Goal: Task Accomplishment & Management: Manage account settings

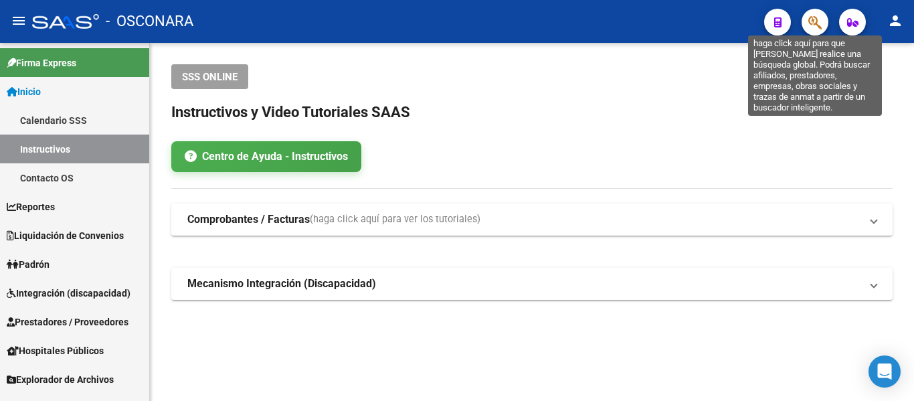
click at [811, 15] on icon "button" at bounding box center [815, 22] width 13 height 15
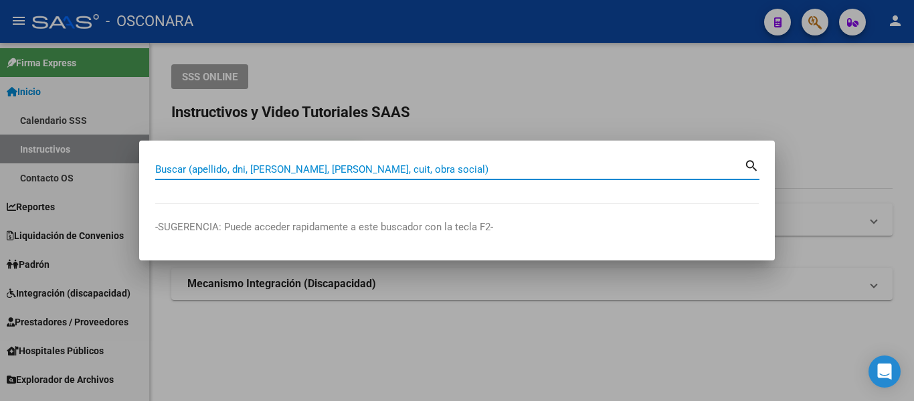
paste input "46.929.645"
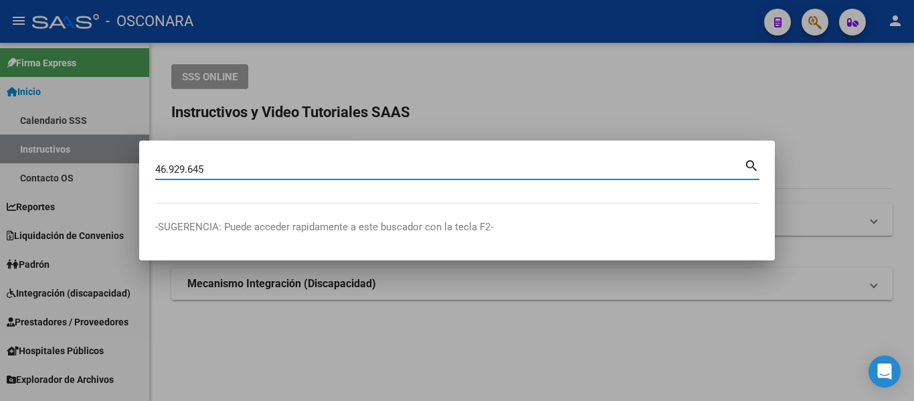
click at [191, 173] on input "46.929.645" at bounding box center [449, 169] width 589 height 12
click at [171, 168] on input "46.929645" at bounding box center [449, 169] width 589 height 12
click at [278, 166] on input "46929645" at bounding box center [449, 169] width 589 height 12
type input "46929645"
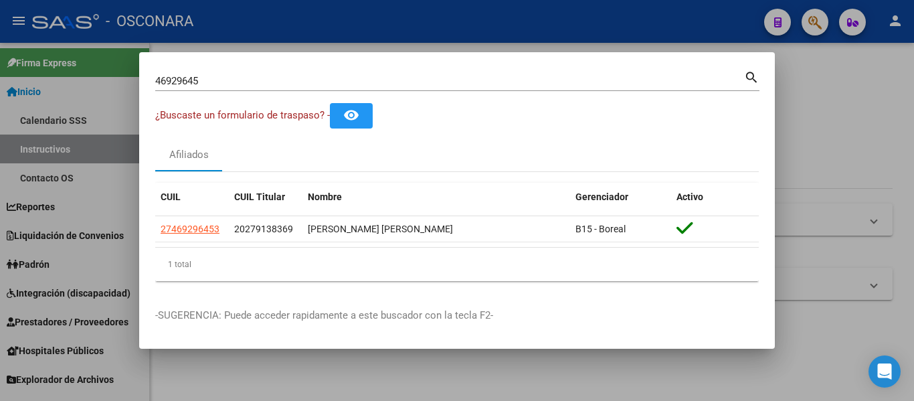
drag, startPoint x: 214, startPoint y: 78, endPoint x: 137, endPoint y: 77, distance: 77.0
click at [138, 77] on div "46929645 Buscar (apellido, dni, cuil, nro traspaso, cuit, obra social) search ¿…" at bounding box center [457, 200] width 914 height 401
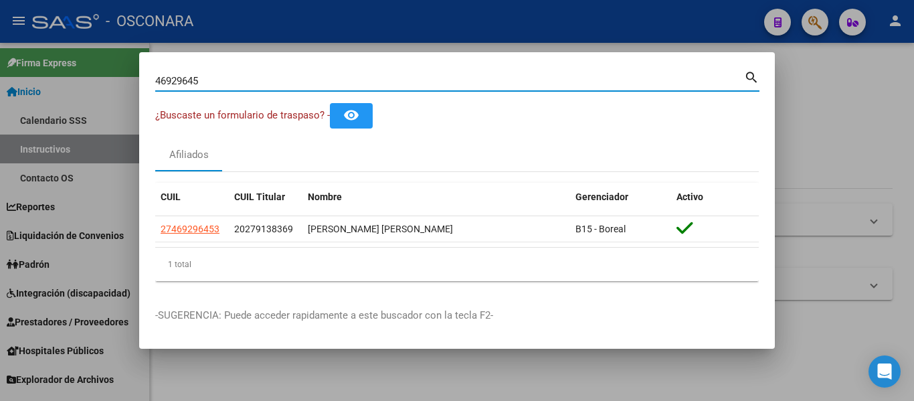
drag, startPoint x: 218, startPoint y: 80, endPoint x: 65, endPoint y: 74, distance: 153.4
click at [67, 76] on div "46929645 Buscar (apellido, dni, cuil, nro traspaso, cuit, obra social) search ¿…" at bounding box center [457, 200] width 914 height 401
paste input "39.701.873"
click at [192, 80] on input "39.701.873" at bounding box center [449, 81] width 589 height 12
type input "39.701.73"
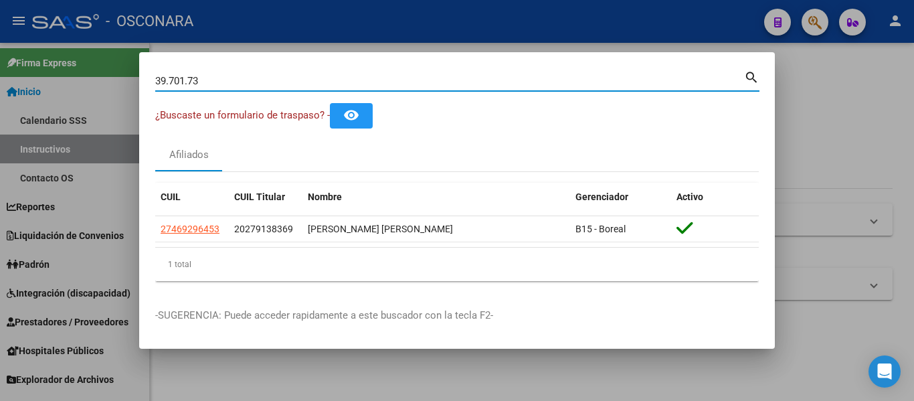
click at [0, 13] on div "39.701.73 Buscar (apellido, dni, cuil, nro traspaso, cuit, obra social) search …" at bounding box center [457, 200] width 914 height 401
paste input "39.701.873"
click at [190, 84] on input "39.701.873" at bounding box center [449, 81] width 589 height 12
type input "39701873"
drag, startPoint x: 136, startPoint y: 71, endPoint x: 90, endPoint y: 52, distance: 49.5
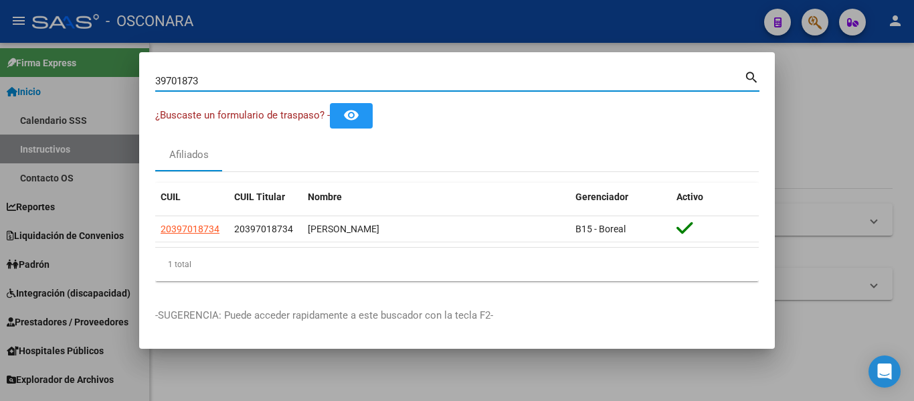
click at [110, 67] on div "39701873 Buscar (apellido, dni, cuil, nro traspaso, cuit, obra social) search ¿…" at bounding box center [457, 200] width 914 height 401
paste input "47.242.930"
click at [189, 79] on input "47.242.930" at bounding box center [449, 81] width 589 height 12
type input "47242930"
click at [847, 119] on div at bounding box center [457, 200] width 914 height 401
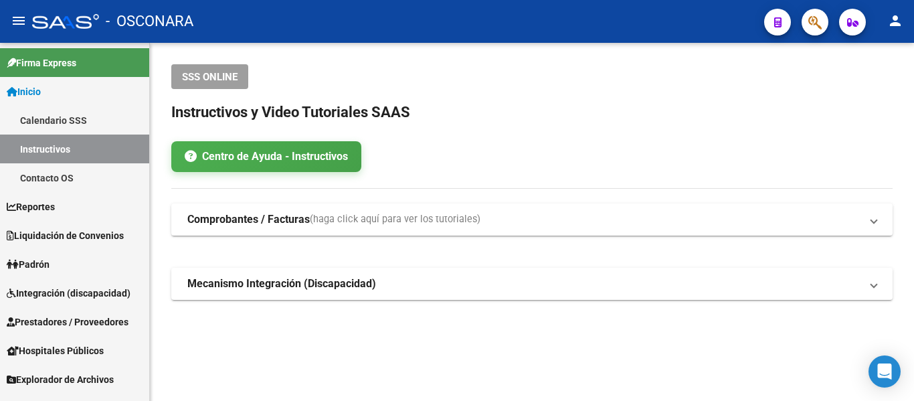
click at [42, 317] on span "Prestadores / Proveedores" at bounding box center [68, 322] width 122 height 15
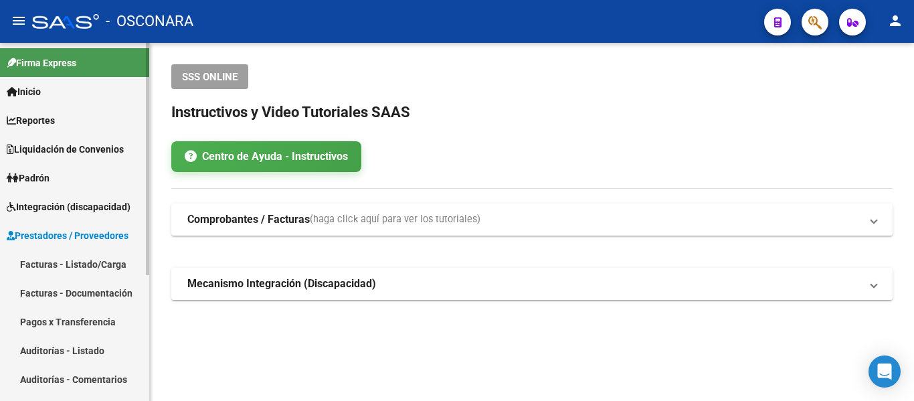
drag, startPoint x: 78, startPoint y: 268, endPoint x: 89, endPoint y: 264, distance: 11.4
click at [78, 268] on link "Facturas - Listado/Carga" at bounding box center [74, 264] width 149 height 29
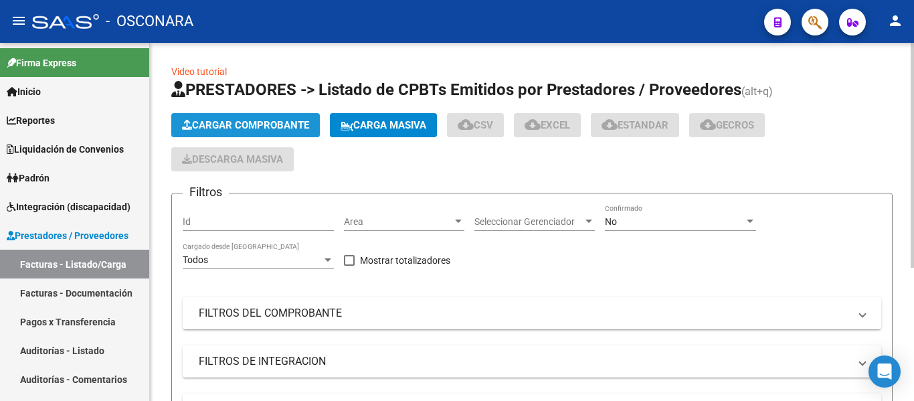
click at [262, 121] on span "Cargar Comprobante" at bounding box center [245, 125] width 127 height 12
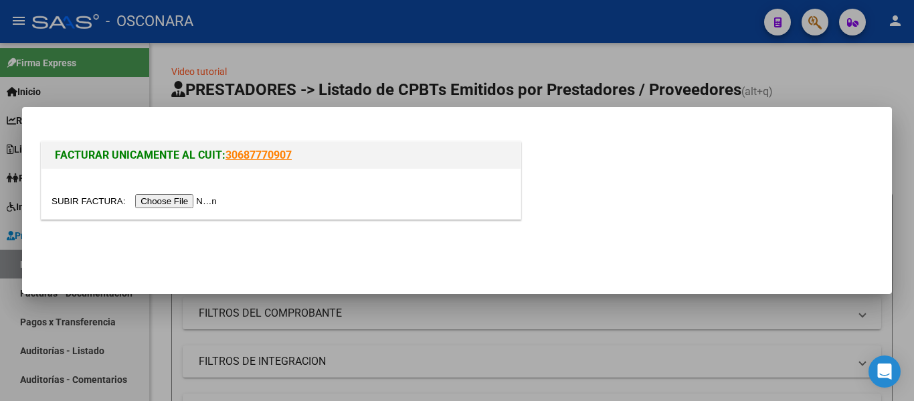
click at [186, 201] on input "file" at bounding box center [136, 201] width 169 height 14
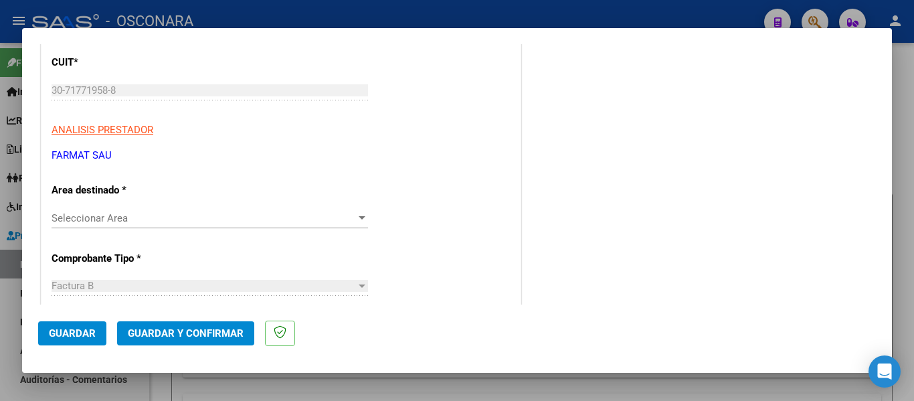
scroll to position [201, 0]
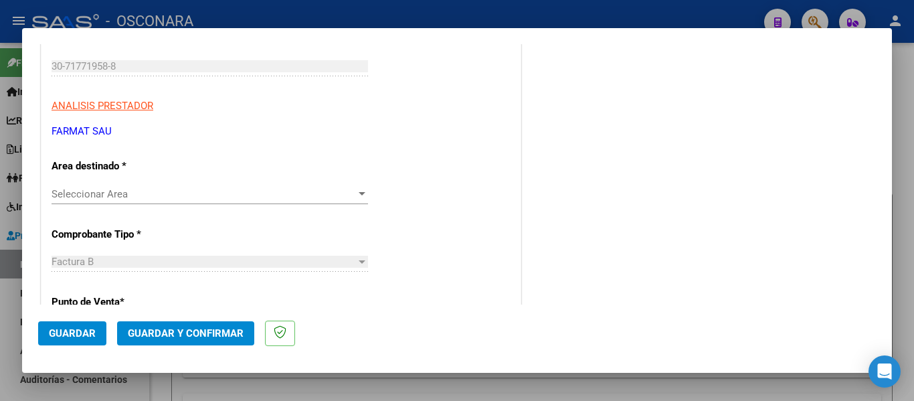
click at [218, 195] on span "Seleccionar Area" at bounding box center [204, 194] width 305 height 12
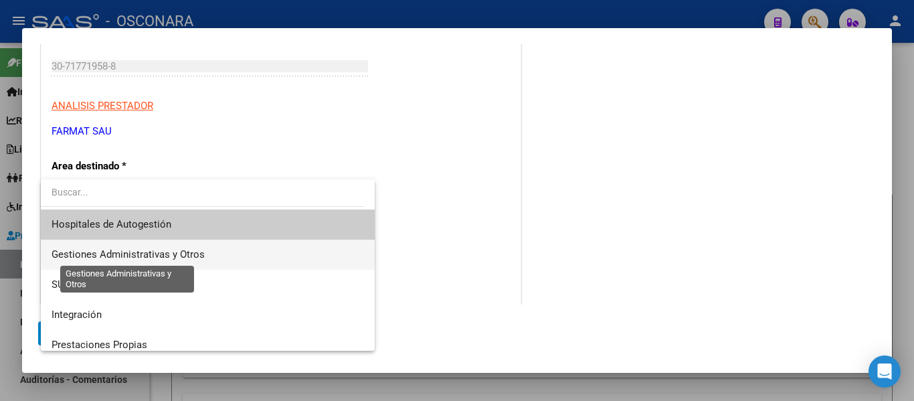
drag, startPoint x: 183, startPoint y: 254, endPoint x: 237, endPoint y: 212, distance: 67.8
click at [183, 254] on span "Gestiones Administrativas y Otros" at bounding box center [128, 254] width 153 height 12
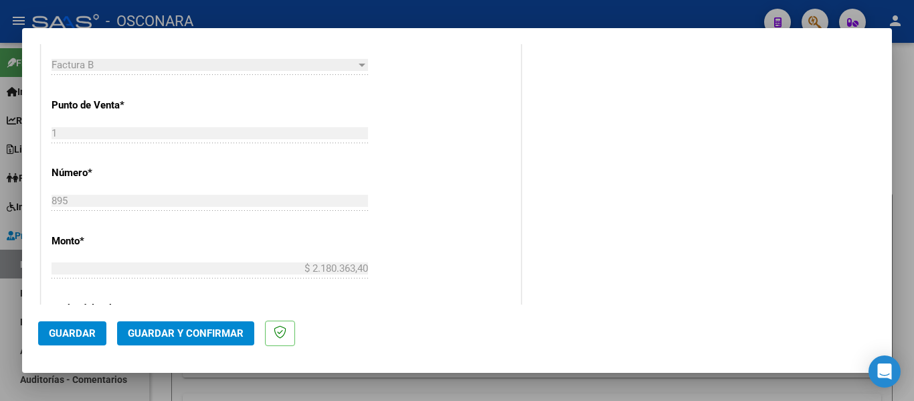
scroll to position [469, 0]
click at [196, 339] on span "Guardar y Confirmar" at bounding box center [186, 333] width 116 height 12
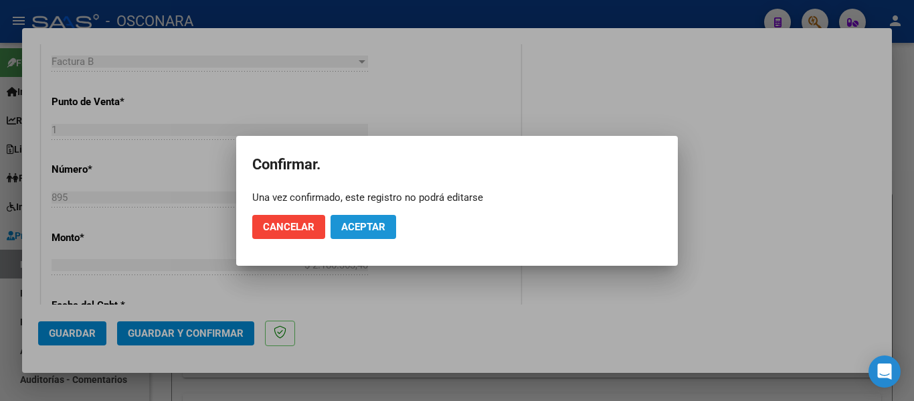
click at [364, 224] on span "Aceptar" at bounding box center [363, 227] width 44 height 12
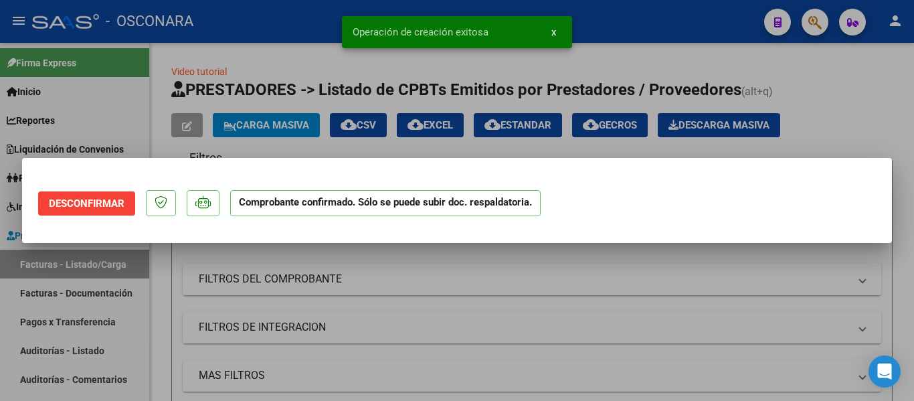
scroll to position [0, 0]
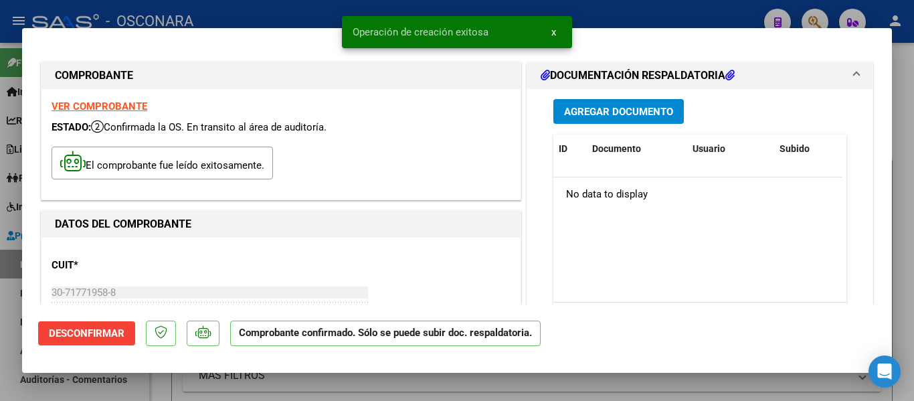
click at [0, 338] on div at bounding box center [457, 200] width 914 height 401
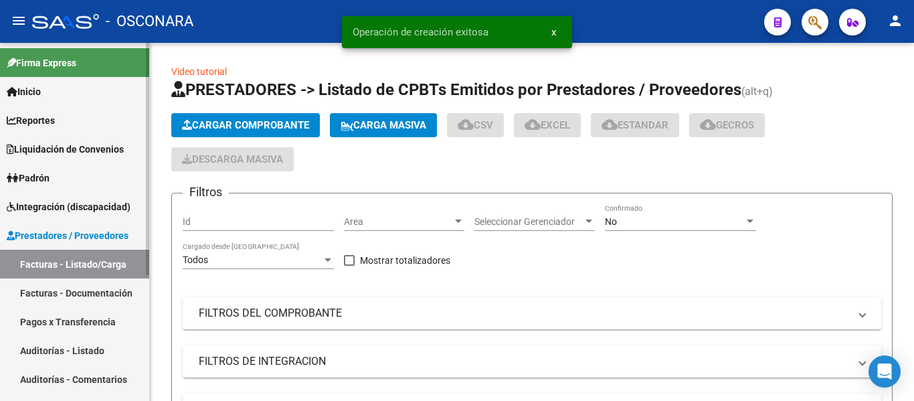
click at [33, 351] on link "Auditorías - Listado" at bounding box center [74, 350] width 149 height 29
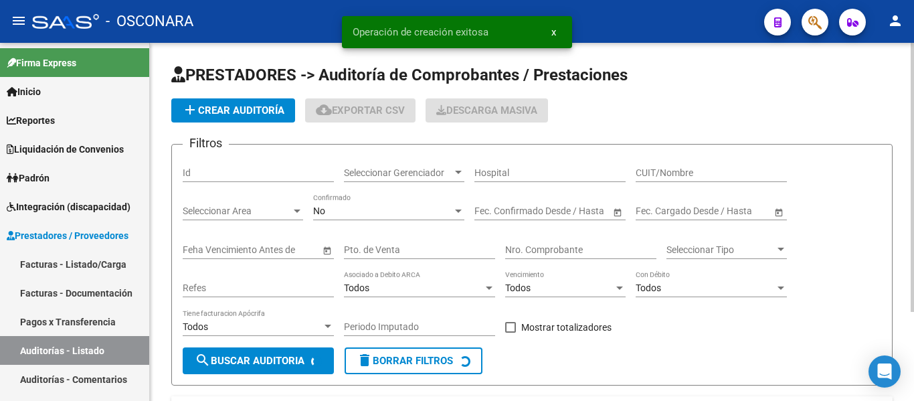
click at [212, 105] on span "add Crear Auditoría" at bounding box center [233, 110] width 102 height 12
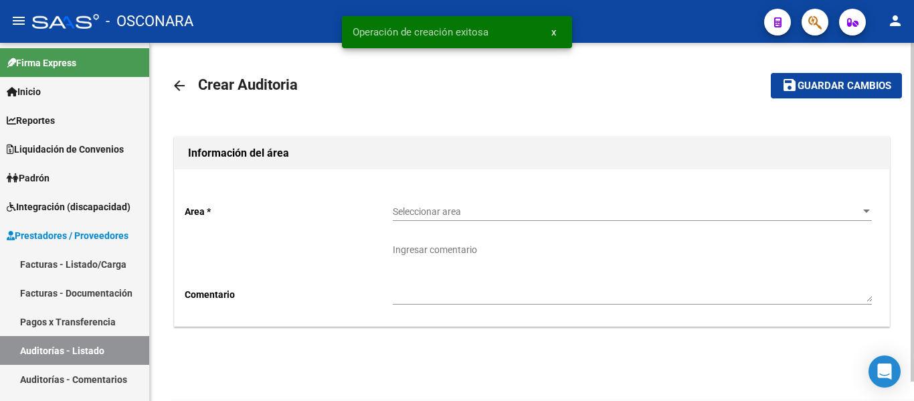
click at [497, 197] on div "Seleccionar area Seleccionar area" at bounding box center [632, 207] width 479 height 27
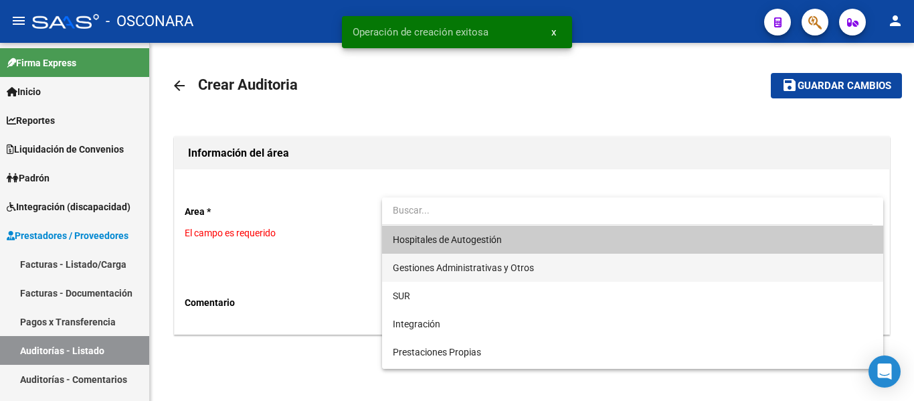
click at [441, 255] on span "Gestiones Administrativas y Otros" at bounding box center [632, 268] width 479 height 28
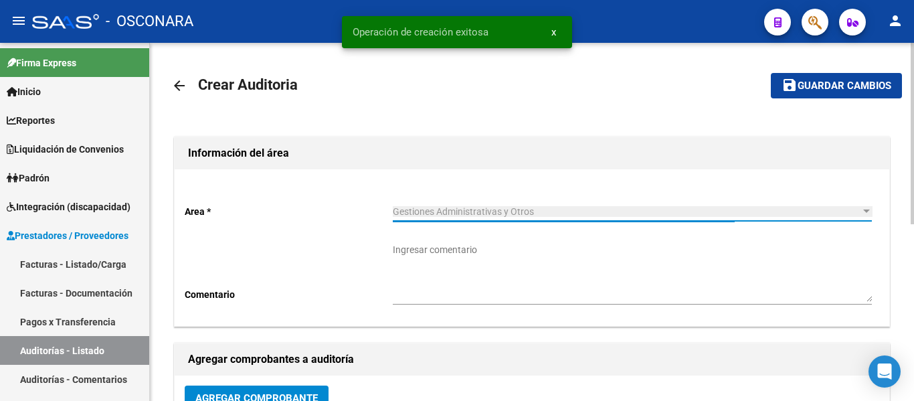
click at [218, 392] on span "Agregar Comprobante" at bounding box center [256, 398] width 123 height 12
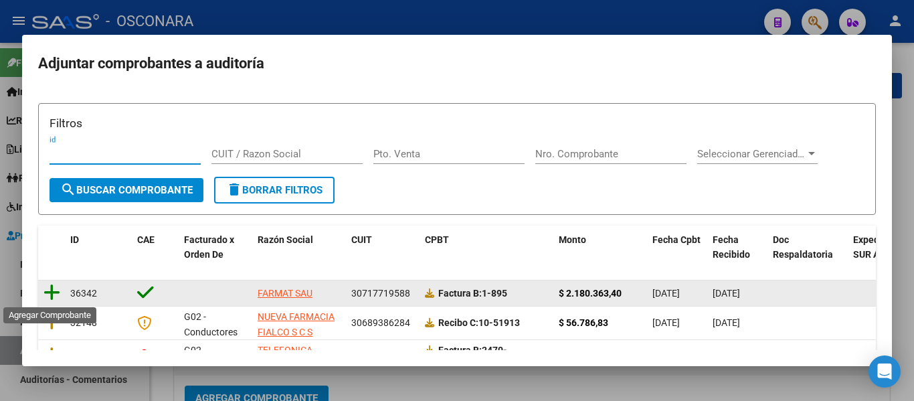
click at [49, 285] on icon at bounding box center [52, 292] width 17 height 19
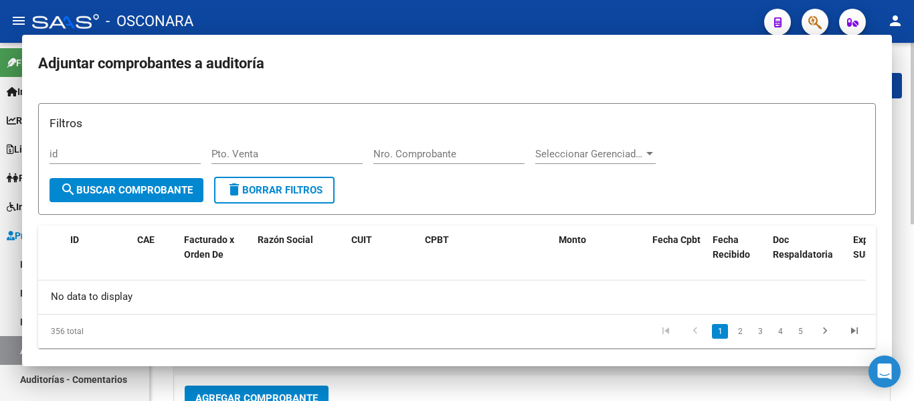
scroll to position [9, 0]
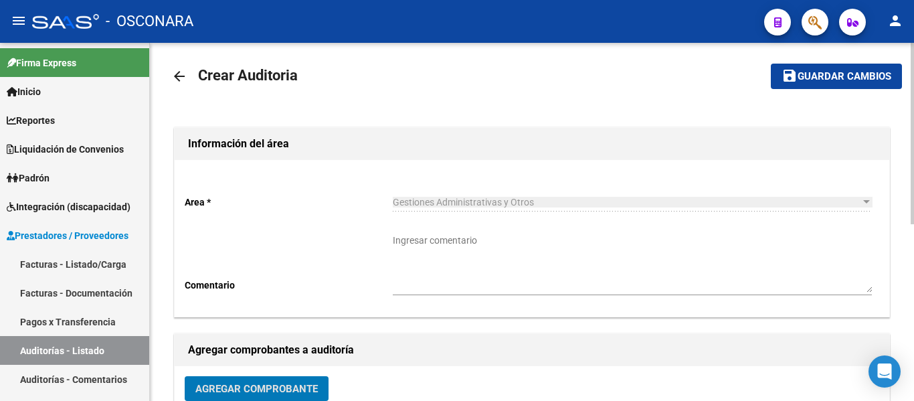
click at [822, 77] on span "Guardar cambios" at bounding box center [845, 77] width 94 height 12
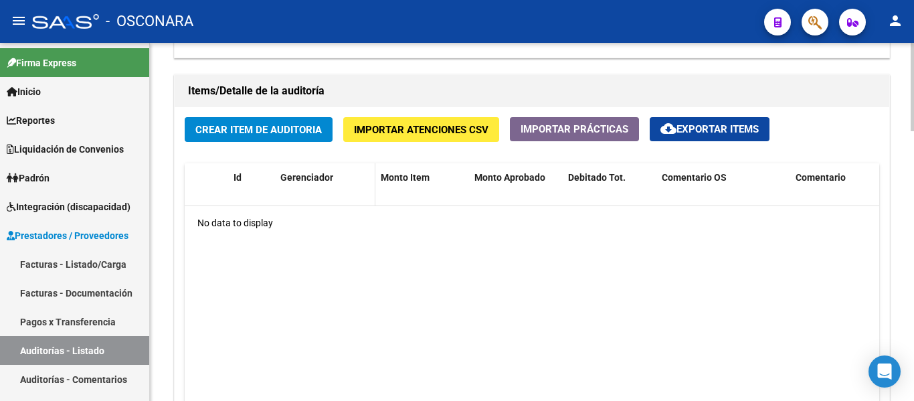
scroll to position [937, 0]
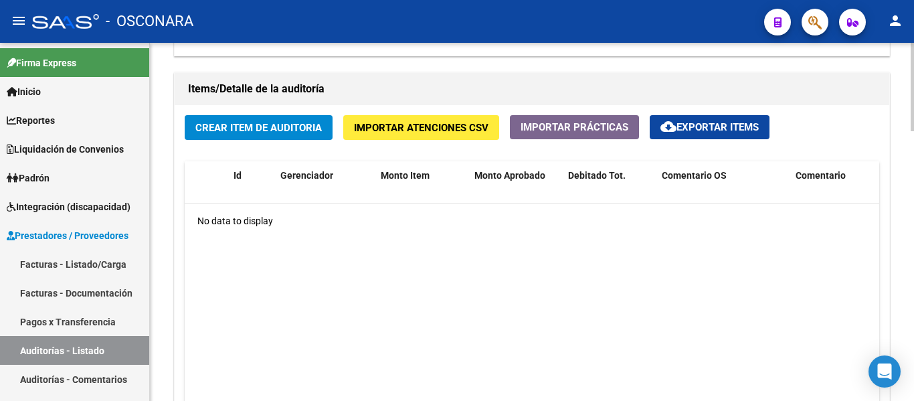
click at [255, 116] on button "Crear Item de Auditoria" at bounding box center [259, 127] width 148 height 25
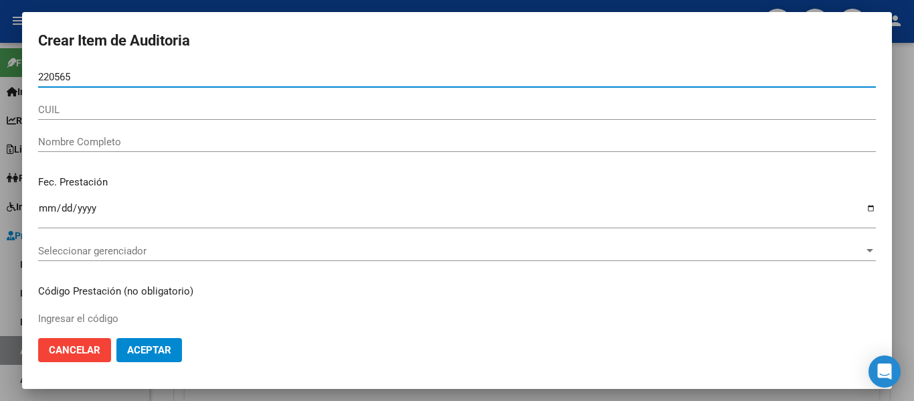
type input "2205659"
drag, startPoint x: 80, startPoint y: 71, endPoint x: 0, endPoint y: 37, distance: 87.3
click at [0, 37] on div "Crear Item de Auditoria 2205659 Nro Documento CUIL Nombre Completo Fec. Prestac…" at bounding box center [457, 200] width 914 height 401
click at [904, 172] on div at bounding box center [457, 200] width 914 height 401
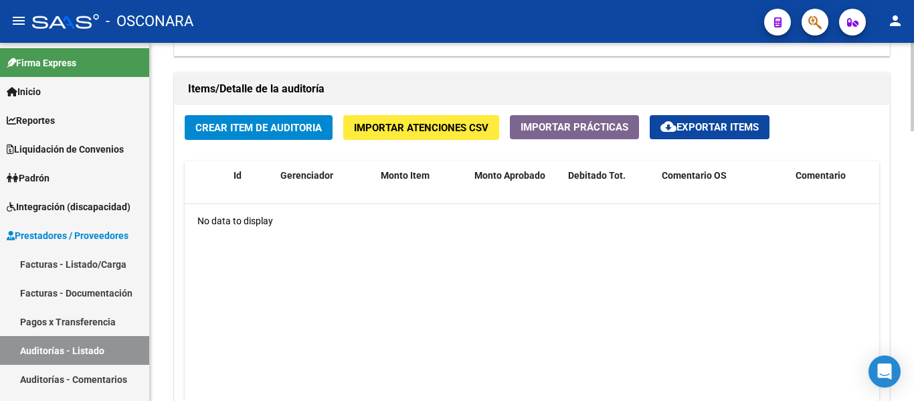
click at [228, 119] on button "Crear Item de Auditoria" at bounding box center [259, 127] width 148 height 25
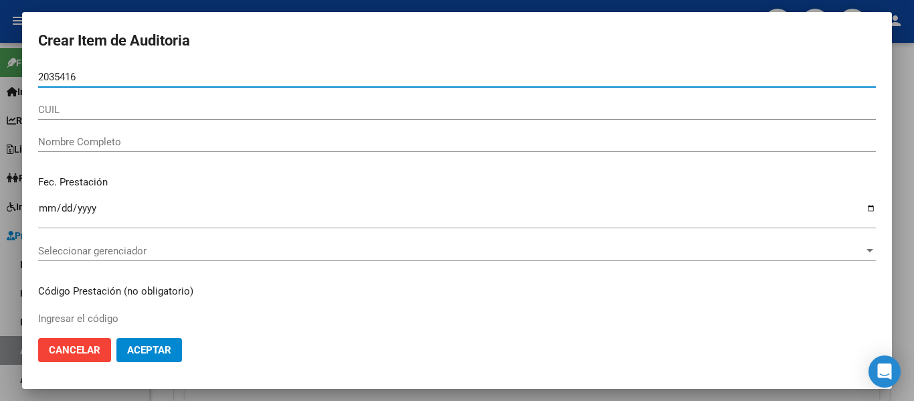
type input "20354165"
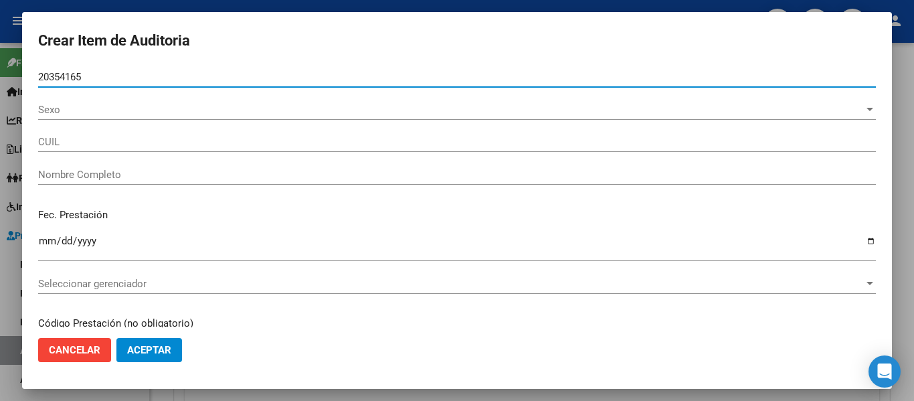
type input "20203541652"
type input "VERA DANIEL ALBERTO"
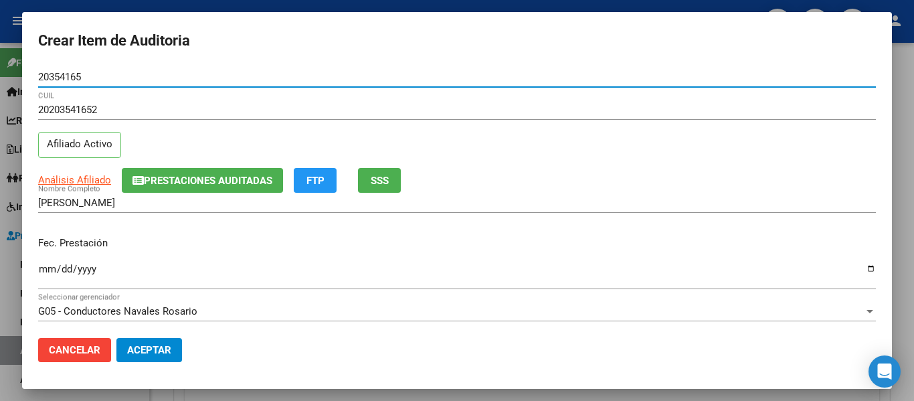
type input "20354165"
click at [41, 273] on input "Ingresar la fecha" at bounding box center [457, 274] width 838 height 21
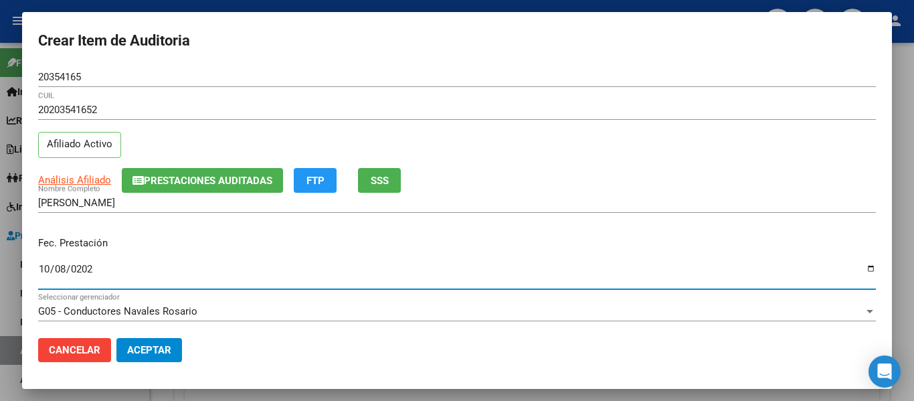
type input "2025-10-08"
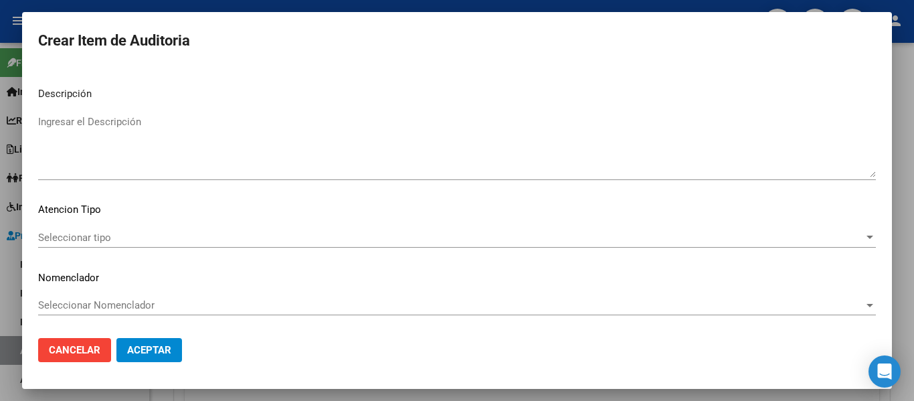
scroll to position [945, 0]
click at [94, 151] on textarea "Ingresar el Descripción" at bounding box center [457, 145] width 838 height 63
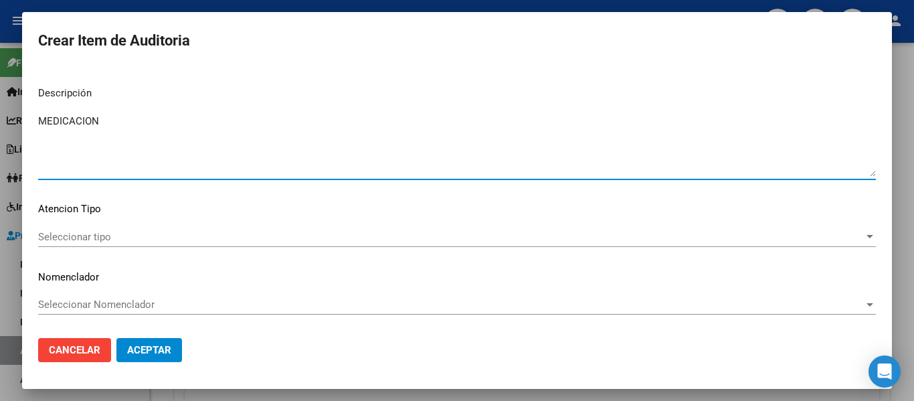
type textarea "MEDICACION"
click at [64, 237] on span "Seleccionar tipo" at bounding box center [451, 237] width 826 height 12
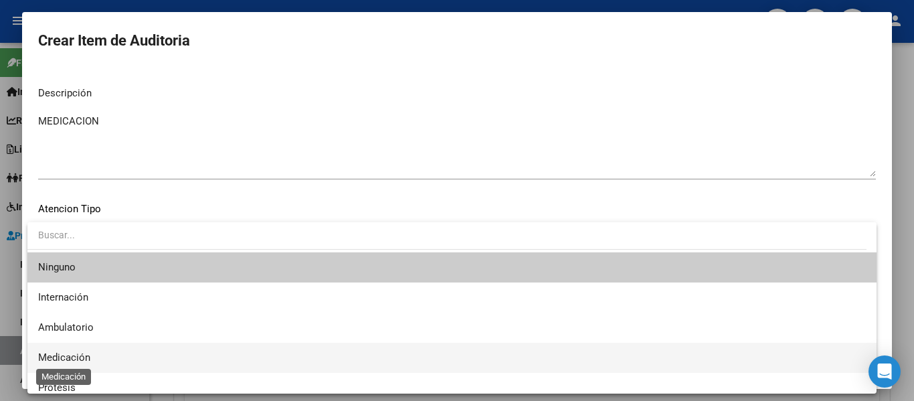
click at [72, 357] on span "Medicación" at bounding box center [64, 357] width 52 height 12
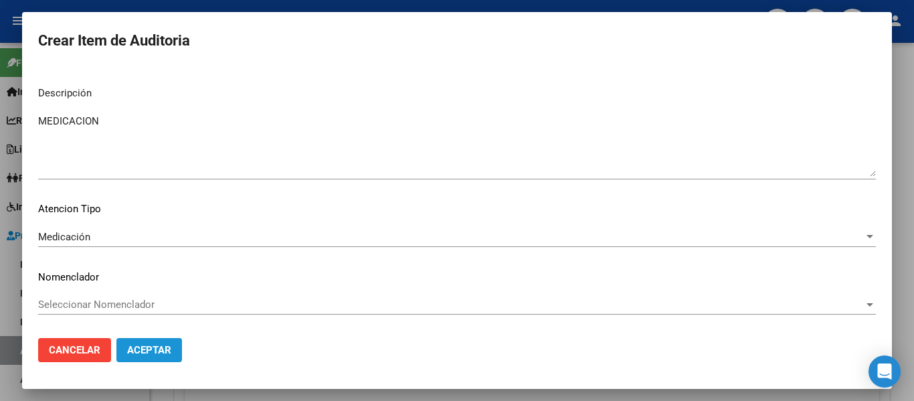
drag, startPoint x: 145, startPoint y: 353, endPoint x: 335, endPoint y: 362, distance: 190.3
click at [146, 353] on span "Aceptar" at bounding box center [149, 350] width 44 height 12
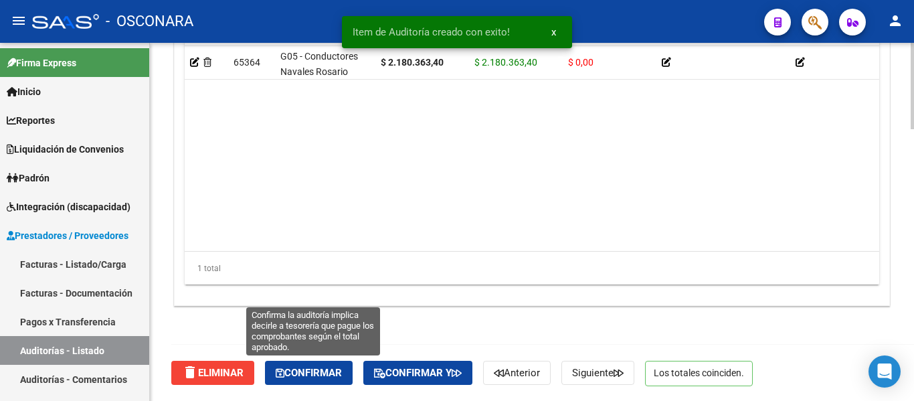
click at [299, 376] on span "Confirmar" at bounding box center [309, 373] width 66 height 12
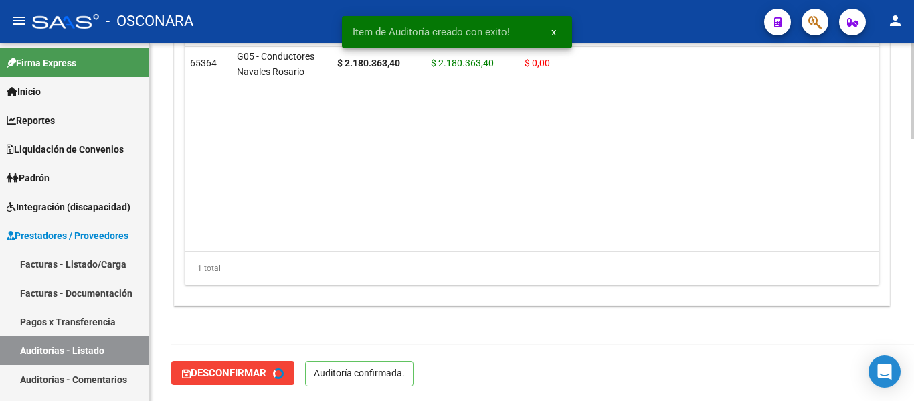
type input "202510"
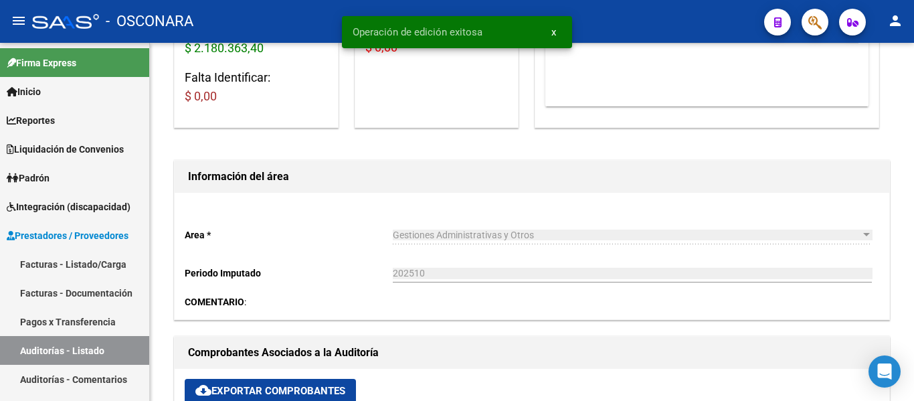
scroll to position [0, 0]
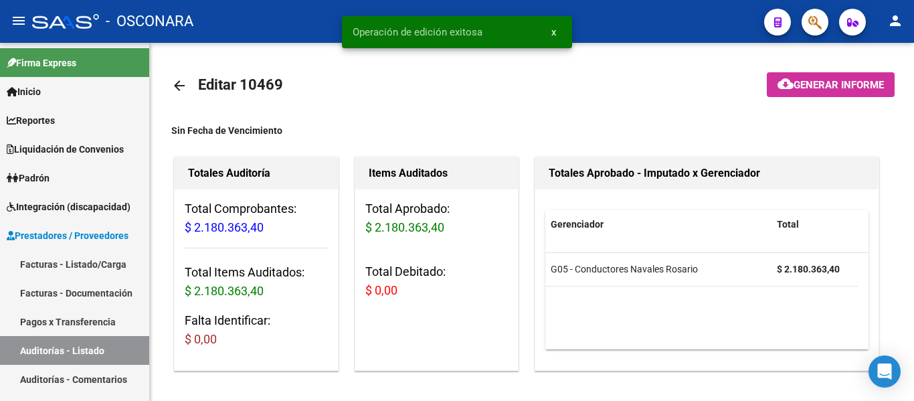
click at [778, 81] on mat-icon "cloud_download" at bounding box center [786, 84] width 16 height 16
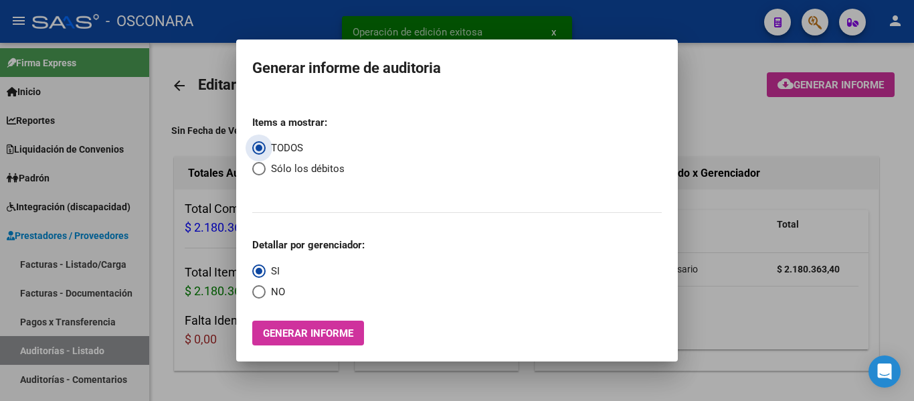
click at [313, 333] on span "Generar informe" at bounding box center [308, 333] width 90 height 12
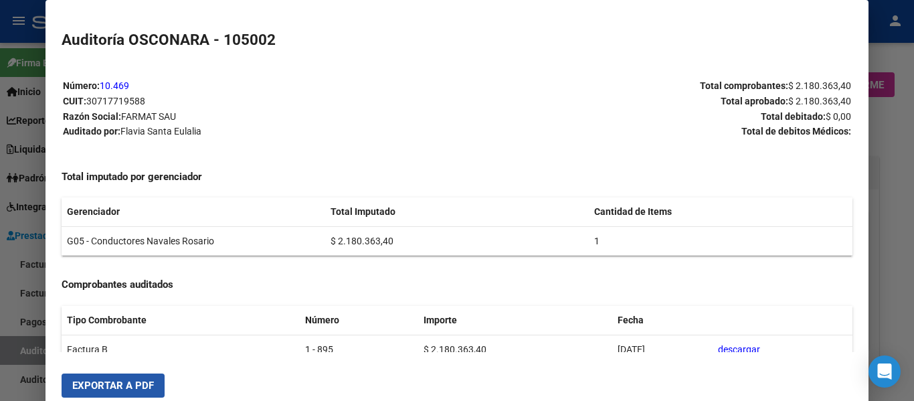
click at [108, 383] on span "Exportar a PDF" at bounding box center [113, 386] width 82 height 12
click at [884, 197] on div at bounding box center [457, 200] width 914 height 401
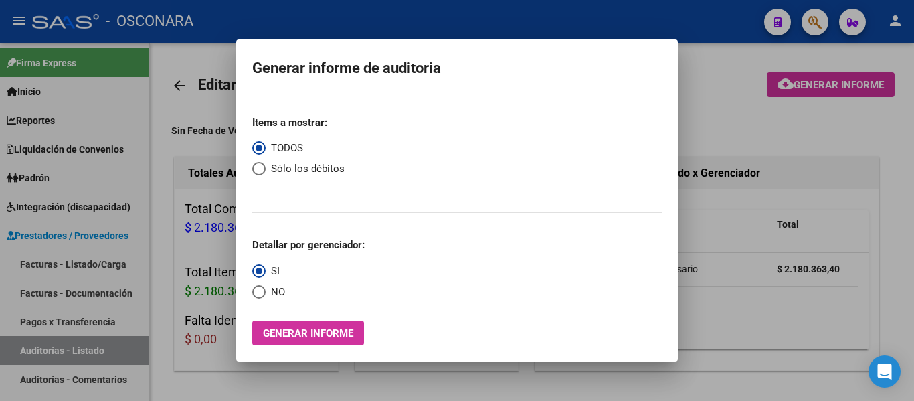
click at [727, 122] on div at bounding box center [457, 200] width 914 height 401
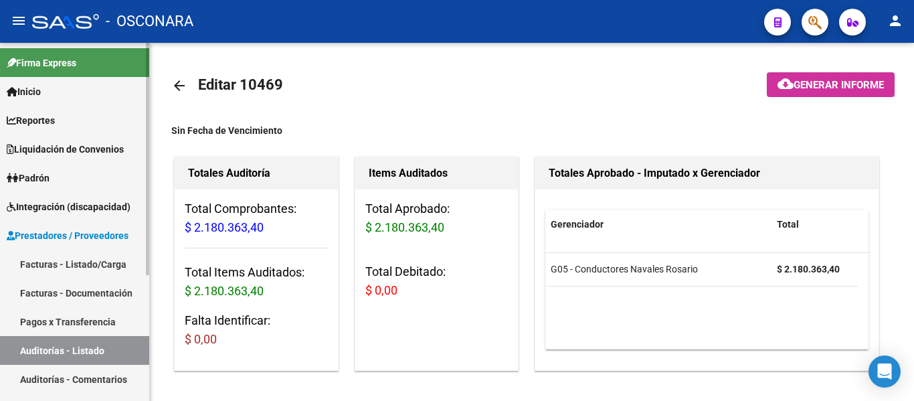
click at [45, 262] on link "Facturas - Listado/Carga" at bounding box center [74, 264] width 149 height 29
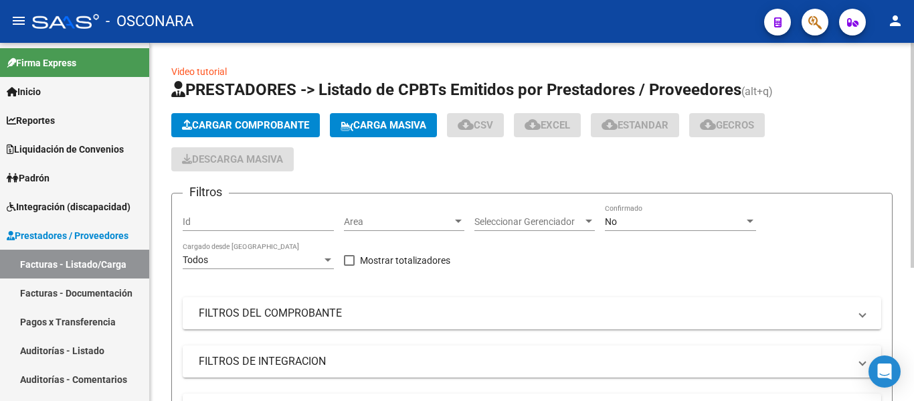
click at [240, 113] on button "Cargar Comprobante" at bounding box center [245, 125] width 149 height 24
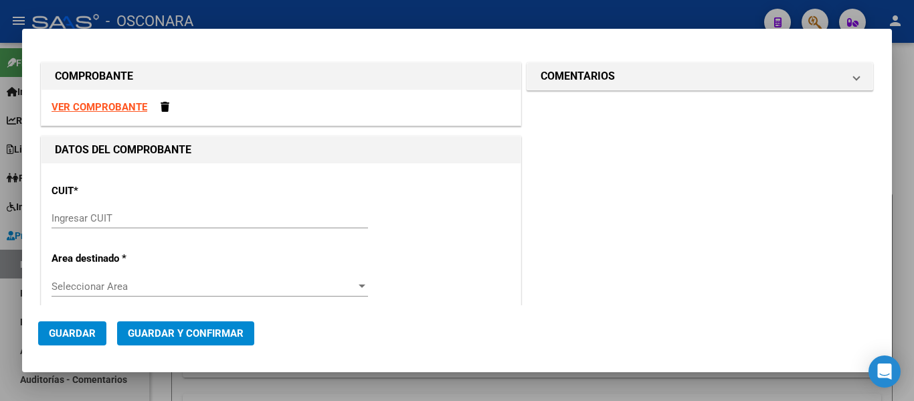
click at [108, 218] on input "Ingresar CUIT" at bounding box center [210, 218] width 317 height 12
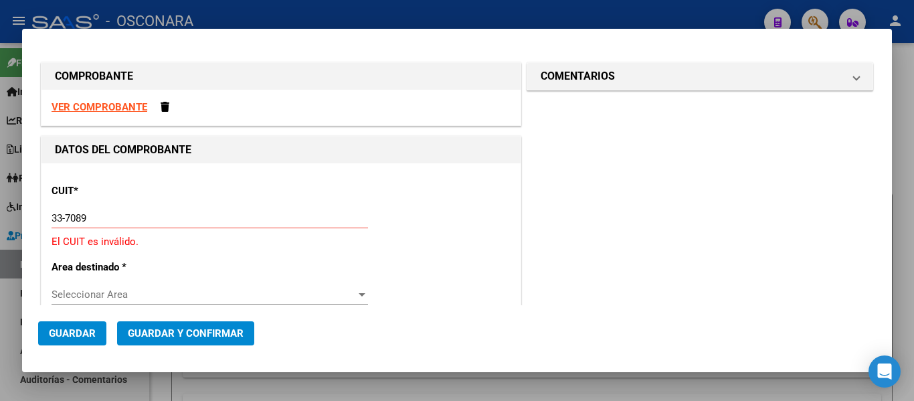
drag, startPoint x: 735, startPoint y: 272, endPoint x: 610, endPoint y: 238, distance: 129.6
click at [110, 217] on input "33-7089" at bounding box center [210, 218] width 317 height 12
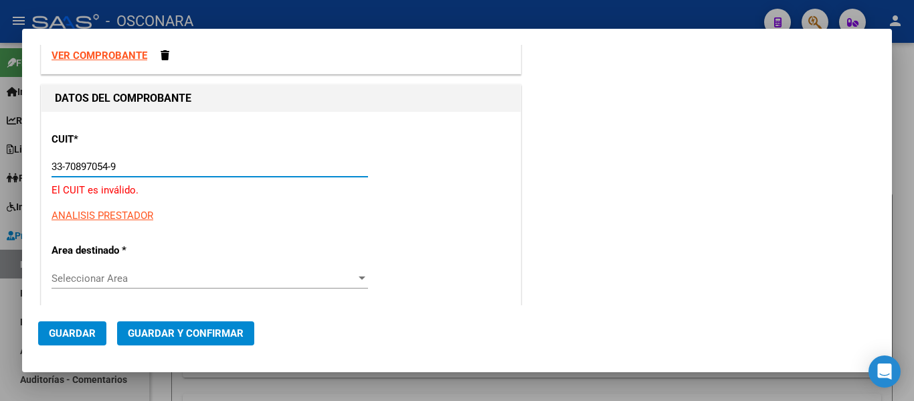
scroll to position [67, 0]
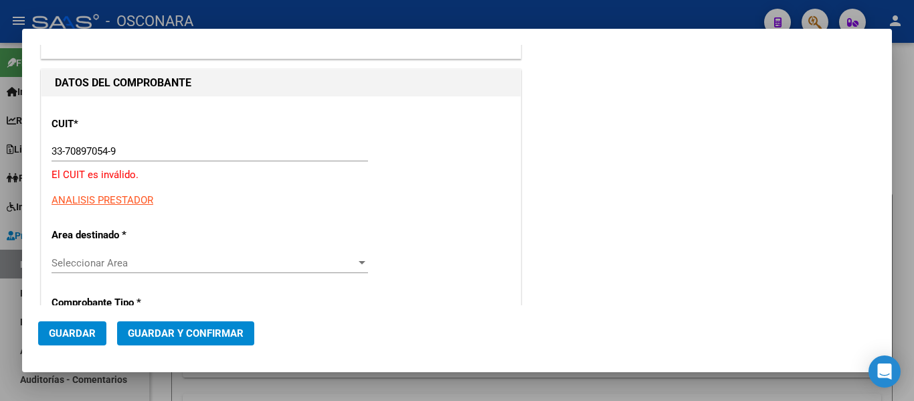
click at [92, 151] on input "33-70897054-9" at bounding box center [210, 151] width 317 height 12
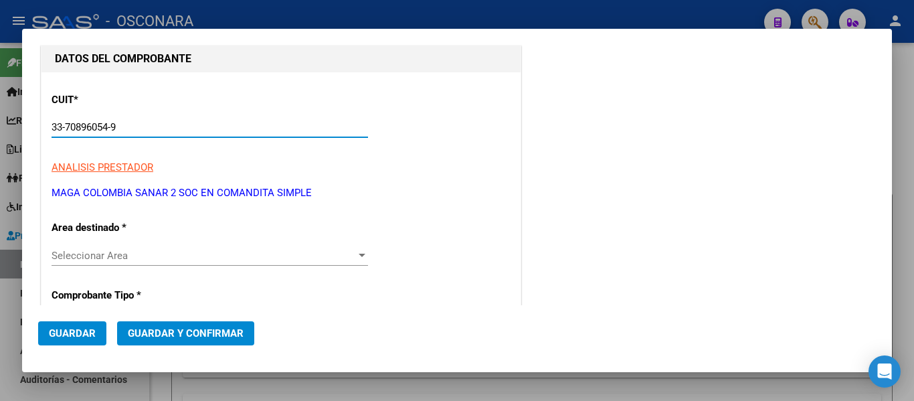
scroll to position [134, 0]
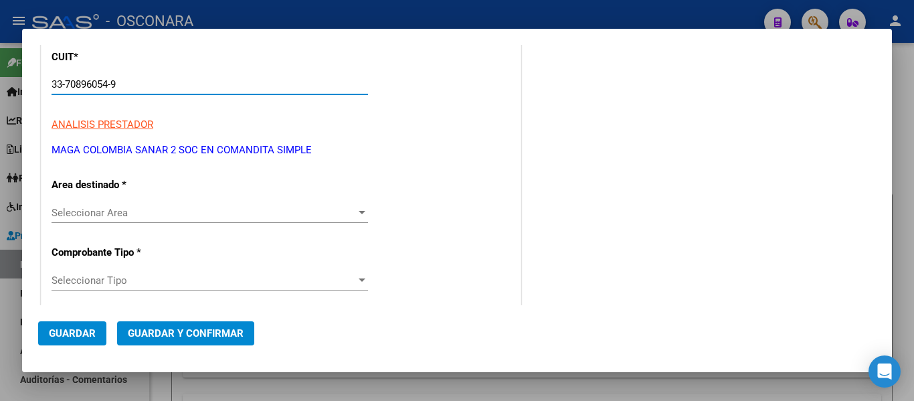
type input "33-70896054-9"
click at [121, 220] on div "Seleccionar Area Seleccionar Area" at bounding box center [210, 213] width 317 height 20
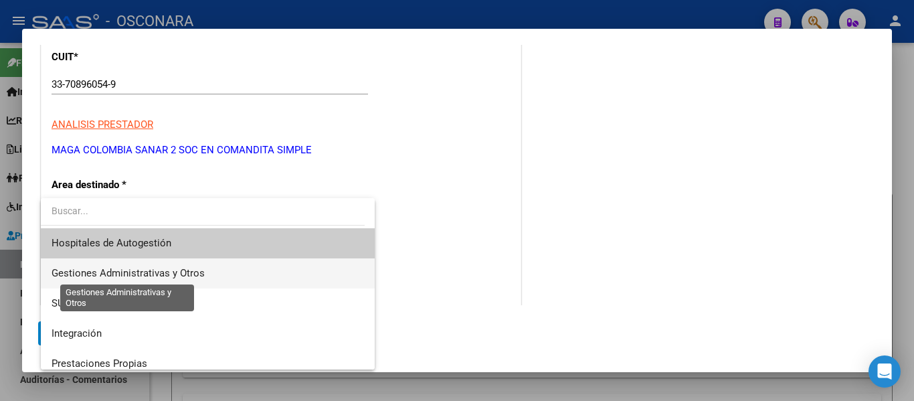
drag, startPoint x: 129, startPoint y: 270, endPoint x: 311, endPoint y: 230, distance: 187.0
click at [129, 270] on span "Gestiones Administrativas y Otros" at bounding box center [128, 273] width 153 height 12
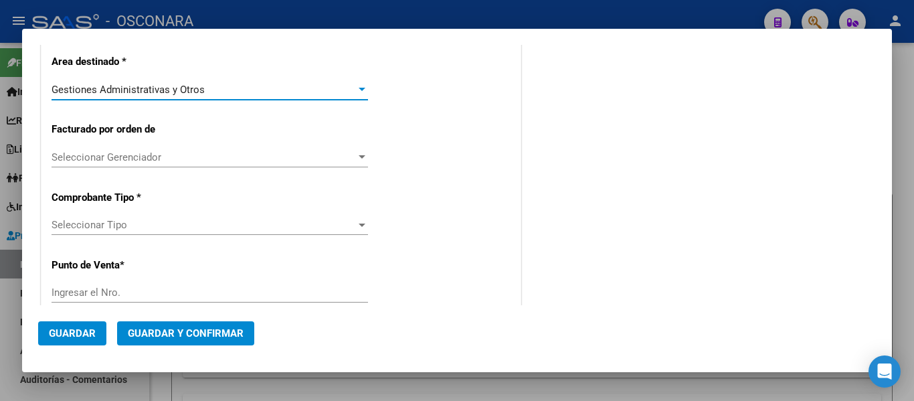
scroll to position [268, 0]
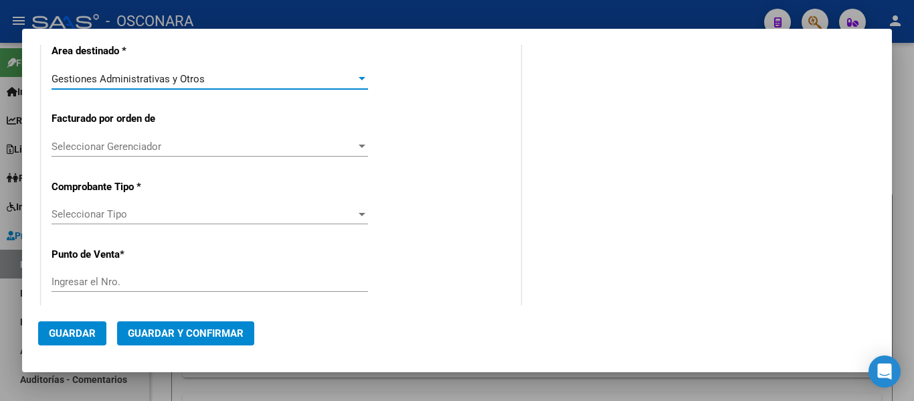
click at [131, 210] on span "Seleccionar Tipo" at bounding box center [204, 214] width 305 height 12
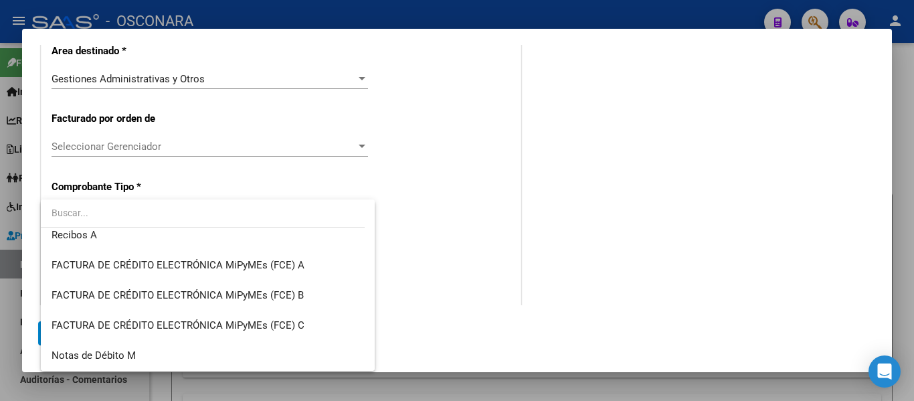
scroll to position [304, 0]
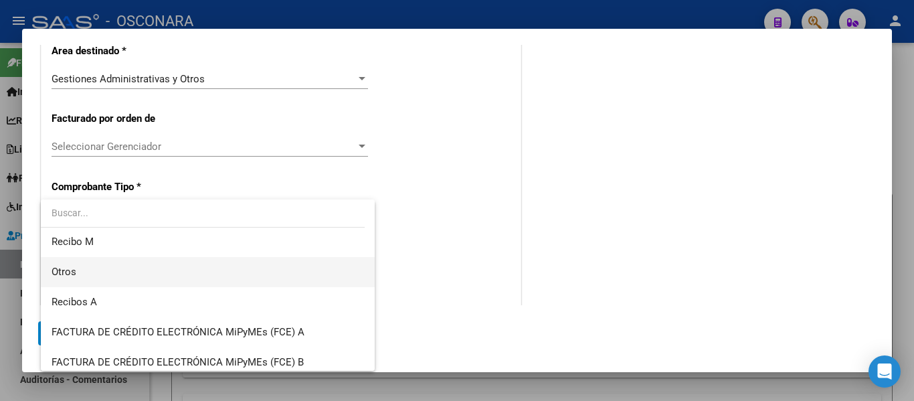
click at [81, 270] on span "Otros" at bounding box center [208, 272] width 313 height 30
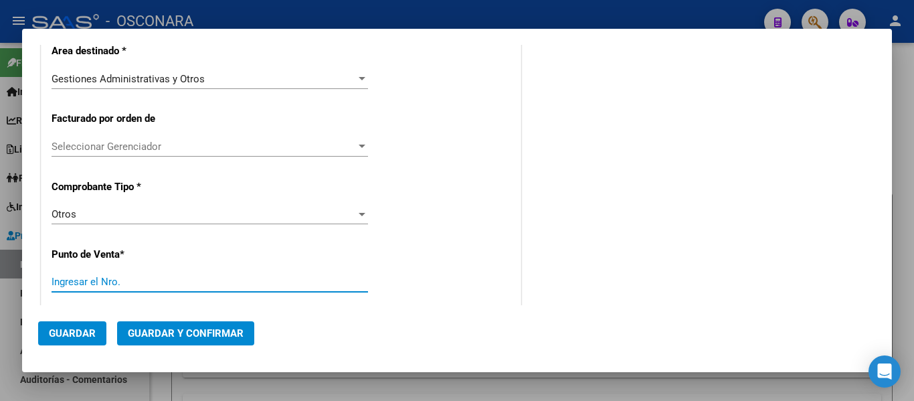
click at [147, 285] on input "Ingresar el Nro." at bounding box center [210, 282] width 317 height 12
drag, startPoint x: 779, startPoint y: 163, endPoint x: 756, endPoint y: 168, distance: 23.2
click at [779, 163] on div "COMENTARIOS Comentarios De la Obra Social: Comentarios de la Obra Social (no vi…" at bounding box center [700, 353] width 352 height 1123
click at [86, 270] on div "CUIT * 33-70896054-9 Ingresar CUIT ANALISIS PRESTADOR MAGA COLOMBIA SANAR 2 SOC…" at bounding box center [281, 404] width 479 height 1017
click at [82, 278] on input "Ingresar el Nro." at bounding box center [210, 282] width 317 height 12
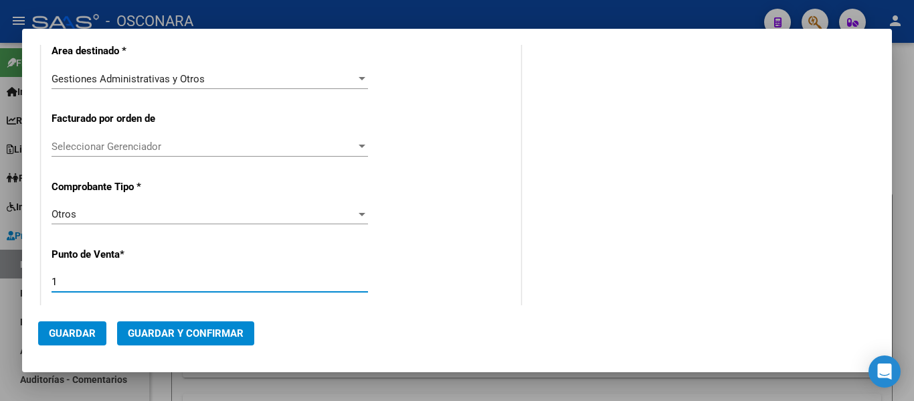
type input "1"
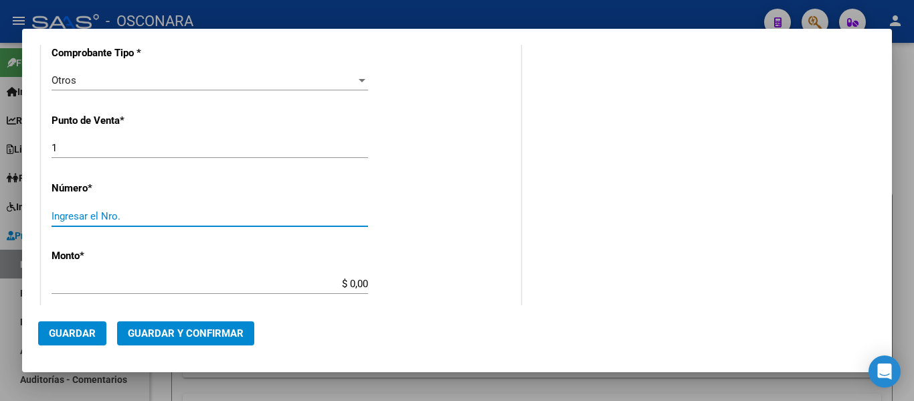
click at [110, 221] on input "Ingresar el Nro." at bounding box center [210, 216] width 317 height 12
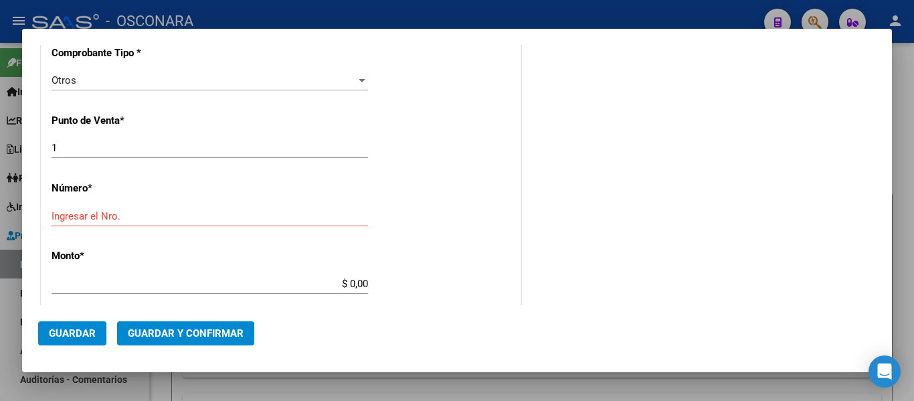
click at [803, 149] on div "COMENTARIOS Comentarios De la Obra Social: Comentarios de la Obra Social (no vi…" at bounding box center [700, 219] width 352 height 1123
click at [93, 212] on input "Ingresar el Nro." at bounding box center [210, 216] width 317 height 12
click at [637, 356] on mat-dialog-actions "Guardar Guardar y Confirmar" at bounding box center [457, 330] width 838 height 51
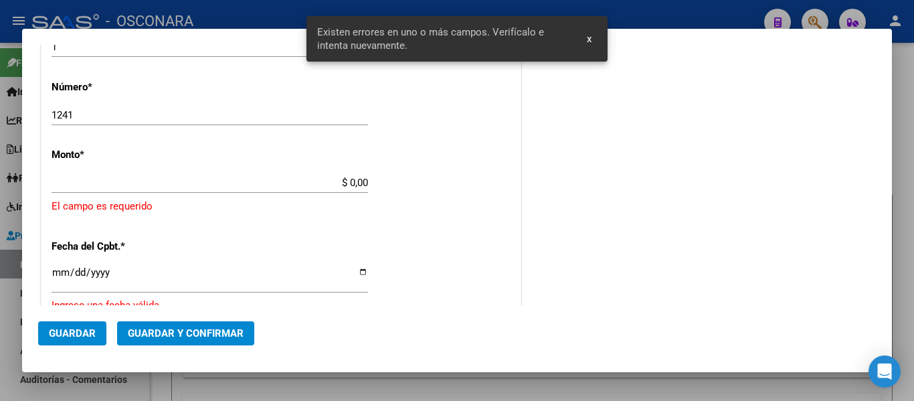
scroll to position [504, 0]
click at [92, 112] on input "1241" at bounding box center [210, 114] width 317 height 12
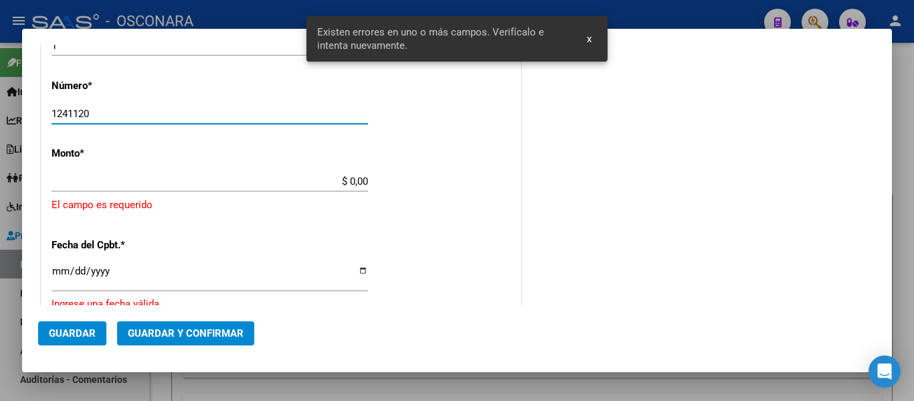
type input "1241120"
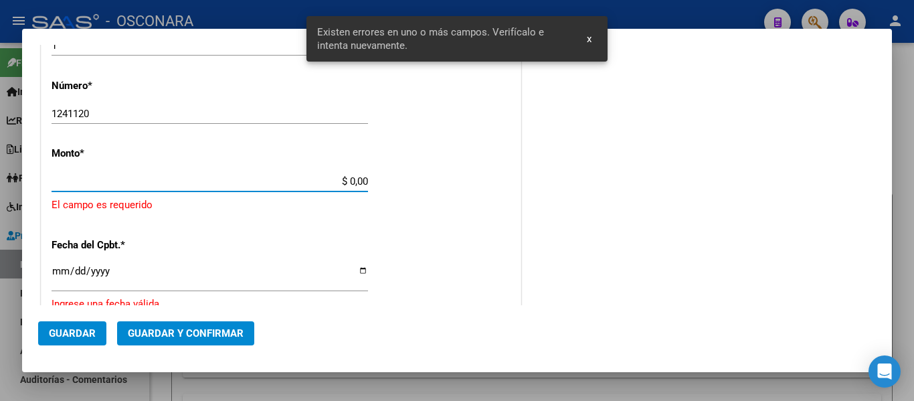
drag, startPoint x: 347, startPoint y: 177, endPoint x: 503, endPoint y: 206, distance: 158.6
click at [503, 206] on app-form-text-field "Monto * $ 0,00 Ingresar el monto El campo es requerido" at bounding box center [281, 179] width 459 height 65
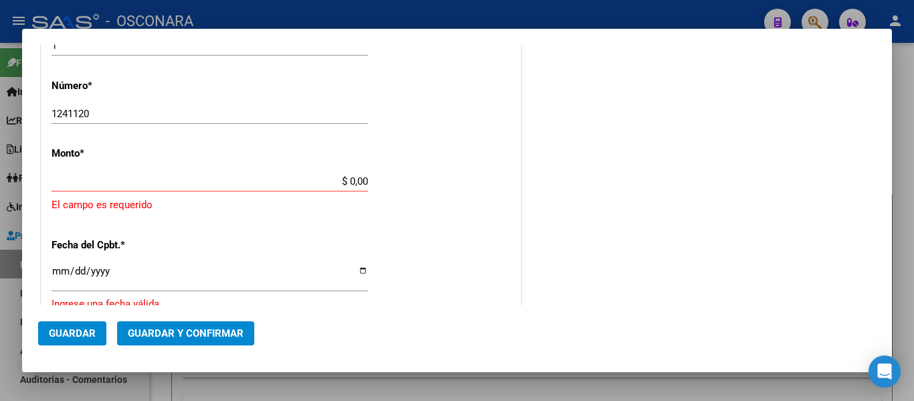
click at [754, 187] on div "COMENTARIOS Comentarios De la Obra Social: Comentarios de la Obra Social (no vi…" at bounding box center [700, 133] width 352 height 1156
drag, startPoint x: 401, startPoint y: 189, endPoint x: 491, endPoint y: 197, distance: 90.7
click at [490, 198] on app-form-text-field "Monto * $ 0,00 Ingresar el monto El campo es requerido" at bounding box center [281, 179] width 459 height 65
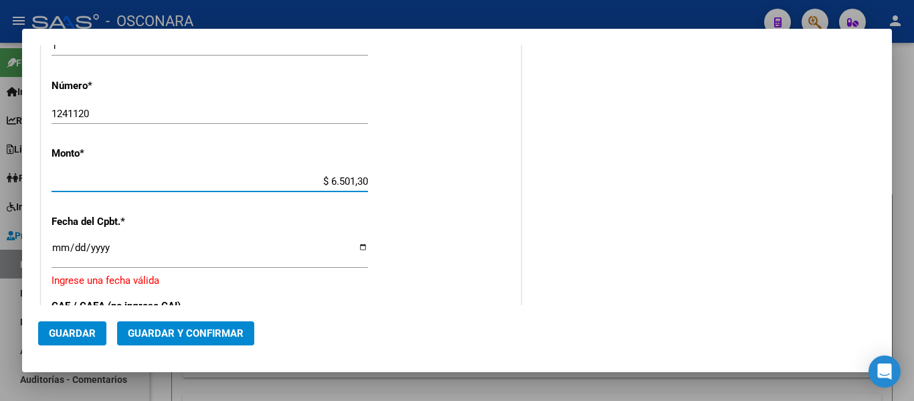
type input "$ 65.013,08"
click at [60, 248] on input "Ingresar la fecha" at bounding box center [210, 252] width 317 height 21
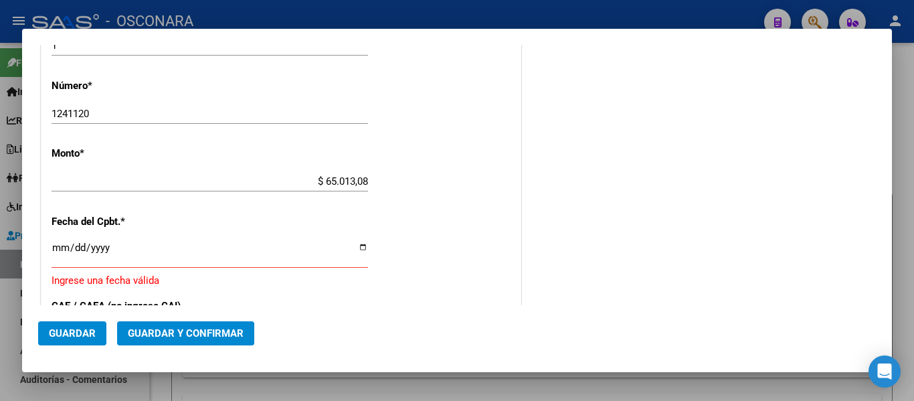
click at [741, 285] on div "COMENTARIOS Comentarios De la Obra Social: Comentarios de la Obra Social (no vi…" at bounding box center [700, 121] width 352 height 1132
click at [62, 248] on input "Ingresar la fecha" at bounding box center [210, 252] width 317 height 21
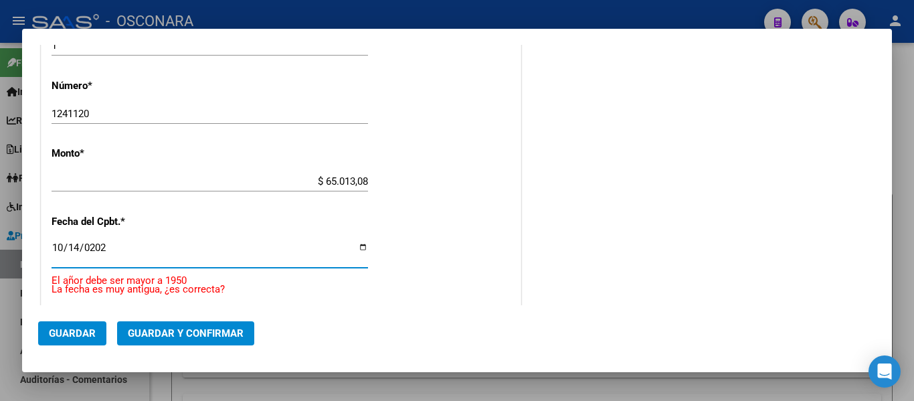
type input "2025-10-14"
click at [216, 330] on span "Guardar y Confirmar" at bounding box center [186, 333] width 116 height 12
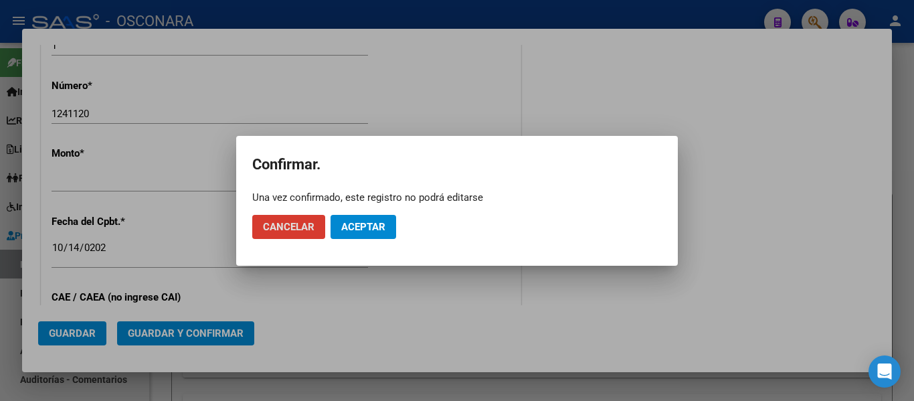
click at [386, 225] on button "Aceptar" at bounding box center [364, 227] width 66 height 24
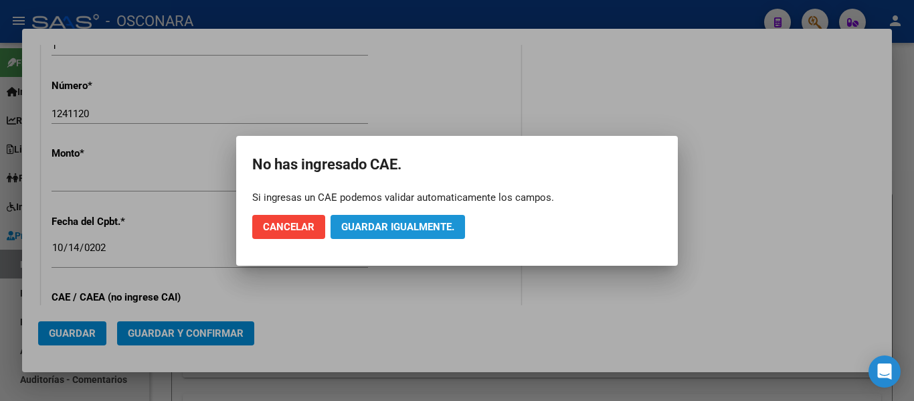
click at [385, 225] on span "Guardar igualmente." at bounding box center [397, 227] width 113 height 12
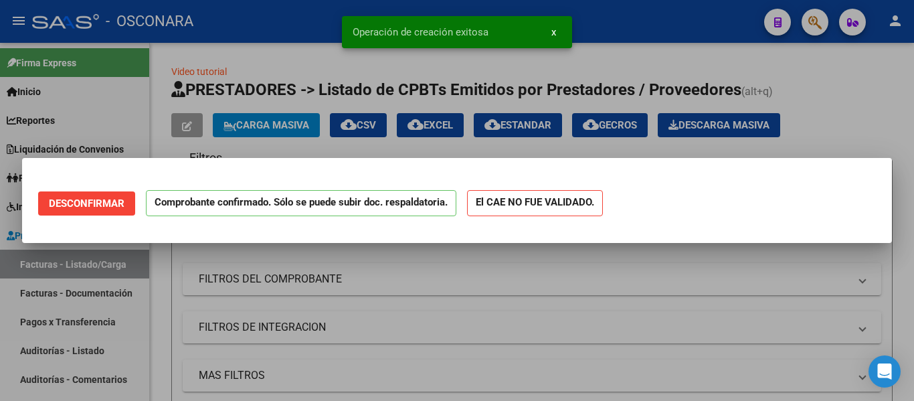
scroll to position [0, 0]
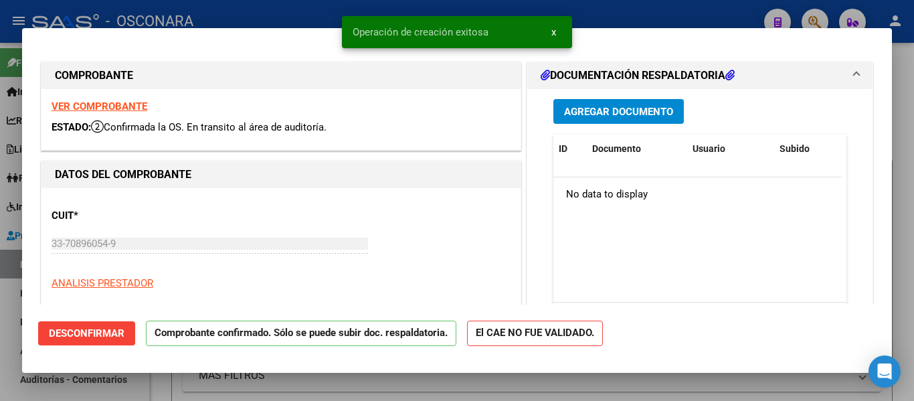
click at [0, 289] on div at bounding box center [457, 200] width 914 height 401
type input "$ 0,00"
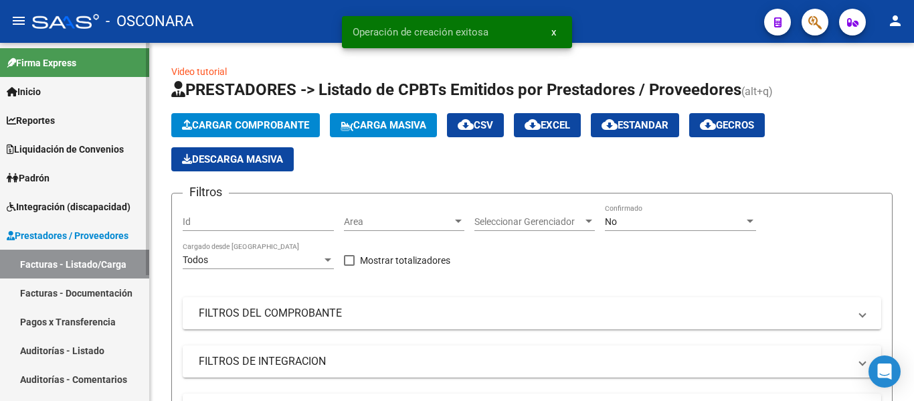
click at [64, 347] on link "Auditorías - Listado" at bounding box center [74, 350] width 149 height 29
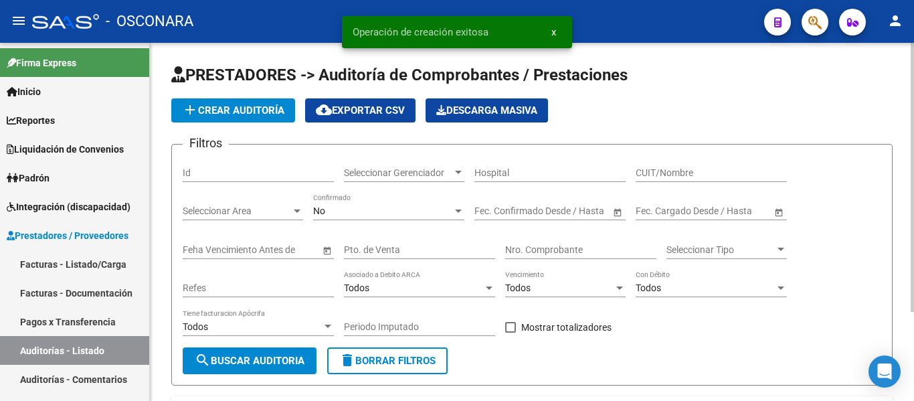
click at [220, 105] on span "add Crear Auditoría" at bounding box center [233, 110] width 102 height 12
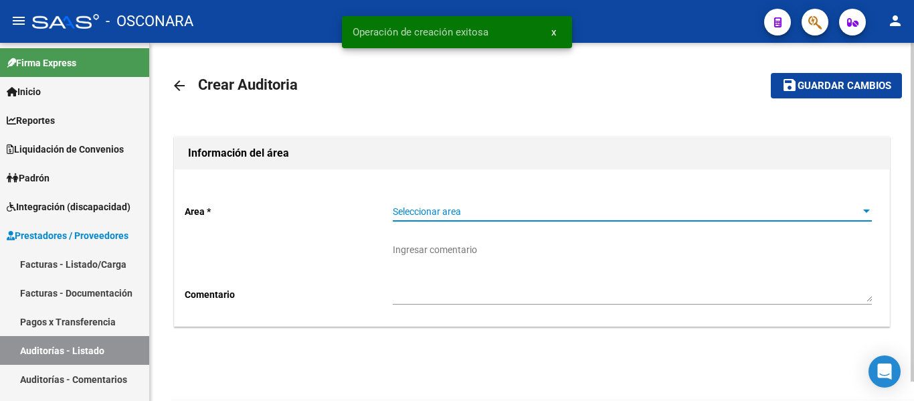
click at [519, 217] on span "Seleccionar area" at bounding box center [626, 211] width 467 height 11
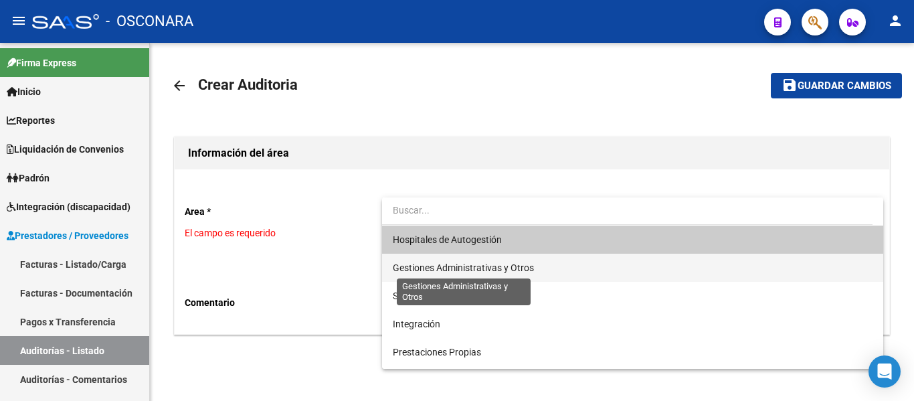
click at [436, 272] on span "Gestiones Administrativas y Otros" at bounding box center [463, 267] width 141 height 11
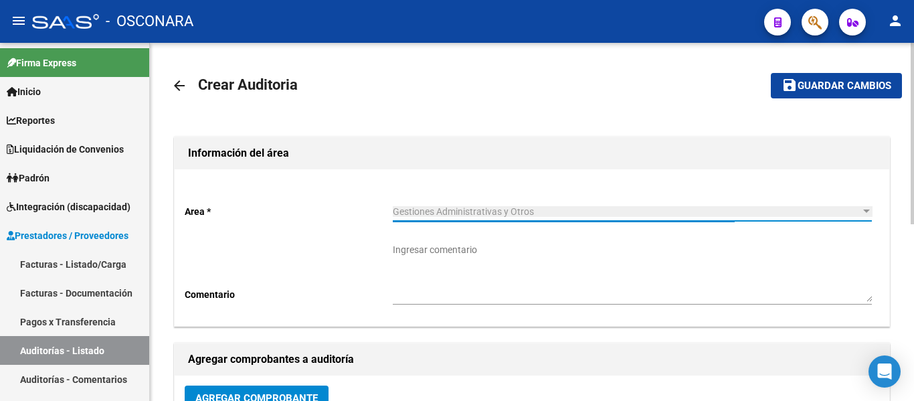
click at [220, 394] on span "Agregar Comprobante" at bounding box center [256, 398] width 123 height 12
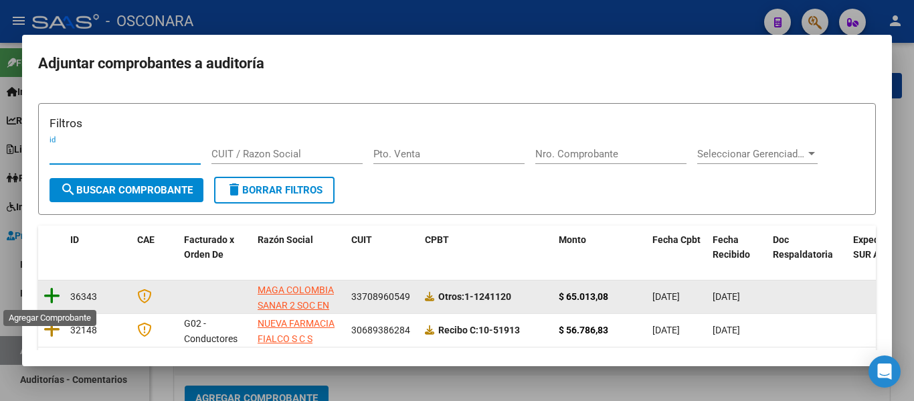
click at [46, 291] on icon at bounding box center [52, 296] width 17 height 19
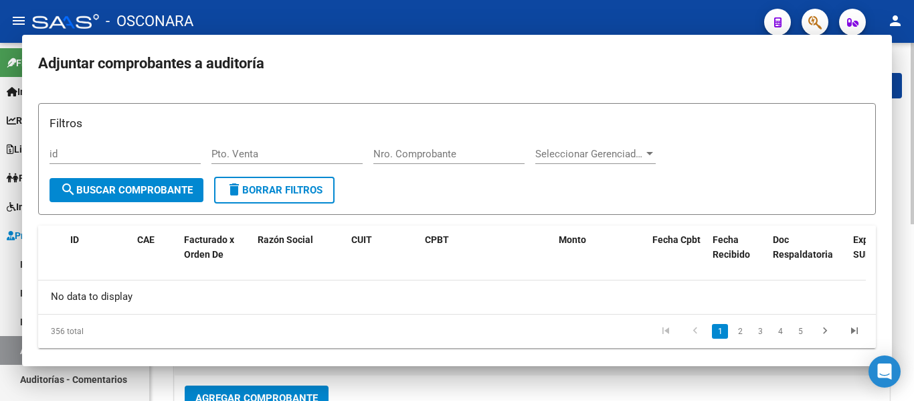
scroll to position [9, 0]
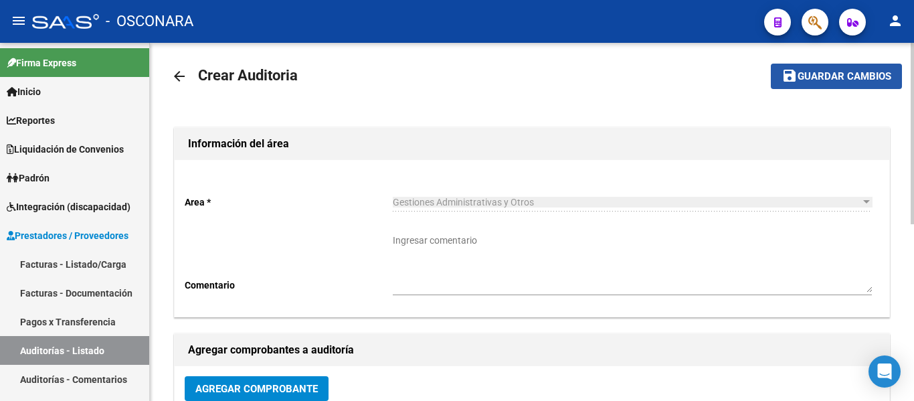
click at [834, 78] on span "Guardar cambios" at bounding box center [845, 77] width 94 height 12
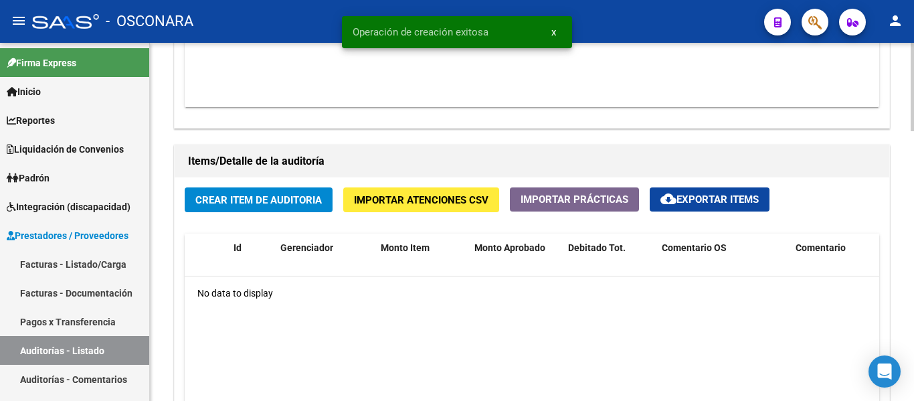
scroll to position [870, 0]
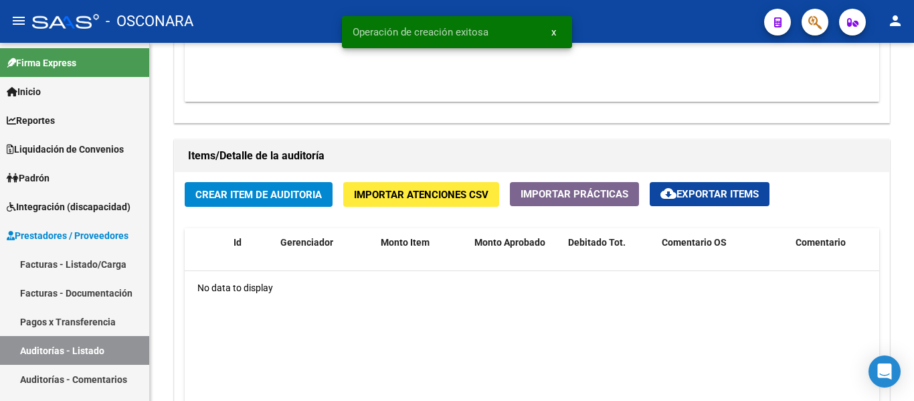
click at [823, 22] on button "button" at bounding box center [815, 22] width 27 height 27
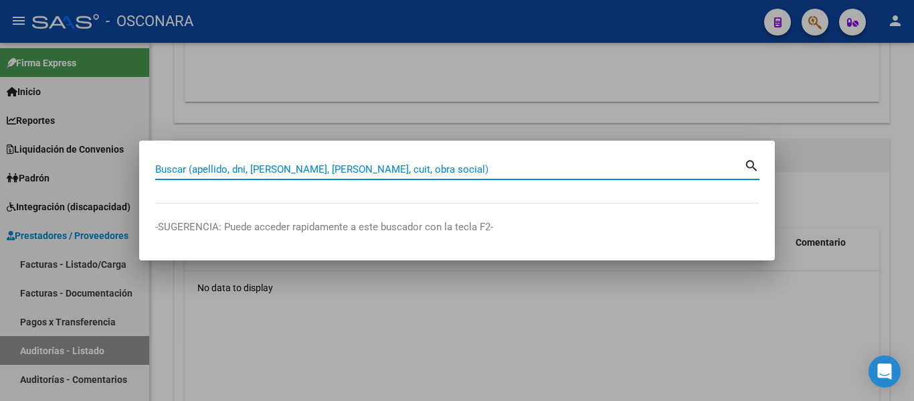
click at [353, 167] on input "Buscar (apellido, dni, [PERSON_NAME], [PERSON_NAME], cuit, obra social)" at bounding box center [449, 169] width 589 height 12
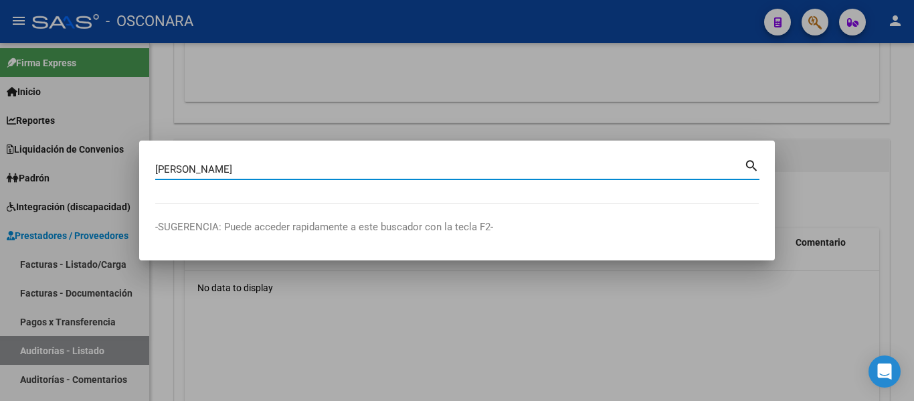
type input "nardini hector"
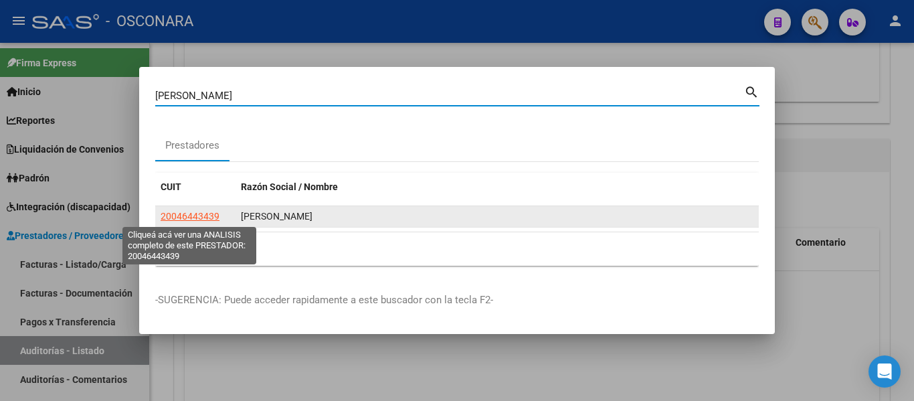
click at [193, 212] on span "20046443439" at bounding box center [190, 216] width 59 height 11
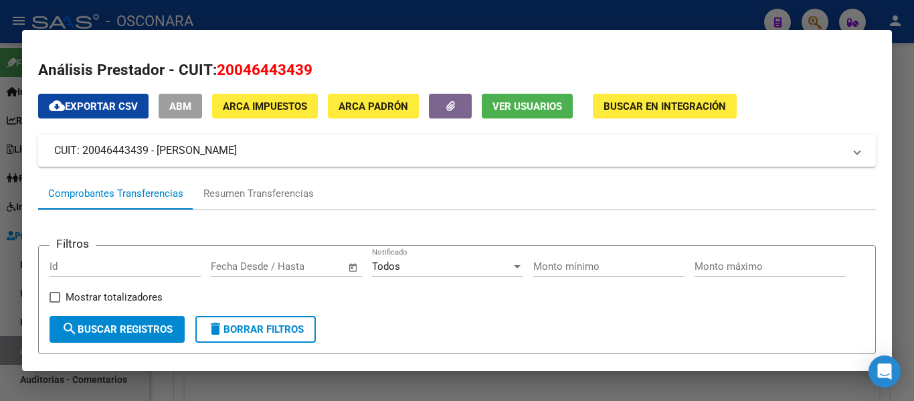
drag, startPoint x: 234, startPoint y: 68, endPoint x: 306, endPoint y: 70, distance: 71.7
click at [306, 70] on span "20046443439" at bounding box center [265, 69] width 96 height 17
copy span "04644343"
click at [903, 181] on div at bounding box center [457, 200] width 914 height 401
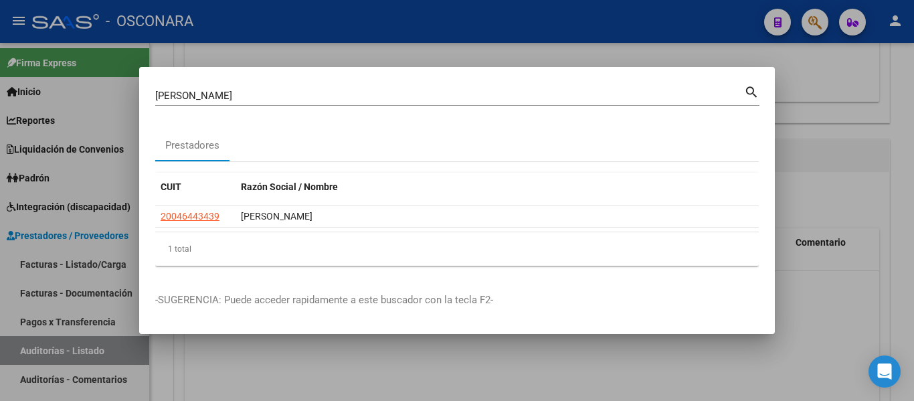
click at [394, 58] on div at bounding box center [457, 200] width 914 height 401
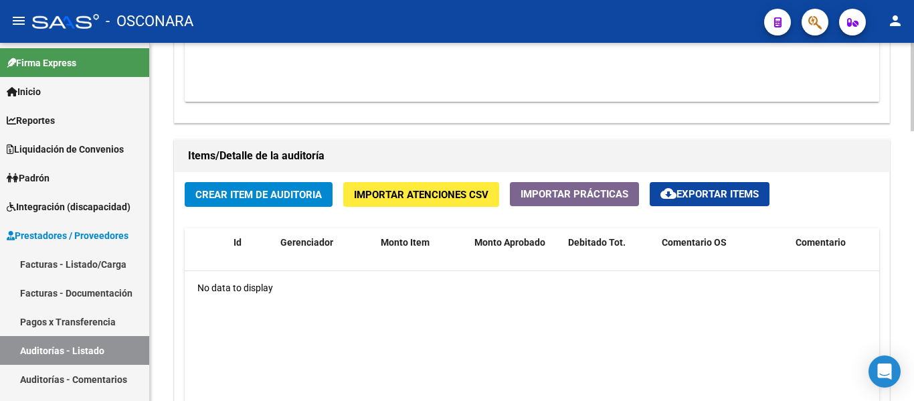
click at [244, 196] on span "Crear Item de Auditoria" at bounding box center [258, 195] width 127 height 12
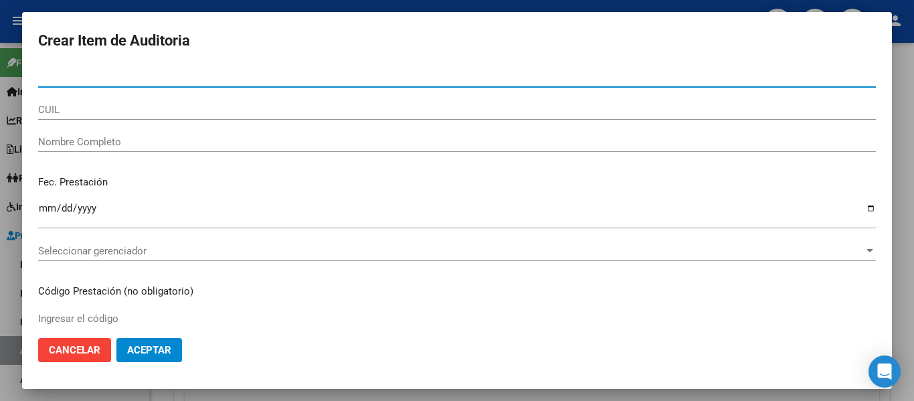
paste input "04644343"
type input "04644343"
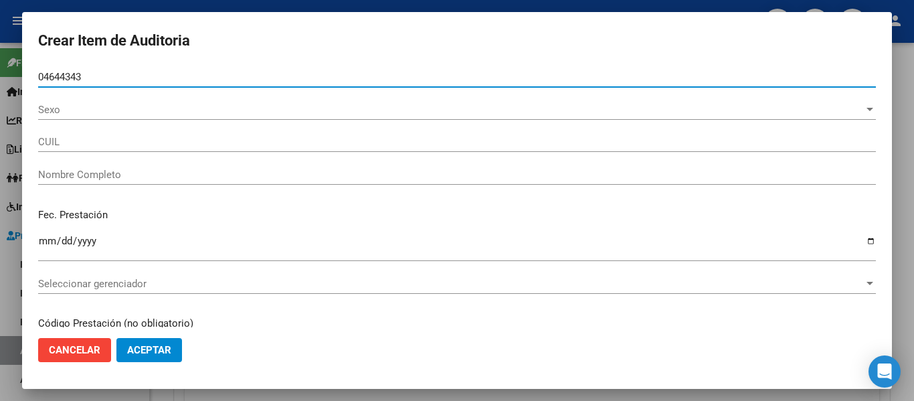
type input "20046443439"
type input "NARDINI HECTOR HUGO"
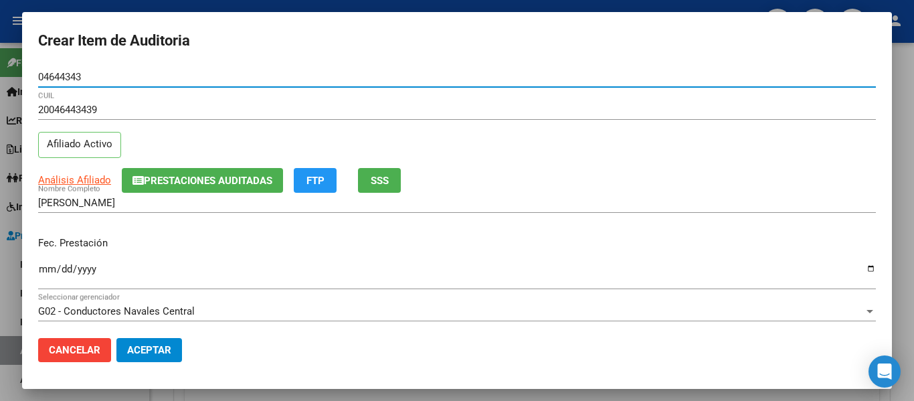
type input "04644343"
click at [44, 270] on input "Ingresar la fecha" at bounding box center [457, 274] width 838 height 21
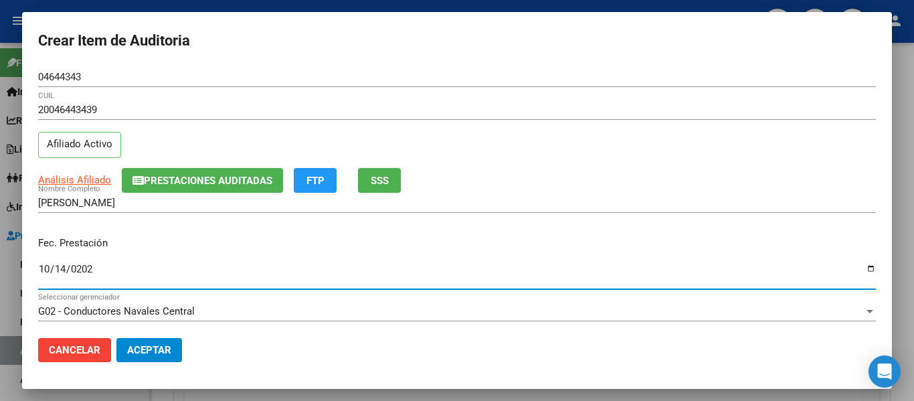
type input "2025-10-14"
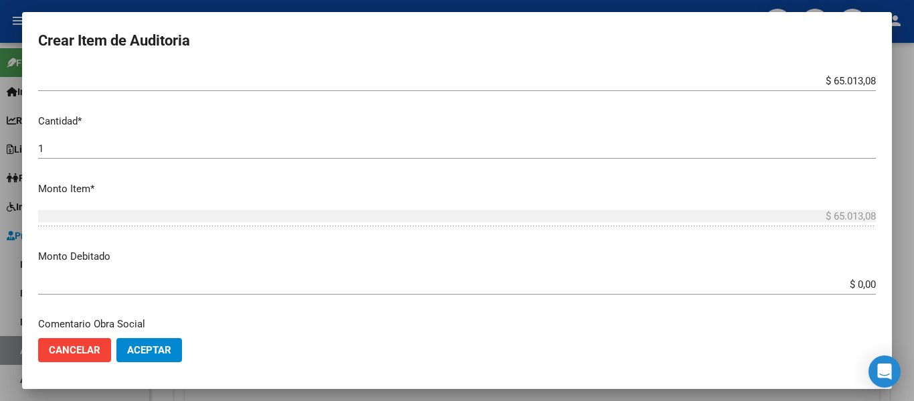
scroll to position [335, 0]
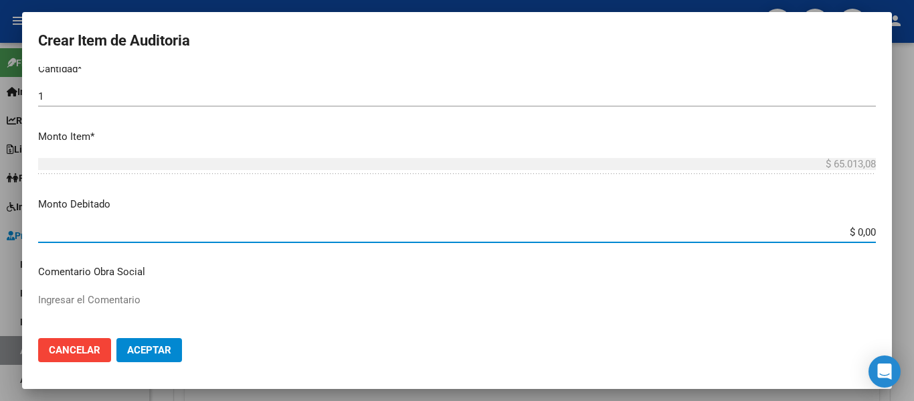
drag, startPoint x: 848, startPoint y: 313, endPoint x: 884, endPoint y: 321, distance: 37.0
click at [884, 321] on mat-dialog-content "04644343 Nro Documento 20046443439 CUIL Afiliado Activo Análisis Afiliado Prest…" at bounding box center [457, 197] width 870 height 260
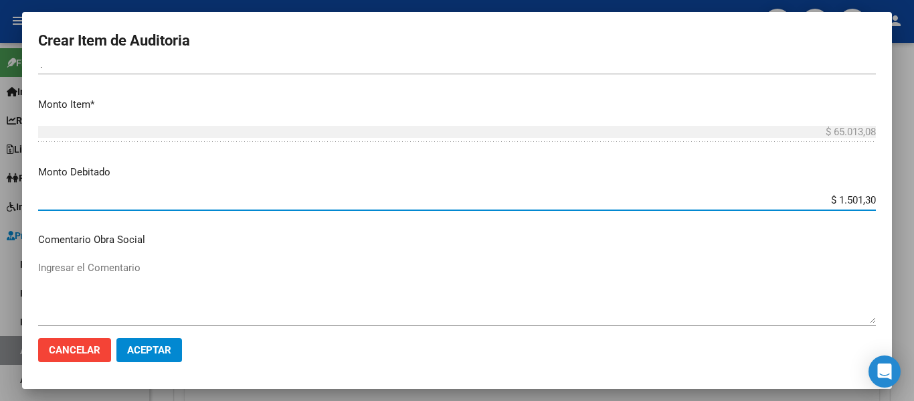
type input "$ 15.013,08"
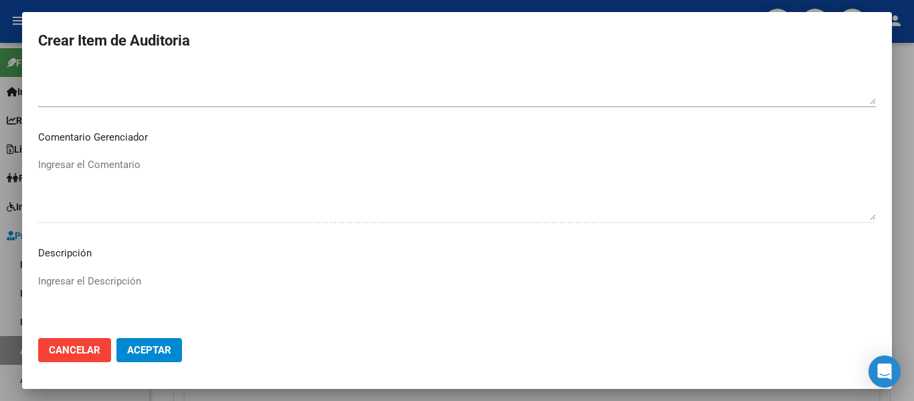
scroll to position [919, 0]
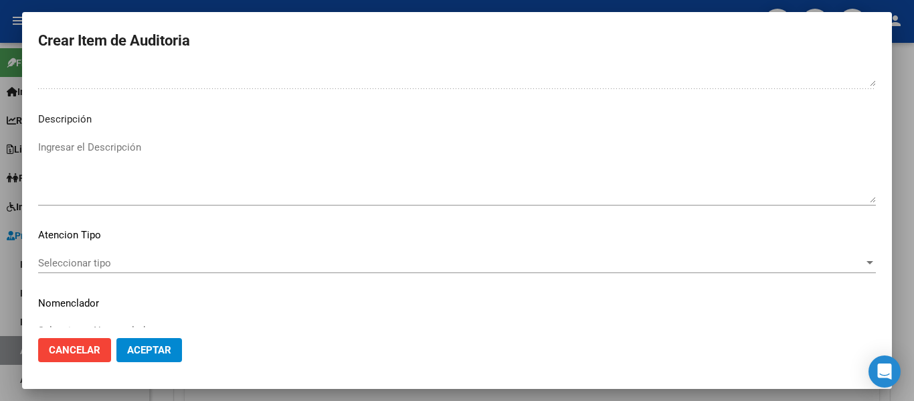
click at [85, 179] on textarea "Ingresar el Descripción" at bounding box center [457, 171] width 838 height 63
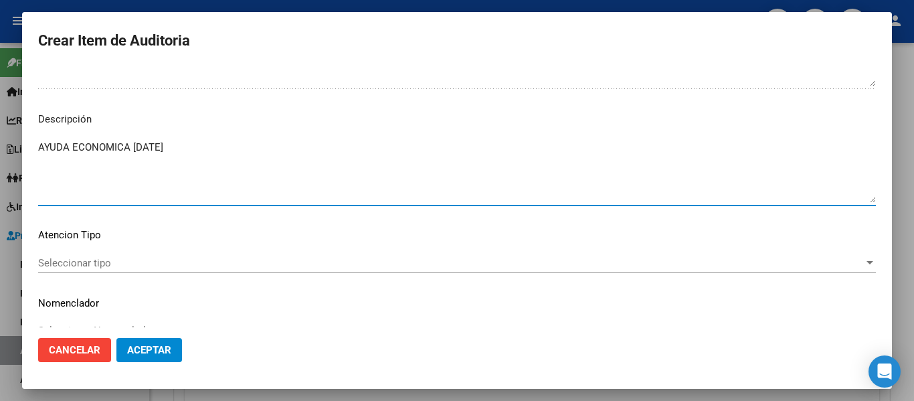
type textarea "AYUDA ECONOMICA OCTUBRE 2025"
click at [79, 255] on div "Seleccionar tipo Seleccionar tipo" at bounding box center [457, 263] width 838 height 20
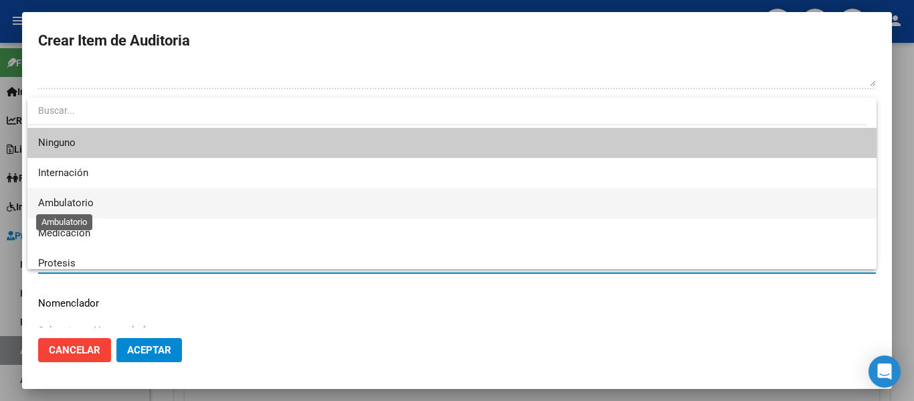
click at [76, 202] on span "Ambulatorio" at bounding box center [66, 203] width 56 height 12
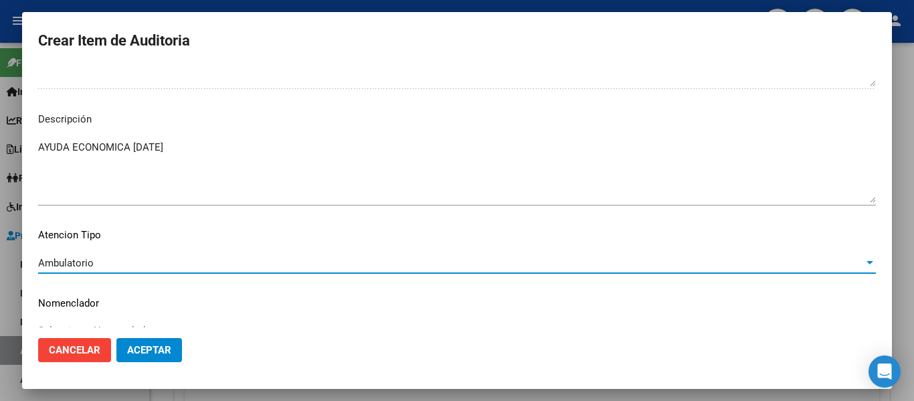
click at [148, 342] on button "Aceptar" at bounding box center [149, 350] width 66 height 24
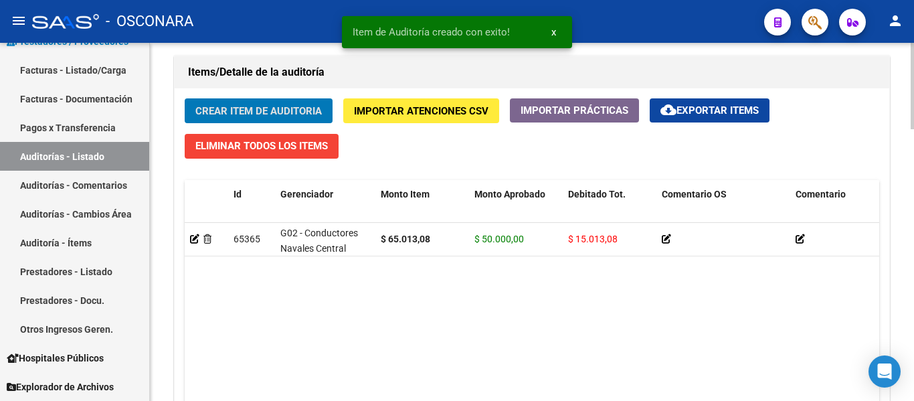
scroll to position [1131, 0]
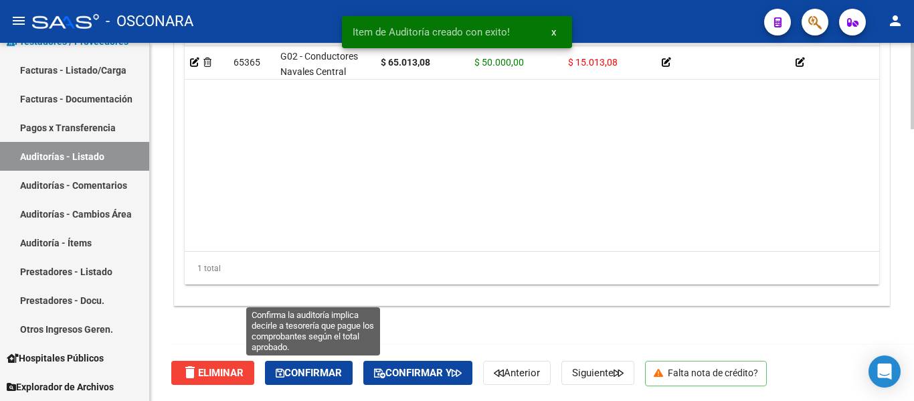
drag, startPoint x: 311, startPoint y: 372, endPoint x: 401, endPoint y: 400, distance: 94.7
click at [311, 372] on span "Confirmar" at bounding box center [309, 373] width 66 height 12
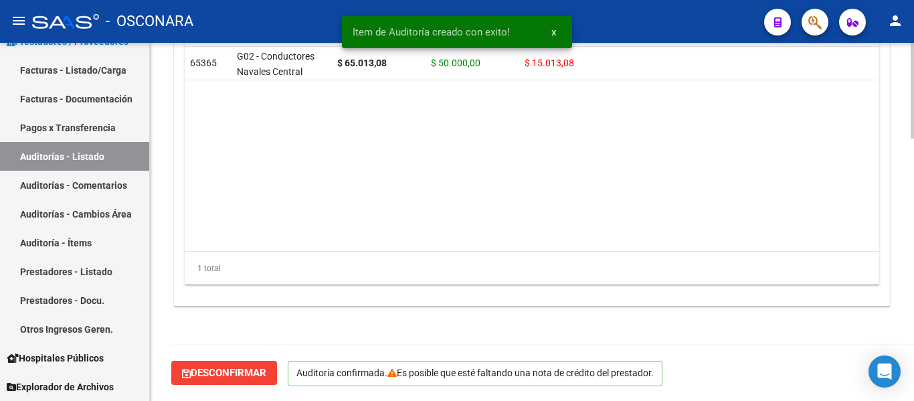
scroll to position [979, 0]
type input "202510"
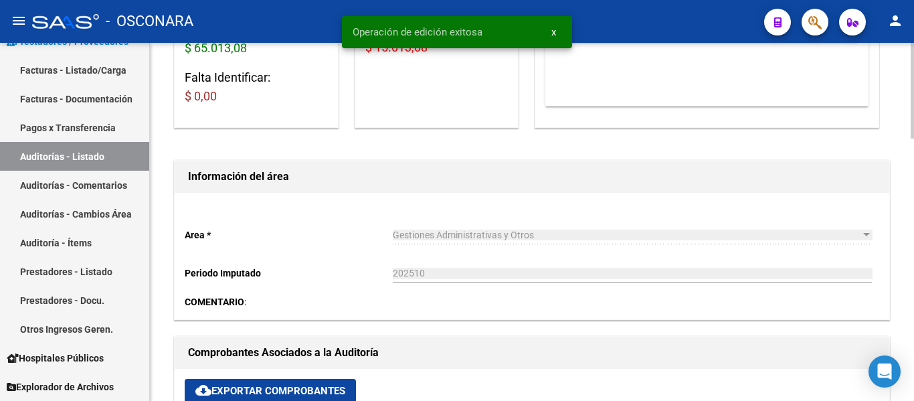
scroll to position [0, 0]
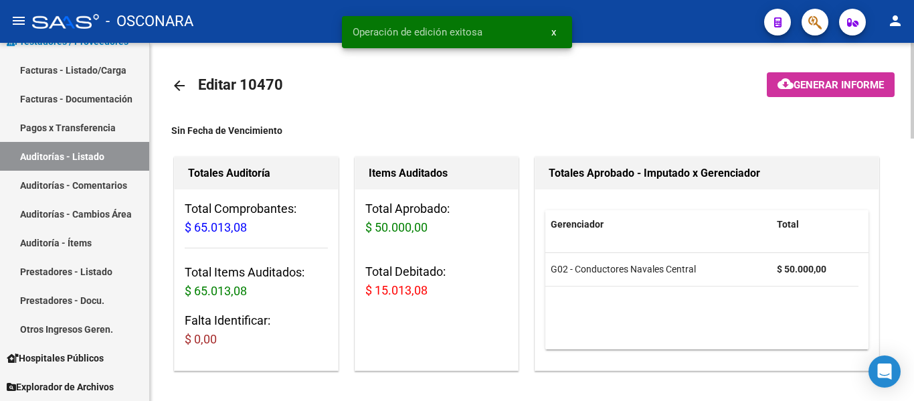
click at [822, 94] on button "cloud_download Generar informe" at bounding box center [831, 84] width 128 height 25
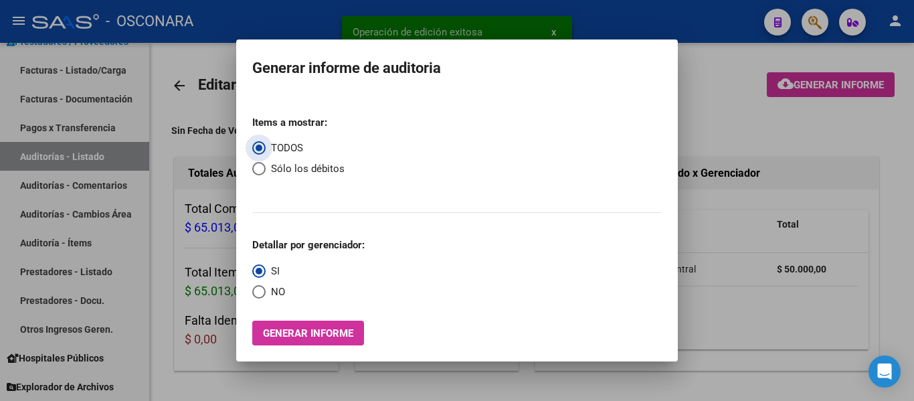
click at [299, 319] on div "Items a mostrar: TODOS Sólo los débitos Detallar por gerenciador: SI NO Generar…" at bounding box center [457, 225] width 410 height 241
click at [271, 338] on span "Generar informe" at bounding box center [308, 333] width 90 height 12
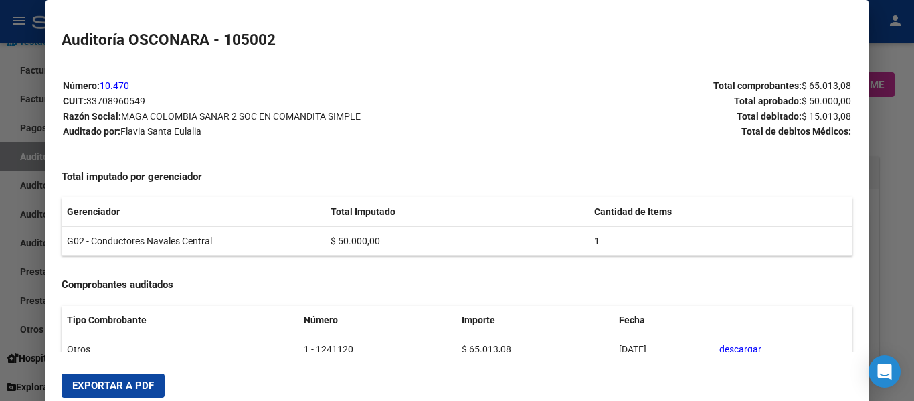
click at [116, 384] on span "Exportar a PDF" at bounding box center [113, 386] width 82 height 12
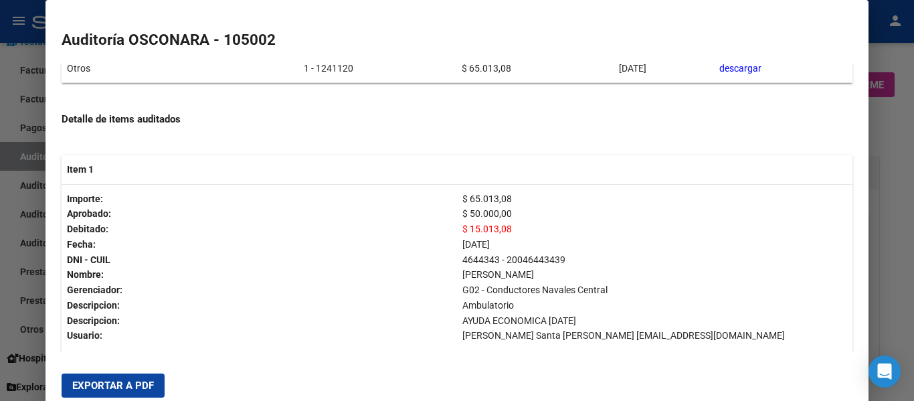
scroll to position [134, 0]
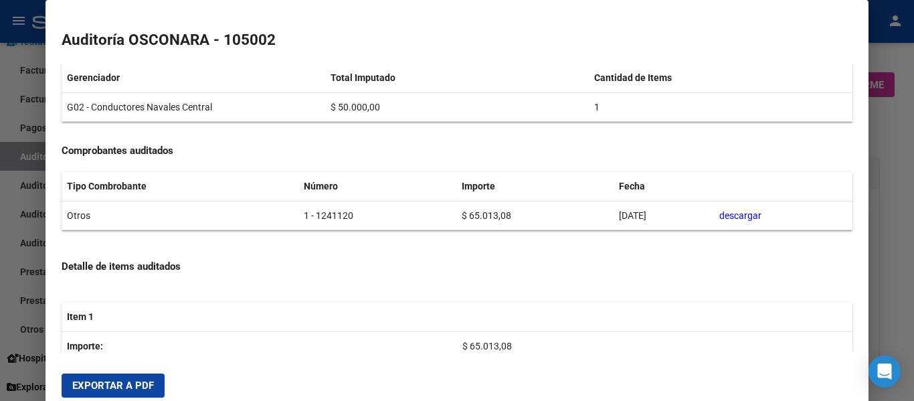
click at [1, 106] on div at bounding box center [457, 200] width 914 height 401
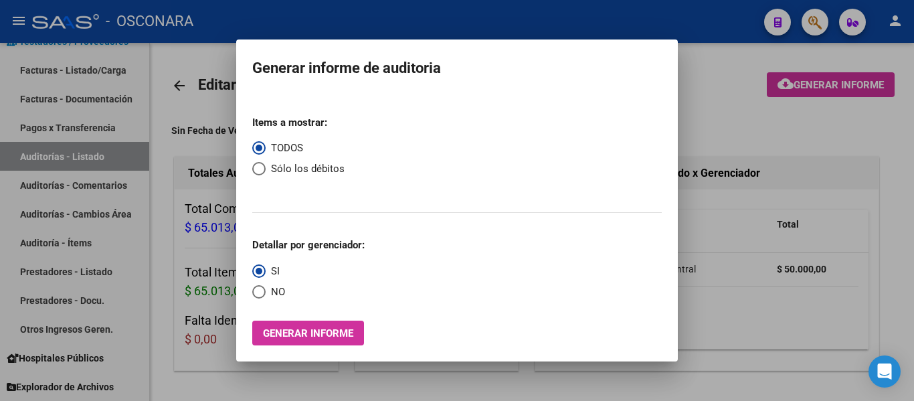
click at [56, 73] on div at bounding box center [457, 200] width 914 height 401
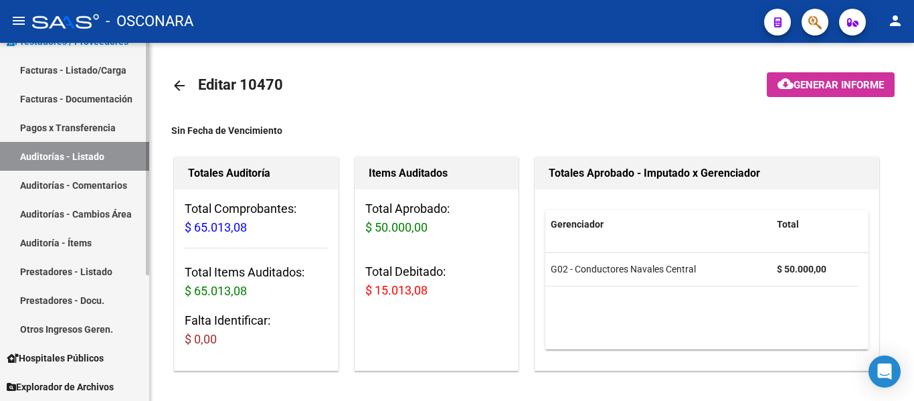
drag, startPoint x: 56, startPoint y: 73, endPoint x: 93, endPoint y: 90, distance: 40.4
click at [56, 73] on link "Facturas - Listado/Carga" at bounding box center [74, 70] width 149 height 29
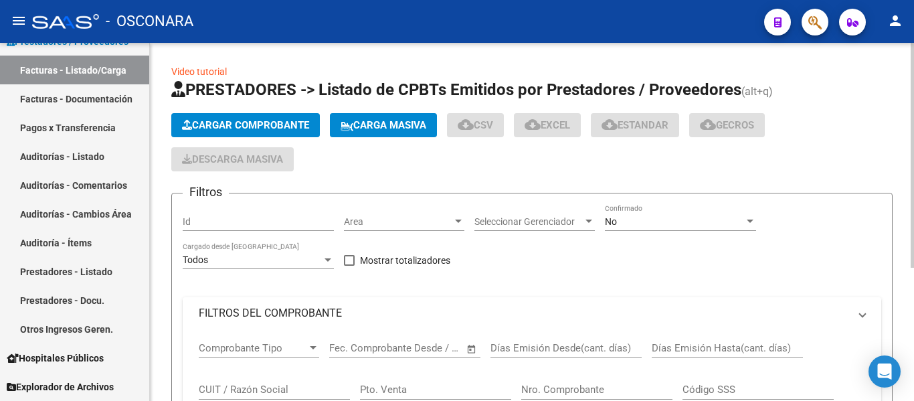
click at [250, 123] on span "Cargar Comprobante" at bounding box center [245, 125] width 127 height 12
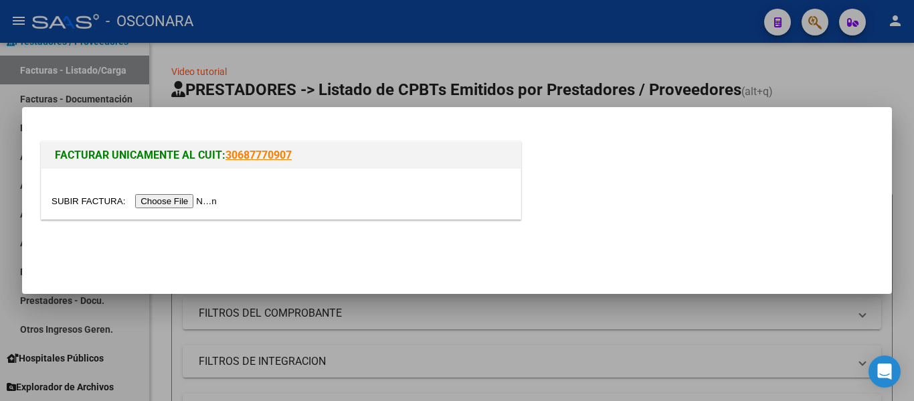
click at [171, 206] on input "file" at bounding box center [136, 201] width 169 height 14
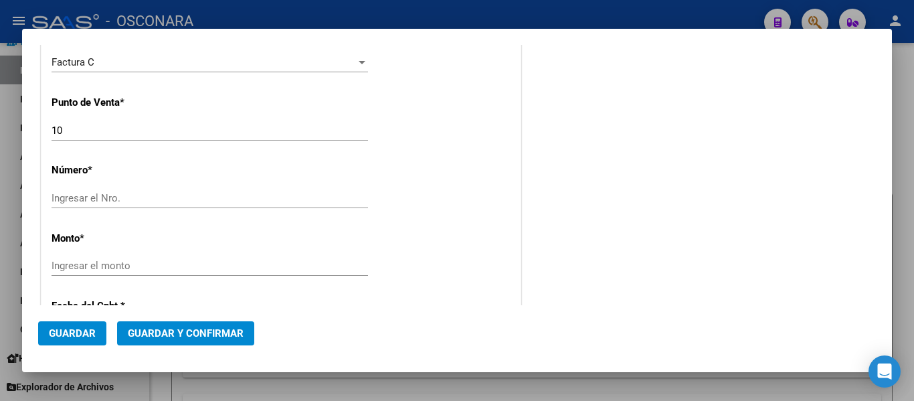
scroll to position [402, 0]
click at [158, 202] on input "Ingresar el Nro." at bounding box center [210, 197] width 317 height 12
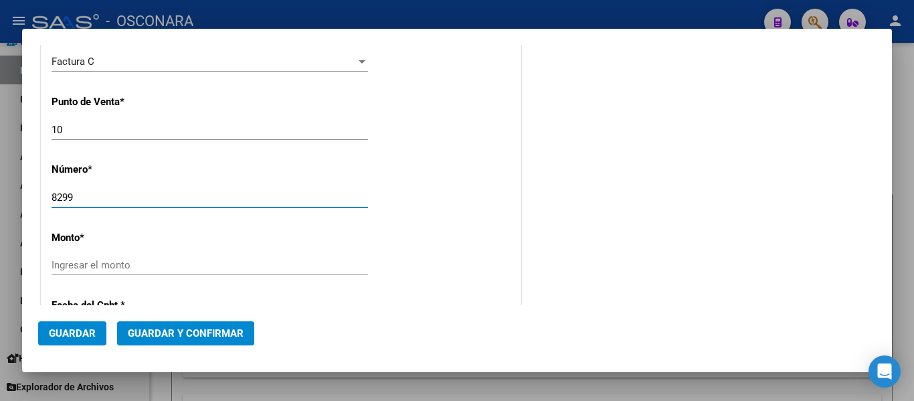
type input "8299"
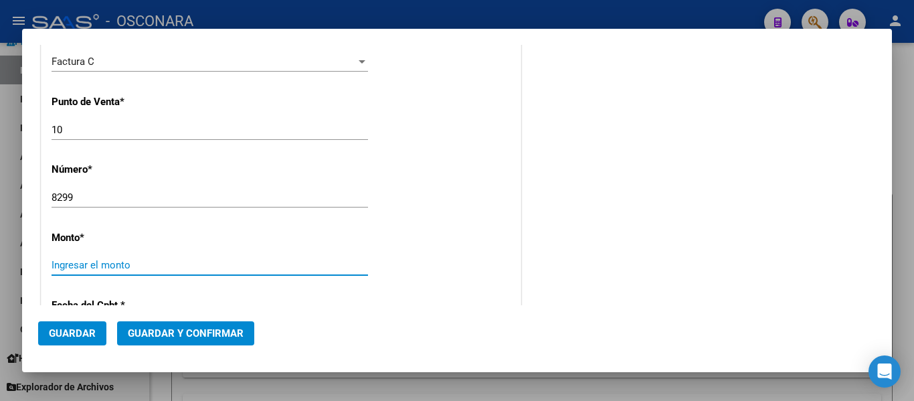
click at [108, 263] on input "Ingresar el monto" at bounding box center [210, 265] width 317 height 12
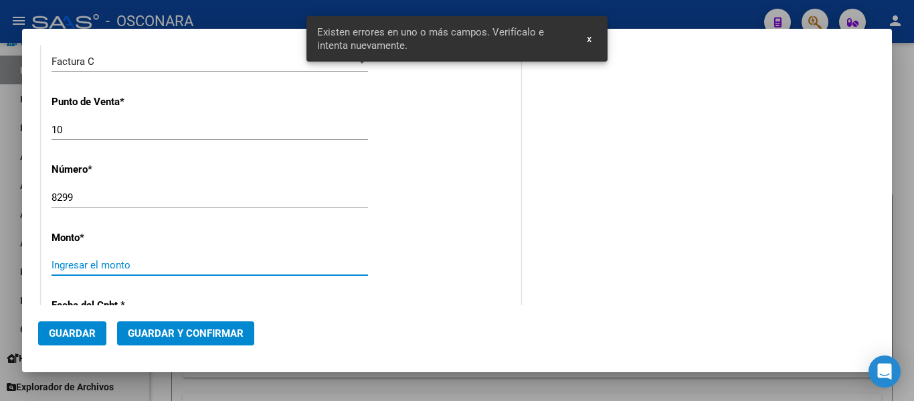
scroll to position [485, 0]
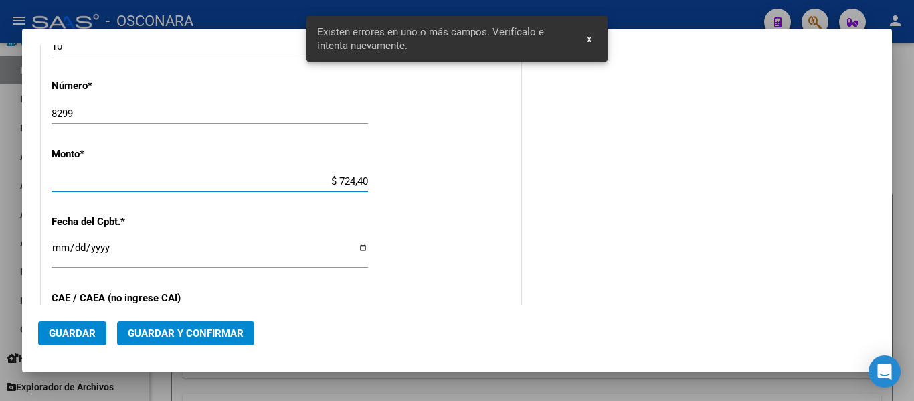
type input "$ 7.244,00"
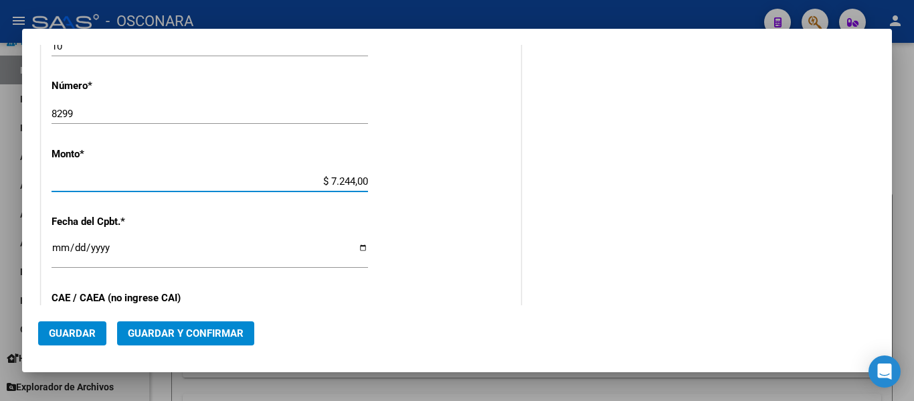
click at [62, 248] on input "Ingresar la fecha" at bounding box center [210, 252] width 317 height 21
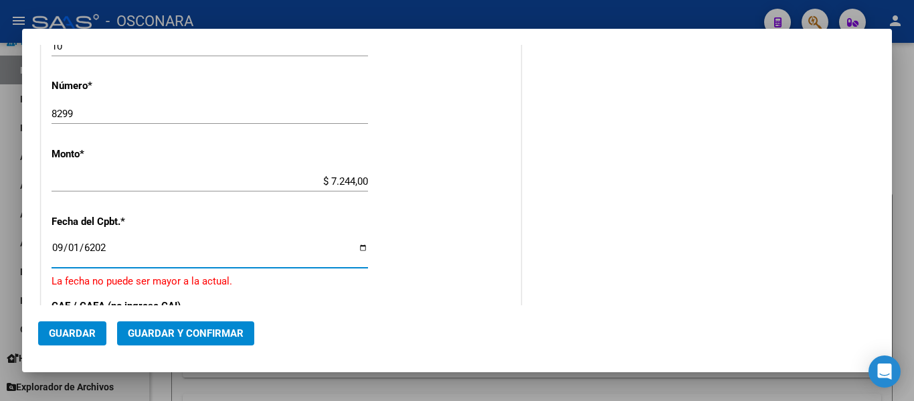
type input "2025-09-01"
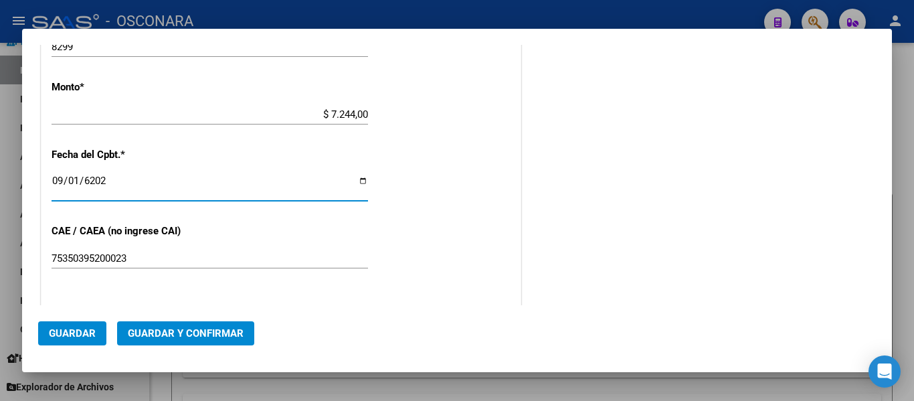
click at [173, 332] on span "Guardar y Confirmar" at bounding box center [186, 333] width 116 height 12
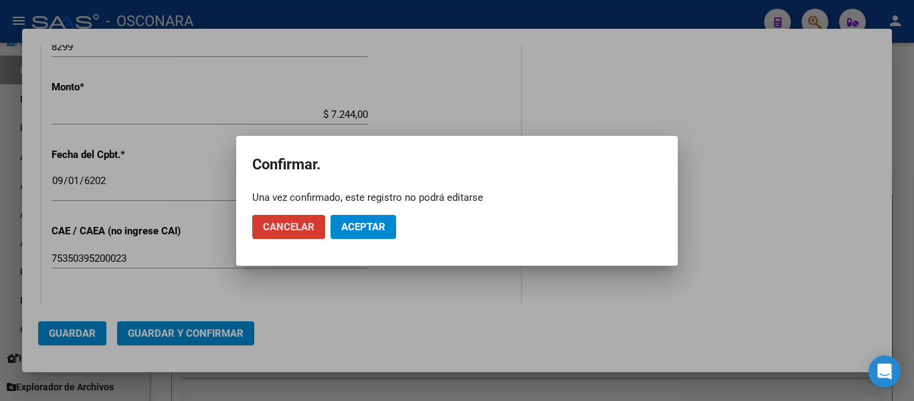
click at [376, 232] on span "Aceptar" at bounding box center [363, 227] width 44 height 12
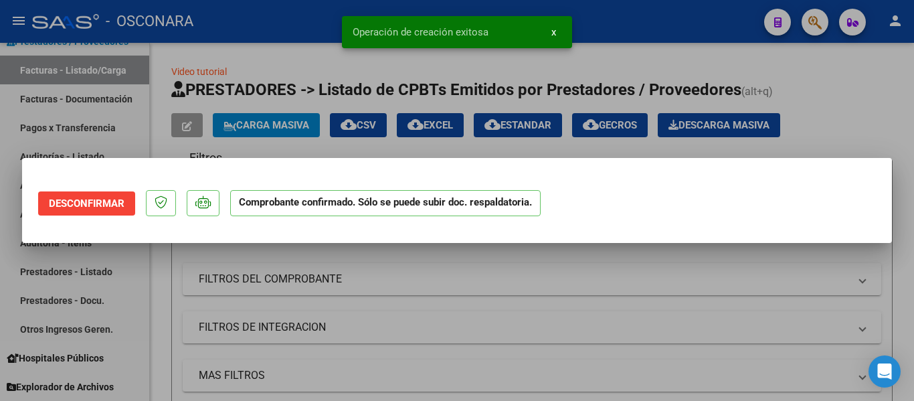
scroll to position [0, 0]
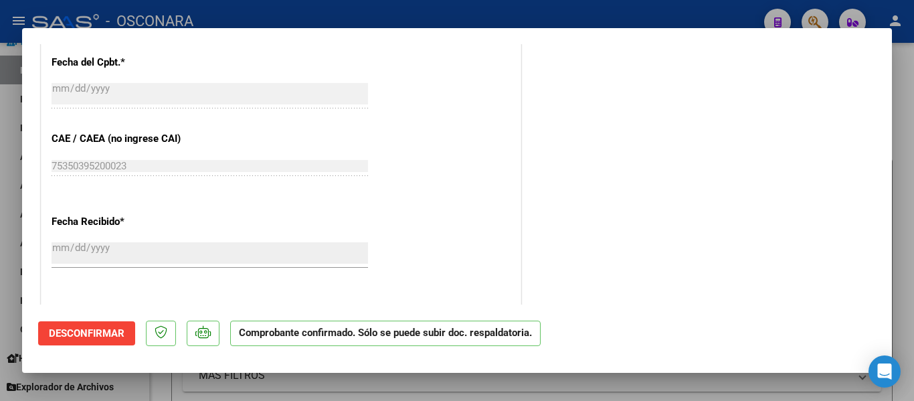
click at [0, 230] on div at bounding box center [457, 200] width 914 height 401
type input "$ 0,00"
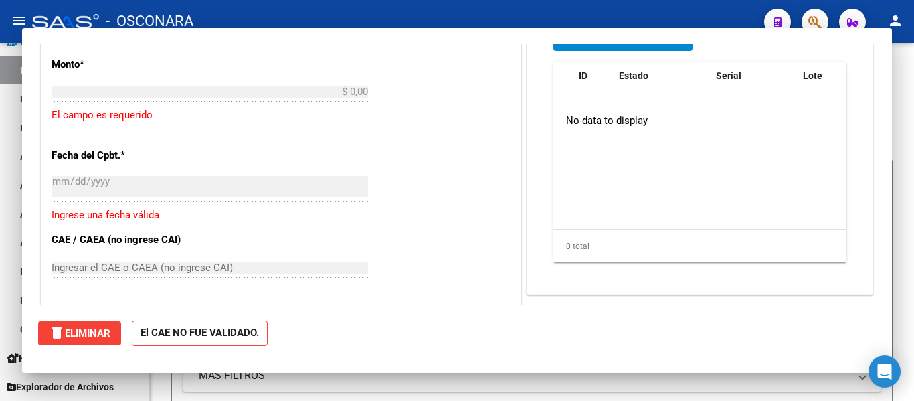
scroll to position [771, 0]
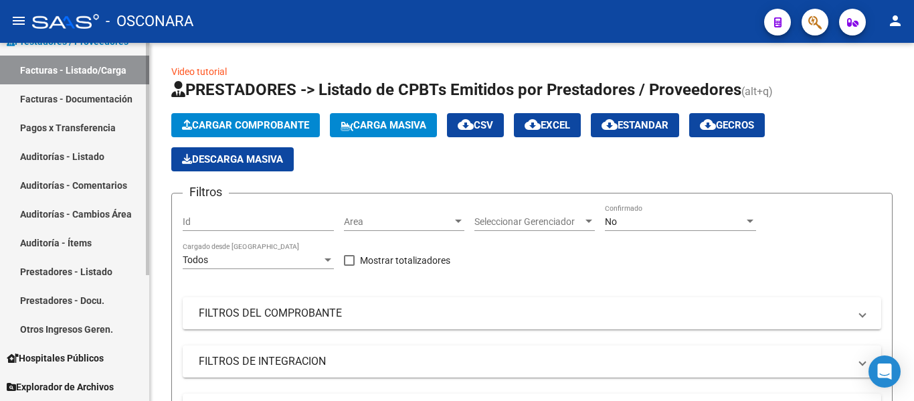
click at [69, 150] on link "Auditorías - Listado" at bounding box center [74, 156] width 149 height 29
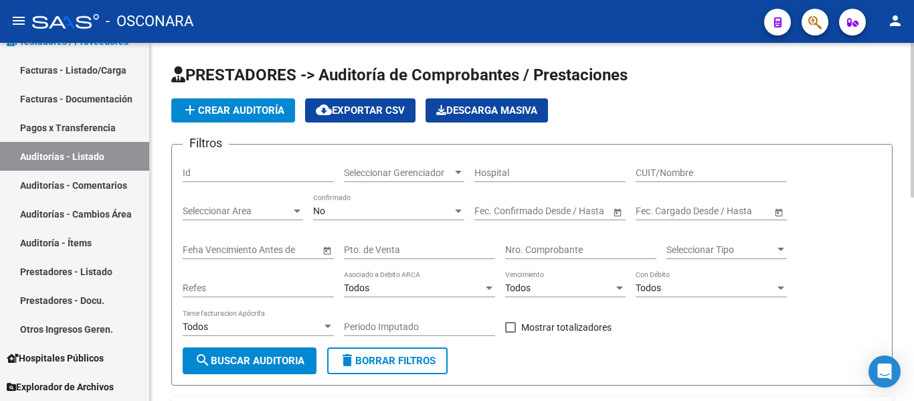
click at [244, 114] on span "add Crear Auditoría" at bounding box center [233, 110] width 102 height 12
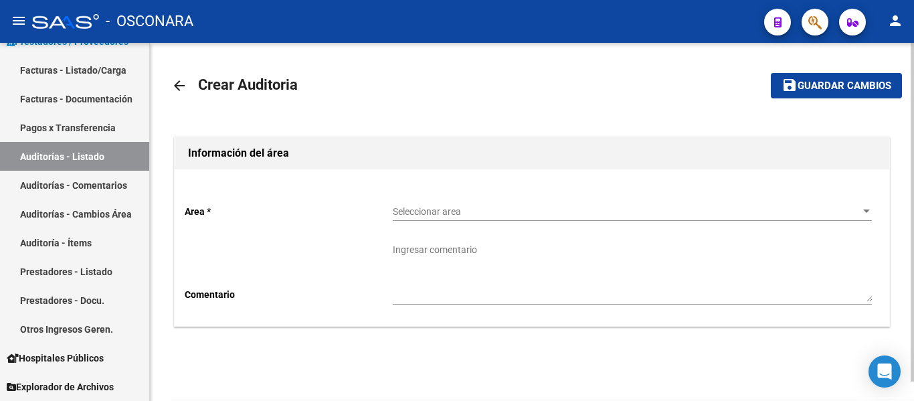
click at [449, 199] on div "Seleccionar area Seleccionar area" at bounding box center [632, 207] width 479 height 27
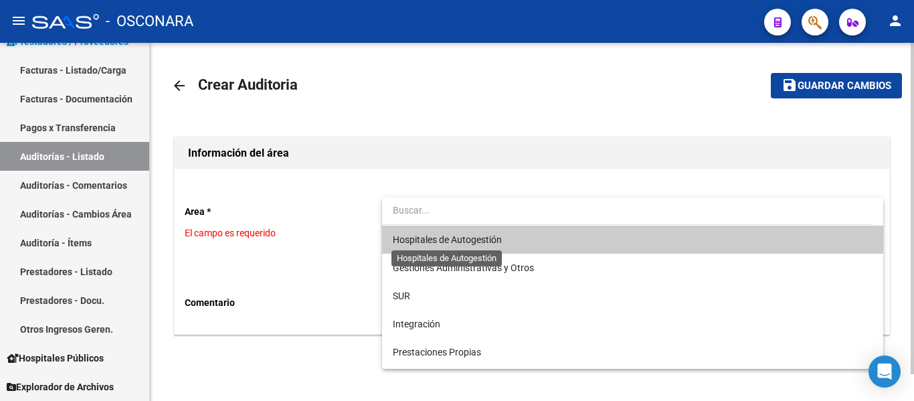
click at [445, 238] on span "Hospitales de Autogestión" at bounding box center [447, 239] width 109 height 11
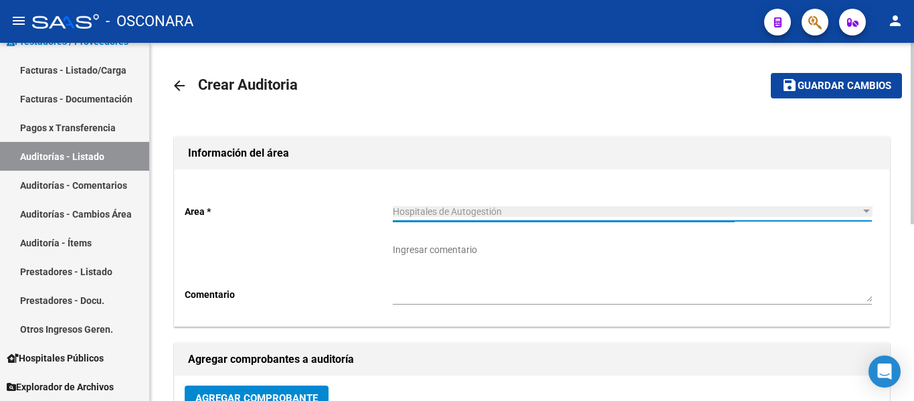
click at [262, 397] on span "Agregar Comprobante" at bounding box center [256, 398] width 123 height 12
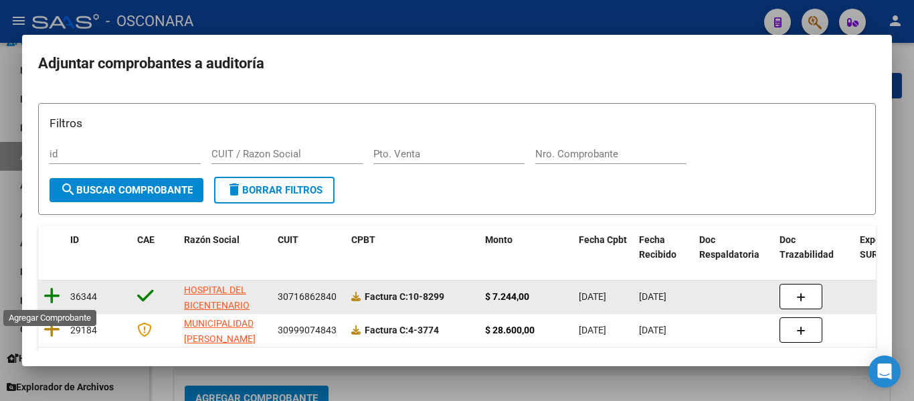
click at [50, 291] on icon at bounding box center [52, 296] width 17 height 19
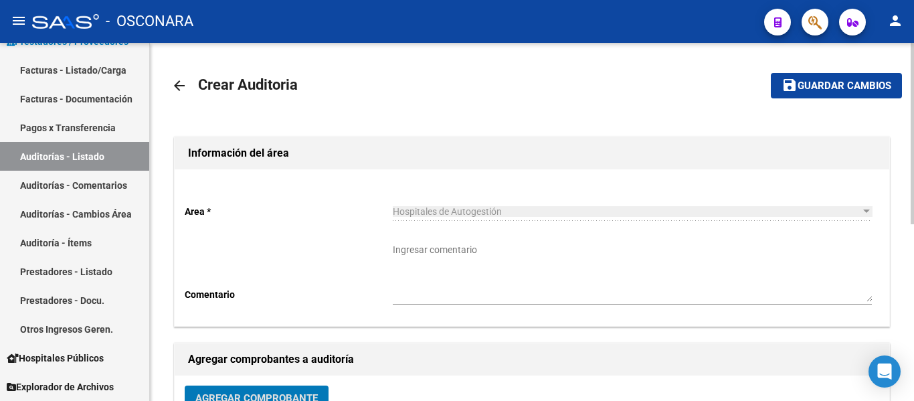
scroll to position [9, 0]
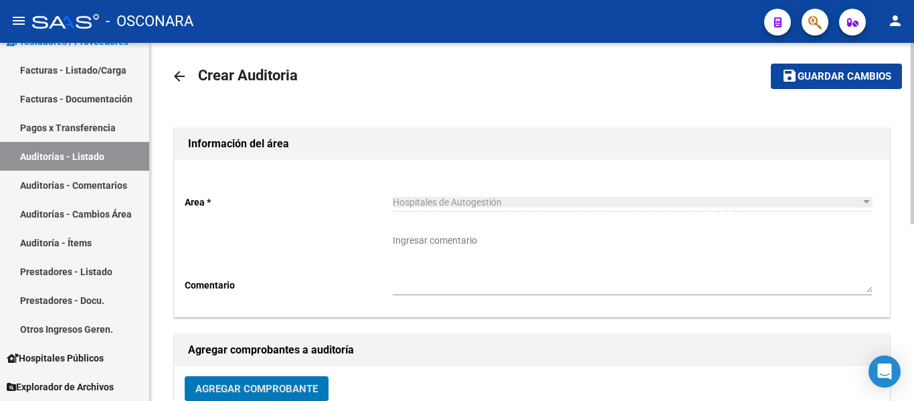
click at [847, 83] on button "save Guardar cambios" at bounding box center [836, 76] width 131 height 25
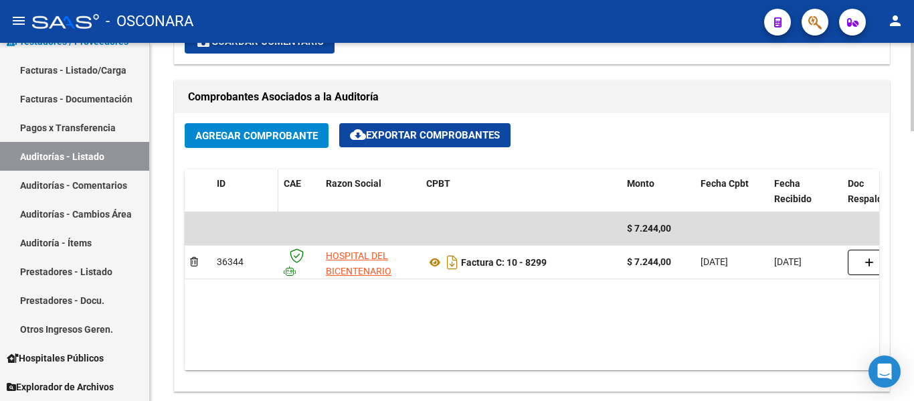
scroll to position [603, 0]
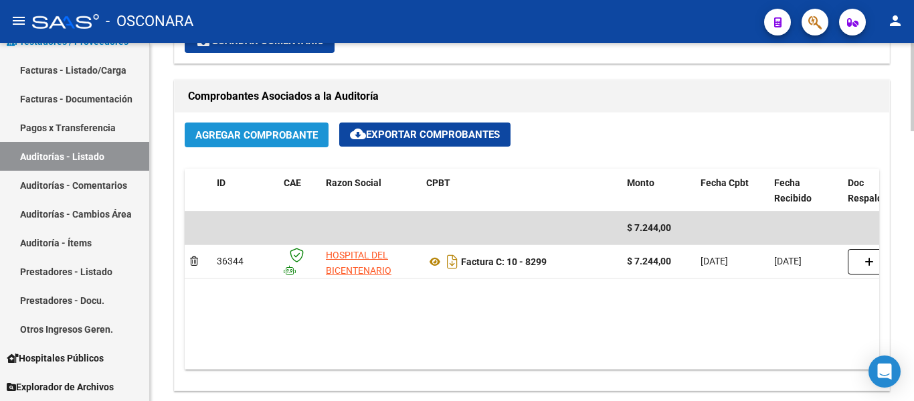
click at [259, 129] on span "Agregar Comprobante" at bounding box center [256, 135] width 123 height 12
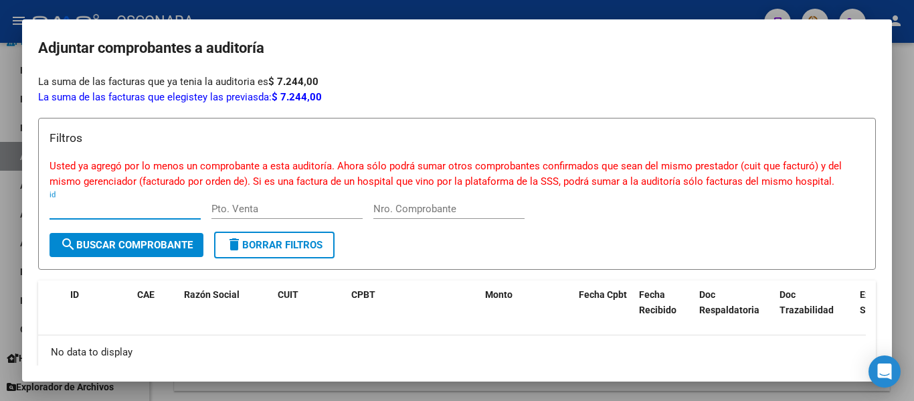
click at [623, 8] on div at bounding box center [457, 200] width 914 height 401
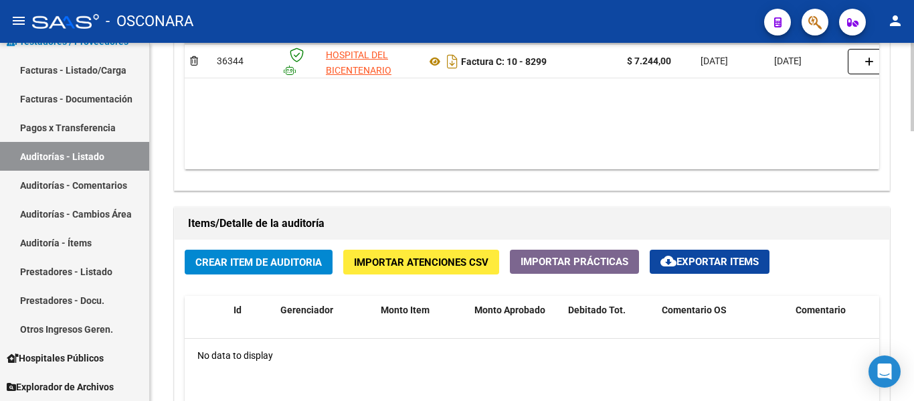
scroll to position [803, 0]
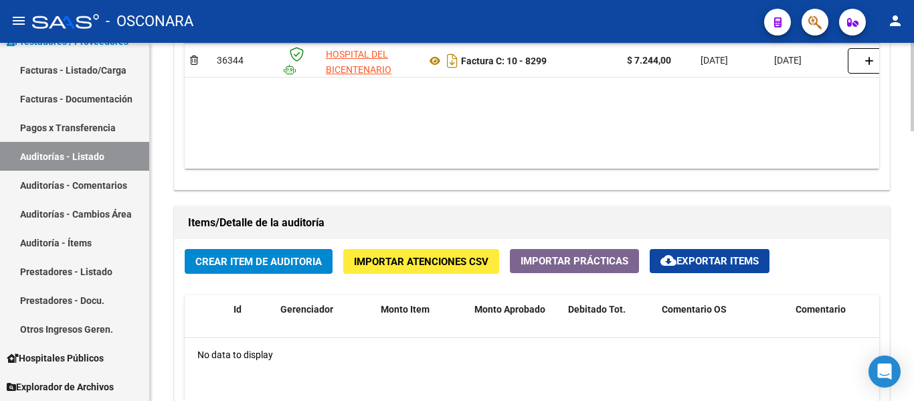
click at [266, 274] on button "Crear Item de Auditoria" at bounding box center [259, 261] width 148 height 25
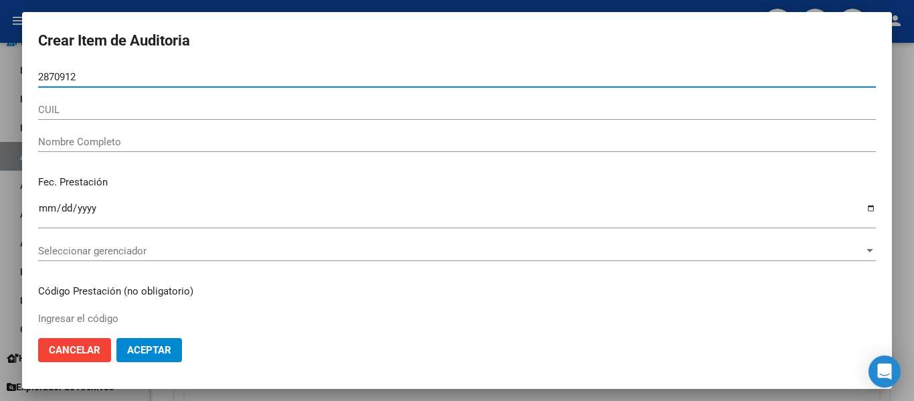
type input "28709121"
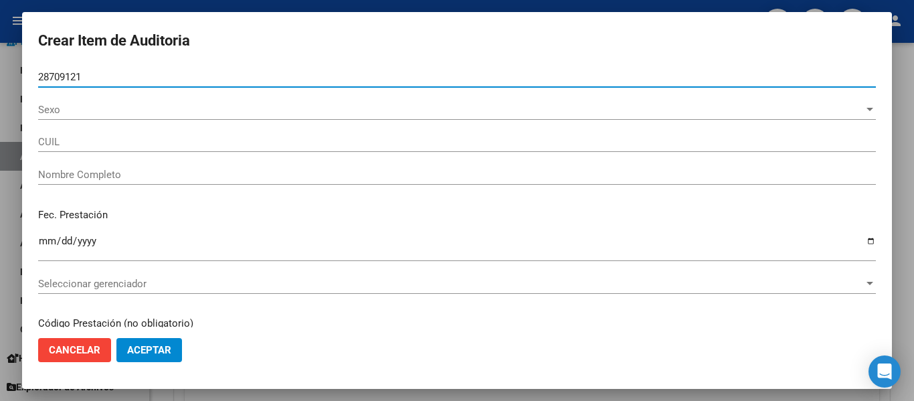
type input "23287091214"
type input "JUAREZ ROMINA DANIELA"
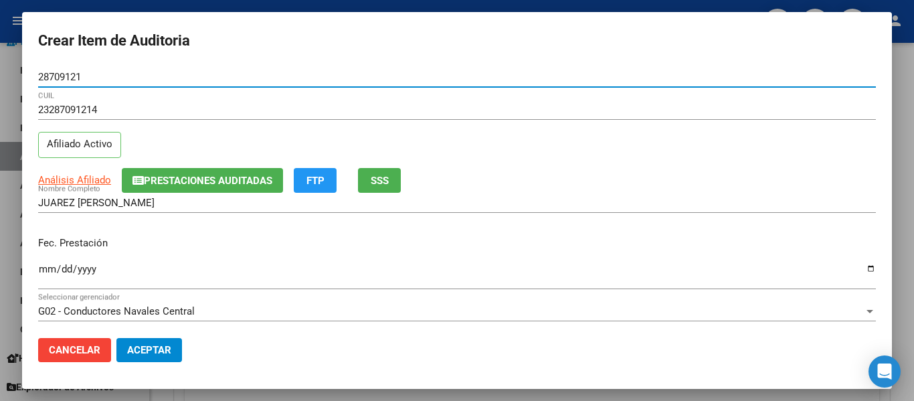
type input "28709121"
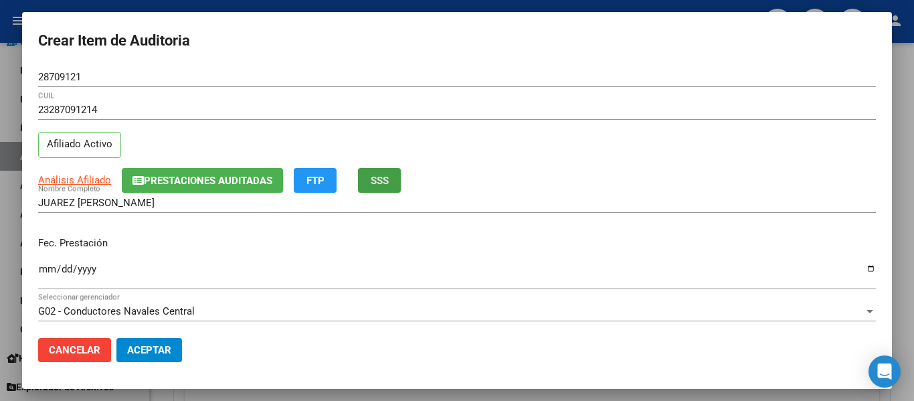
click at [389, 175] on span "SSS" at bounding box center [380, 181] width 18 height 12
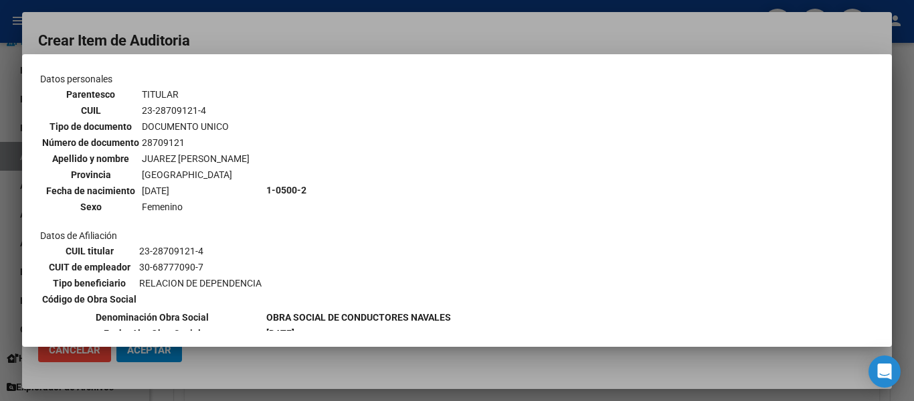
scroll to position [201, 0]
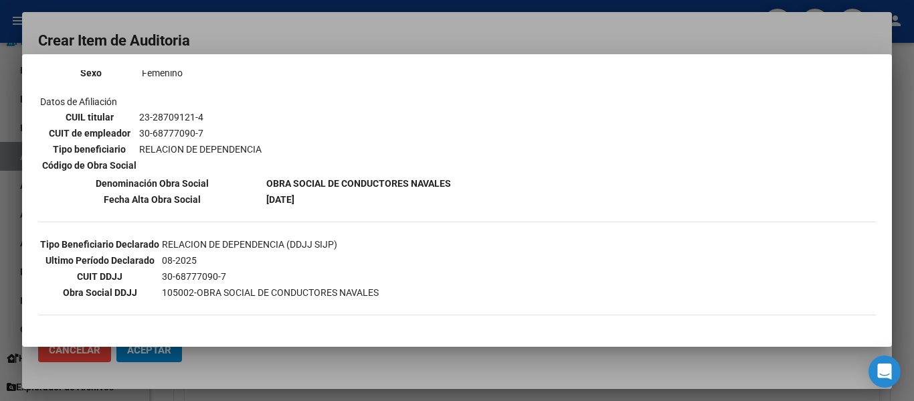
click at [381, 28] on div at bounding box center [457, 200] width 914 height 401
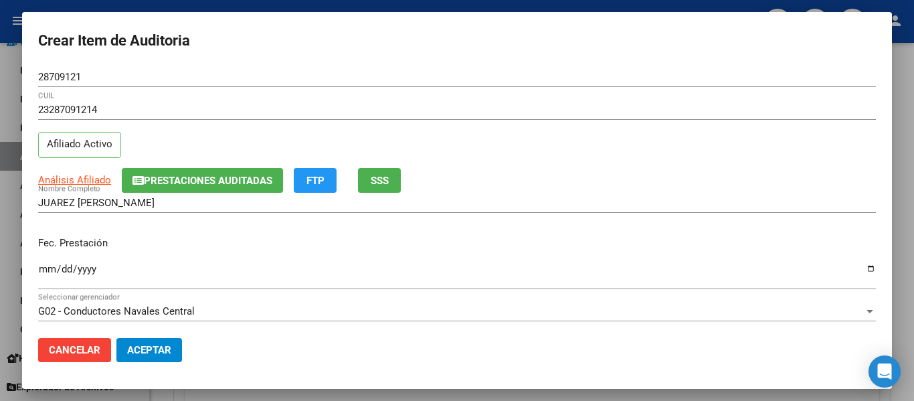
click at [214, 179] on span "Prestaciones Auditadas" at bounding box center [208, 181] width 129 height 12
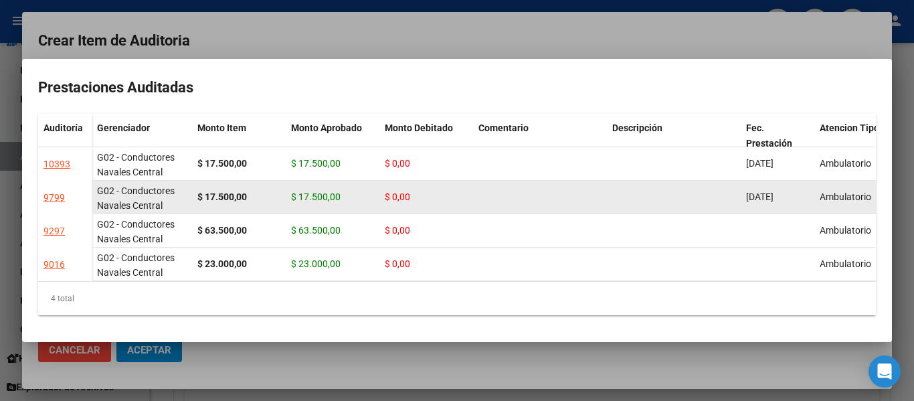
scroll to position [0, 0]
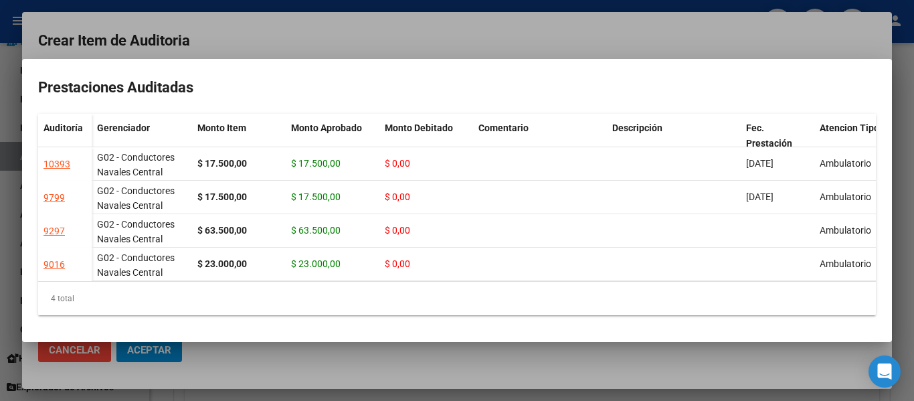
drag, startPoint x: 556, startPoint y: 27, endPoint x: 365, endPoint y: 98, distance: 204.4
click at [556, 26] on div at bounding box center [457, 200] width 914 height 401
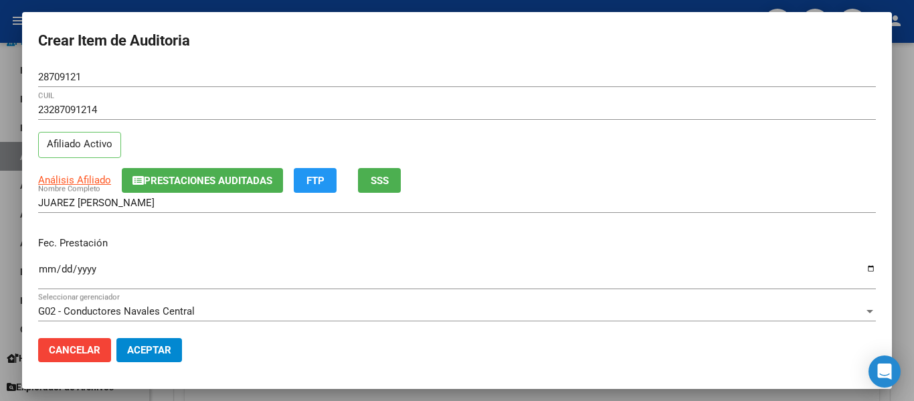
click at [47, 272] on input "Ingresar la fecha" at bounding box center [457, 274] width 838 height 21
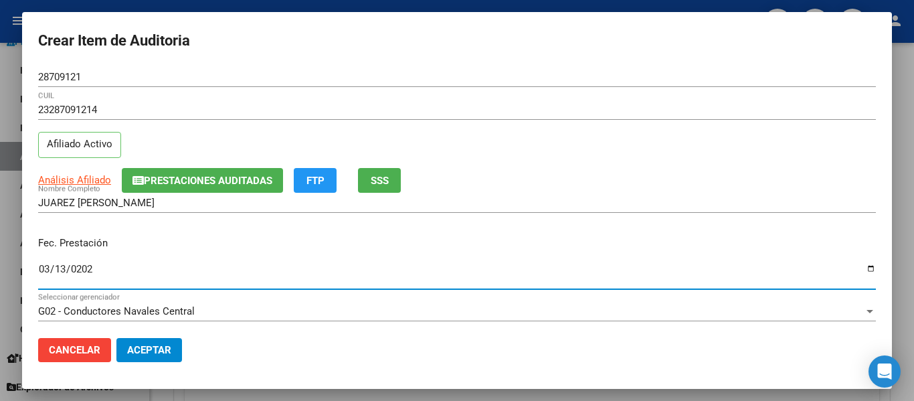
type input "2025-03-13"
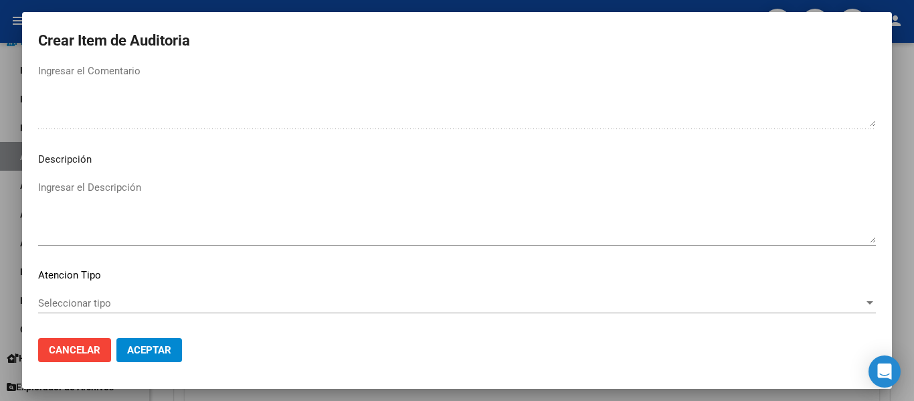
scroll to position [945, 0]
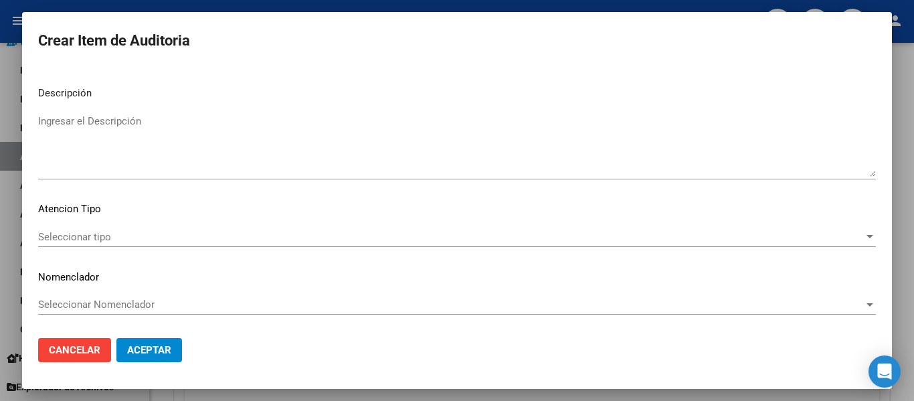
click at [135, 148] on textarea "Ingresar el Descripción" at bounding box center [457, 145] width 838 height 63
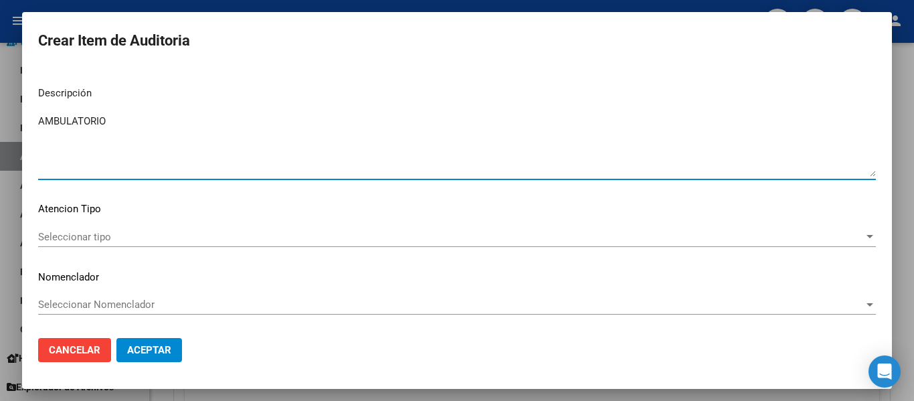
type textarea "AMBULATORIO"
click at [74, 242] on span "Seleccionar tipo" at bounding box center [451, 237] width 826 height 12
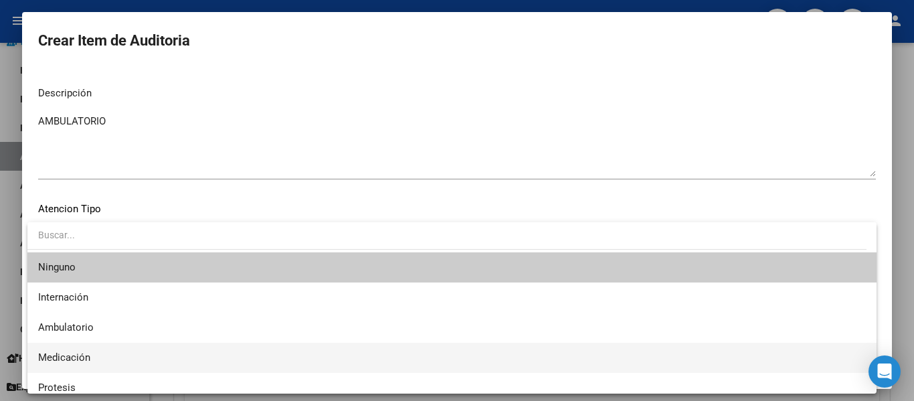
click at [78, 347] on span "Medicación" at bounding box center [452, 358] width 828 height 30
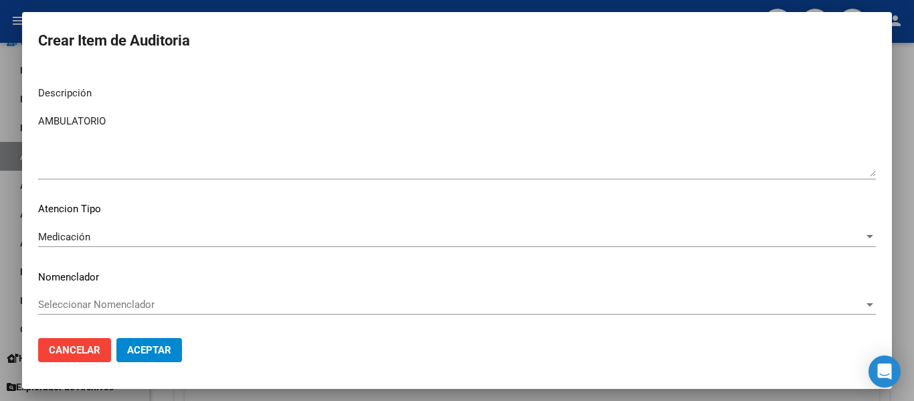
click at [80, 223] on mat-dialog-content "28709121 Nro Documento 23287091214 CUIL Afiliado Activo Análisis Afiliado Prest…" at bounding box center [457, 197] width 870 height 260
click at [77, 244] on div "Medicación Seleccionar tipo" at bounding box center [457, 237] width 838 height 20
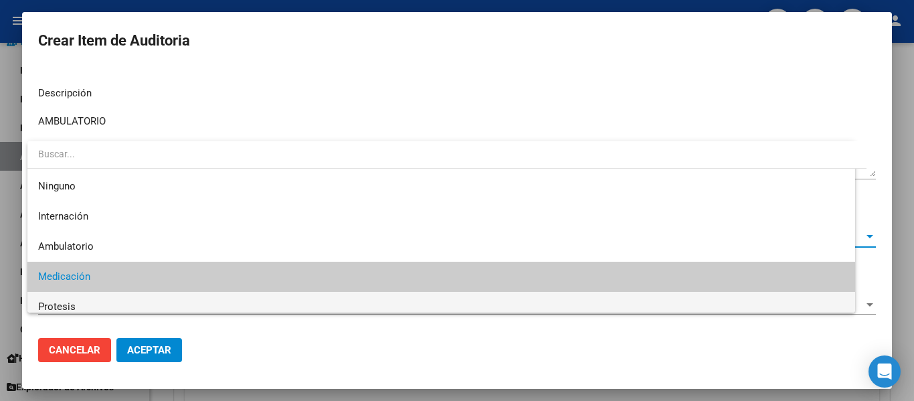
scroll to position [39, 0]
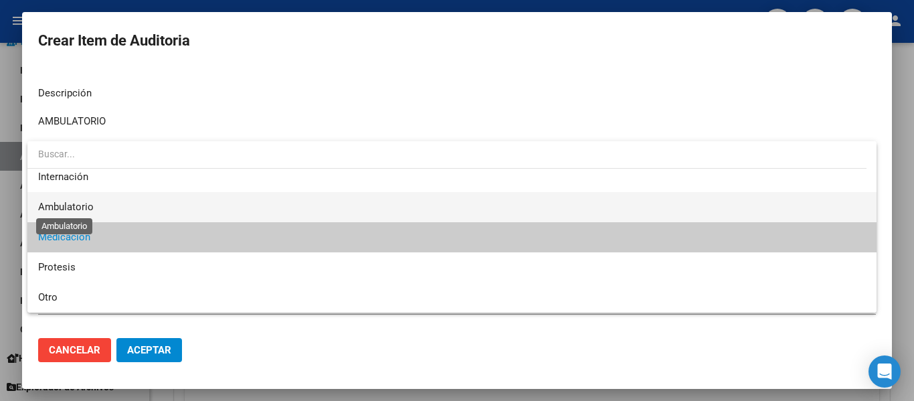
click at [76, 200] on span "Ambulatorio" at bounding box center [452, 207] width 828 height 30
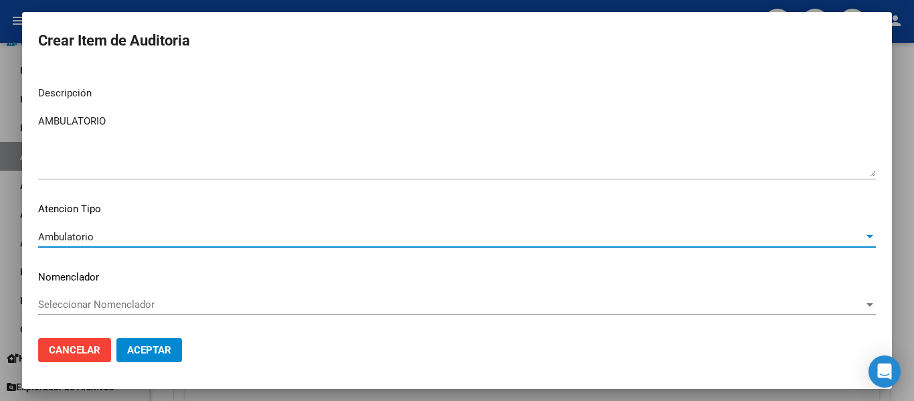
click at [159, 356] on span "Aceptar" at bounding box center [149, 350] width 44 height 12
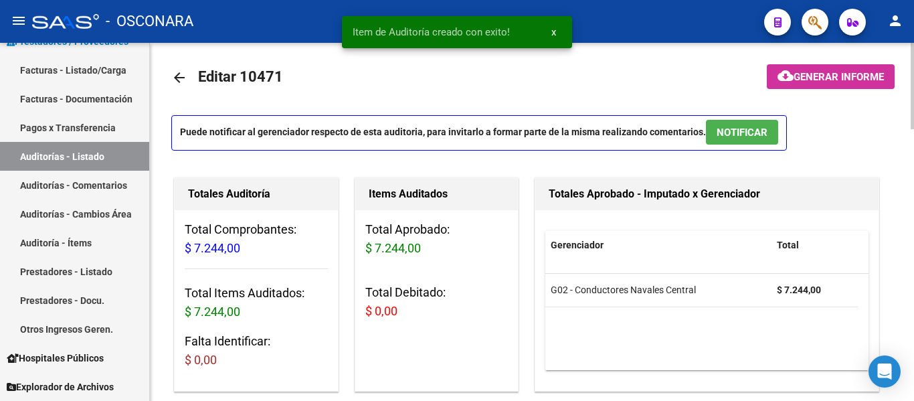
scroll to position [0, 0]
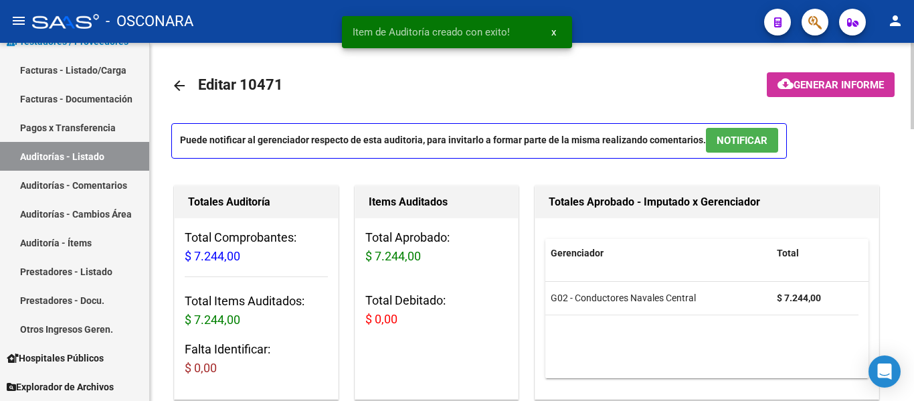
click at [739, 145] on span "NOTIFICAR" at bounding box center [742, 141] width 51 height 12
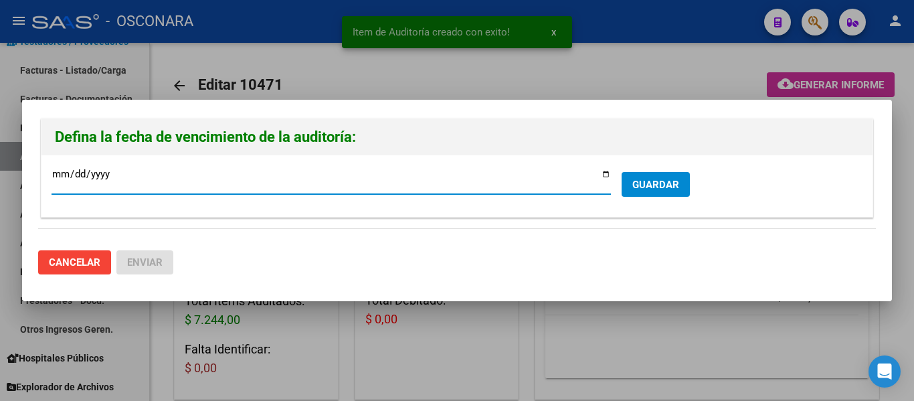
click at [605, 177] on input "[DATE]" at bounding box center [332, 179] width 560 height 21
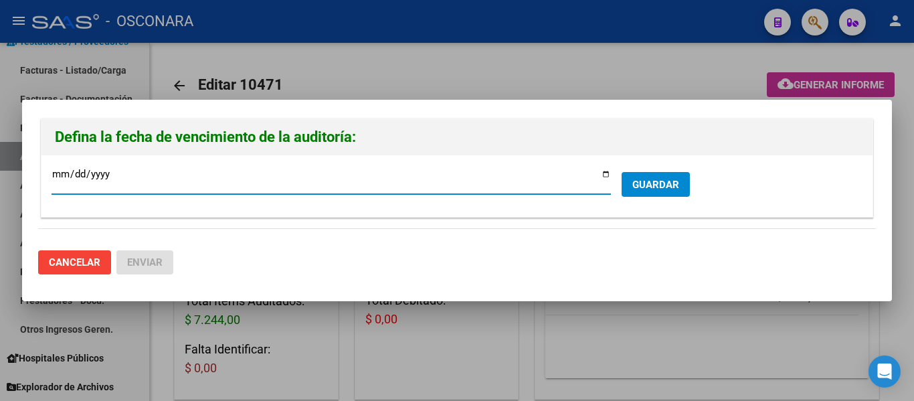
type input "[DATE]"
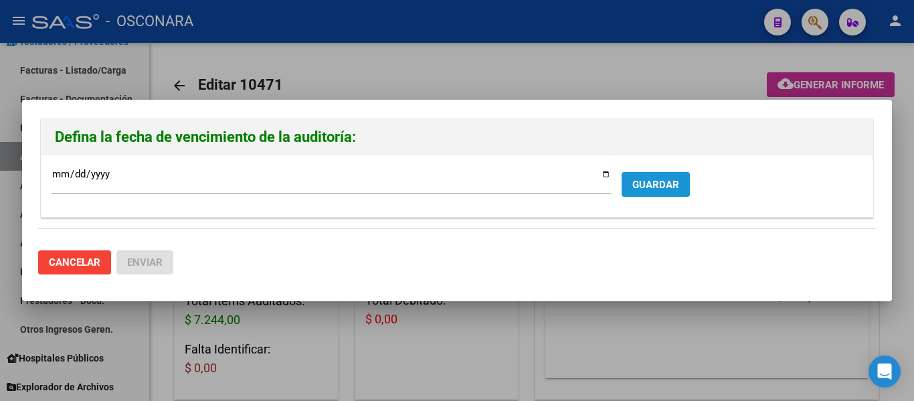
click at [654, 176] on button "GUARDAR" at bounding box center [656, 184] width 68 height 25
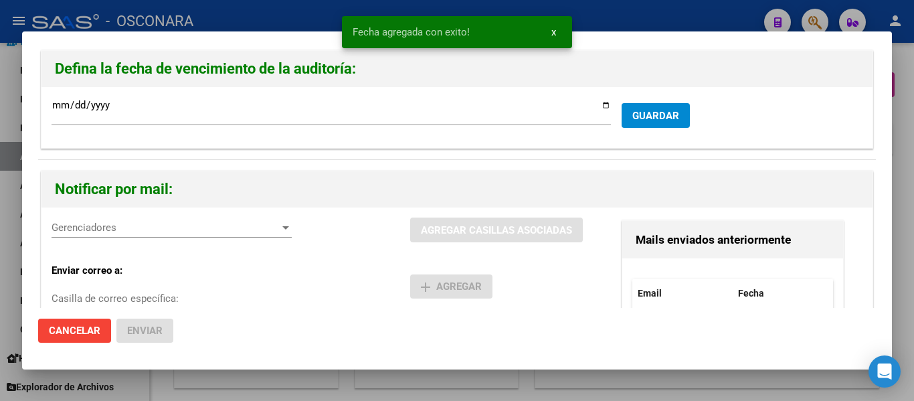
click at [167, 222] on span "Gerenciadores" at bounding box center [166, 228] width 228 height 12
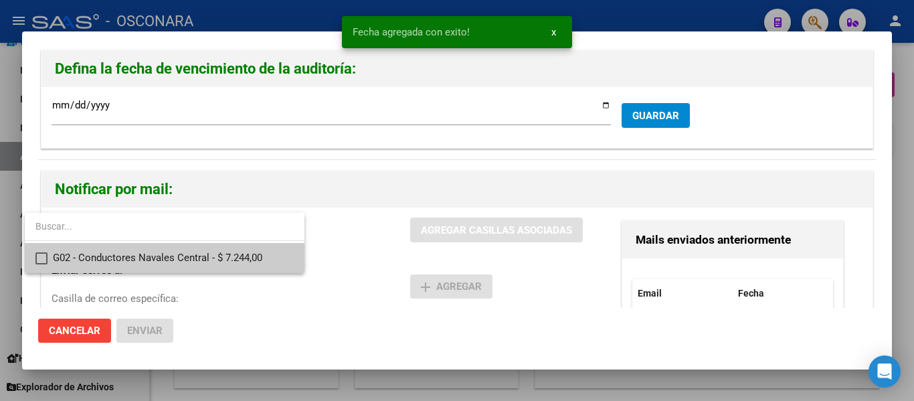
click at [125, 251] on span "G02 - Conductores Navales Central - $ 7.244,00" at bounding box center [173, 258] width 241 height 30
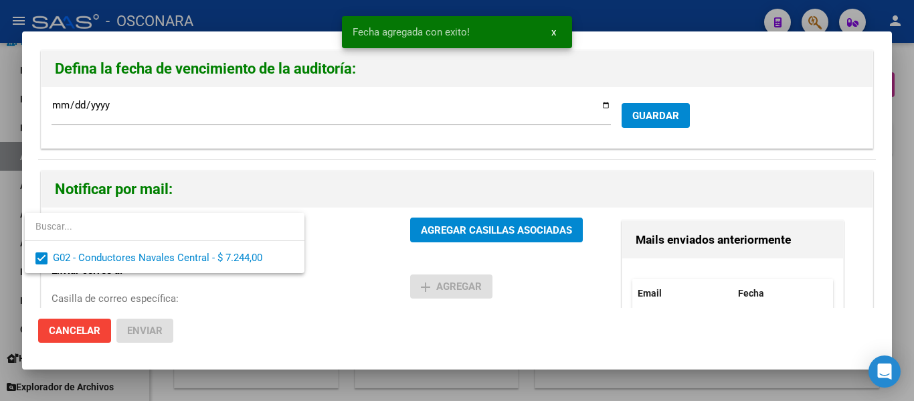
click at [453, 226] on div at bounding box center [457, 200] width 914 height 401
click at [453, 226] on span "AGREGAR CASILLAS ASOCIADAS" at bounding box center [496, 230] width 151 height 12
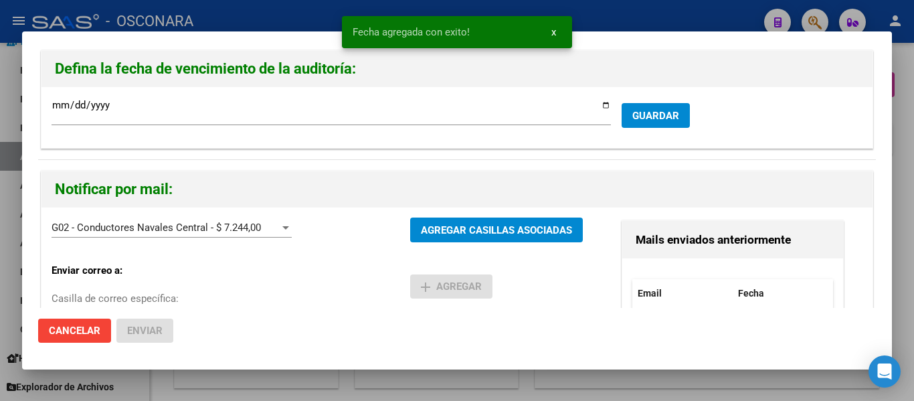
click at [904, 210] on div at bounding box center [457, 200] width 914 height 401
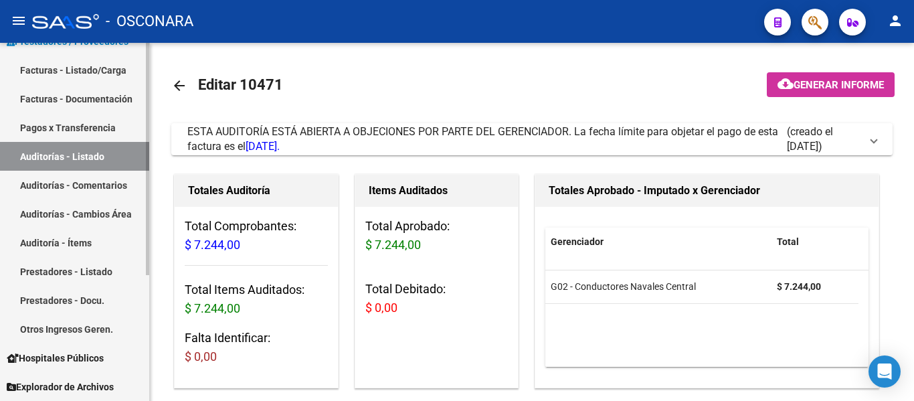
click at [74, 65] on link "Facturas - Listado/Carga" at bounding box center [74, 70] width 149 height 29
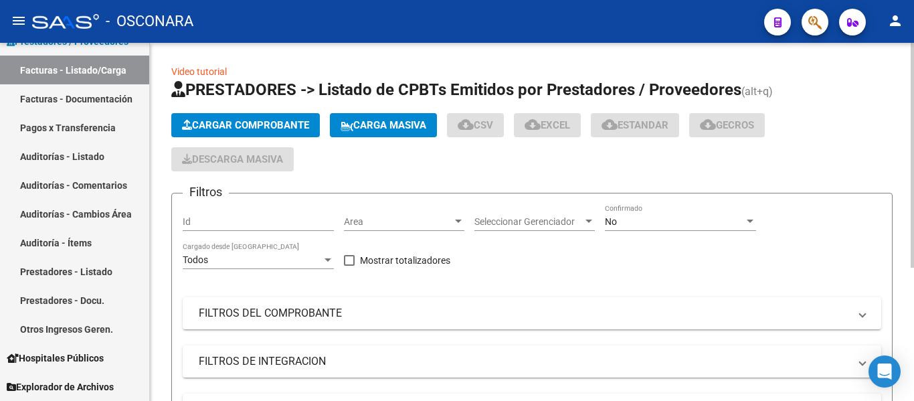
click at [297, 127] on span "Cargar Comprobante" at bounding box center [245, 125] width 127 height 12
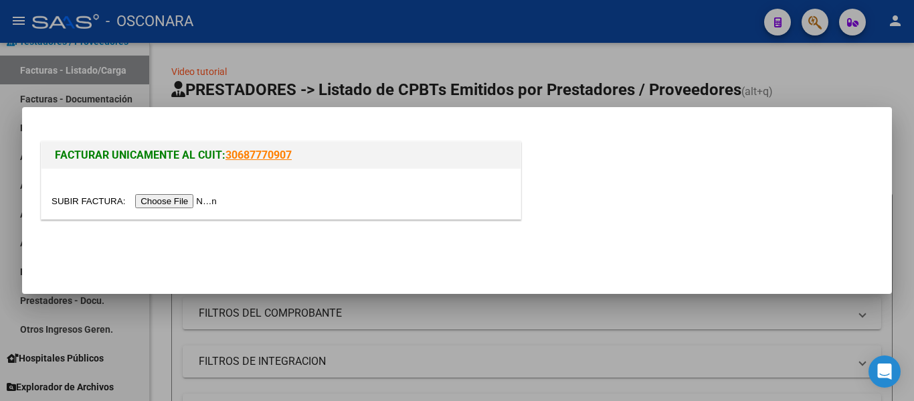
click at [157, 201] on input "file" at bounding box center [136, 201] width 169 height 14
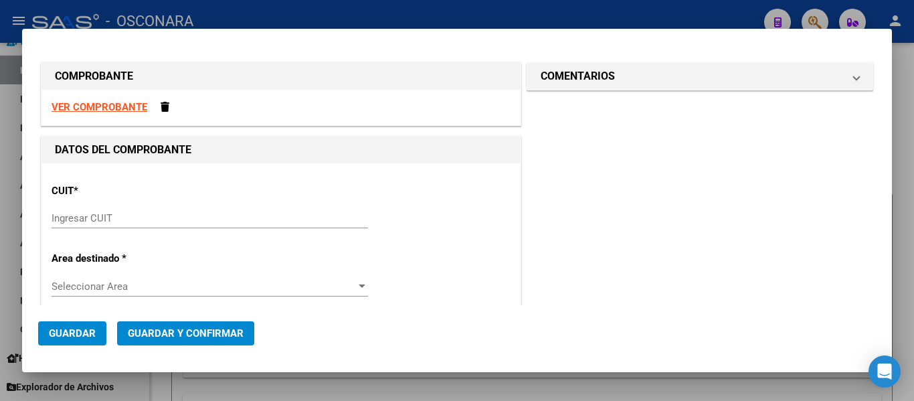
click at [86, 211] on div "Ingresar CUIT" at bounding box center [210, 218] width 317 height 20
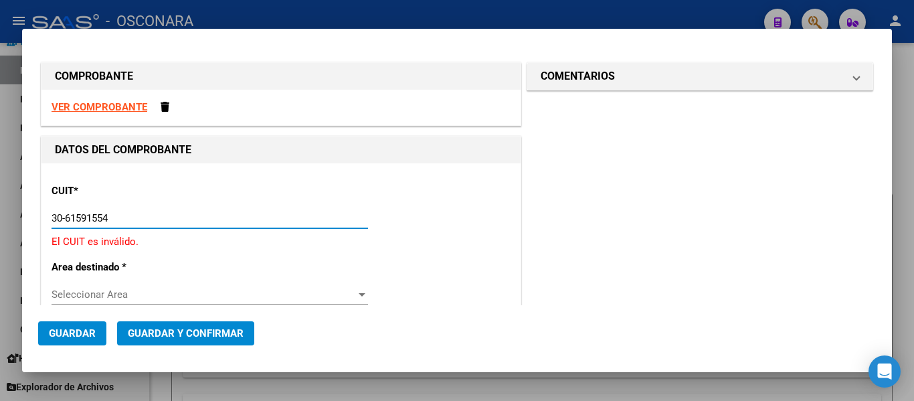
type input "30-61591554-4"
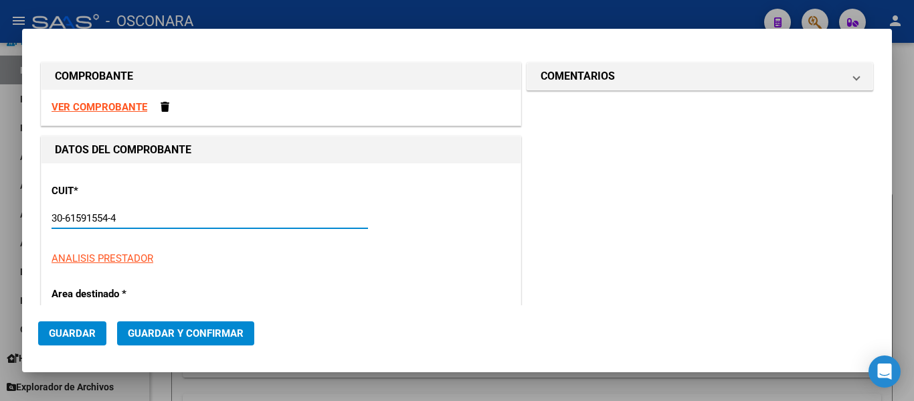
type input "0"
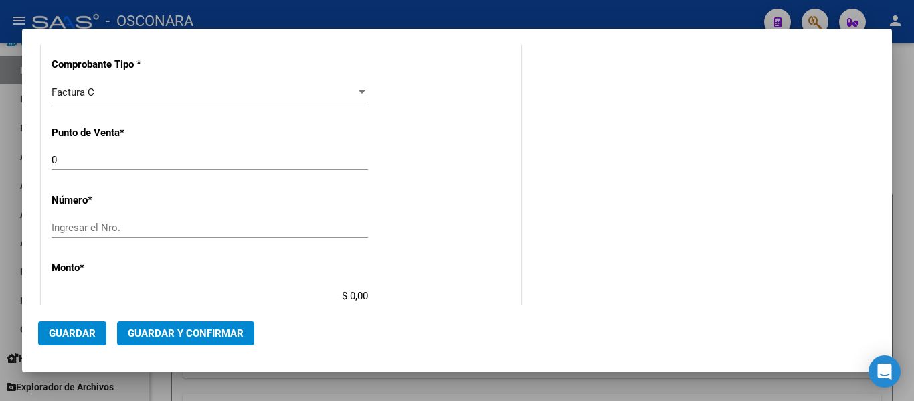
scroll to position [335, 0]
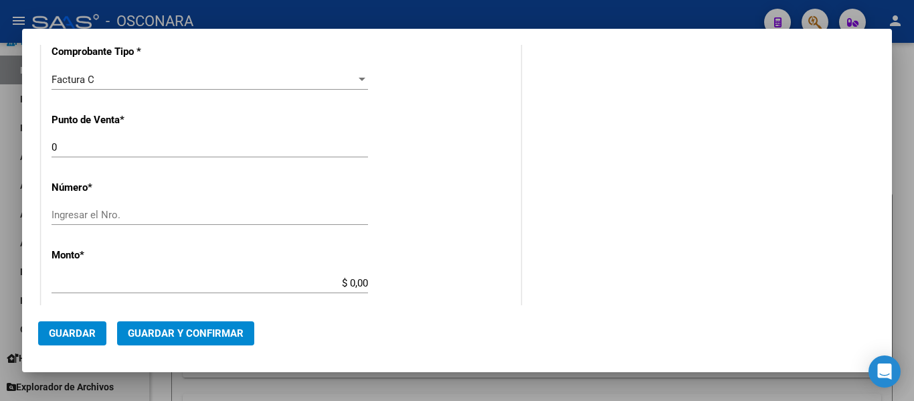
type input "30-61591554-4"
click at [88, 214] on input "Ingresar el Nro." at bounding box center [210, 215] width 317 height 12
type input "161797"
drag, startPoint x: 343, startPoint y: 285, endPoint x: 416, endPoint y: 285, distance: 73.0
click at [416, 285] on div "CUIT * 30-61591554-4 Ingresar CUIT ANALISIS PRESTADOR HOSPITAL DE PEDIATRIA SAM…" at bounding box center [281, 303] width 479 height 949
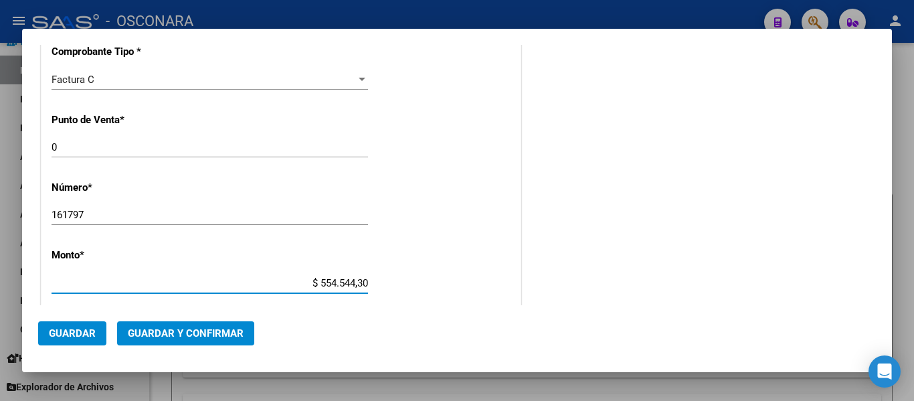
type input "$ 5.545.443,04"
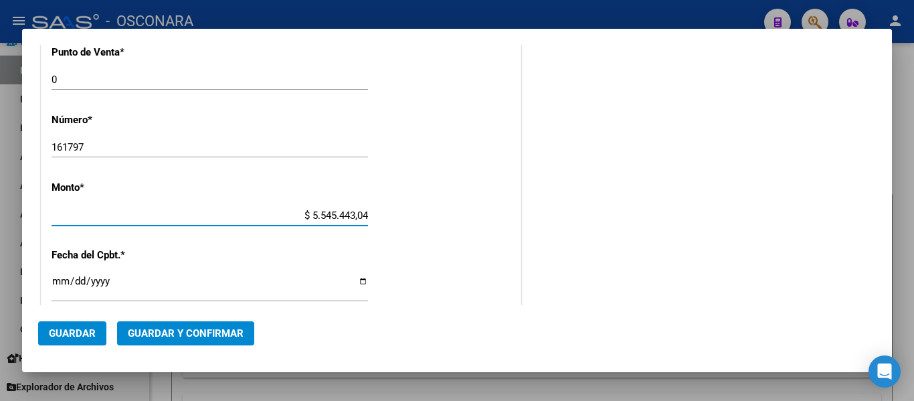
scroll to position [469, 0]
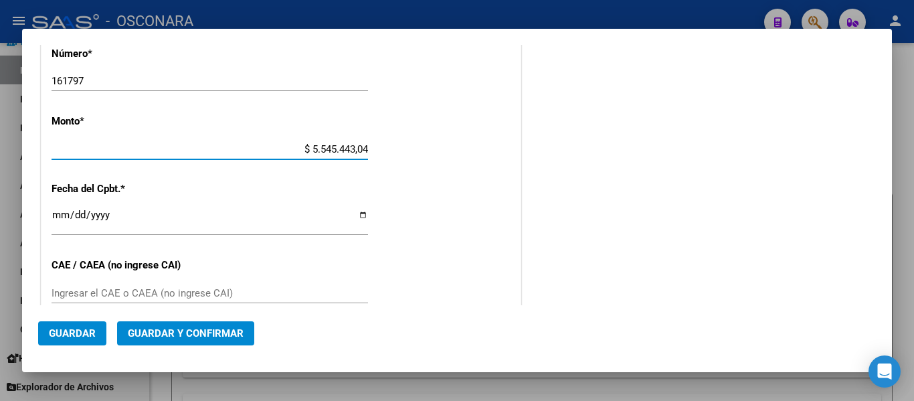
click at [58, 217] on input "Ingresar la fecha" at bounding box center [210, 220] width 317 height 21
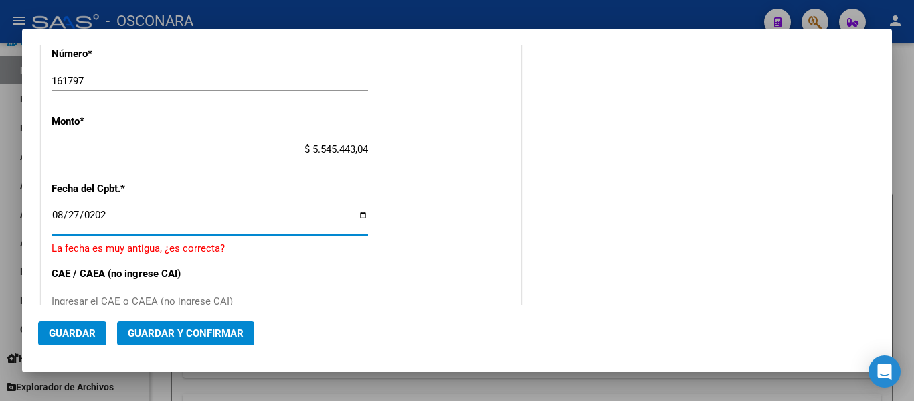
type input "2025-08-27"
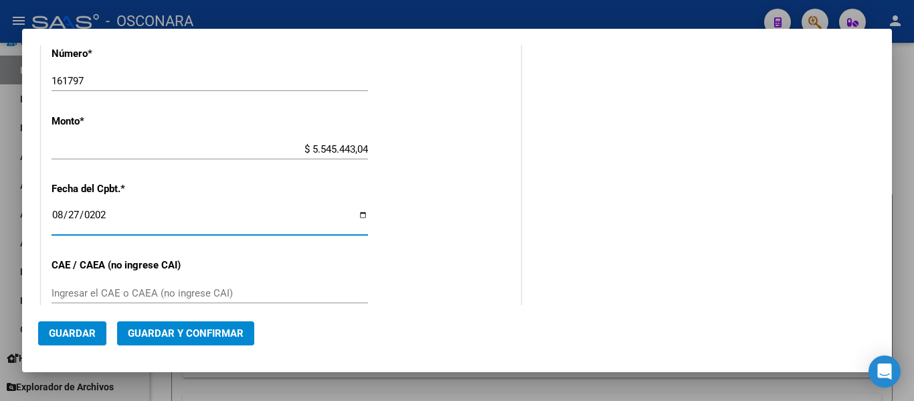
click at [153, 333] on span "Guardar y Confirmar" at bounding box center [186, 333] width 116 height 12
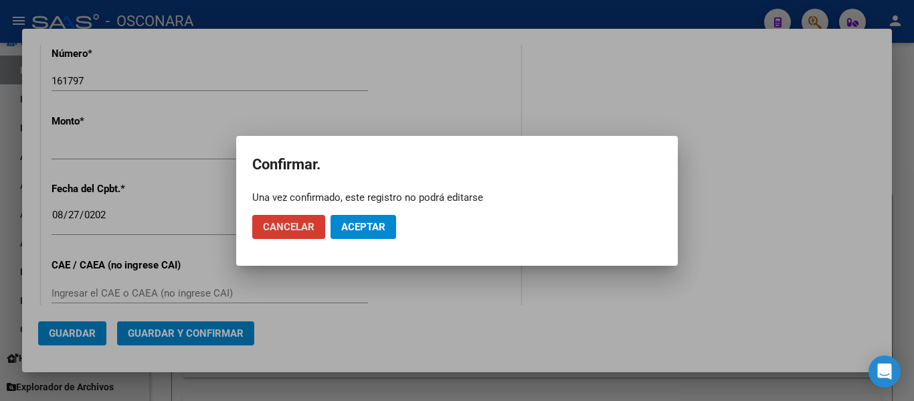
click at [374, 221] on span "Aceptar" at bounding box center [363, 227] width 44 height 12
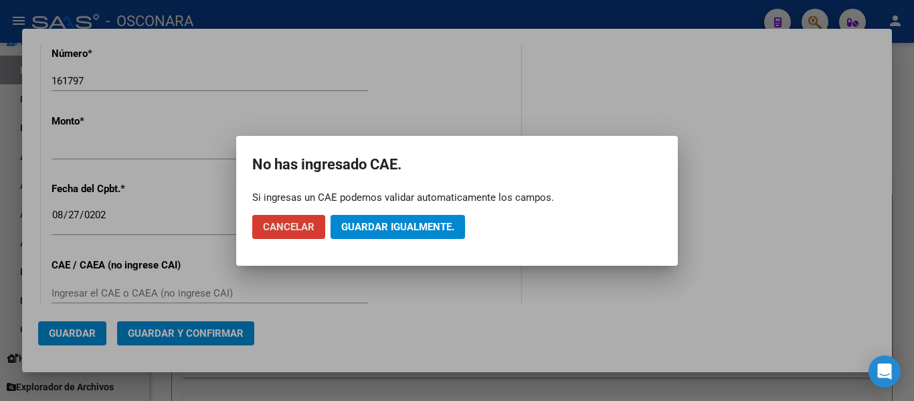
drag, startPoint x: 400, startPoint y: 229, endPoint x: 532, endPoint y: 213, distance: 133.5
click at [400, 230] on span "Guardar igualmente." at bounding box center [397, 227] width 113 height 12
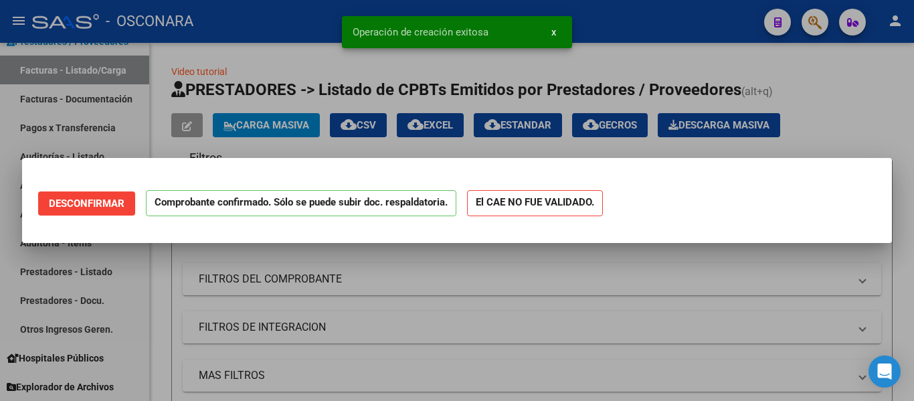
scroll to position [0, 0]
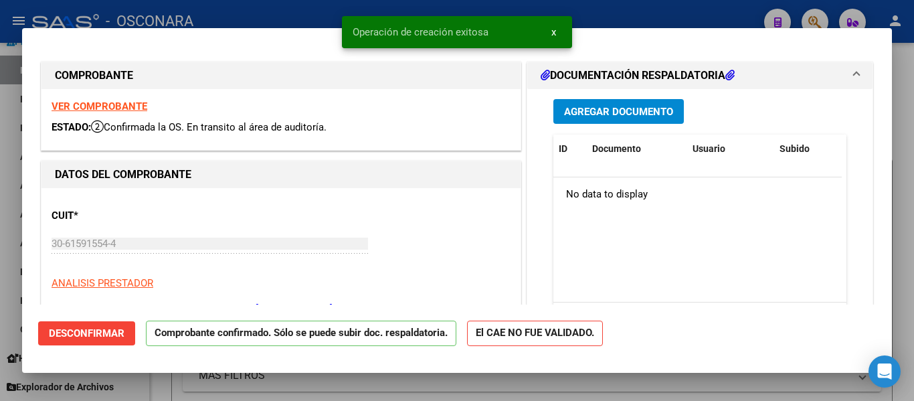
click at [0, 309] on div at bounding box center [457, 200] width 914 height 401
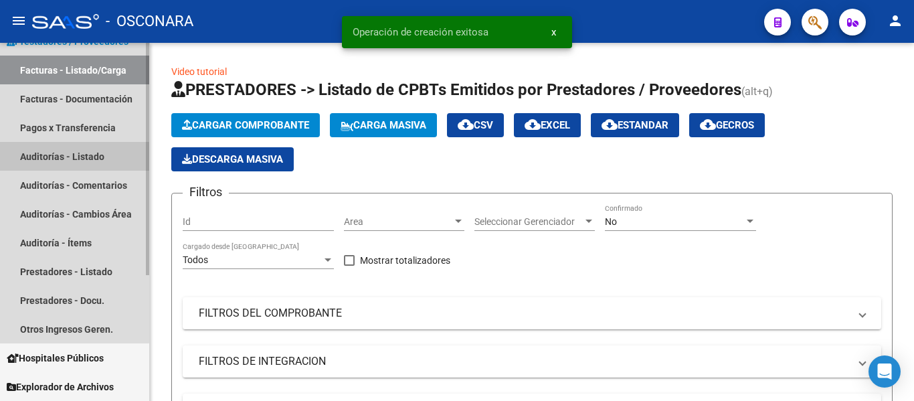
click at [57, 157] on link "Auditorías - Listado" at bounding box center [74, 156] width 149 height 29
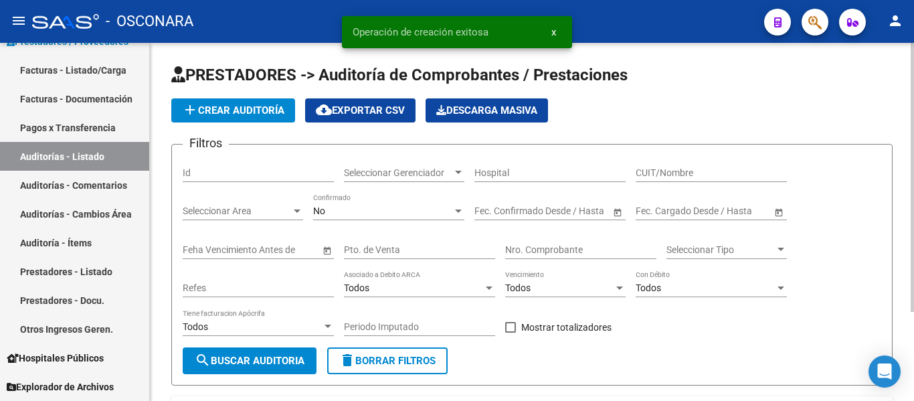
click at [254, 110] on span "add Crear Auditoría" at bounding box center [233, 110] width 102 height 12
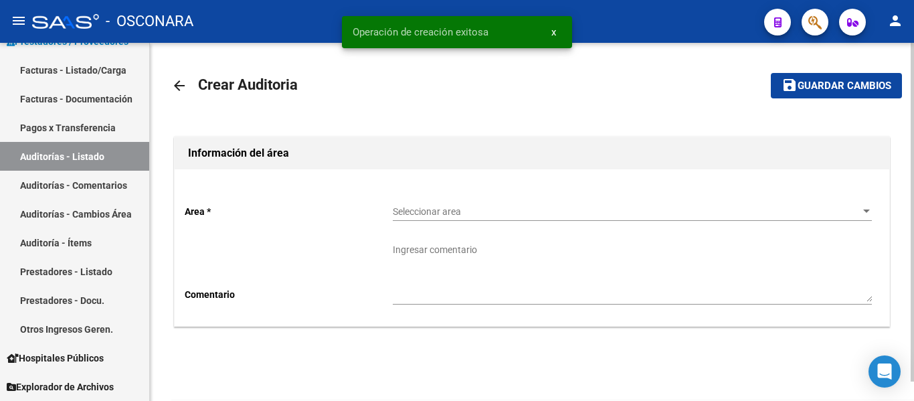
click at [451, 210] on span "Seleccionar area" at bounding box center [626, 211] width 467 height 11
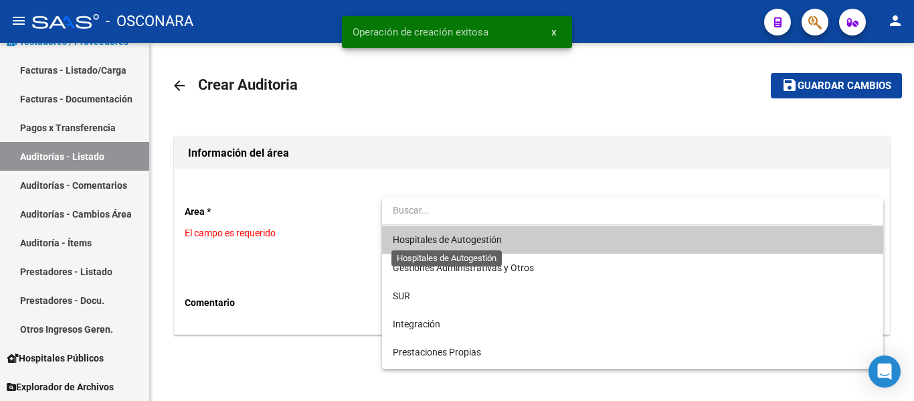
click at [449, 238] on span "Hospitales de Autogestión" at bounding box center [447, 239] width 109 height 11
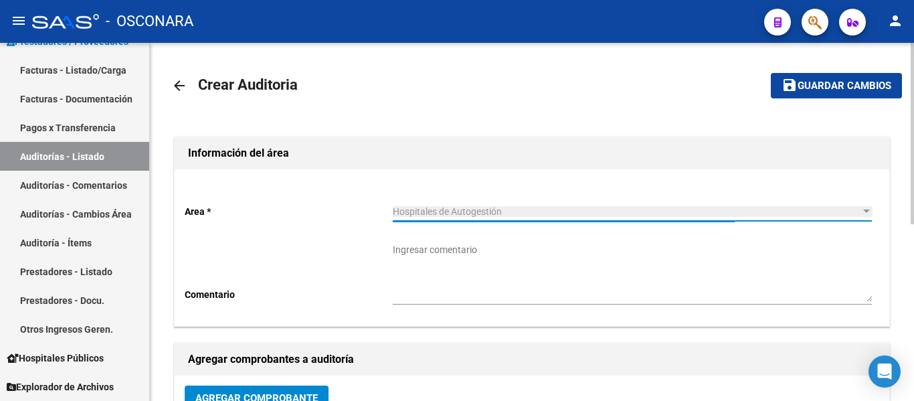
click at [281, 394] on span "Agregar Comprobante" at bounding box center [256, 398] width 123 height 12
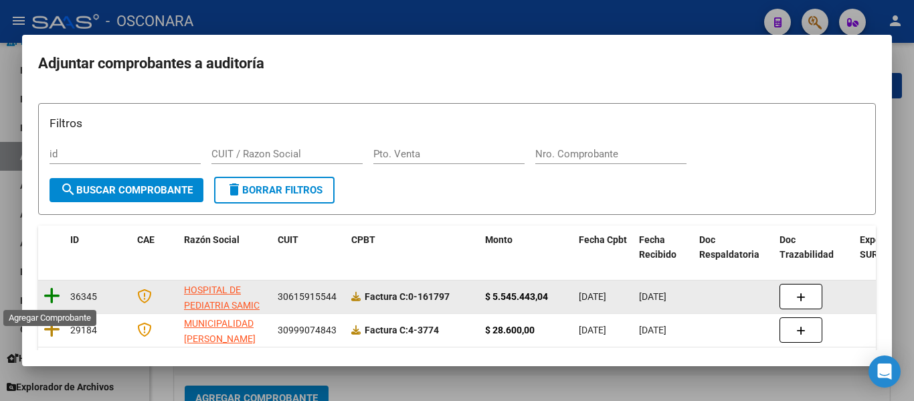
click at [48, 288] on icon at bounding box center [52, 296] width 17 height 19
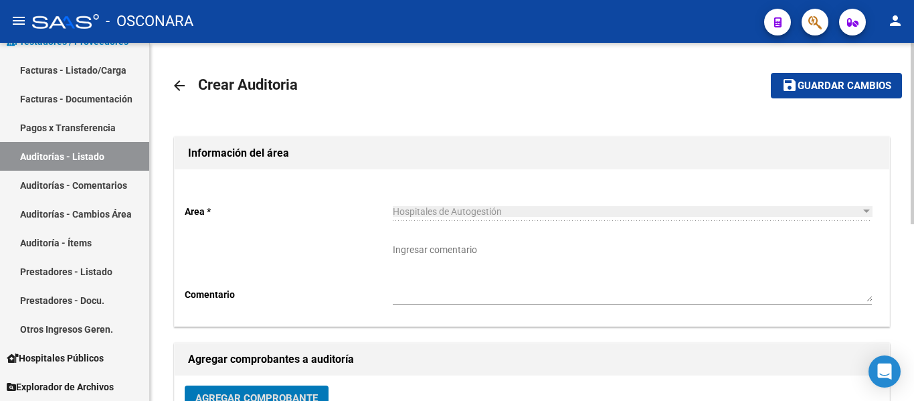
scroll to position [9, 0]
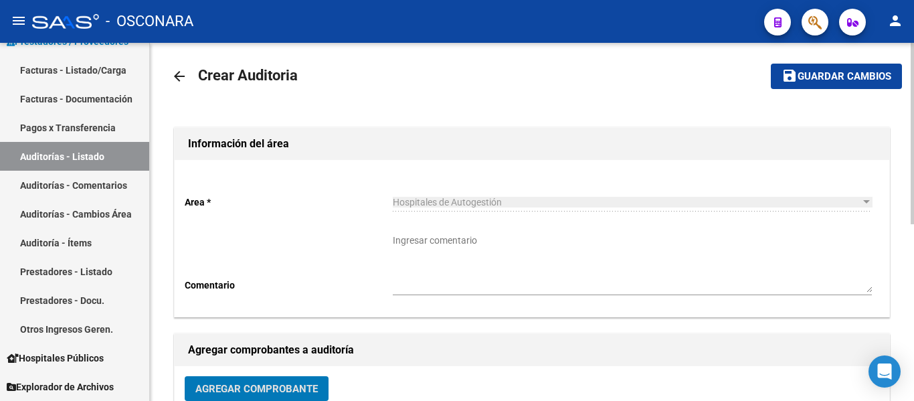
click at [821, 75] on span "Guardar cambios" at bounding box center [845, 77] width 94 height 12
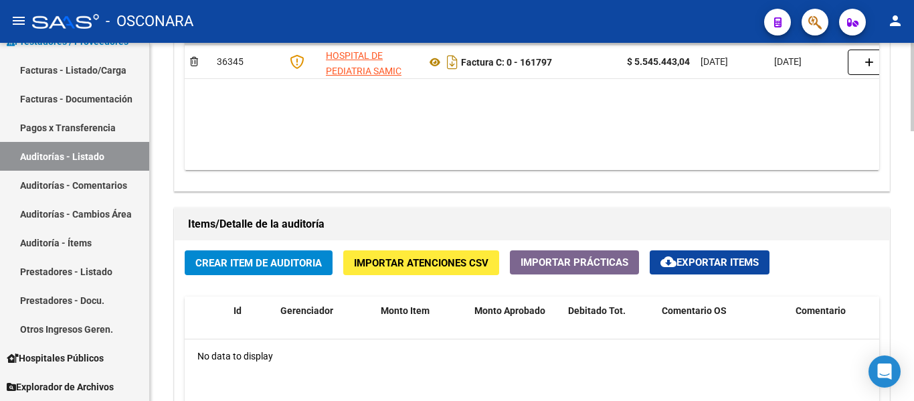
scroll to position [803, 0]
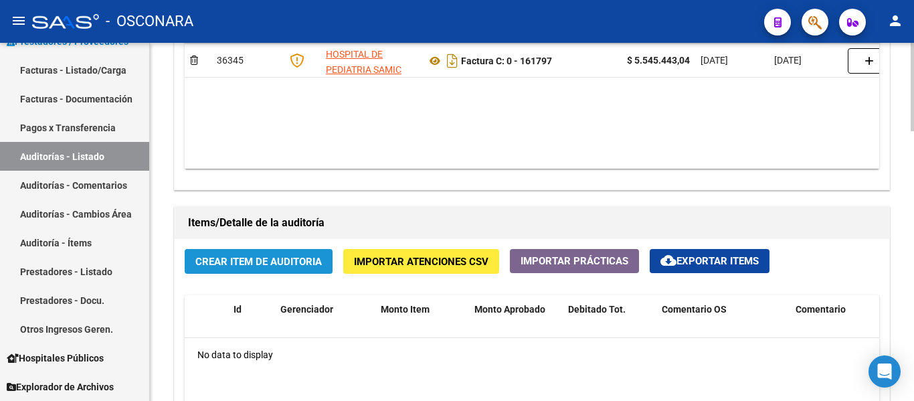
click at [272, 255] on span "Crear Item de Auditoria" at bounding box center [258, 261] width 127 height 12
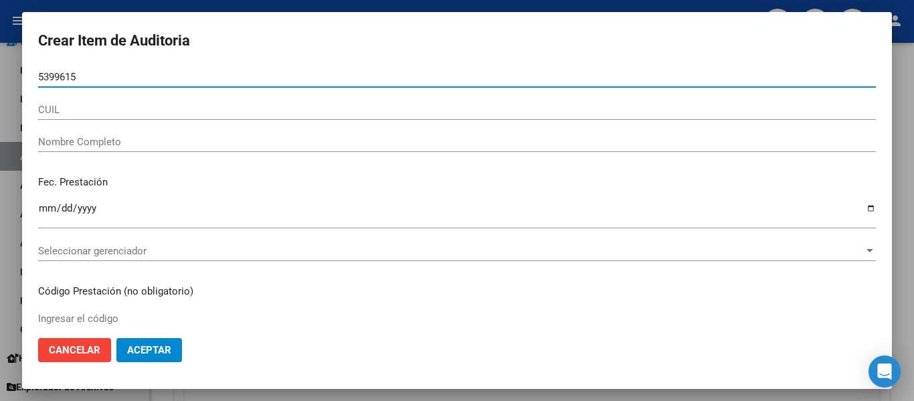
type input "53996152"
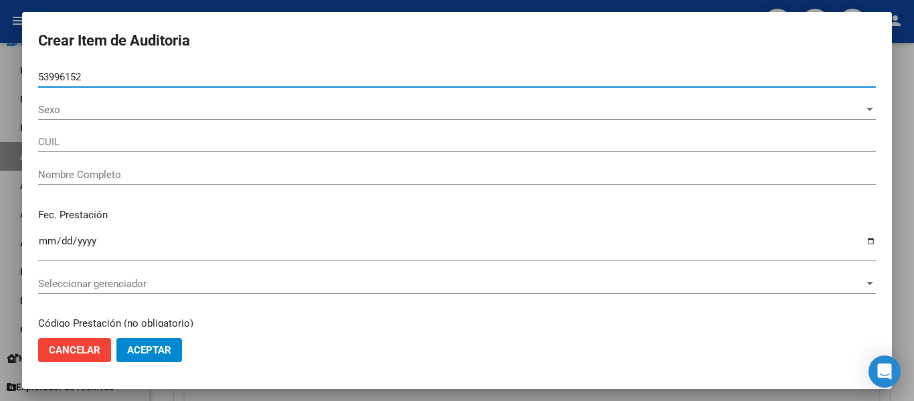
type input "20539961528"
type input "NARBAEZ MAURICIO NAHUEL"
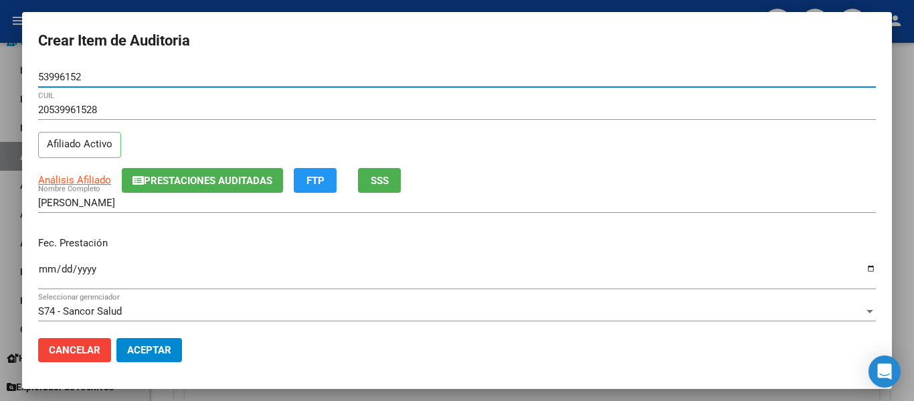
type input "53996152"
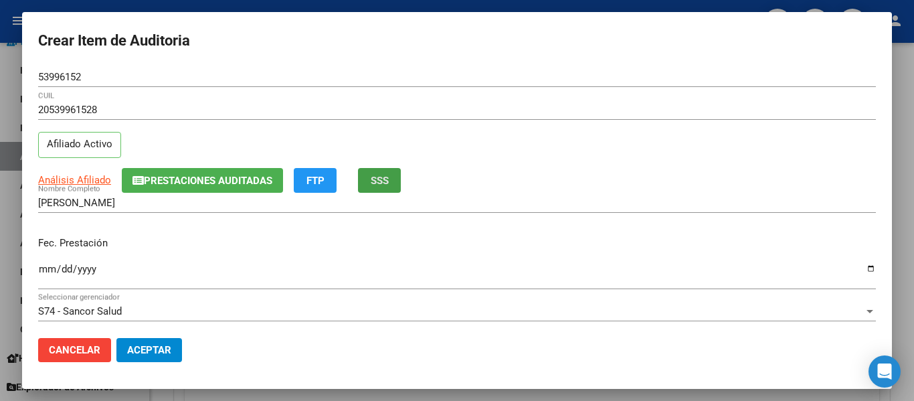
click at [385, 172] on button "SSS" at bounding box center [379, 180] width 43 height 25
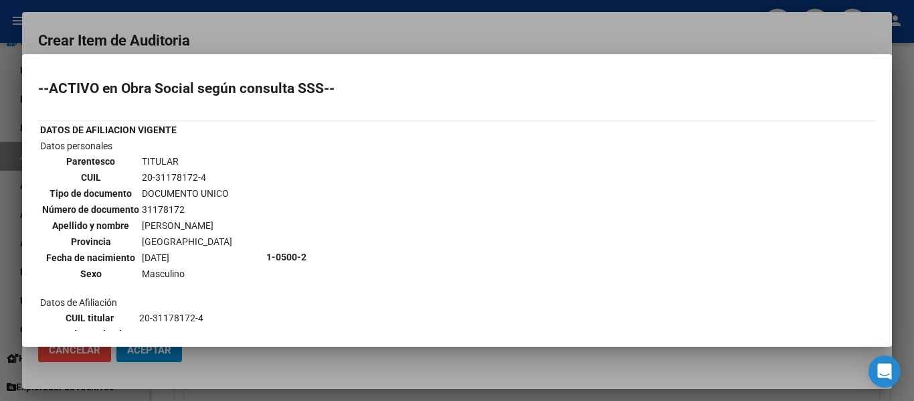
click at [354, 26] on div at bounding box center [457, 200] width 914 height 401
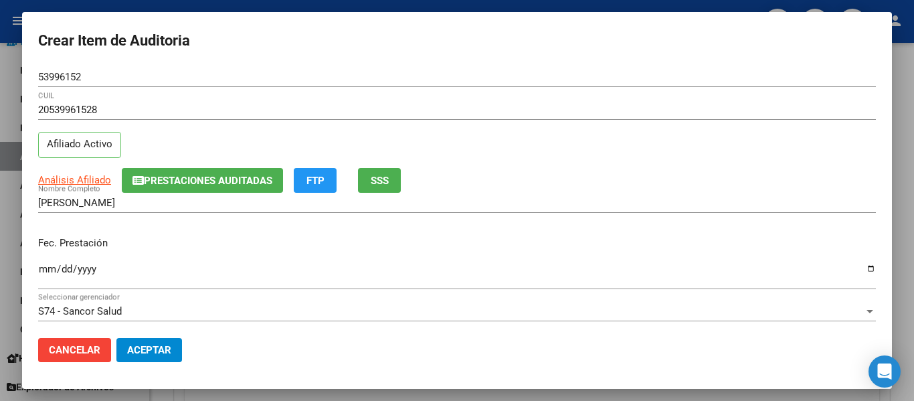
click at [233, 197] on input "NARBAEZ MAURICIO NAHUEL" at bounding box center [457, 203] width 838 height 12
drag, startPoint x: 241, startPoint y: 192, endPoint x: 250, endPoint y: 187, distance: 10.8
click at [241, 191] on mat-dialog-content "53996152 Nro Documento 20539961528 CUIL Afiliado Activo Análisis Afiliado Prest…" at bounding box center [457, 197] width 870 height 260
click at [251, 187] on button "Prestaciones Auditadas" at bounding box center [202, 180] width 161 height 25
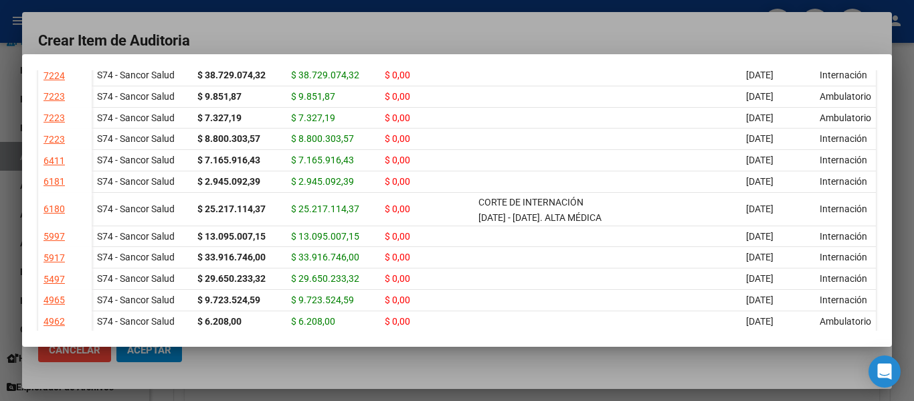
click at [542, 27] on div at bounding box center [457, 200] width 914 height 401
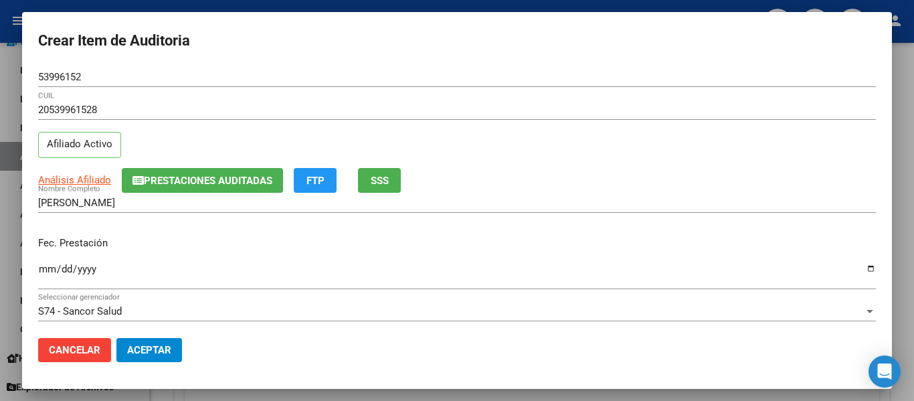
click at [52, 268] on input "Ingresar la fecha" at bounding box center [457, 274] width 838 height 21
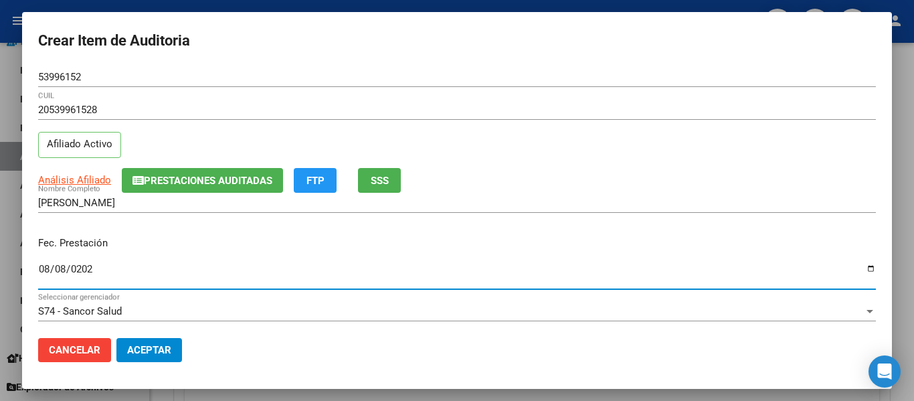
type input "2025-08-08"
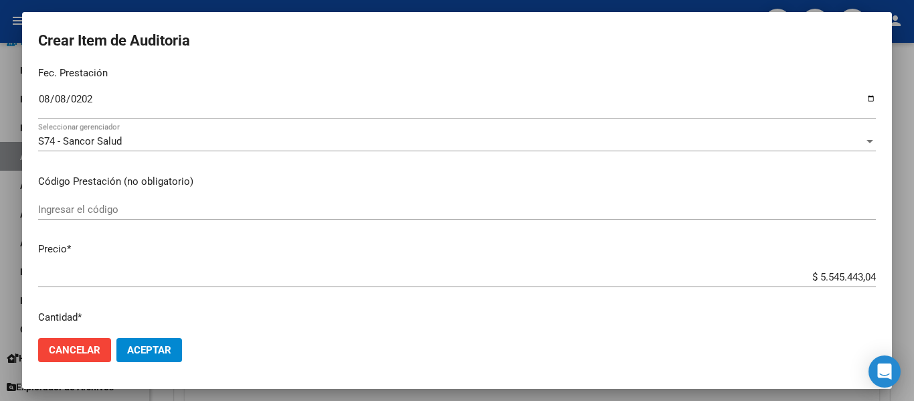
scroll to position [201, 0]
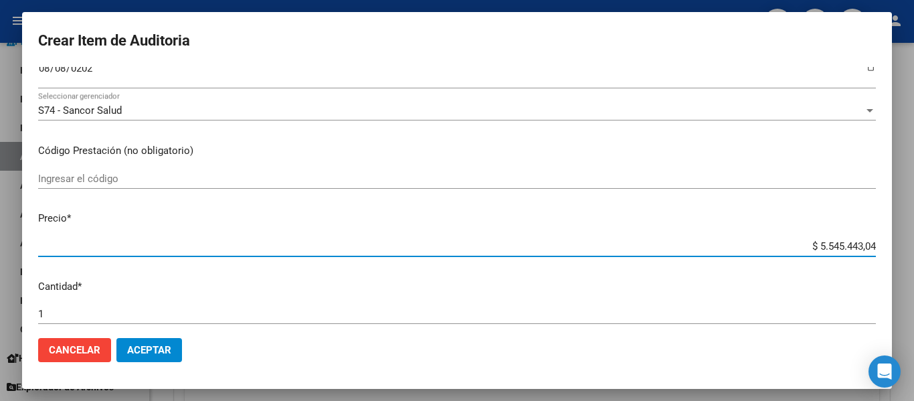
drag, startPoint x: 809, startPoint y: 245, endPoint x: 914, endPoint y: 266, distance: 107.1
click at [904, 266] on div "Crear Item de Auditoria 53996152 Nro Documento 20539961528 CUIL Afiliado Activo…" at bounding box center [457, 200] width 914 height 401
type input "$ 0,05"
type input "$ 0,50"
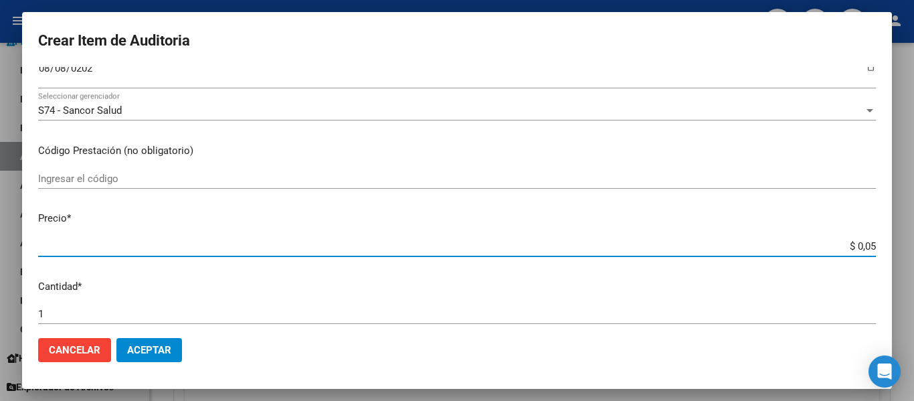
type input "$ 0,50"
type input "$ 5,07"
type input "$ 50,79"
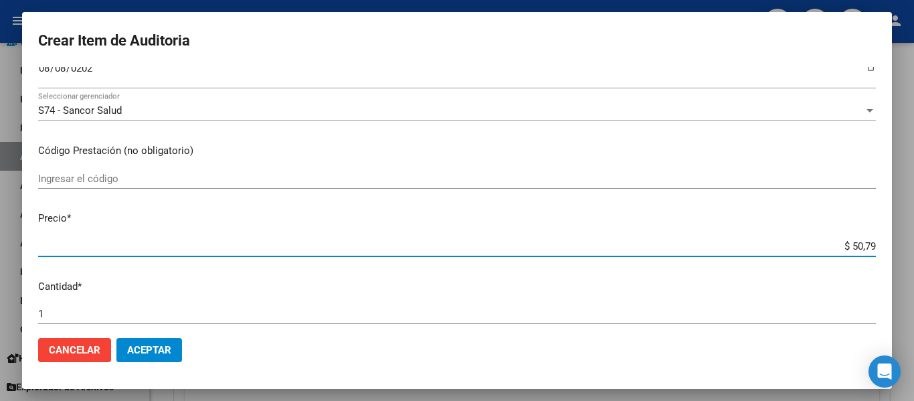
type input "$ 507,94"
type input "$ 5.079,45"
type input "$ 50.794,54"
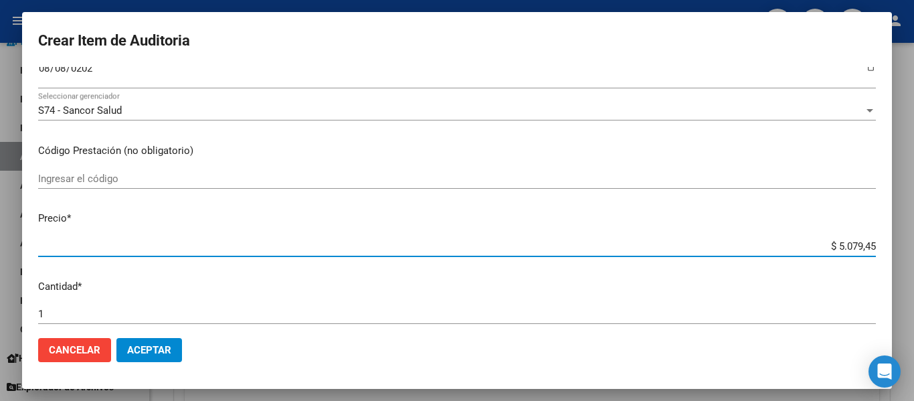
type input "$ 50.794,54"
type input "$ 507.945,43"
type input "$ 5.079.454,36"
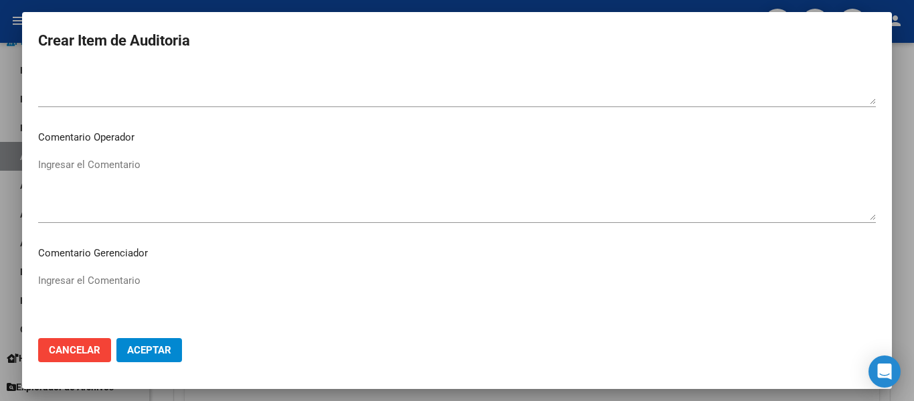
scroll to position [945, 0]
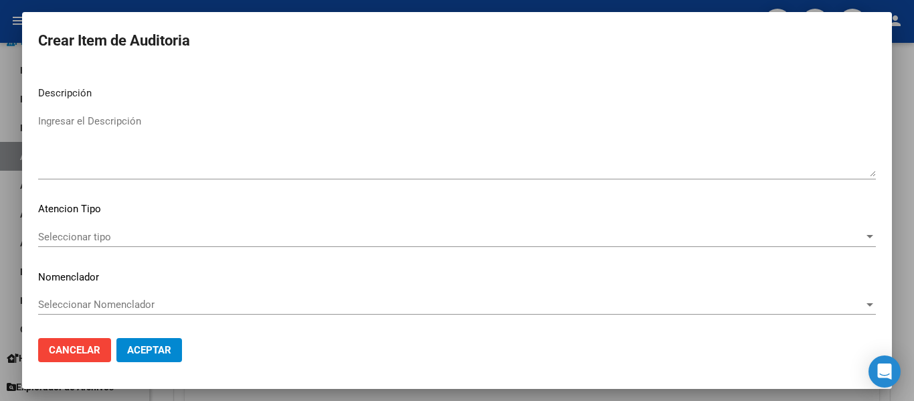
click at [150, 123] on textarea "Ingresar el Descripción" at bounding box center [457, 145] width 838 height 63
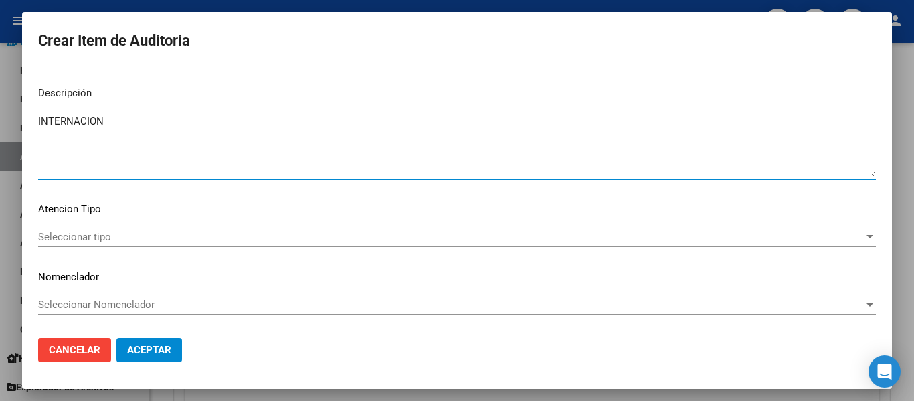
type textarea "INTERNACION"
click at [69, 232] on span "Seleccionar tipo" at bounding box center [451, 237] width 826 height 12
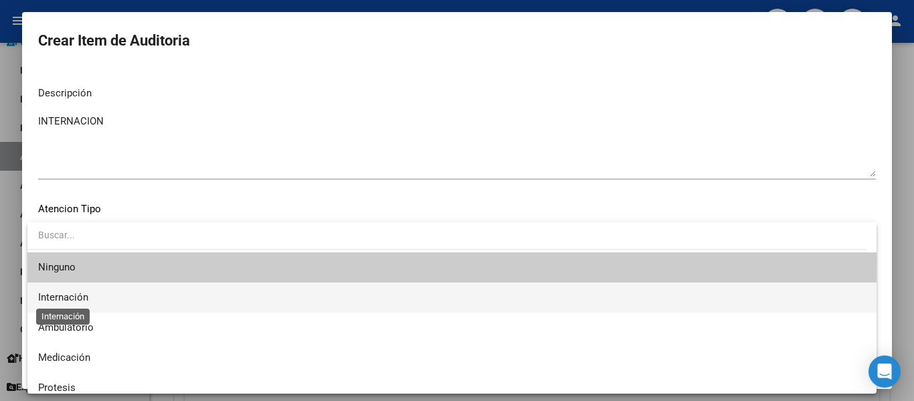
click at [57, 301] on span "Internación" at bounding box center [63, 297] width 50 height 12
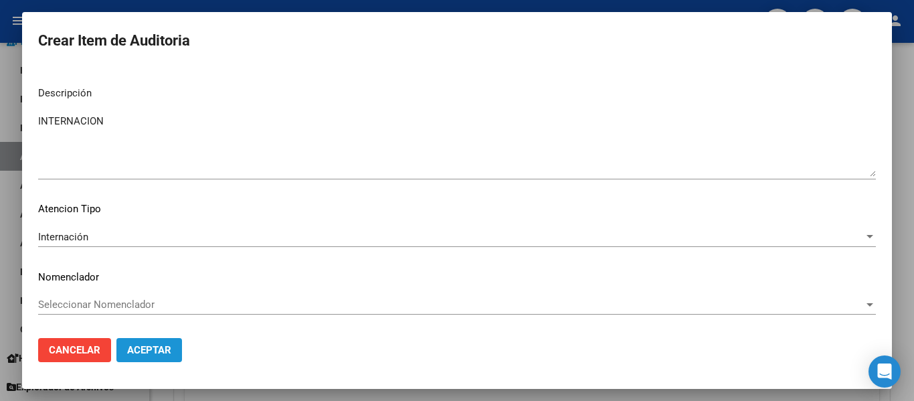
click at [165, 338] on button "Aceptar" at bounding box center [149, 350] width 66 height 24
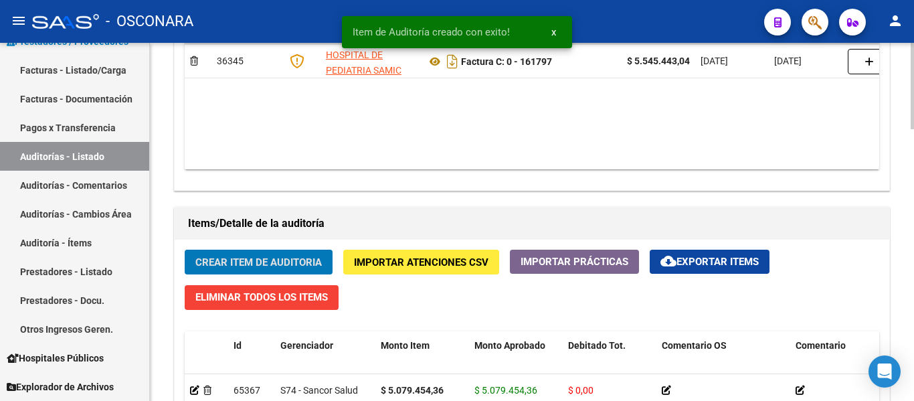
scroll to position [804, 0]
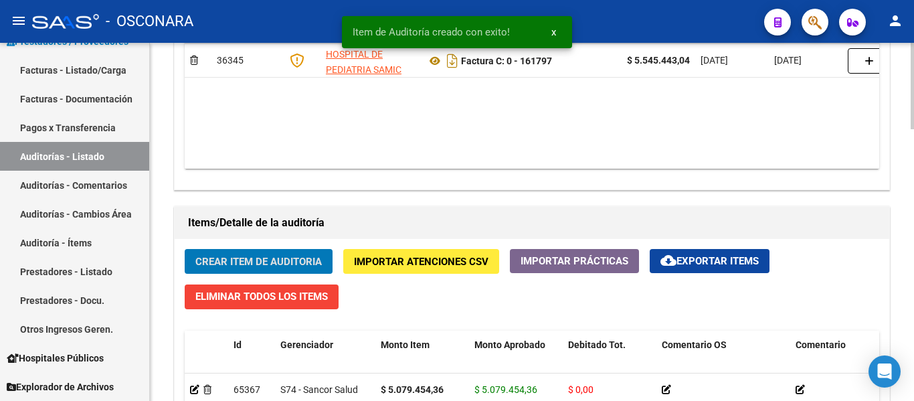
click at [295, 262] on span "Crear Item de Auditoria" at bounding box center [258, 262] width 127 height 12
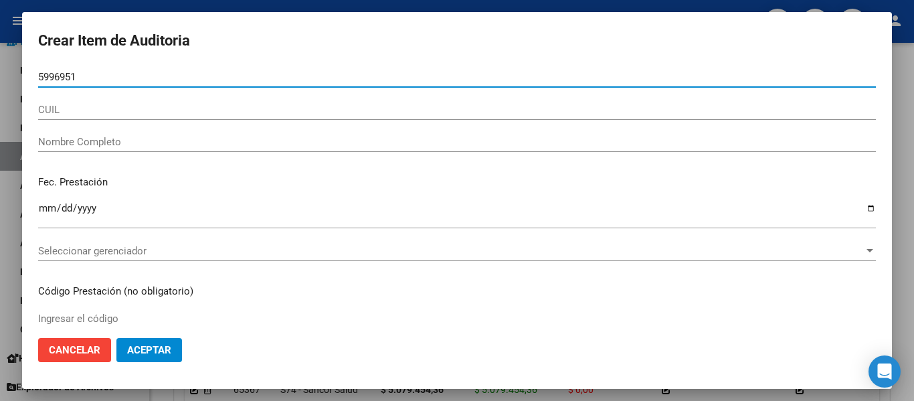
type input "59969519"
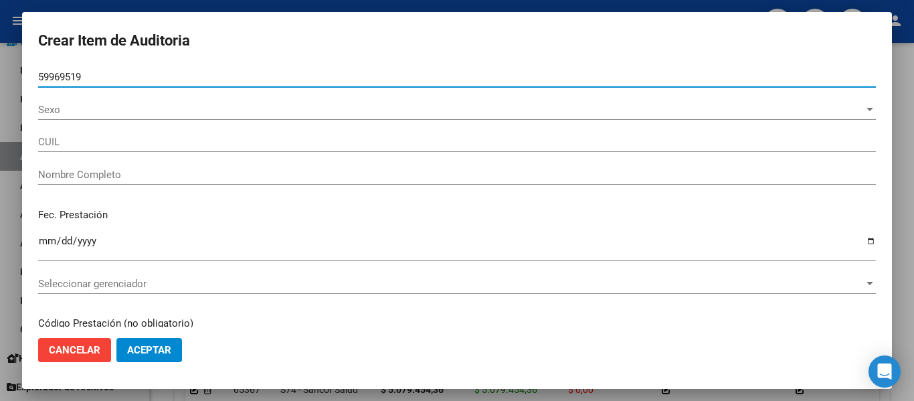
type input "27599695198"
type input "[PERSON_NAME] [PERSON_NAME] -"
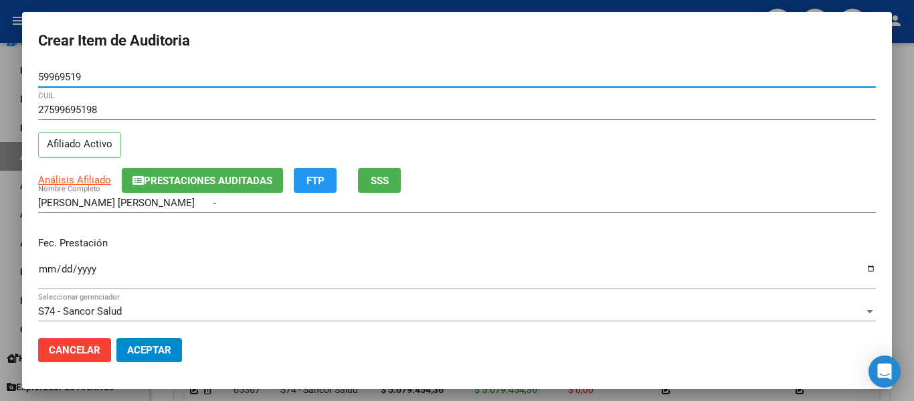
type input "59969519"
click at [45, 266] on input "Ingresar la fecha" at bounding box center [457, 274] width 838 height 21
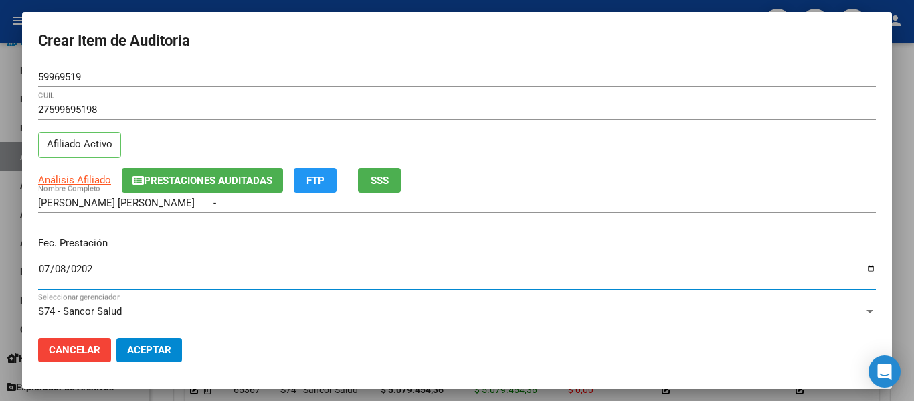
type input "2025-07-08"
click at [179, 179] on span "Prestaciones Auditadas" at bounding box center [208, 181] width 129 height 12
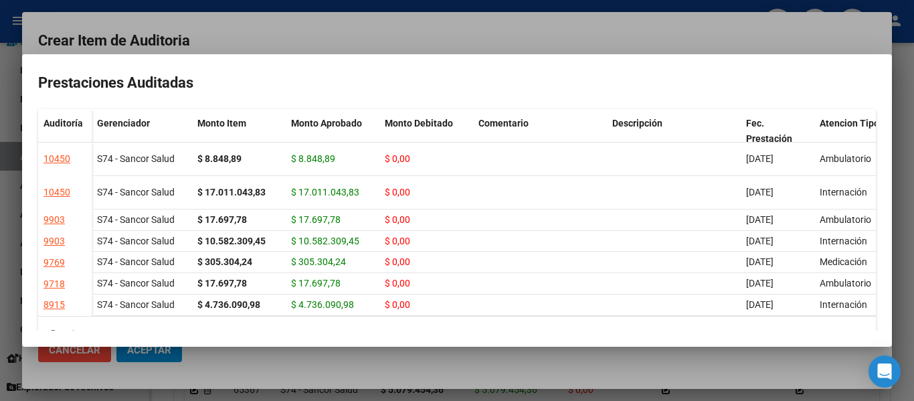
click at [490, 32] on div at bounding box center [457, 200] width 914 height 401
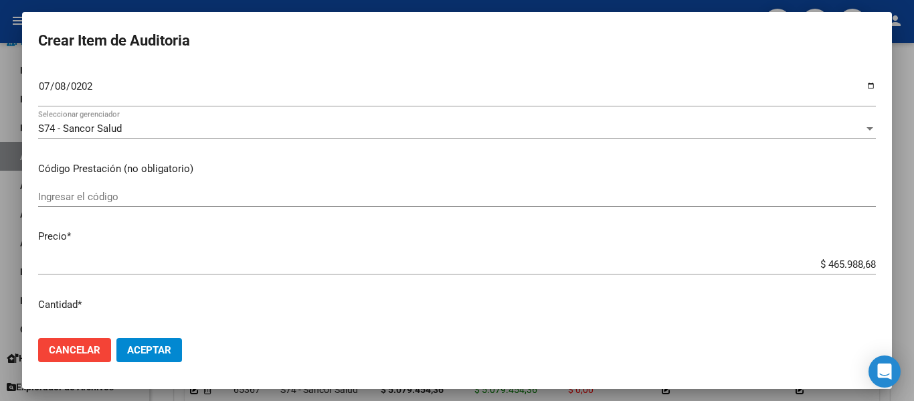
scroll to position [201, 0]
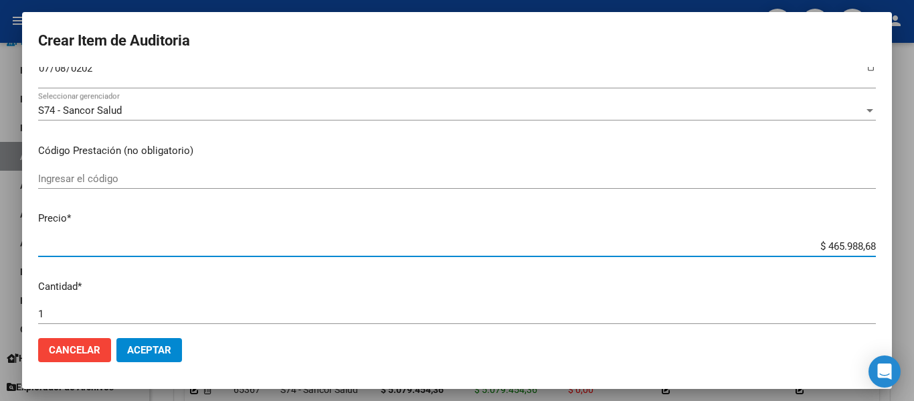
drag, startPoint x: 815, startPoint y: 244, endPoint x: 914, endPoint y: 258, distance: 100.1
click at [904, 258] on div "Crear Item de Auditoria 59969519 Nro Documento 27599695198 CUIL Afiliado Activo…" at bounding box center [457, 200] width 914 height 401
type input "$ 0,08"
type input "$ 0,88"
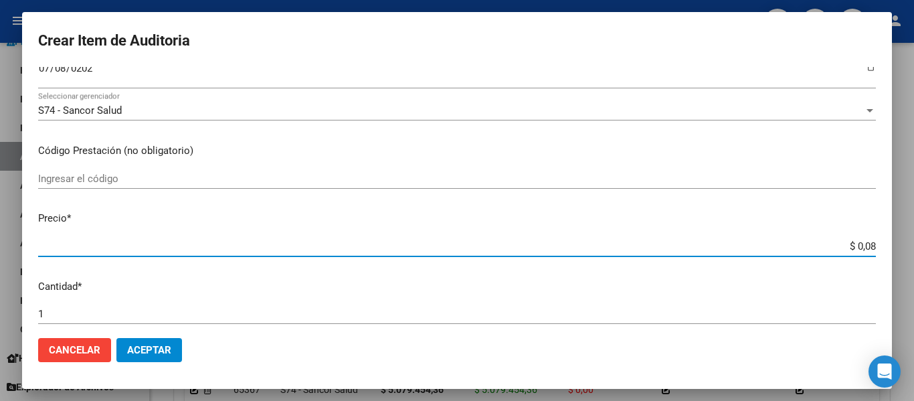
type input "$ 0,88"
type input "$ 8,84"
type input "$ 88,48"
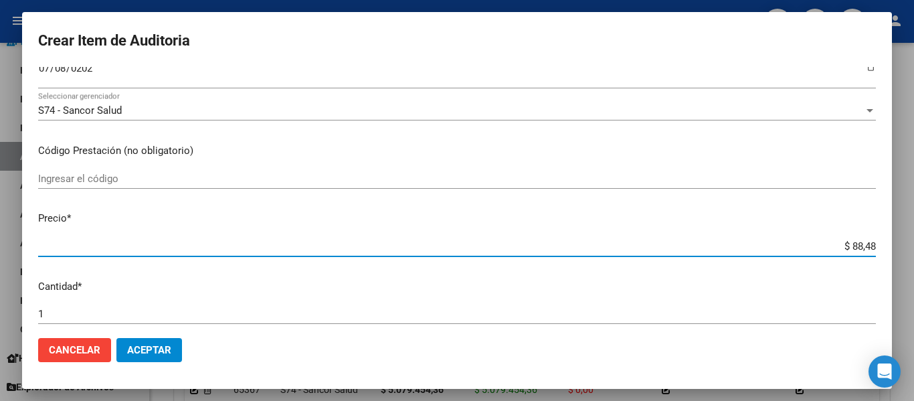
type input "$ 884,88"
type input "$ 8.848,89"
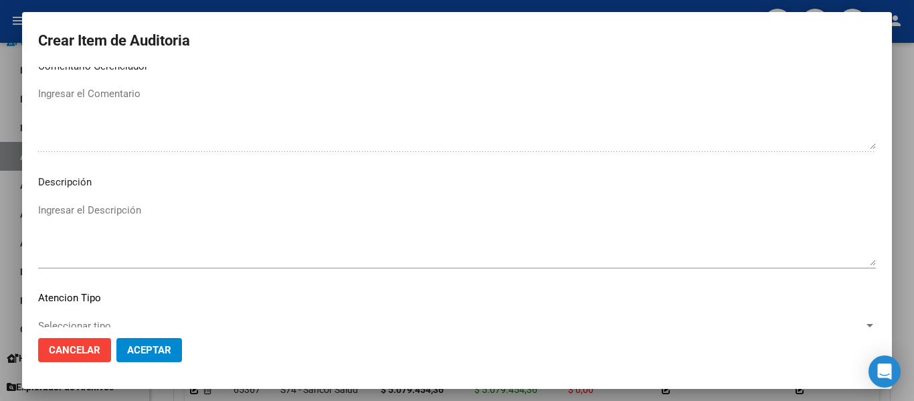
scroll to position [945, 0]
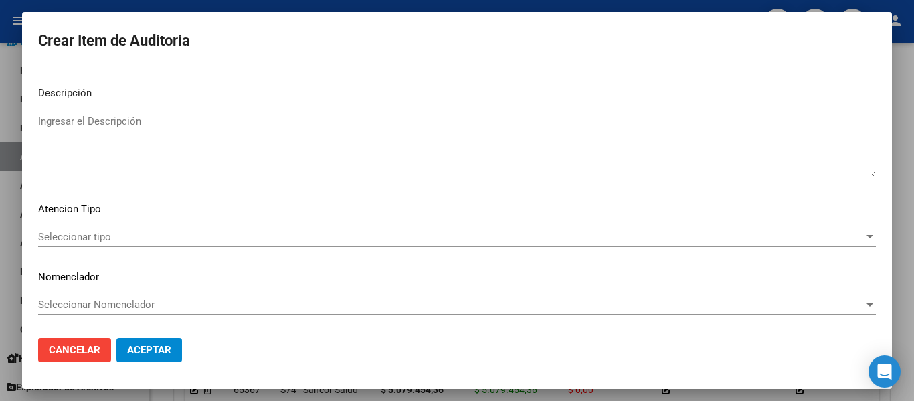
click at [167, 156] on textarea "Ingresar el Descripción" at bounding box center [457, 145] width 838 height 63
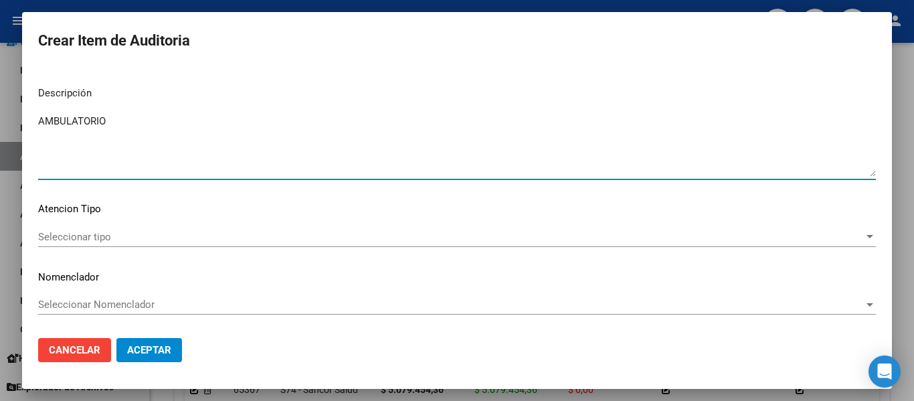
type textarea "AMBULATORIO"
click at [68, 231] on span "Seleccionar tipo" at bounding box center [451, 237] width 826 height 12
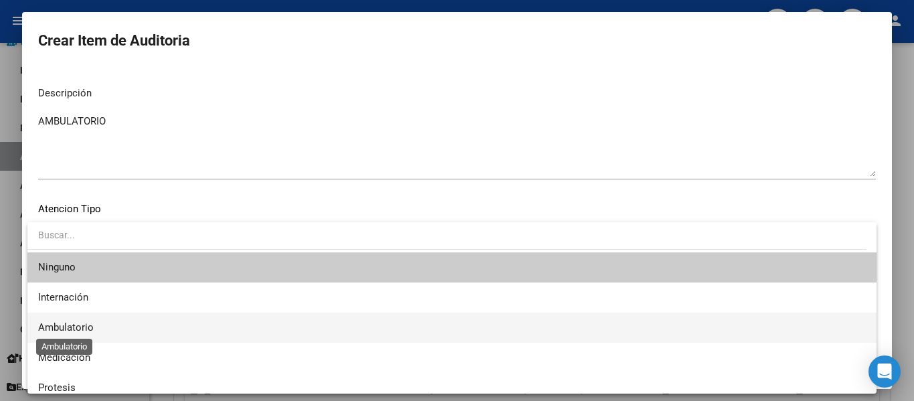
click at [66, 326] on span "Ambulatorio" at bounding box center [66, 327] width 56 height 12
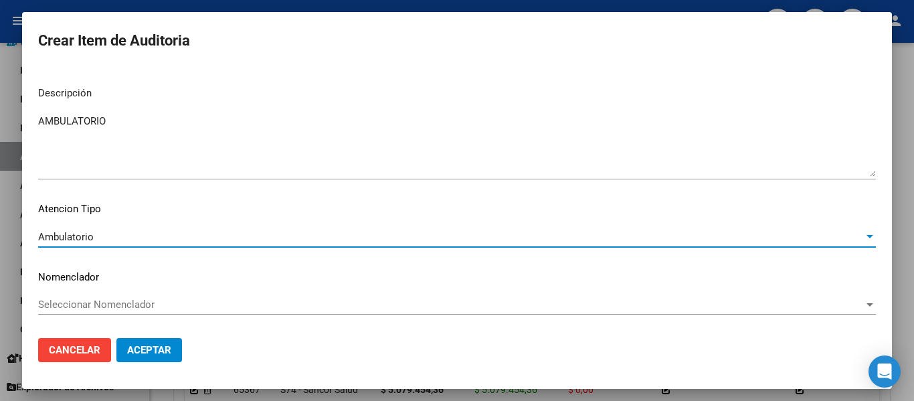
click at [149, 359] on button "Aceptar" at bounding box center [149, 350] width 66 height 24
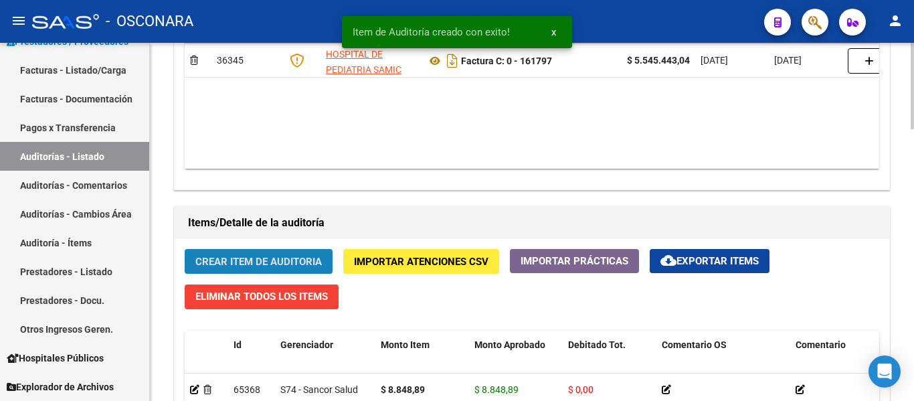
click at [246, 260] on span "Crear Item de Auditoria" at bounding box center [258, 262] width 127 height 12
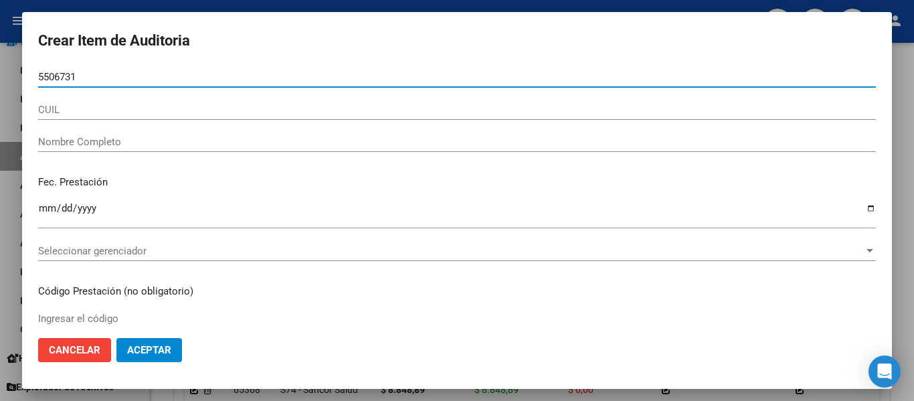
type input "55067317"
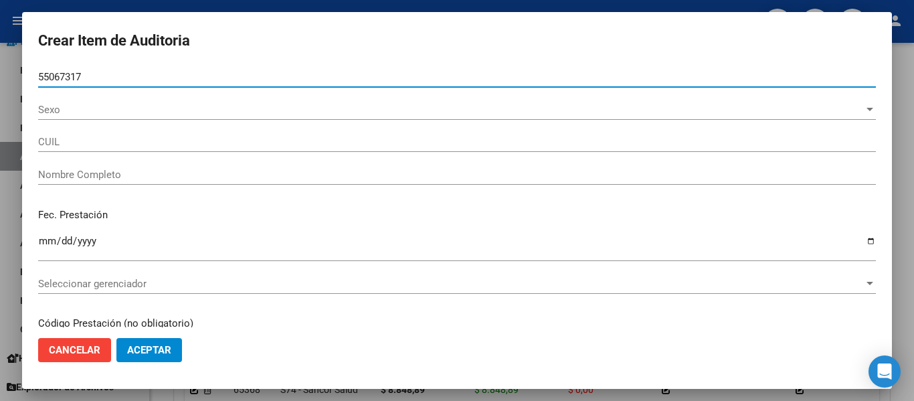
type input "20550673178"
type input "FARIAS JUAN IGNACIO EMMANUEL"
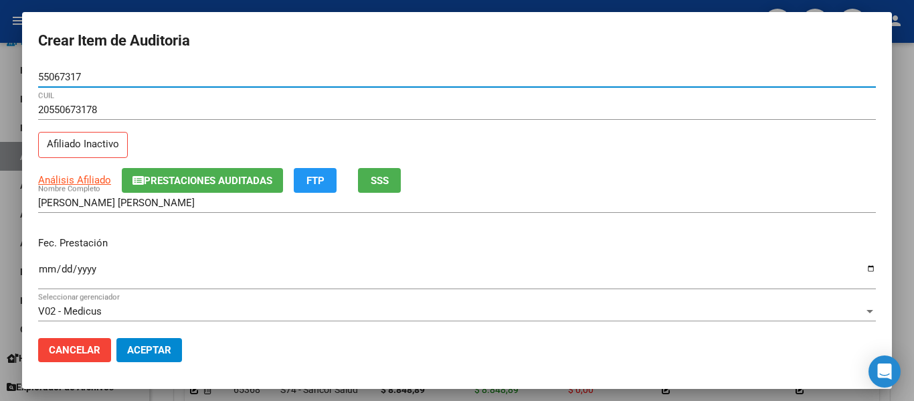
type input "55067317"
click at [378, 180] on span "SSS" at bounding box center [380, 181] width 18 height 12
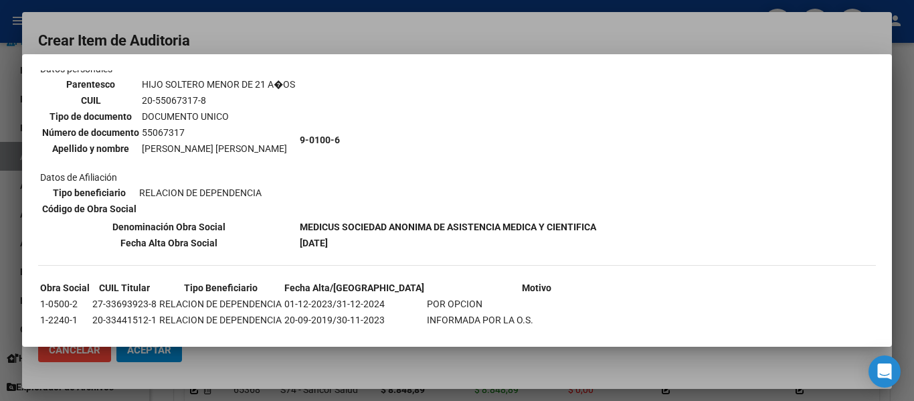
scroll to position [134, 0]
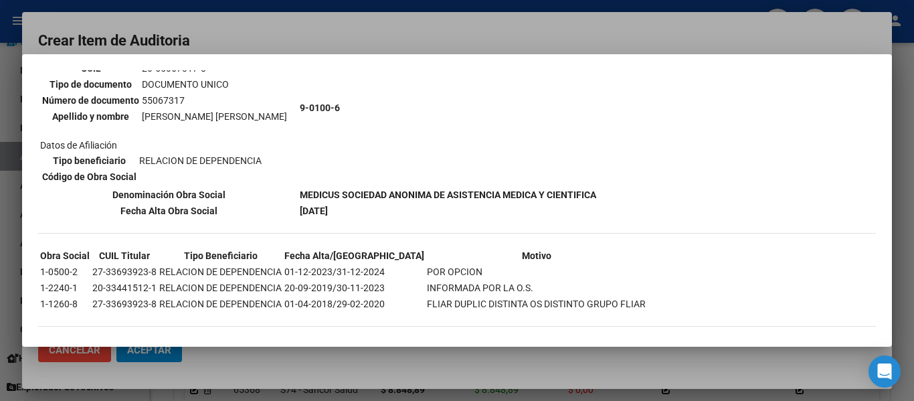
click at [373, 31] on div at bounding box center [457, 200] width 914 height 401
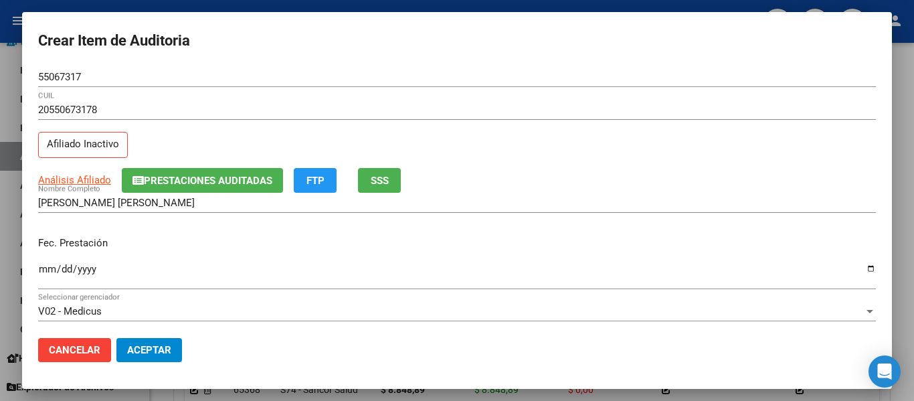
click at [46, 274] on input "Ingresar la fecha" at bounding box center [457, 274] width 838 height 21
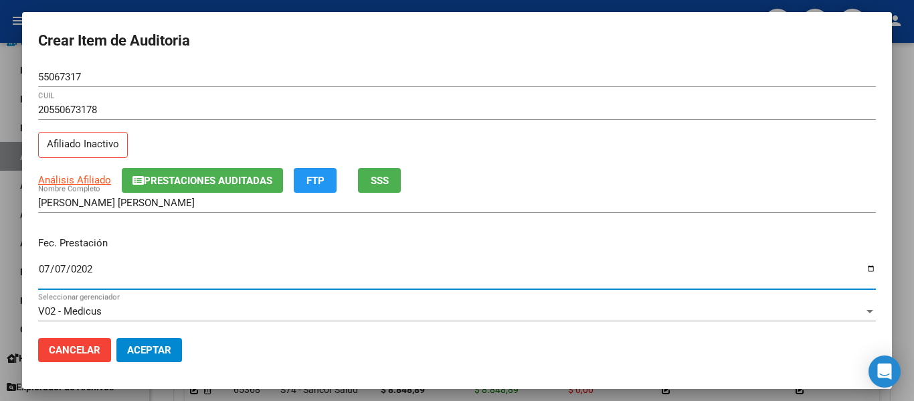
type input "2025-07-07"
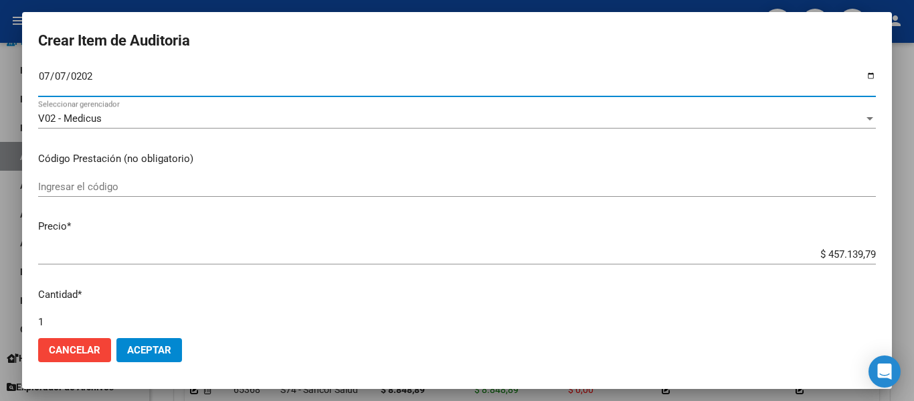
scroll to position [201, 0]
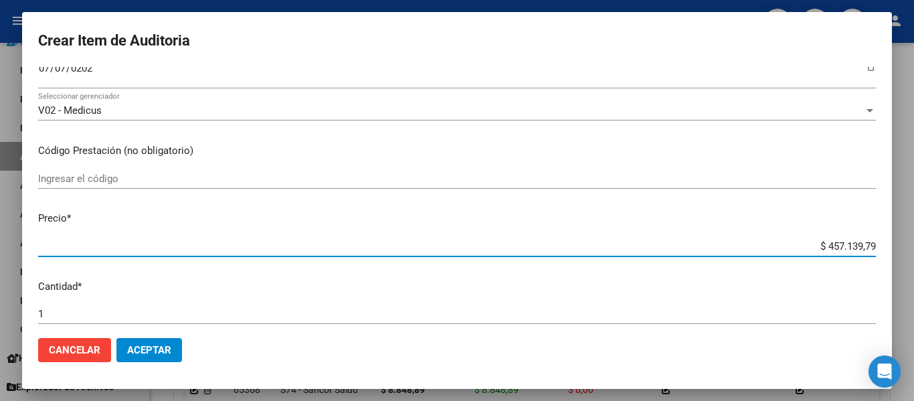
drag, startPoint x: 813, startPoint y: 248, endPoint x: 914, endPoint y: 248, distance: 100.4
click at [904, 248] on div "Crear Item de Auditoria 55067317 Nro Documento 20550673178 CUIL Afiliado Inacti…" at bounding box center [457, 200] width 914 height 401
type input "$ 0,08"
type input "$ 0,88"
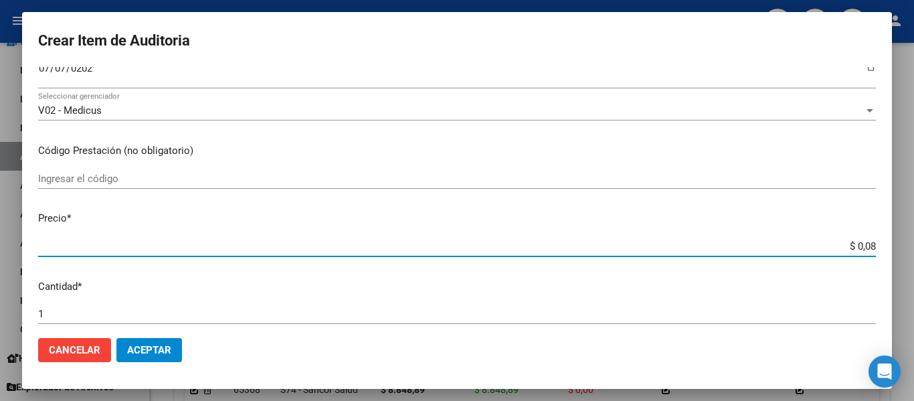
type input "$ 0,88"
type input "$ 8,84"
type input "$ 88,48"
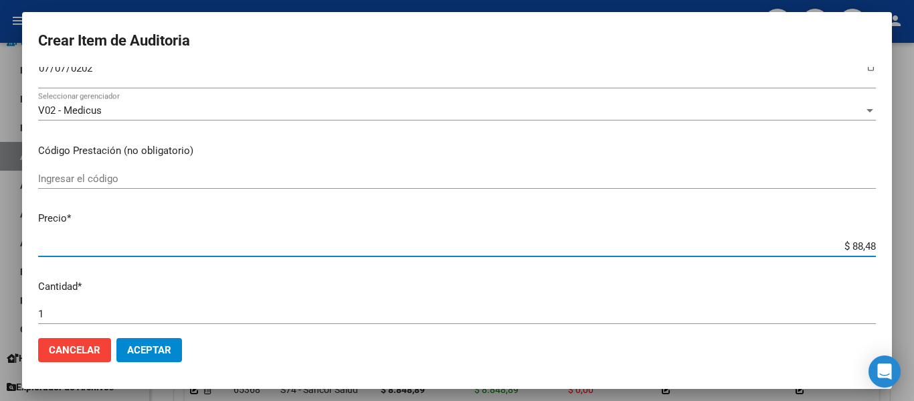
type input "$ 884,88"
type input "$ 8.848,89"
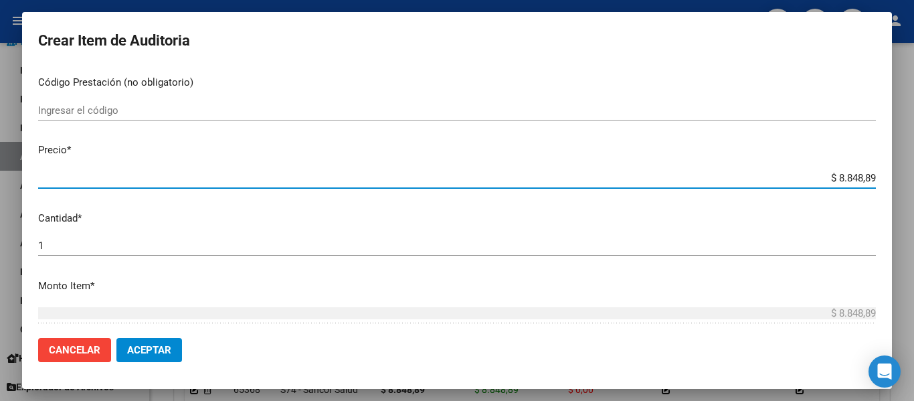
scroll to position [335, 0]
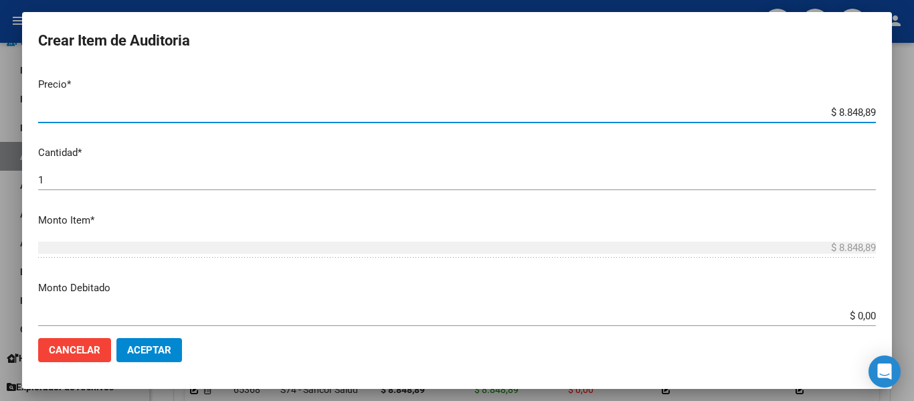
click at [68, 177] on input "1" at bounding box center [457, 180] width 838 height 12
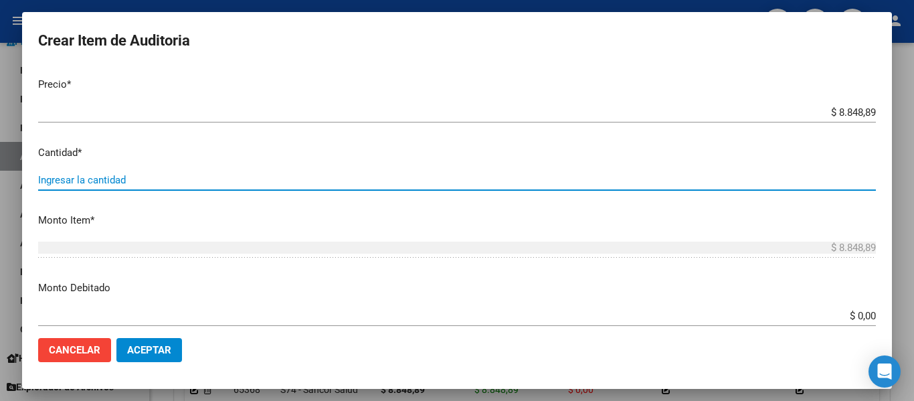
type input "3"
type input "$ 26.546,67"
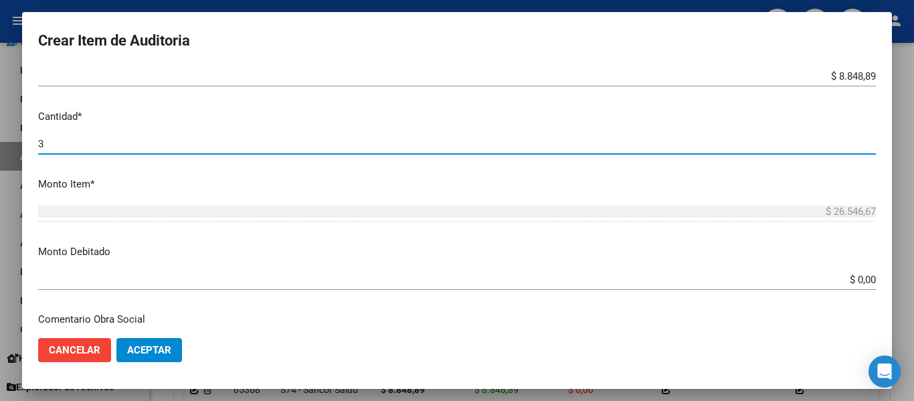
scroll to position [402, 0]
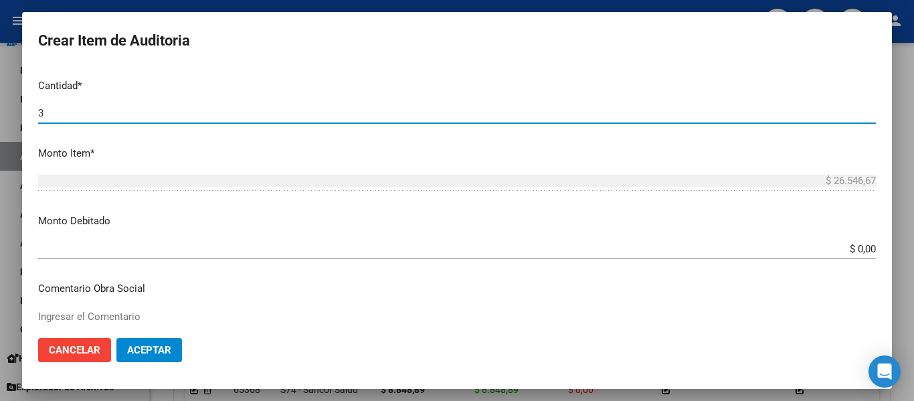
type input "3"
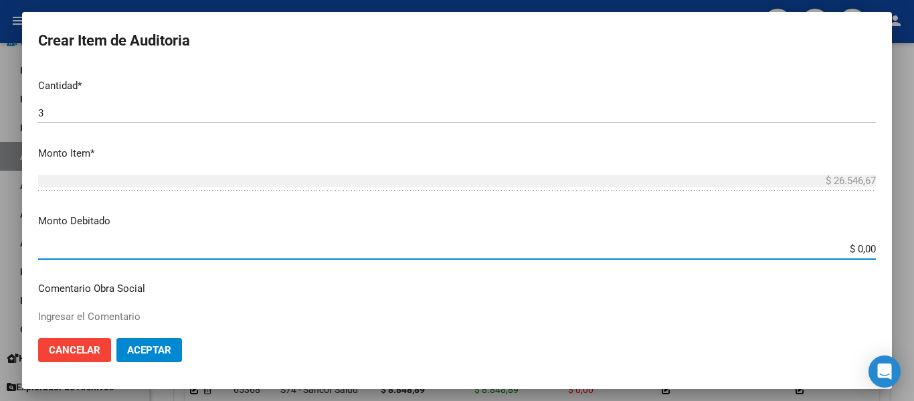
drag, startPoint x: 848, startPoint y: 247, endPoint x: 910, endPoint y: 238, distance: 63.0
click at [904, 238] on div "Crear Item de Auditoria 55067317 Nro Documento 20550673178 CUIL Afiliado Inacti…" at bounding box center [457, 200] width 914 height 401
type input "$ 26.546,67"
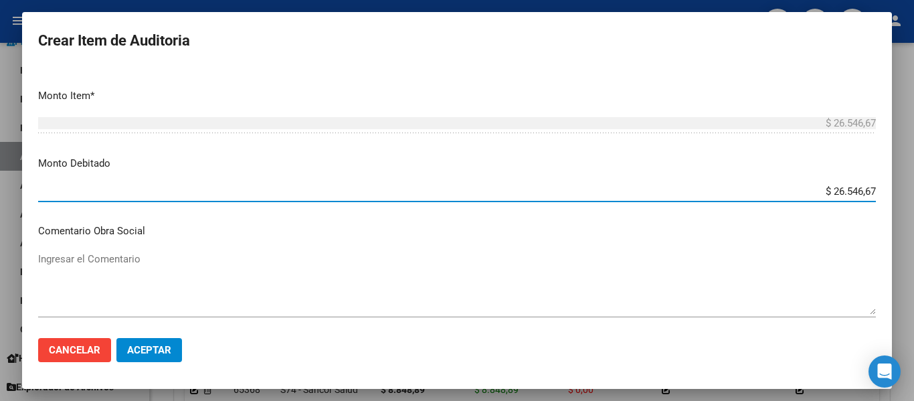
scroll to position [536, 0]
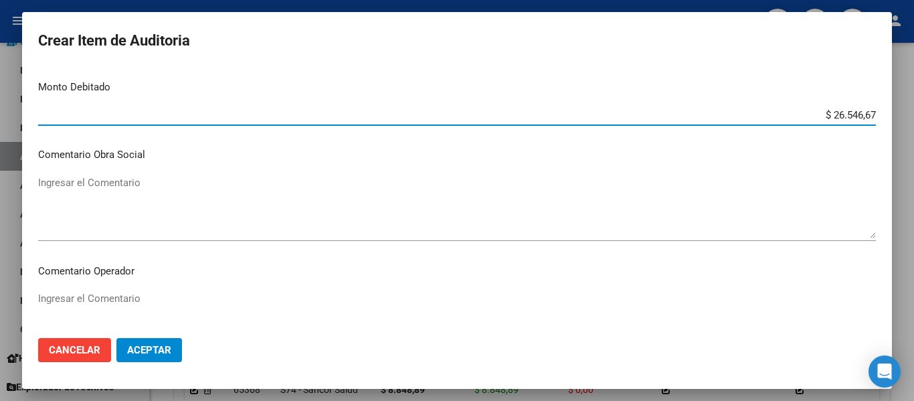
click at [151, 205] on textarea "Ingresar el Comentario" at bounding box center [457, 206] width 838 height 63
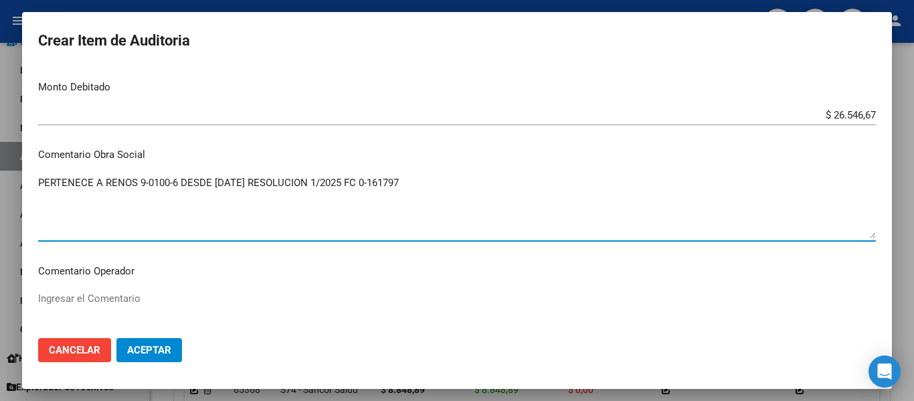
drag, startPoint x: 428, startPoint y: 177, endPoint x: 0, endPoint y: 104, distance: 434.1
click at [0, 102] on div "Crear Item de Auditoria 55067317 Nro Documento 20550673178 CUIL Afiliado Inacti…" at bounding box center [457, 200] width 914 height 401
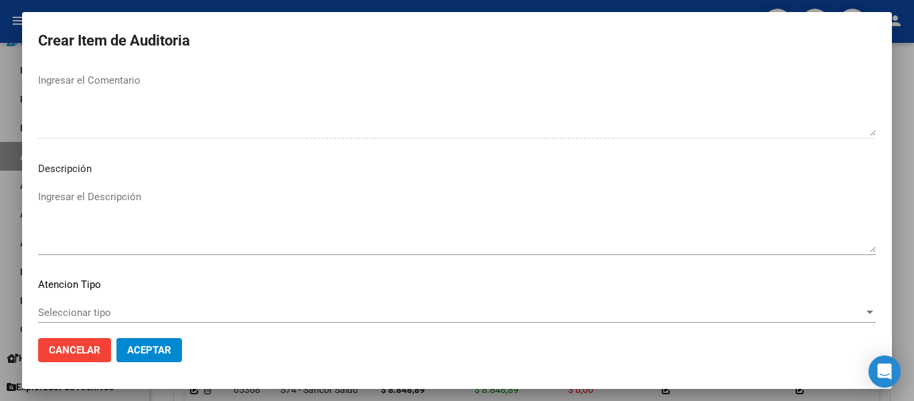
scroll to position [870, 0]
type textarea "PERTENECE A RENOS 9-0100-6 DESDE 01/01/2025 RESOLUCION 1/2025 FC 0-161797"
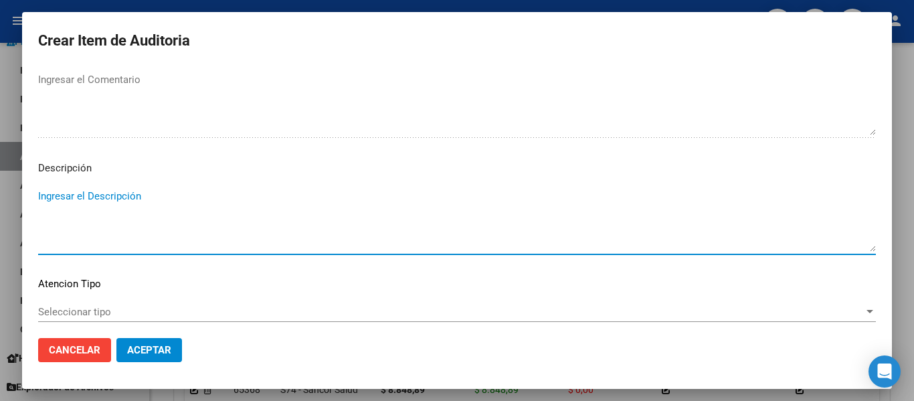
paste textarea "PERTENECE A RENOS 9-0100-6 DESDE 01/01/2025 RESOLUCION 1/2025 FC 0-161797"
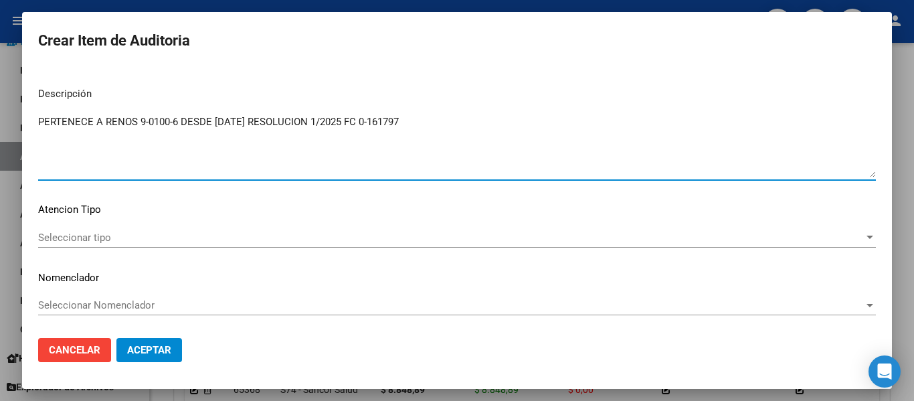
scroll to position [945, 0]
type textarea "PERTENECE A RENOS 9-0100-6 DESDE 01/01/2025 RESOLUCION 1/2025 FC 0-161797"
click at [43, 236] on span "Seleccionar tipo" at bounding box center [451, 237] width 826 height 12
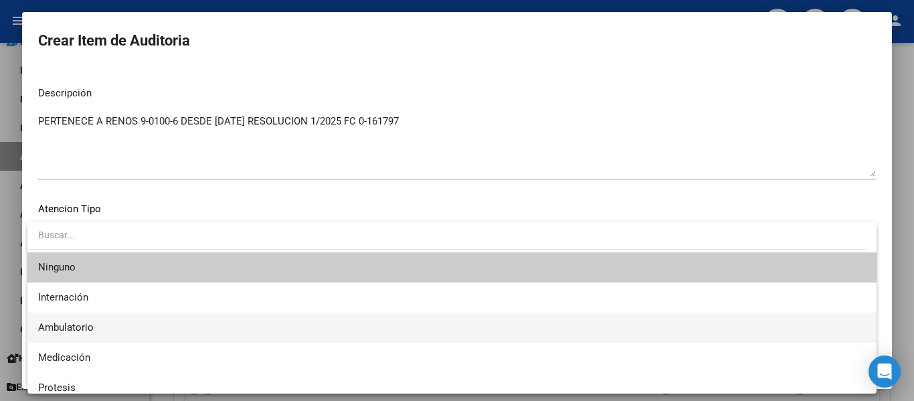
click at [71, 327] on span "Ambulatorio" at bounding box center [66, 327] width 56 height 12
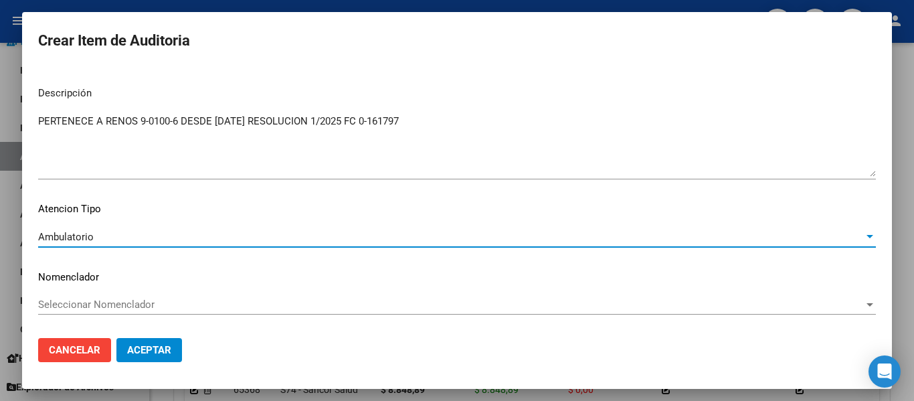
drag, startPoint x: 158, startPoint y: 347, endPoint x: 203, endPoint y: 350, distance: 45.0
click at [158, 346] on span "Aceptar" at bounding box center [149, 350] width 44 height 12
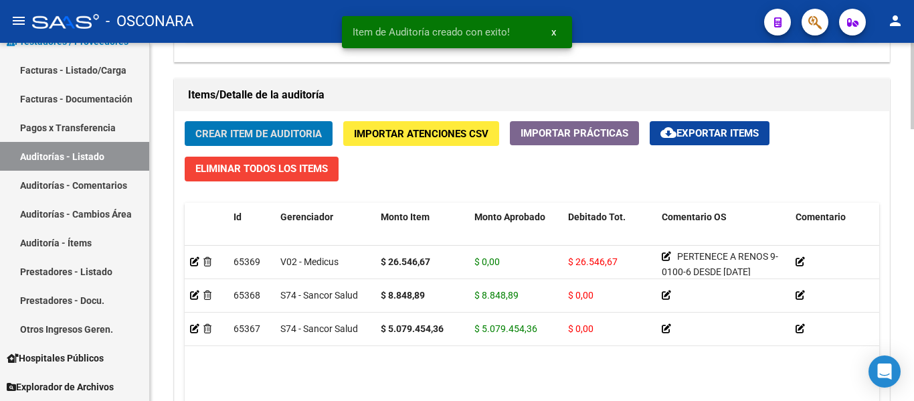
scroll to position [938, 0]
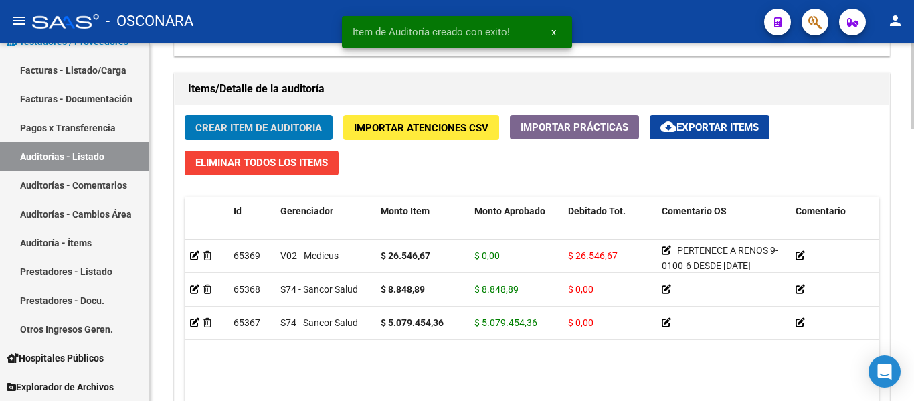
click at [284, 125] on span "Crear Item de Auditoria" at bounding box center [258, 128] width 127 height 12
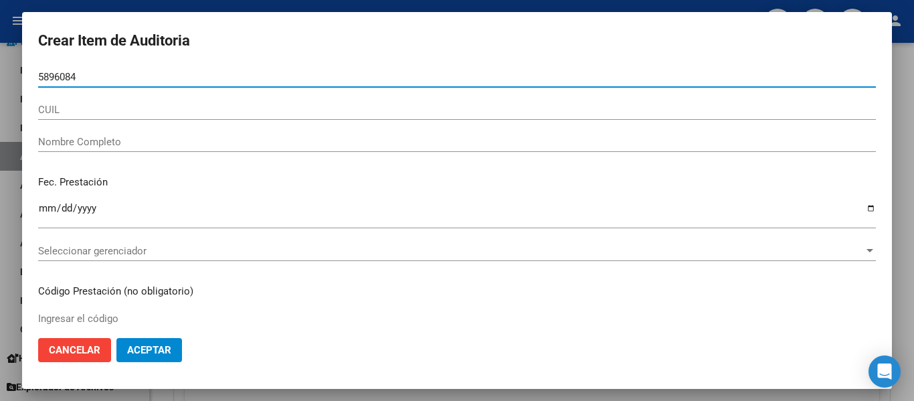
type input "58960841"
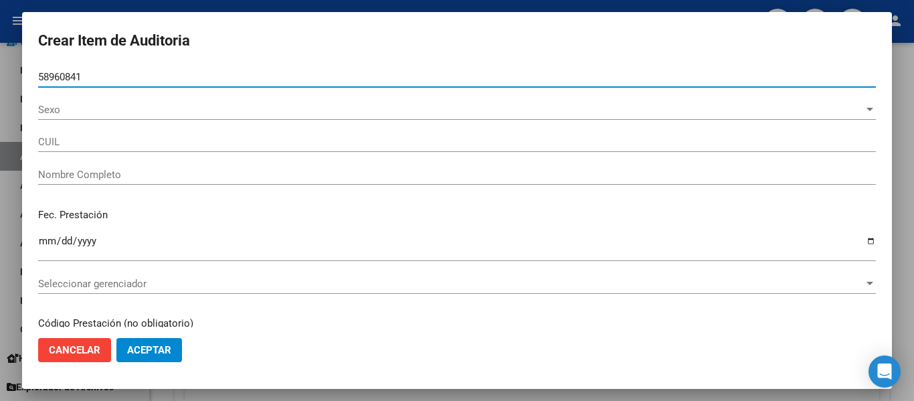
type input "20589608411"
type input "RODRIGUEZ DIAZ FAUSTO GERMAN -"
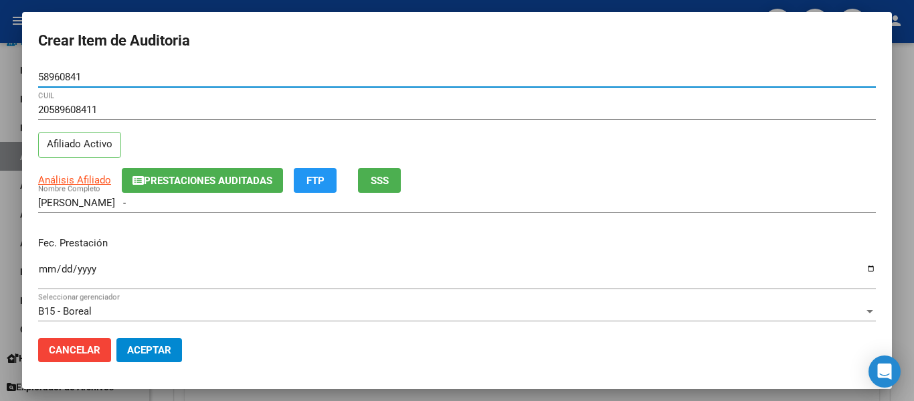
type input "58960841"
click at [384, 186] on span "SSS" at bounding box center [380, 181] width 18 height 12
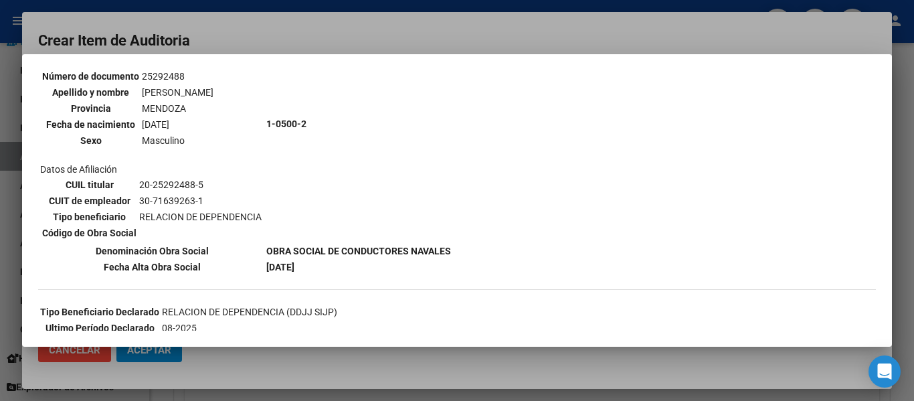
scroll to position [134, 0]
click at [307, 29] on div at bounding box center [457, 200] width 914 height 401
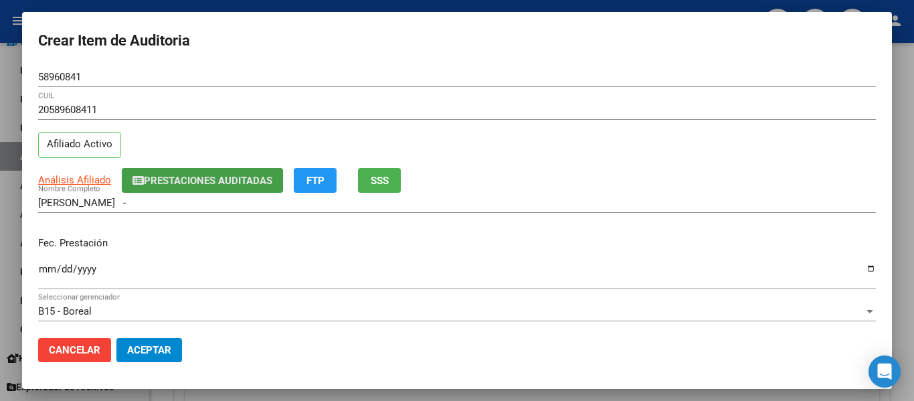
click at [189, 175] on span "Prestaciones Auditadas" at bounding box center [208, 181] width 129 height 12
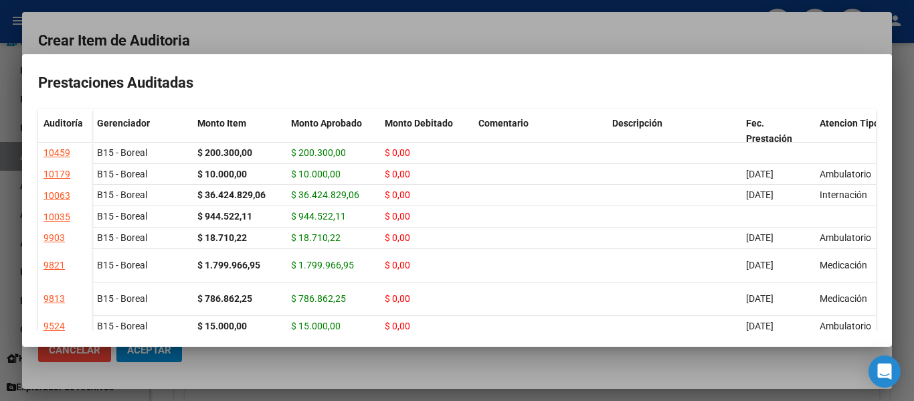
click at [305, 23] on div at bounding box center [457, 200] width 914 height 401
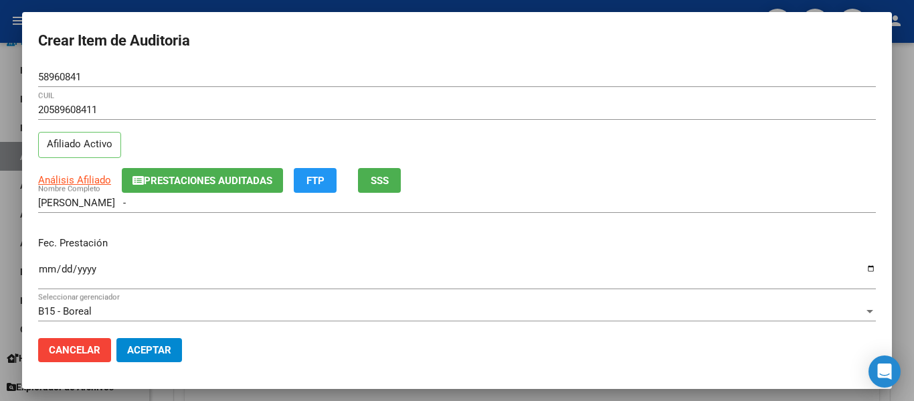
click at [44, 273] on input "Ingresar la fecha" at bounding box center [457, 274] width 838 height 21
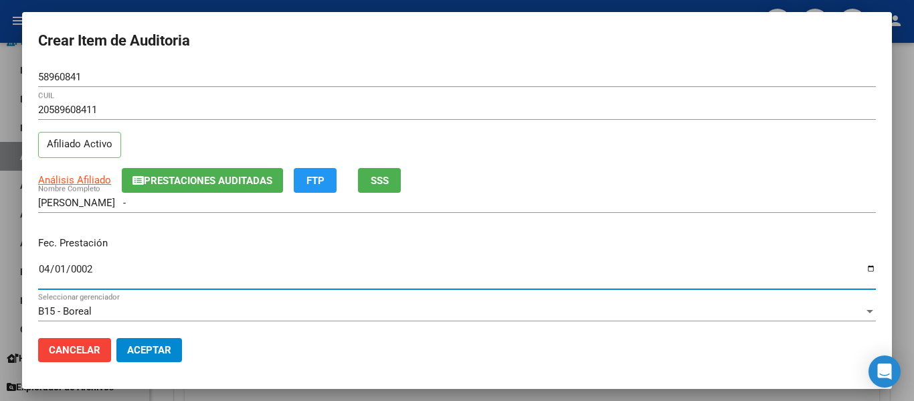
type input "0029-04-01"
type input "2025-04-01"
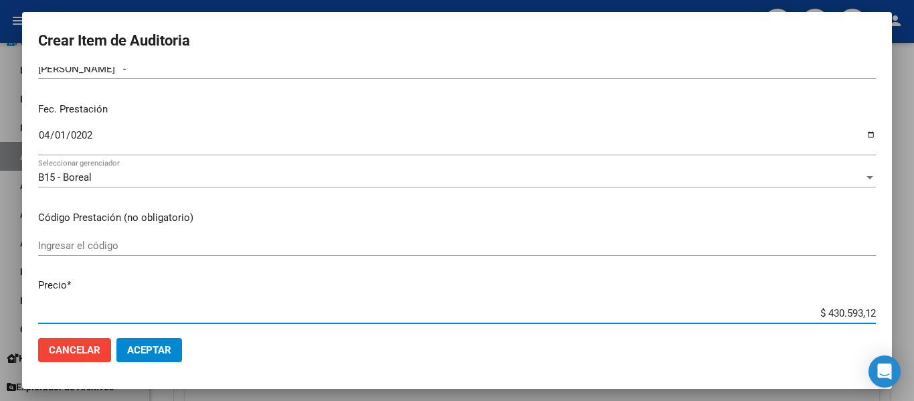
scroll to position [136, 0]
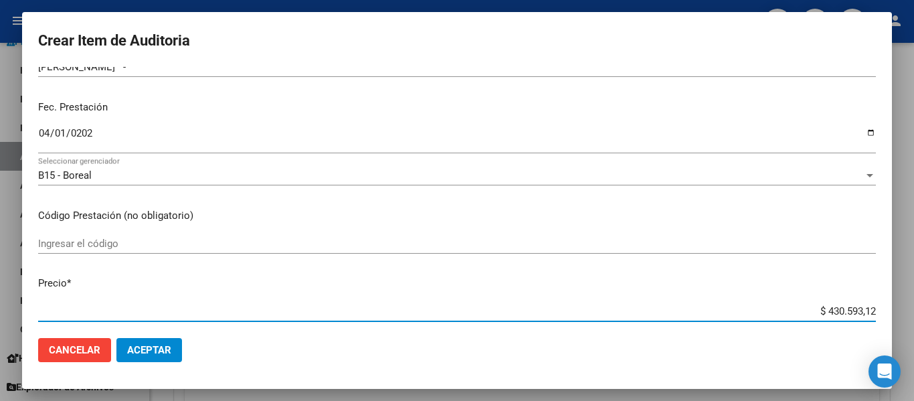
drag, startPoint x: 819, startPoint y: 315, endPoint x: 914, endPoint y: 303, distance: 95.1
click at [904, 303] on div "Crear Item de Auditoria 58960841 Nro Documento 20589608411 CUIL Afiliado Activo…" at bounding box center [457, 200] width 914 height 401
type input "$ 0,04"
type input "$ 0,01"
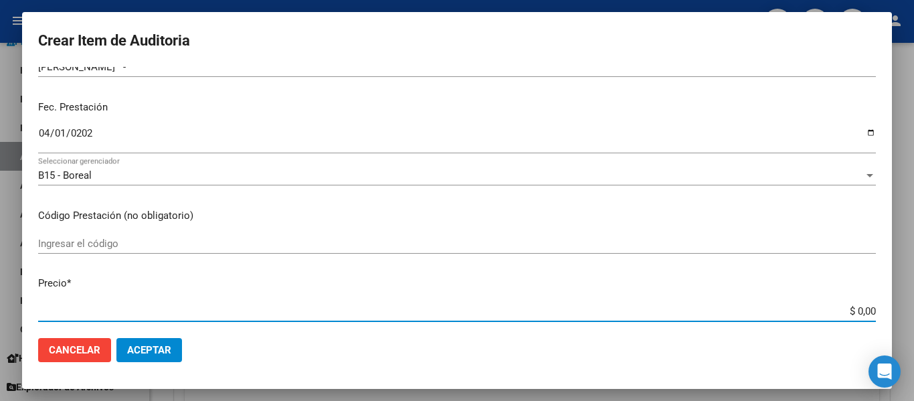
type input "$ 0,01"
type input "$ 0,18"
type input "$ 1,87"
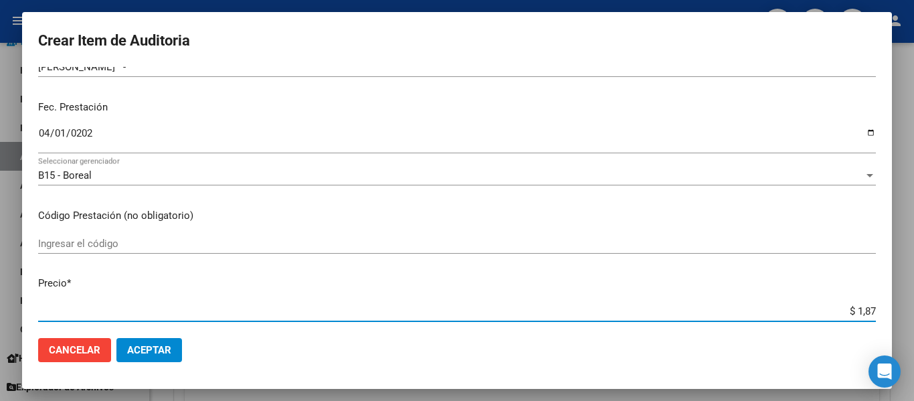
type input "$ 18,71"
type input "$ 187,10"
type input "$ 1.871,02"
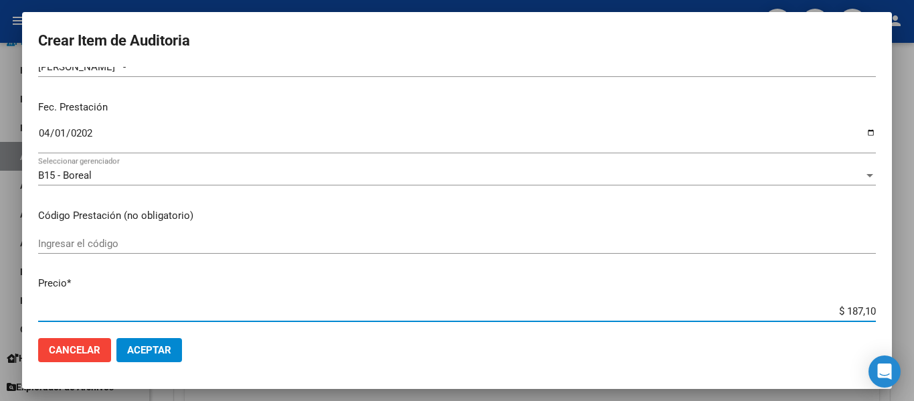
type input "$ 1.871,02"
type input "$ 18.710,22"
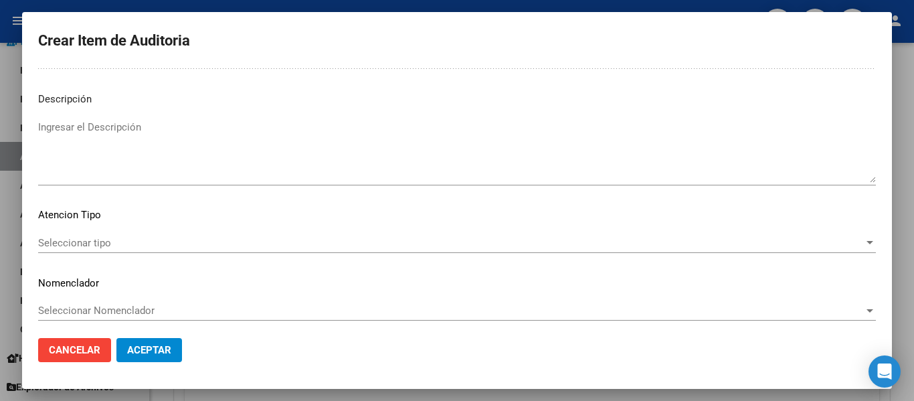
scroll to position [945, 0]
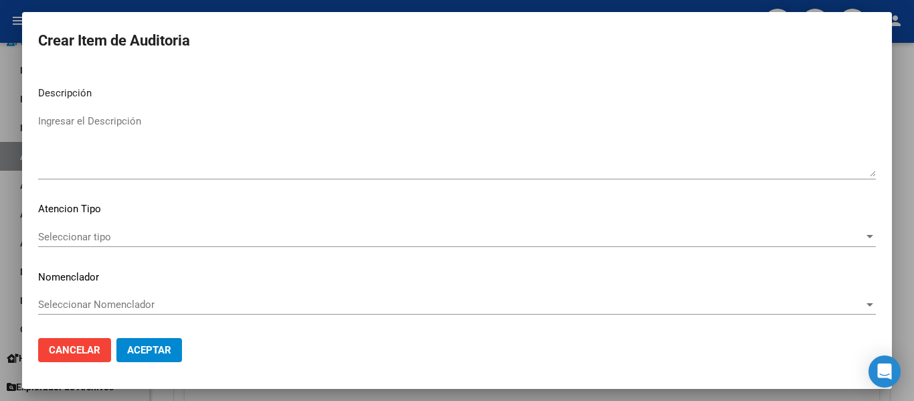
click at [92, 153] on textarea "Ingresar el Descripción" at bounding box center [457, 145] width 838 height 63
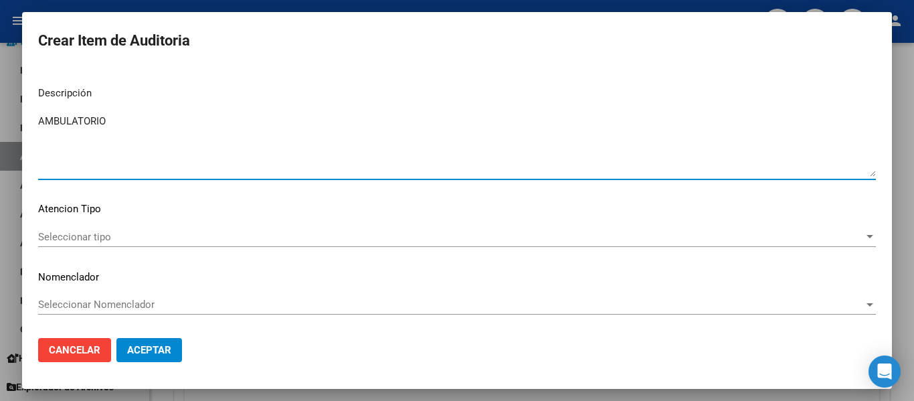
type textarea "AMBULATORIO"
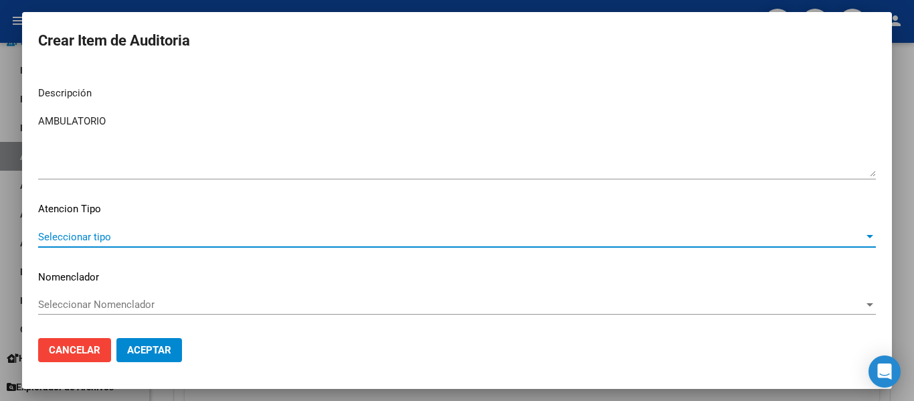
click at [82, 231] on span "Seleccionar tipo" at bounding box center [451, 237] width 826 height 12
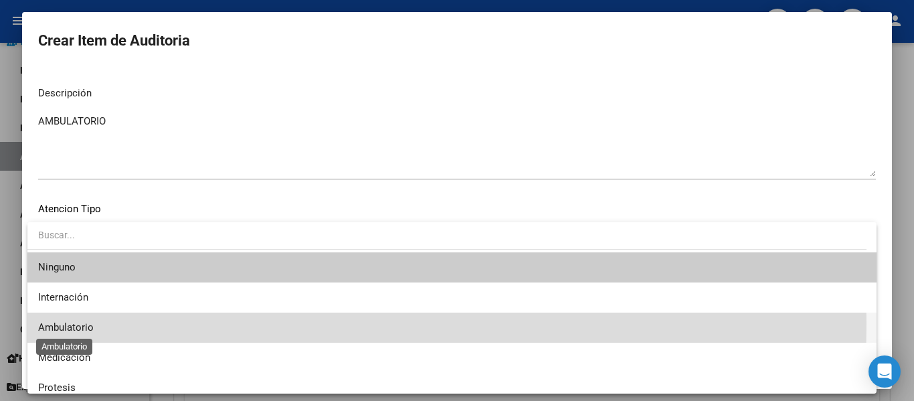
click at [56, 323] on span "Ambulatorio" at bounding box center [66, 327] width 56 height 12
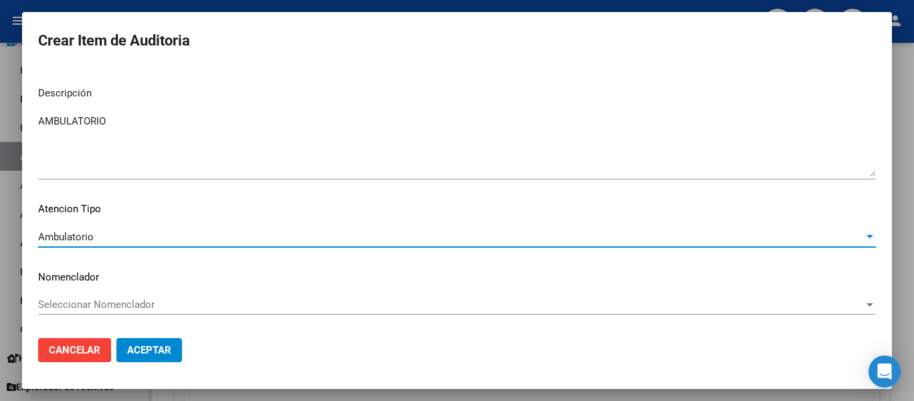
click at [164, 357] on button "Aceptar" at bounding box center [149, 350] width 66 height 24
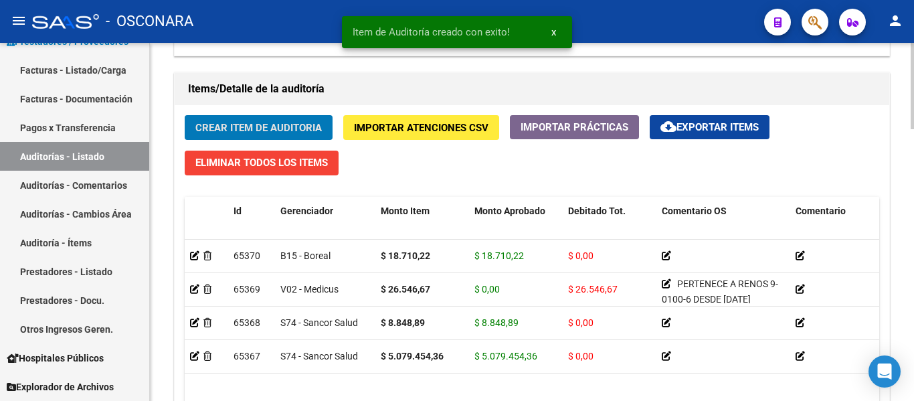
click at [252, 121] on button "Crear Item de Auditoria" at bounding box center [259, 127] width 148 height 25
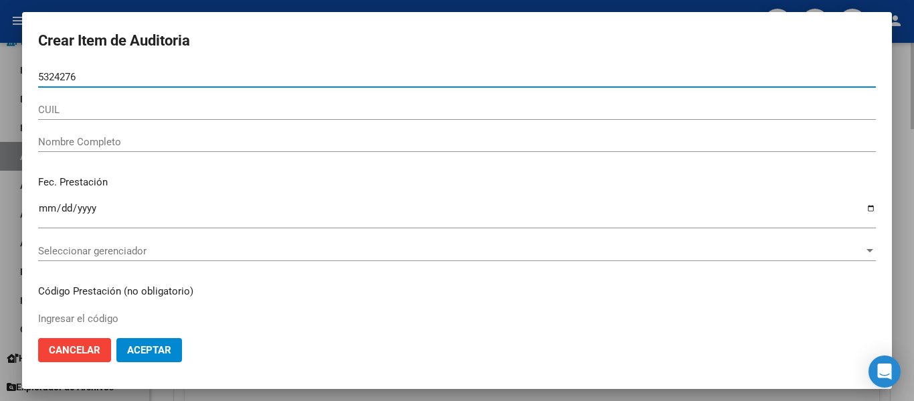
type input "53242764"
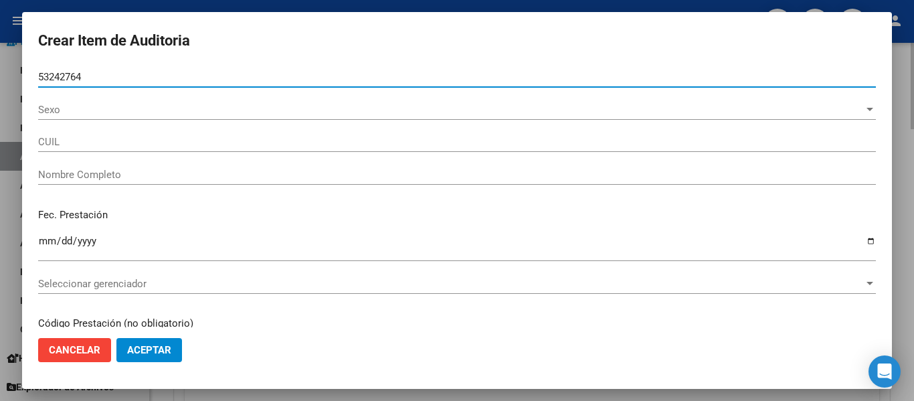
type input "23532427649"
type input "RUIZ DIAZ JUAN MANUEL"
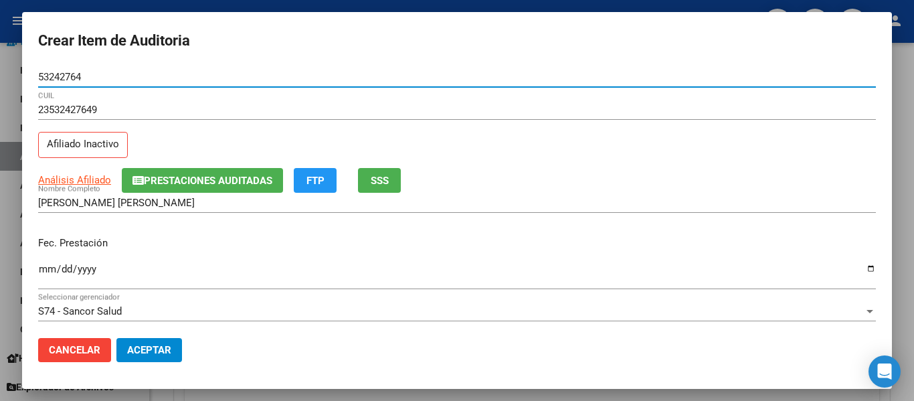
type input "53242764"
click at [393, 170] on button "SSS" at bounding box center [379, 180] width 43 height 25
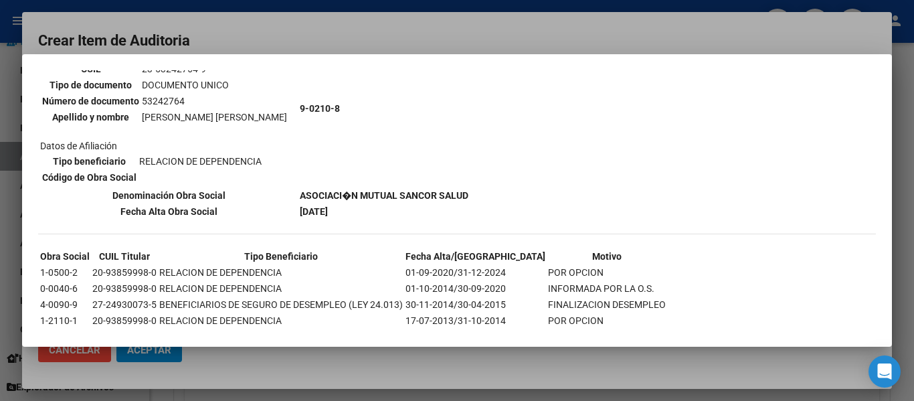
scroll to position [134, 0]
drag, startPoint x: 209, startPoint y: 35, endPoint x: 219, endPoint y: 31, distance: 10.8
click at [210, 35] on div at bounding box center [457, 200] width 914 height 401
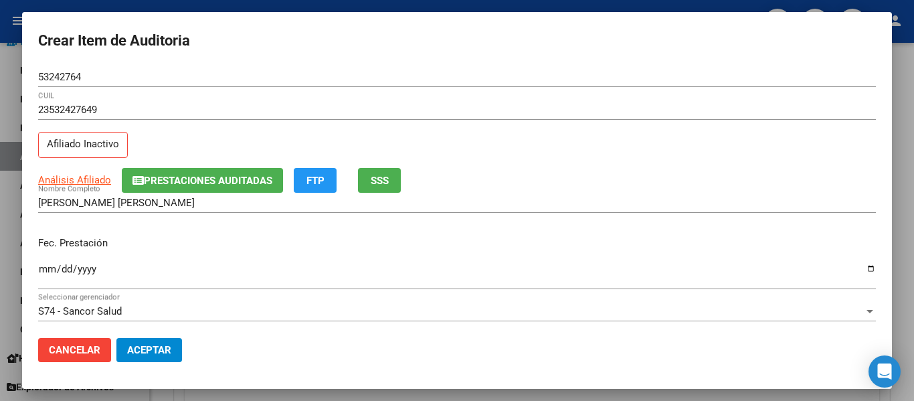
click at [46, 261] on div "Ingresar la fecha" at bounding box center [457, 274] width 838 height 29
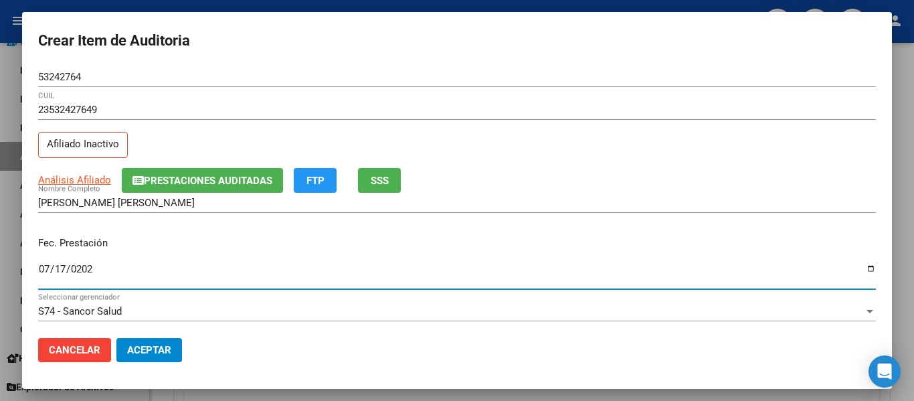
type input "2025-07-17"
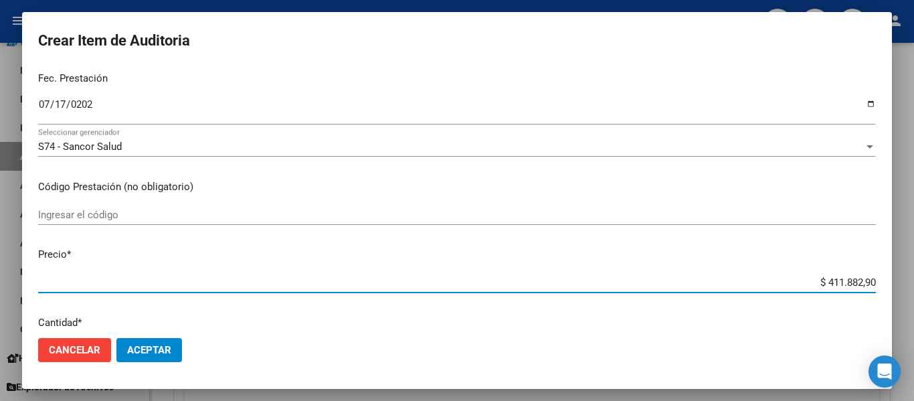
scroll to position [212, 0]
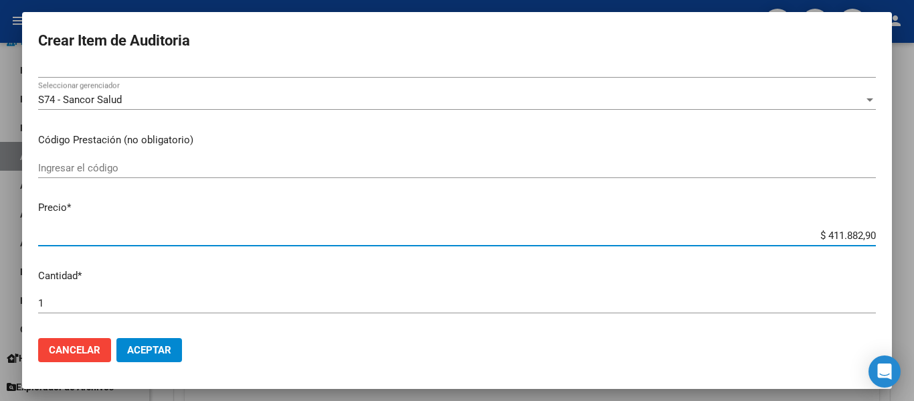
drag, startPoint x: 834, startPoint y: 316, endPoint x: 914, endPoint y: 320, distance: 79.8
click at [904, 320] on div "Crear Item de Auditoria 53242764 Nro Documento 23532427649 CUIL Afiliado Inacti…" at bounding box center [457, 200] width 914 height 401
type input "$ 0,02"
type input "$ 0,24"
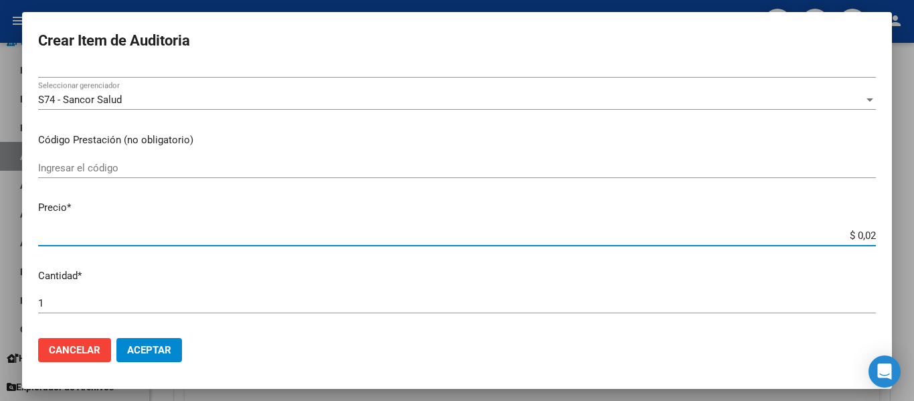
type input "$ 0,24"
type input "$ 2,42"
type input "$ 24,27"
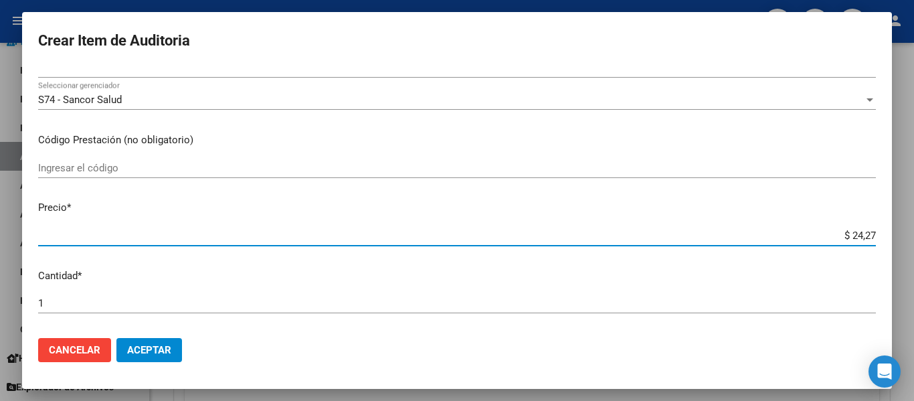
type input "$ 242,74"
type input "$ 2.427,42"
type input "$ 24.274,28"
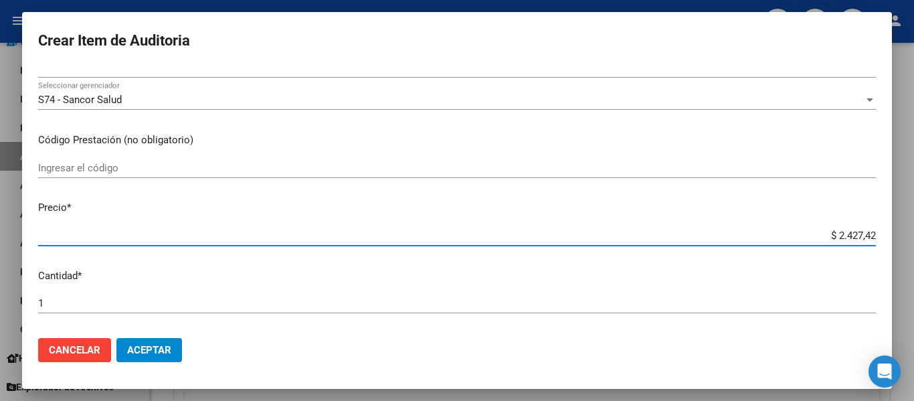
type input "$ 24.274,28"
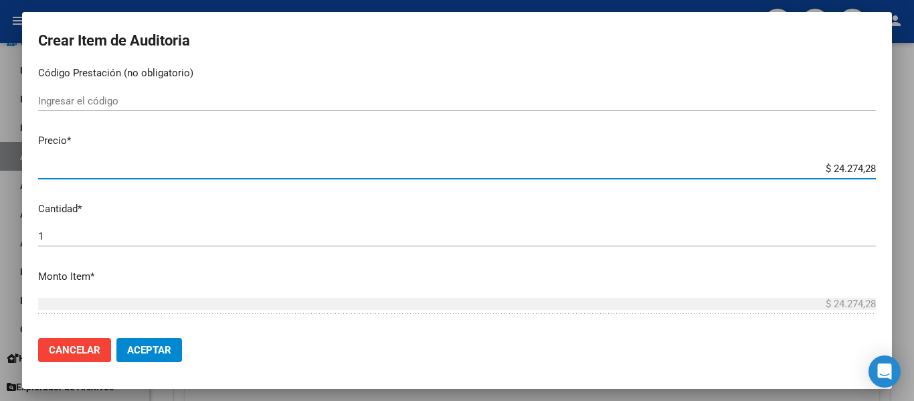
scroll to position [345, 0]
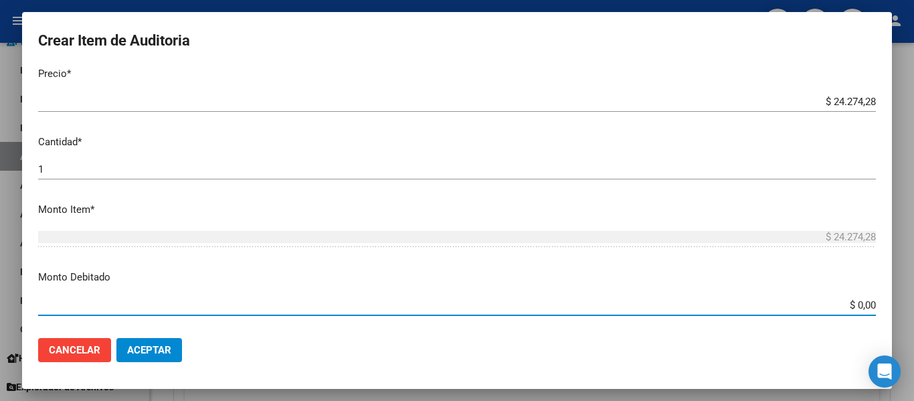
drag, startPoint x: 848, startPoint y: 305, endPoint x: 914, endPoint y: 309, distance: 65.8
click at [904, 309] on div "Crear Item de Auditoria 53242764 Nro Documento 23532427649 CUIL Afiliado Inacti…" at bounding box center [457, 200] width 914 height 401
type input "$ 24.274,28"
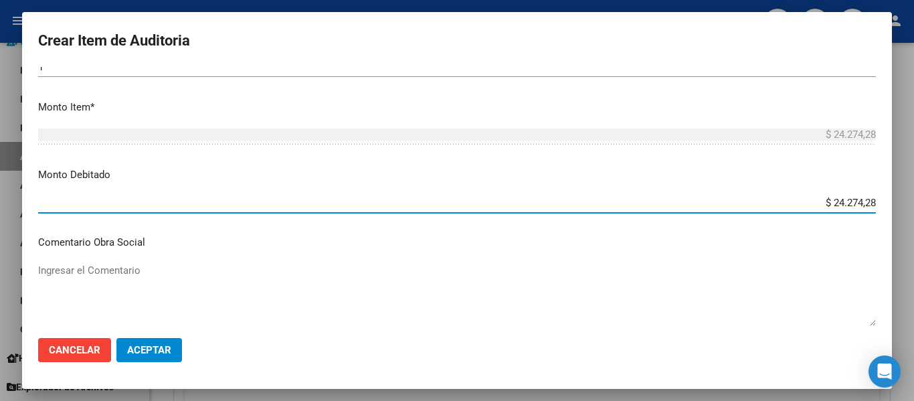
scroll to position [479, 0]
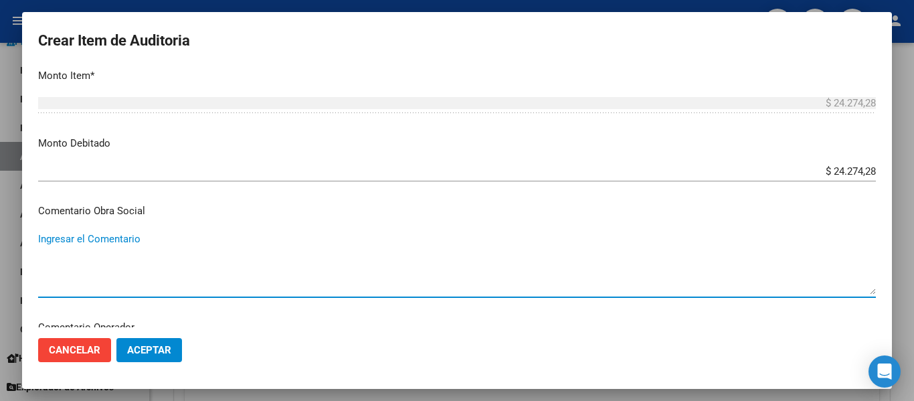
click at [125, 250] on textarea "Ingresar el Comentario" at bounding box center [457, 263] width 838 height 63
click at [270, 241] on textarea "PERTENECE A RENOS 9-0210-8 DESDE 01/01/2025 FC" at bounding box center [457, 263] width 838 height 63
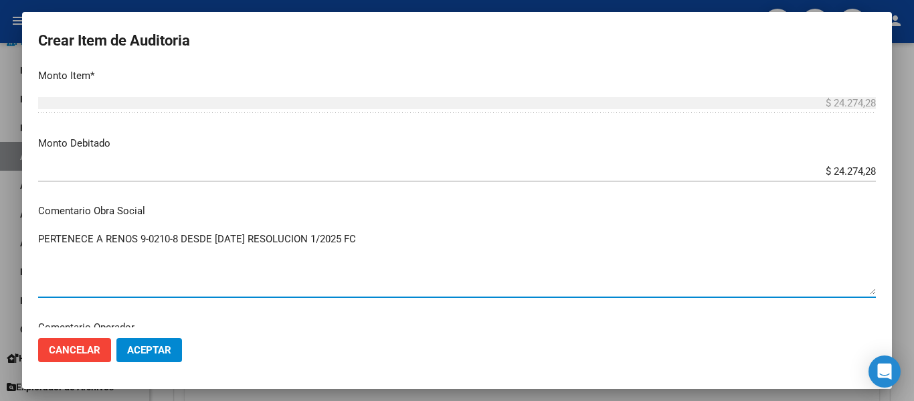
click at [402, 249] on textarea "PERTENECE A RENOS 9-0210-8 DESDE 01/01/2025 RESOLUCION 1/2025 FC" at bounding box center [457, 263] width 838 height 63
drag, startPoint x: 420, startPoint y: 236, endPoint x: 37, endPoint y: 200, distance: 383.9
click at [37, 200] on mat-dialog-content "53242764 Nro Documento 23532427649 CUIL Afiliado Inactivo Análisis Afiliado Pre…" at bounding box center [457, 197] width 870 height 260
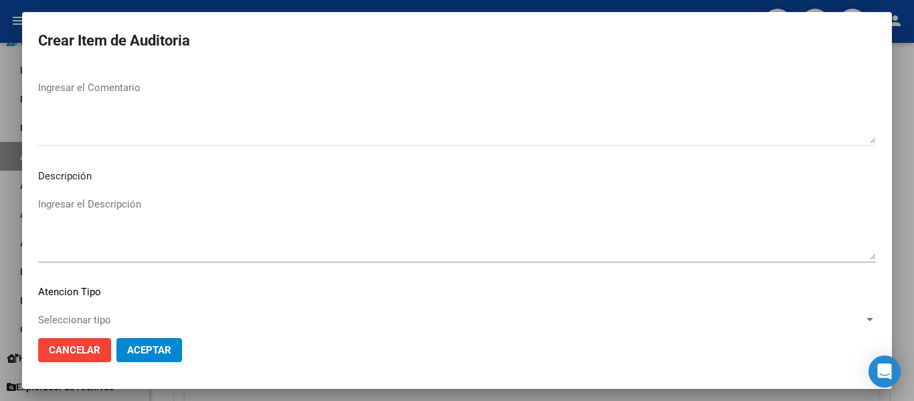
scroll to position [881, 0]
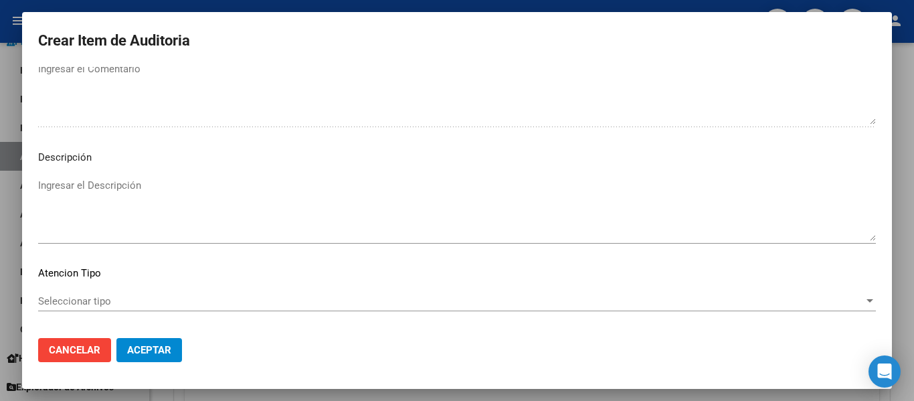
type textarea "PERTENECE A RENOS 9-0210-8 DESDE 01/01/2025 RESOLUCION 1/2025 FC 161797"
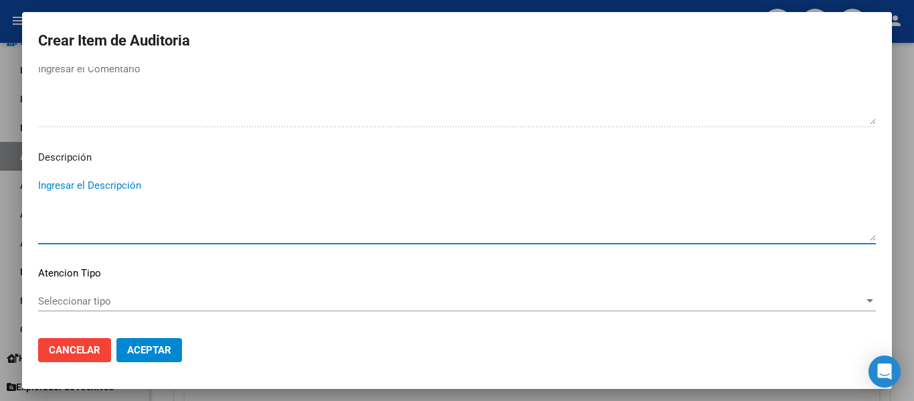
paste textarea "PERTENECE A RENOS 9-0210-8 DESDE 01/01/2025 RESOLUCION 1/2025 FC 161797"
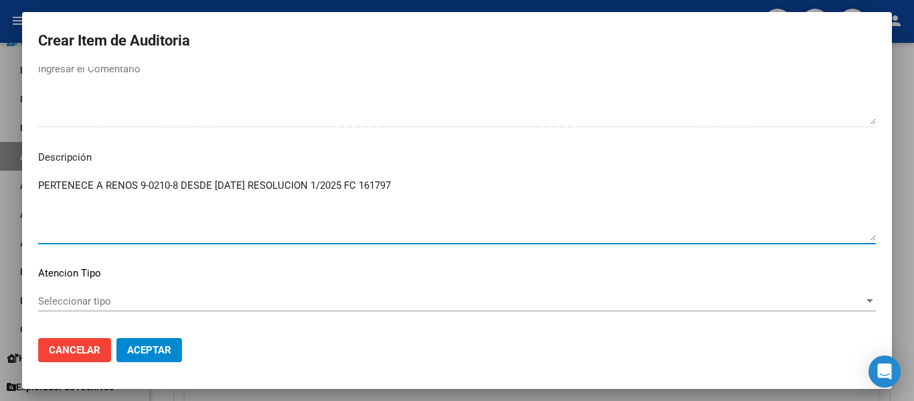
type textarea "PERTENECE A RENOS 9-0210-8 DESDE 01/01/2025 RESOLUCION 1/2025 FC 161797"
click at [84, 292] on div "Seleccionar tipo Seleccionar tipo" at bounding box center [457, 301] width 838 height 20
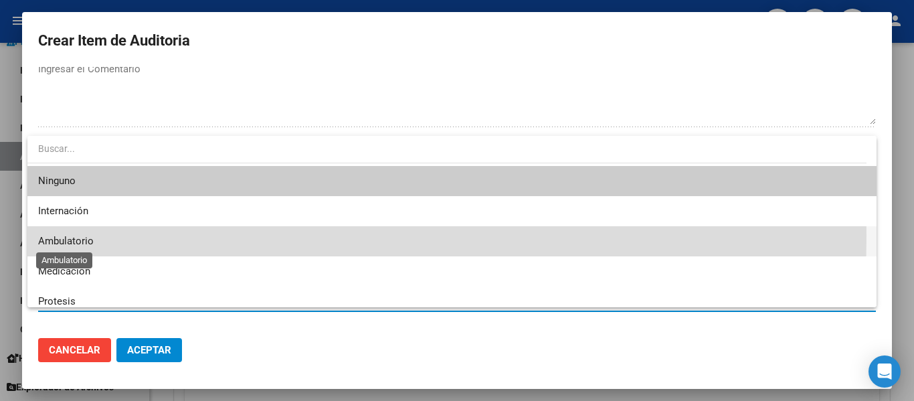
click at [72, 235] on span "Ambulatorio" at bounding box center [66, 241] width 56 height 12
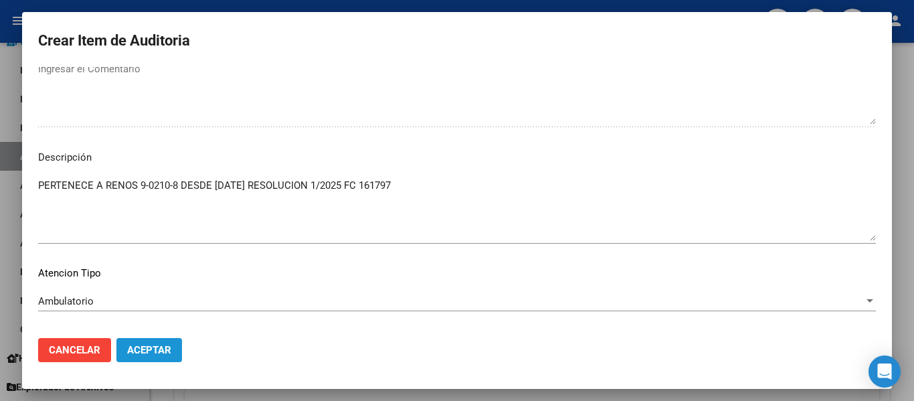
click at [151, 347] on span "Aceptar" at bounding box center [149, 350] width 44 height 12
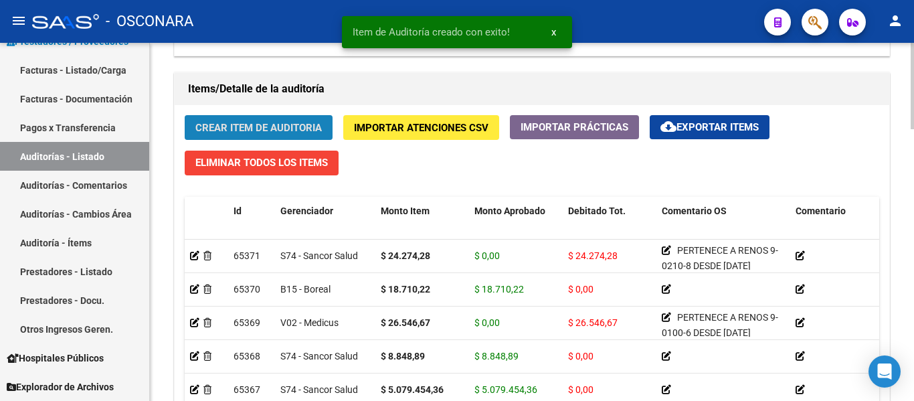
click at [241, 130] on span "Crear Item de Auditoria" at bounding box center [258, 128] width 127 height 12
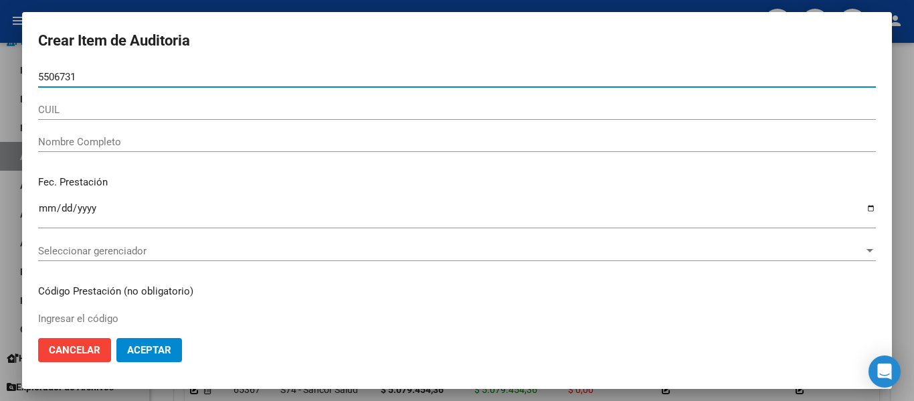
type input "55067317"
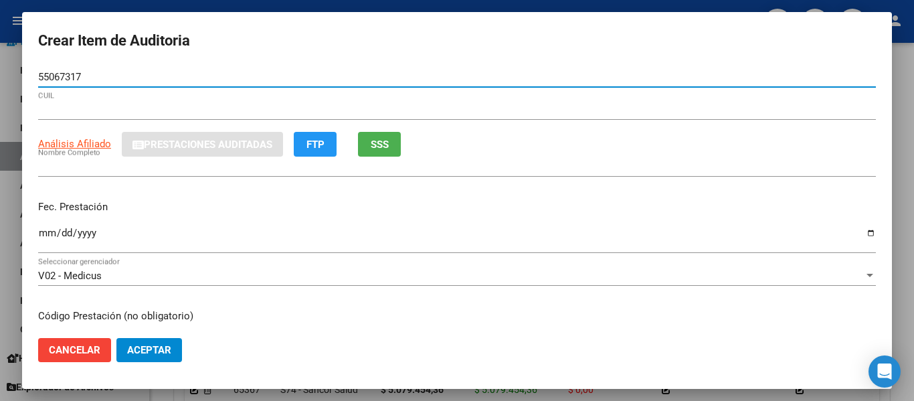
type input "20550673178"
type input "FARIAS JUAN IGNACIO EMMANUEL"
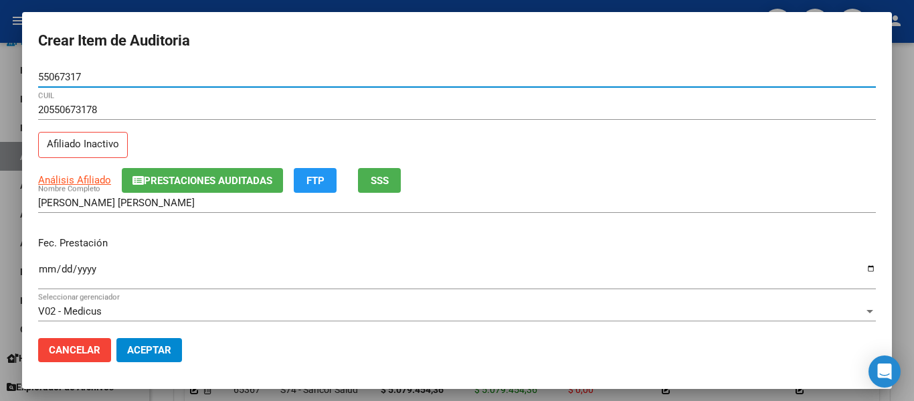
type input "55067317"
click at [378, 184] on span "SSS" at bounding box center [380, 181] width 18 height 12
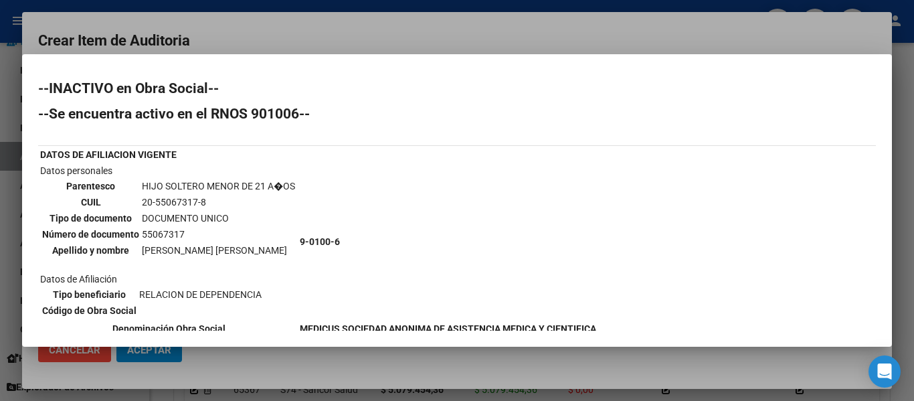
scroll to position [67, 0]
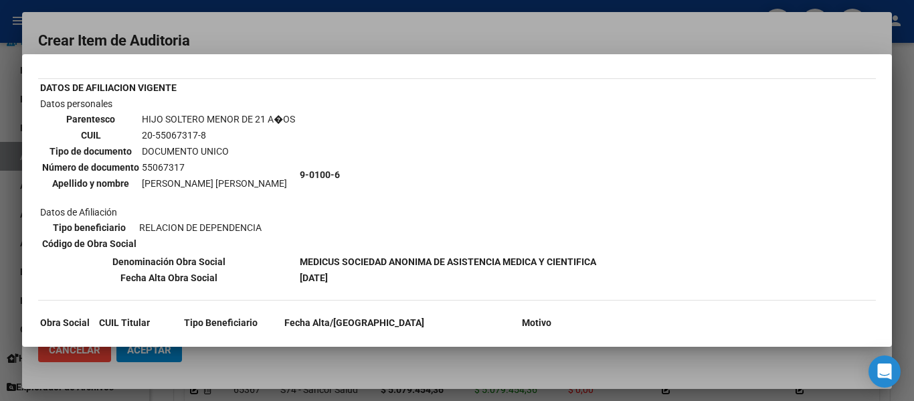
click at [268, 28] on div at bounding box center [457, 200] width 914 height 401
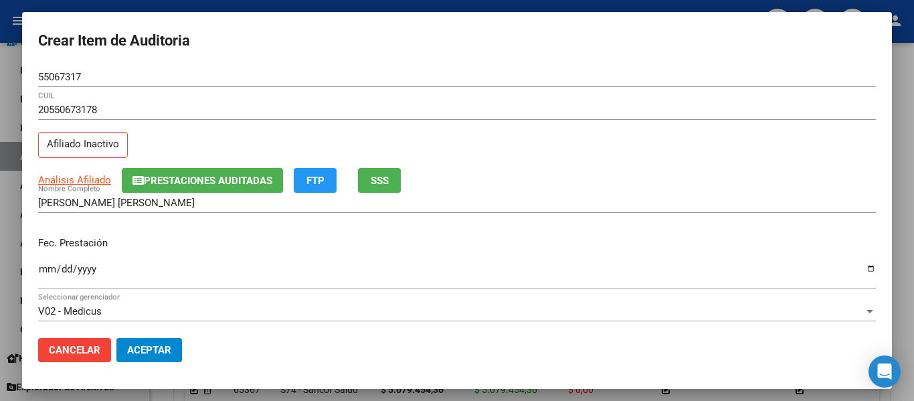
click at [45, 271] on input "Ingresar la fecha" at bounding box center [457, 274] width 838 height 21
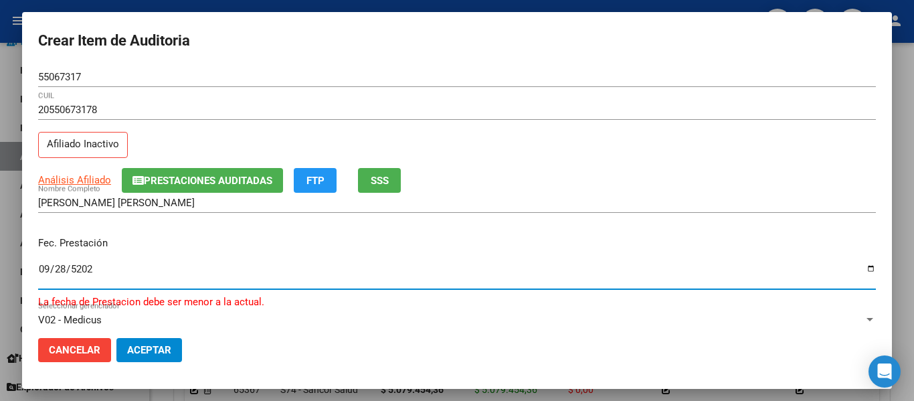
type input "2025-09-28"
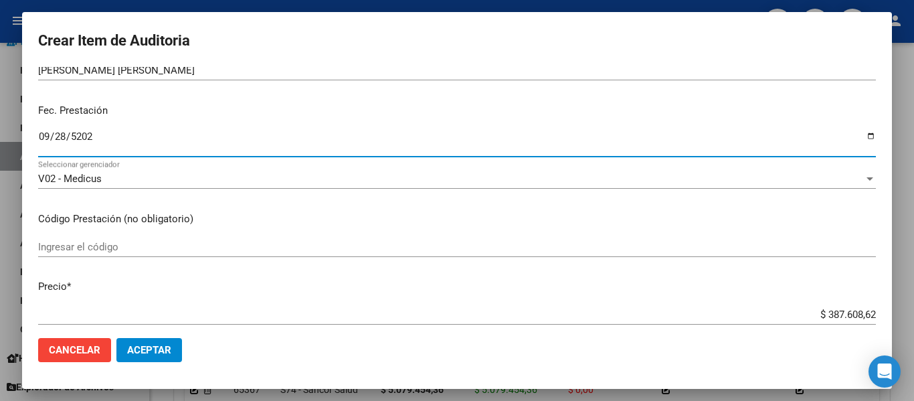
scroll to position [134, 0]
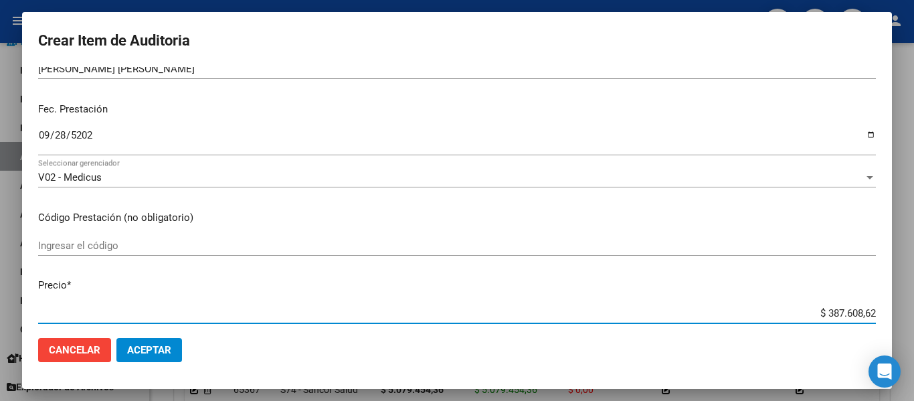
click at [816, 312] on input "$ 387.608,62" at bounding box center [457, 313] width 838 height 12
drag, startPoint x: 819, startPoint y: 313, endPoint x: 914, endPoint y: 303, distance: 95.6
click at [904, 303] on div "Crear Item de Auditoria 55067317 Nro Documento 20550673178 CUIL Afiliado Inacti…" at bounding box center [457, 200] width 914 height 401
type input "$ 0,03"
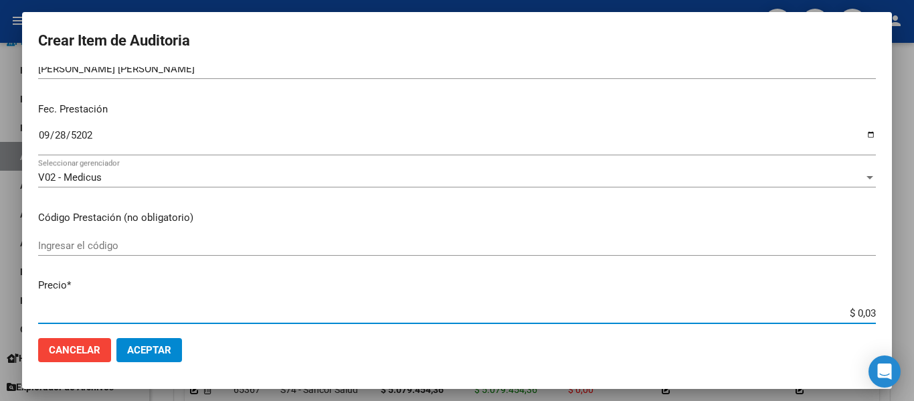
type input "$ 0,31"
type input "$ 3,16"
type input "$ 31,69"
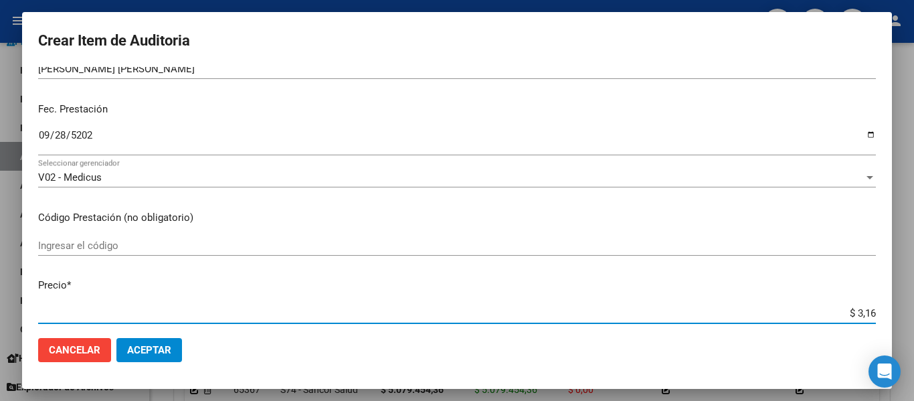
type input "$ 31,69"
type input "$ 316,93"
type input "$ 3.169,39"
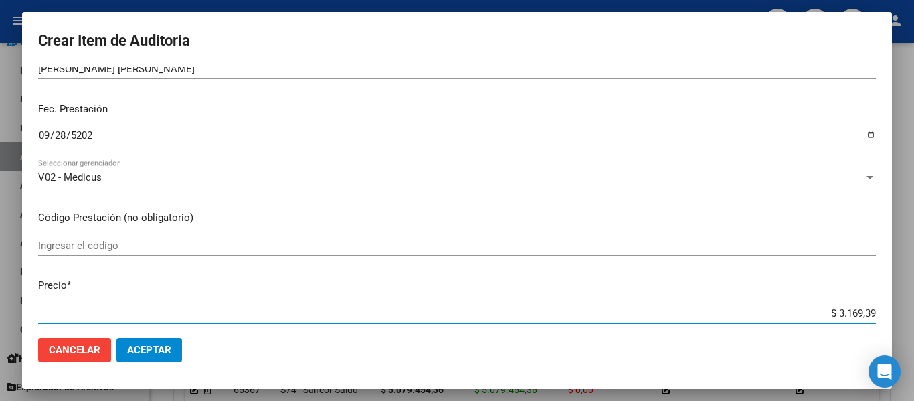
type input "$ 31.693,93"
type input "$ 316.939,33"
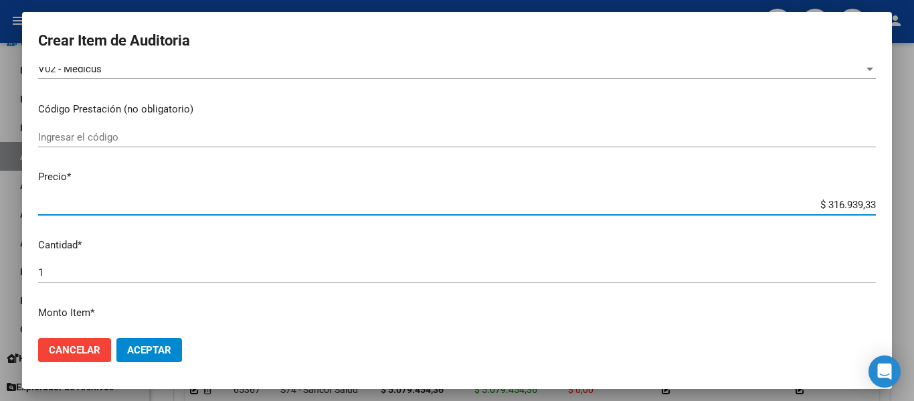
scroll to position [335, 0]
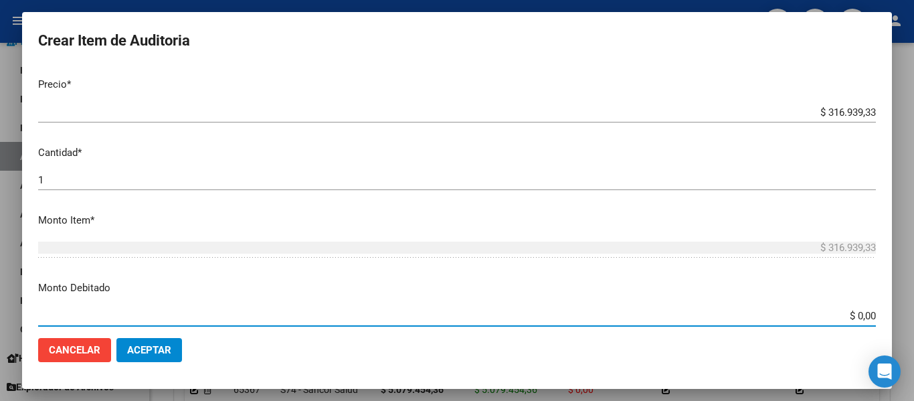
drag, startPoint x: 842, startPoint y: 309, endPoint x: 873, endPoint y: 315, distance: 31.3
click at [873, 315] on app-form-text-field "Monto Debitado $ 0,00 Ingresar el monto" at bounding box center [462, 302] width 849 height 42
type input "$ 316.939,33"
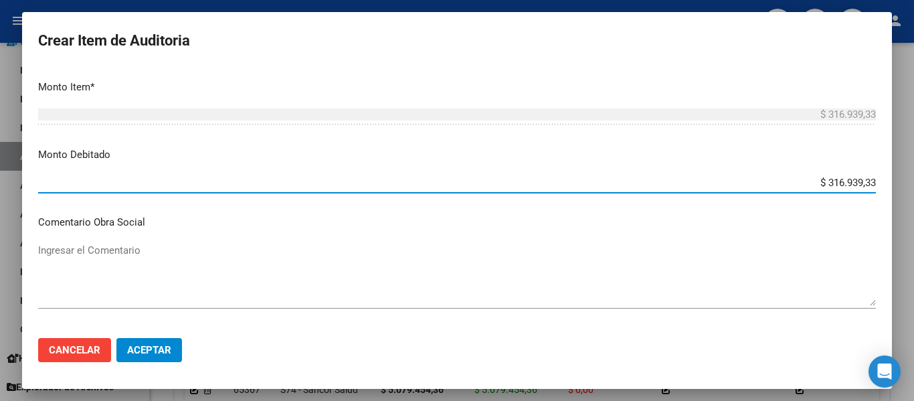
scroll to position [469, 0]
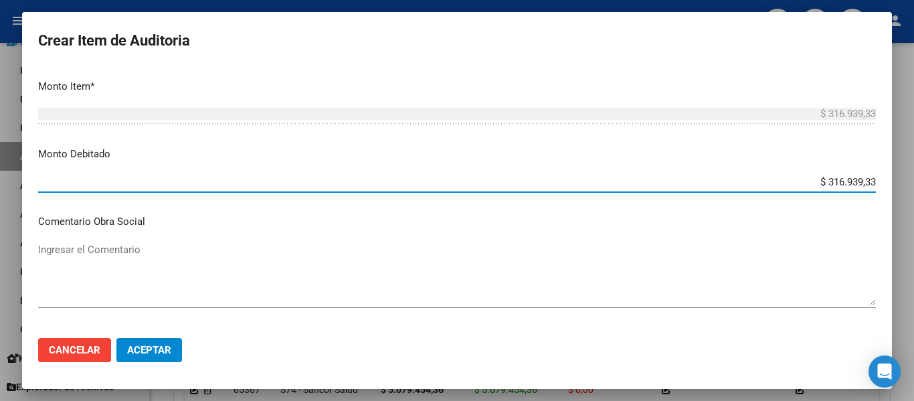
click at [74, 249] on textarea "Ingresar el Comentario" at bounding box center [457, 273] width 838 height 63
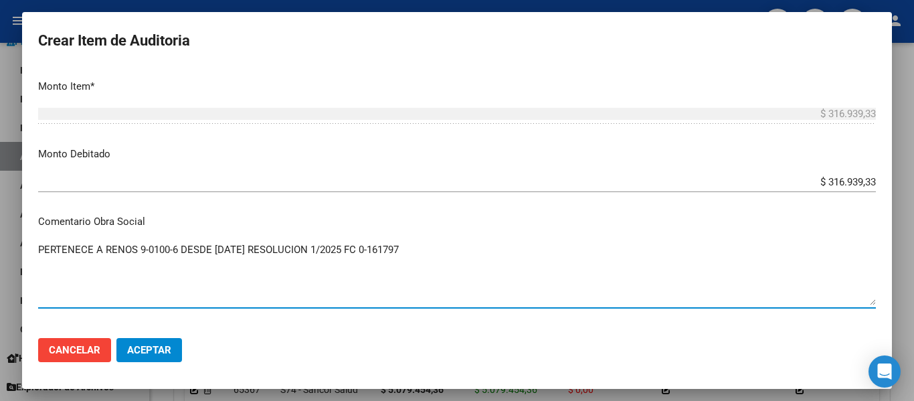
drag, startPoint x: 428, startPoint y: 248, endPoint x: 59, endPoint y: 234, distance: 369.8
click at [0, 162] on div "Crear Item de Auditoria 55067317 Nro Documento 20550673178 CUIL Afiliado Inacti…" at bounding box center [457, 200] width 914 height 401
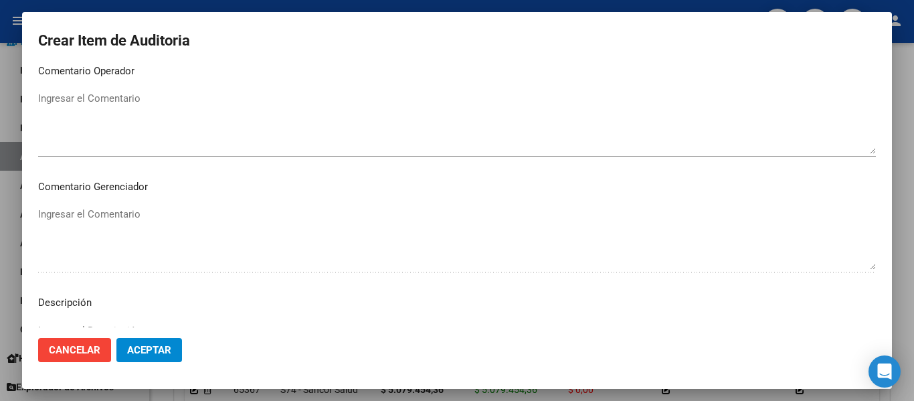
scroll to position [736, 0]
type textarea "PERTENECE A RENOS 9-0100-6 DESDE 01/01/2025 RESOLUCION 1/2025 FC 0-161797"
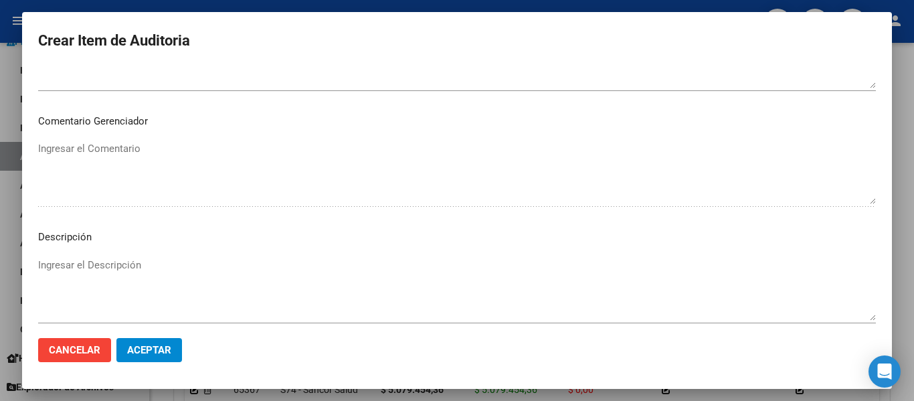
scroll to position [937, 0]
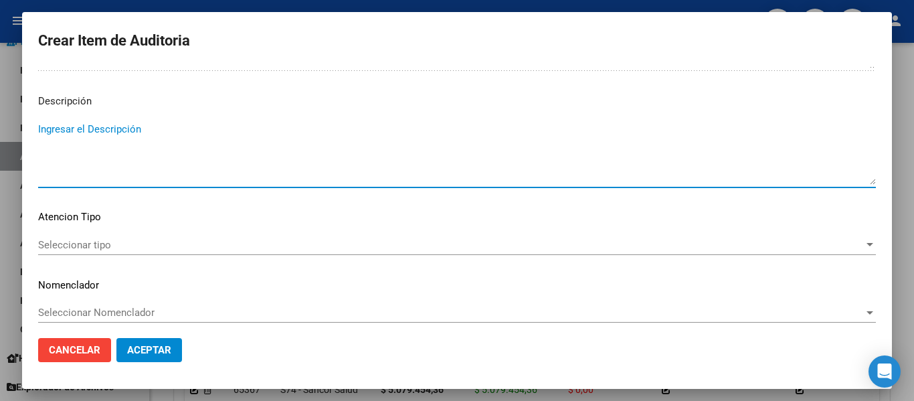
paste textarea "PERTENECE A RENOS 9-0100-6 DESDE 01/01/2025 RESOLUCION 1/2025 FC 0-161797"
type textarea "PERTENECE A RENOS 9-0100-6 DESDE 01/01/2025 RESOLUCION 1/2025 FC 0-161797"
click at [94, 253] on div "Seleccionar tipo Seleccionar tipo" at bounding box center [457, 245] width 838 height 20
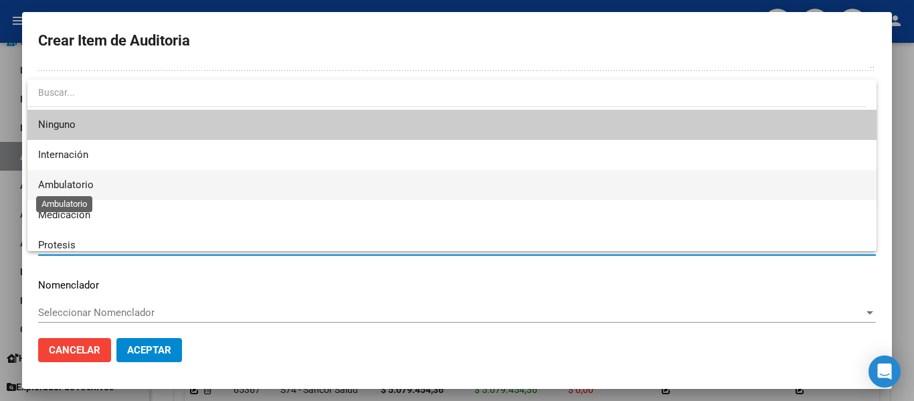
click at [60, 184] on span "Ambulatorio" at bounding box center [66, 185] width 56 height 12
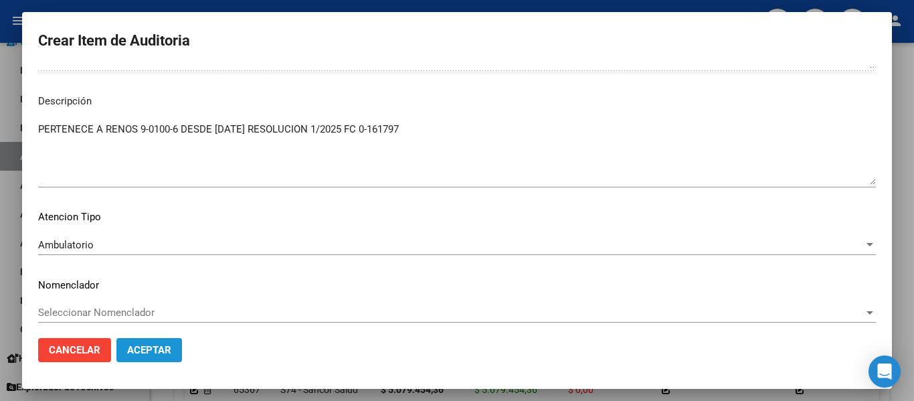
drag, startPoint x: 137, startPoint y: 347, endPoint x: 539, endPoint y: 314, distance: 403.7
click at [138, 347] on span "Aceptar" at bounding box center [149, 350] width 44 height 12
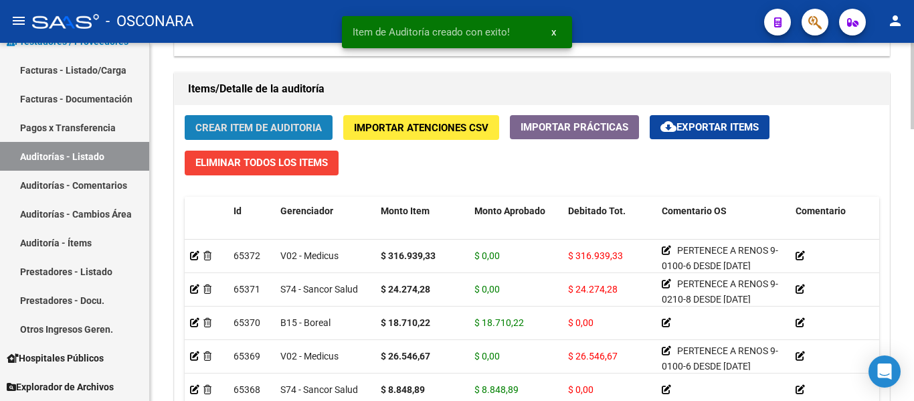
click at [276, 125] on span "Crear Item de Auditoria" at bounding box center [258, 128] width 127 height 12
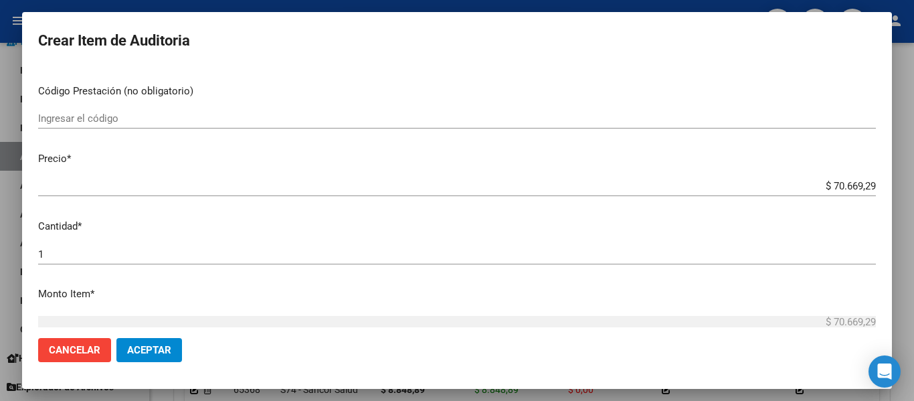
scroll to position [201, 0]
click at [153, 347] on span "Aceptar" at bounding box center [149, 350] width 44 height 12
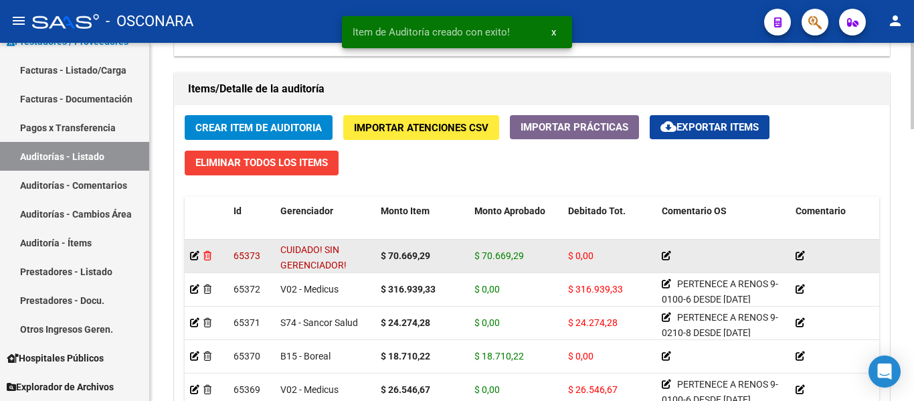
click at [206, 252] on icon at bounding box center [208, 255] width 8 height 9
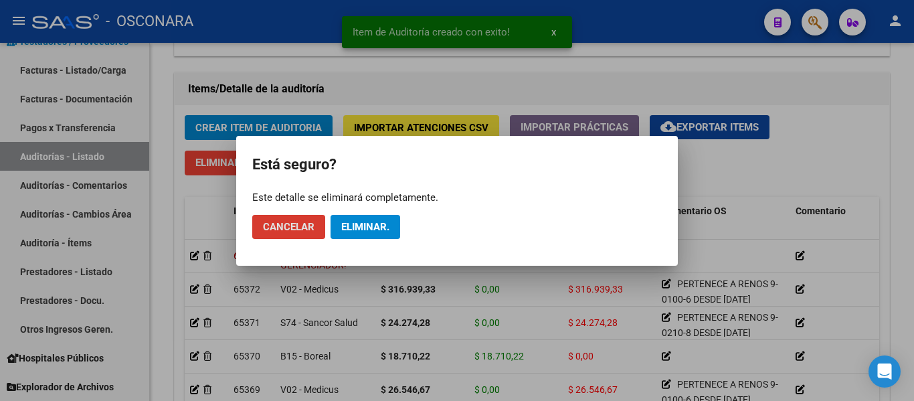
click at [368, 236] on button "Eliminar." at bounding box center [366, 227] width 70 height 24
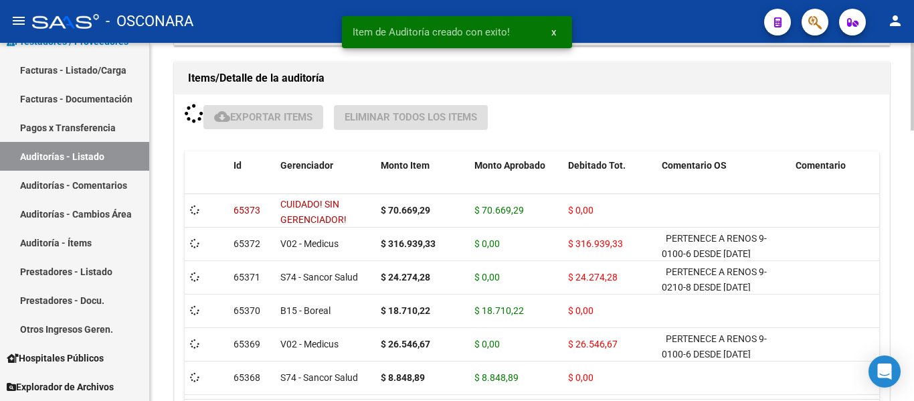
scroll to position [938, 0]
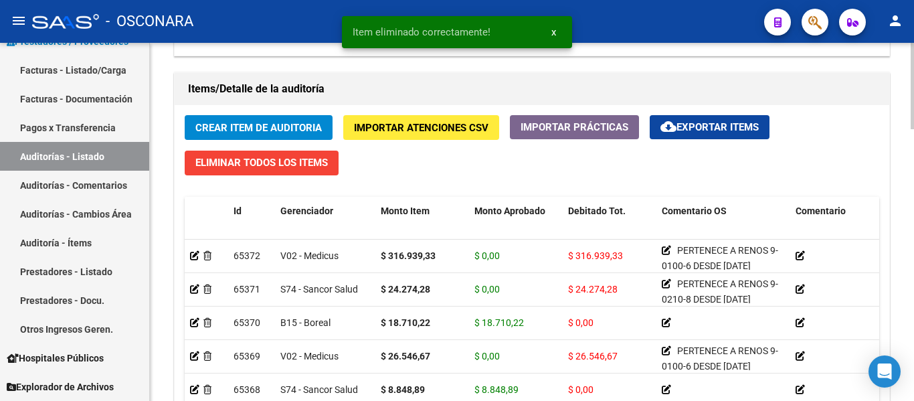
click at [249, 120] on button "Crear Item de Auditoria" at bounding box center [259, 127] width 148 height 25
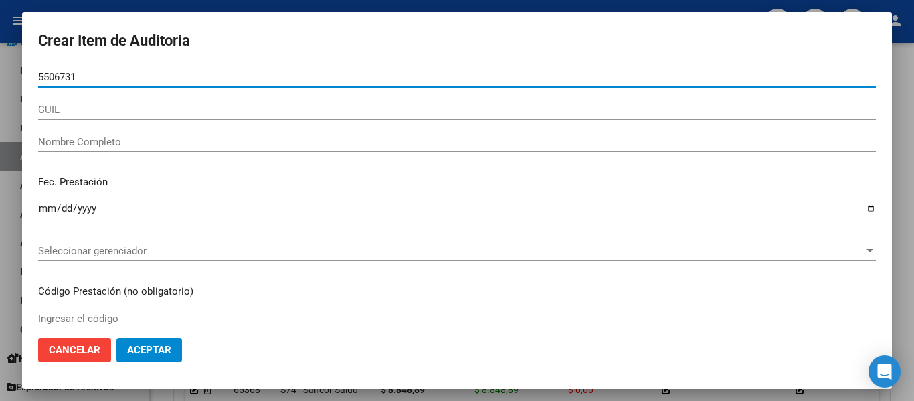
type input "55067317"
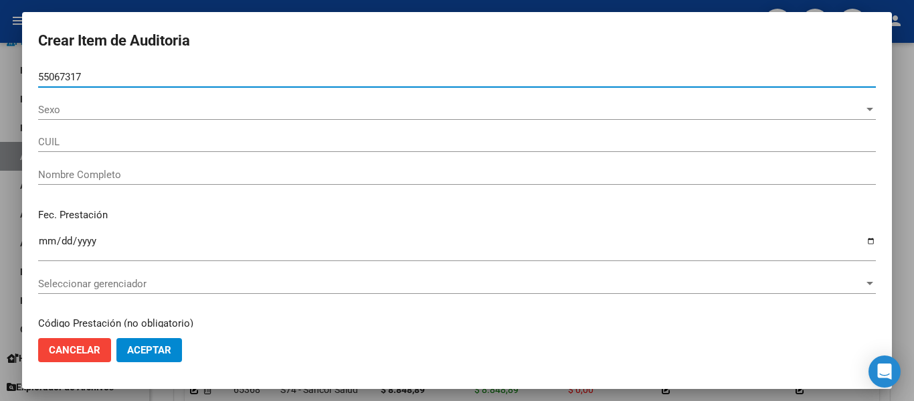
type input "20550673178"
type input "FARIAS JUAN IGNACIO EMMANUEL"
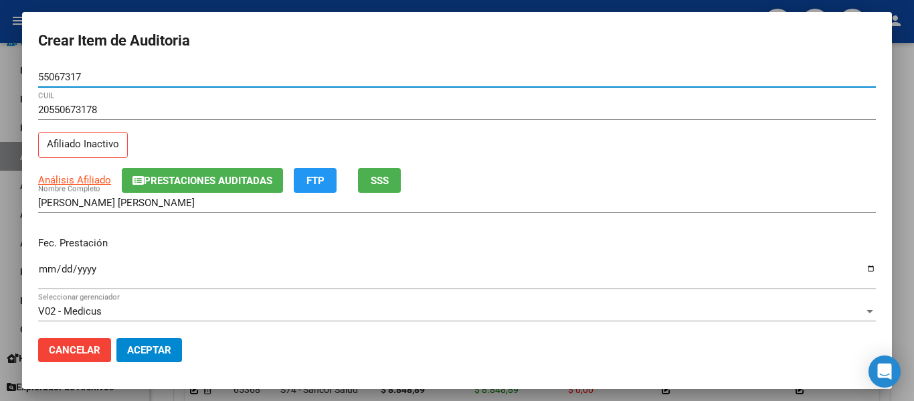
type input "55067317"
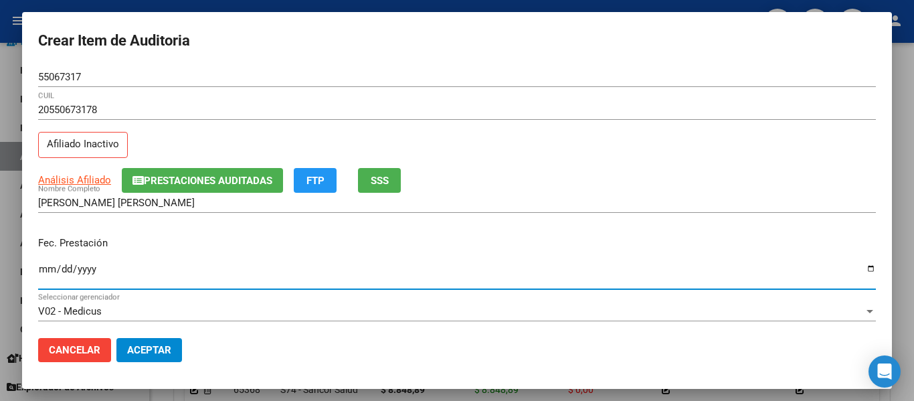
click at [44, 268] on input "Ingresar la fecha" at bounding box center [457, 274] width 838 height 21
type input "2025-06-23"
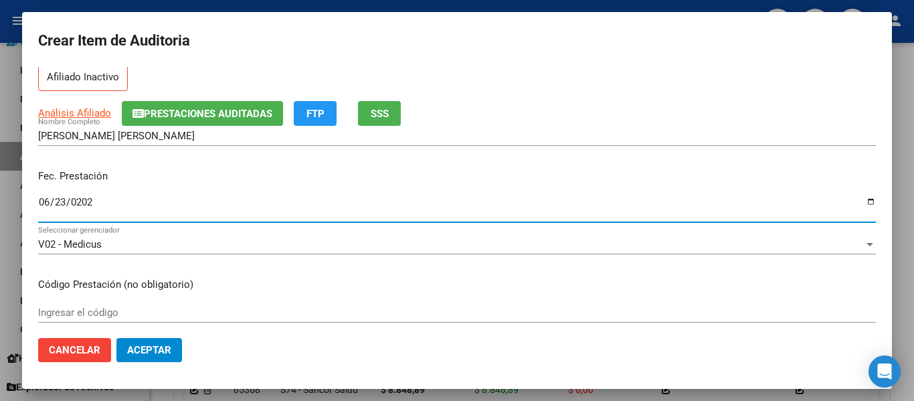
scroll to position [268, 0]
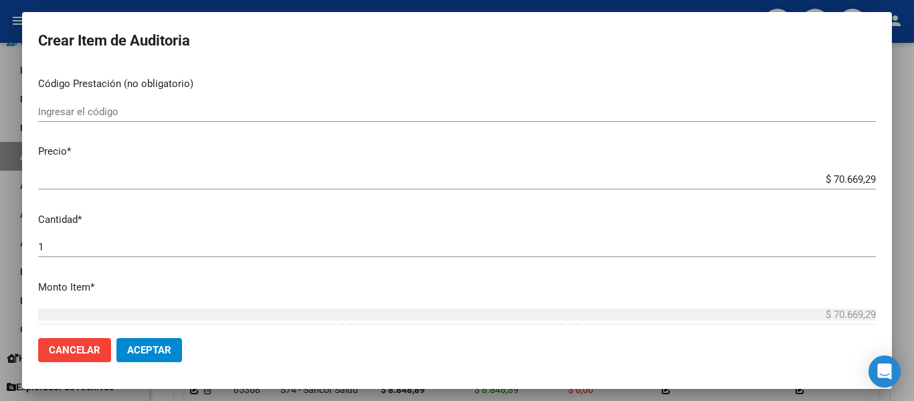
drag, startPoint x: 822, startPoint y: 181, endPoint x: 914, endPoint y: 230, distance: 104.2
click at [904, 230] on div "Crear Item de Auditoria 55067317 Nro Documento 20550673178 CUIL Afiliado Inacti…" at bounding box center [457, 200] width 914 height 401
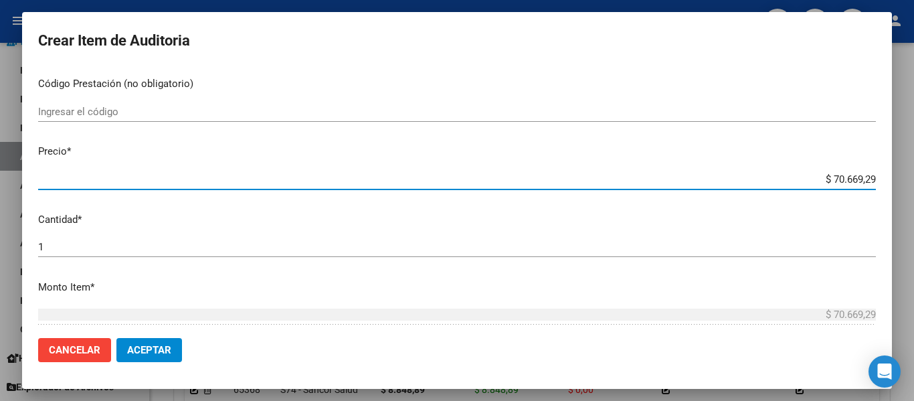
type input "$ 0,04"
type input "$ 0,47"
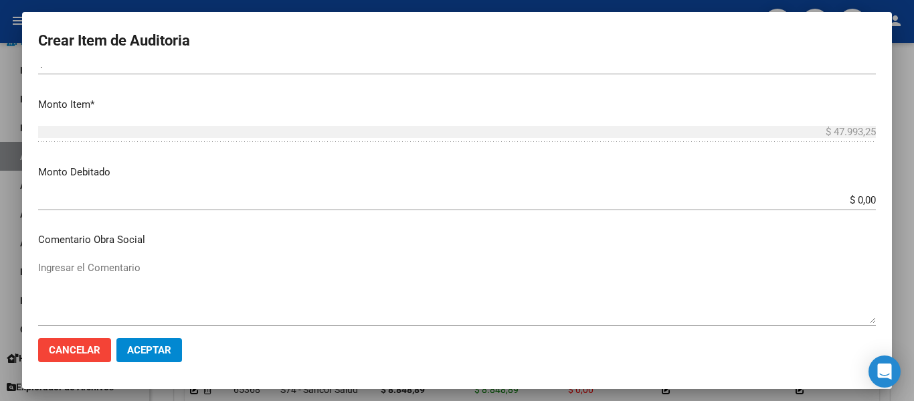
scroll to position [469, 0]
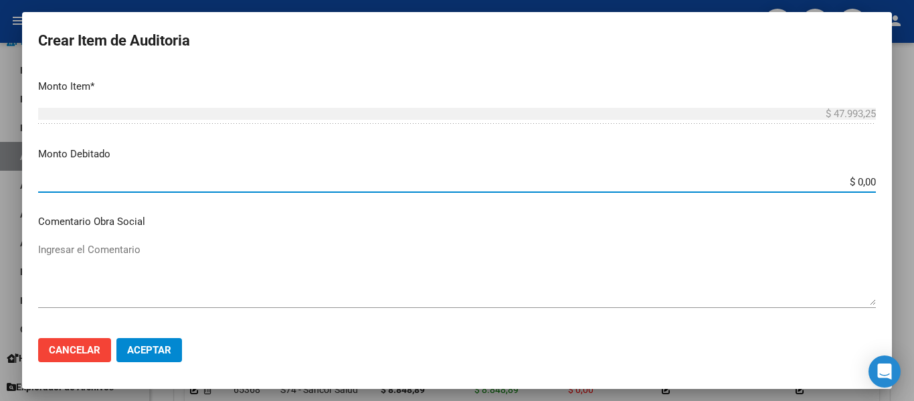
drag, startPoint x: 848, startPoint y: 182, endPoint x: 900, endPoint y: 194, distance: 53.6
click at [900, 194] on div "Crear Item de Auditoria 55067317 Nro Documento 20550673178 CUIL Afiliado Inacti…" at bounding box center [457, 200] width 914 height 401
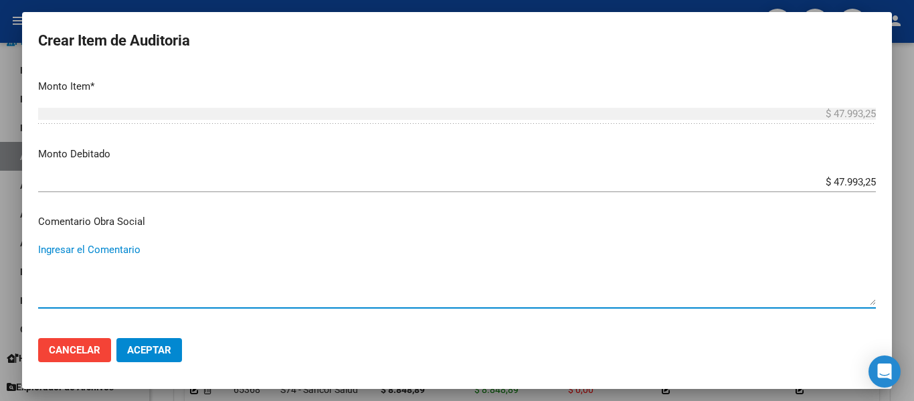
paste textarea "PERTENECE A RENOS 9-0100-6 DESDE 01/01/2025 RESOLUCION 1/2025 FC 0-161797"
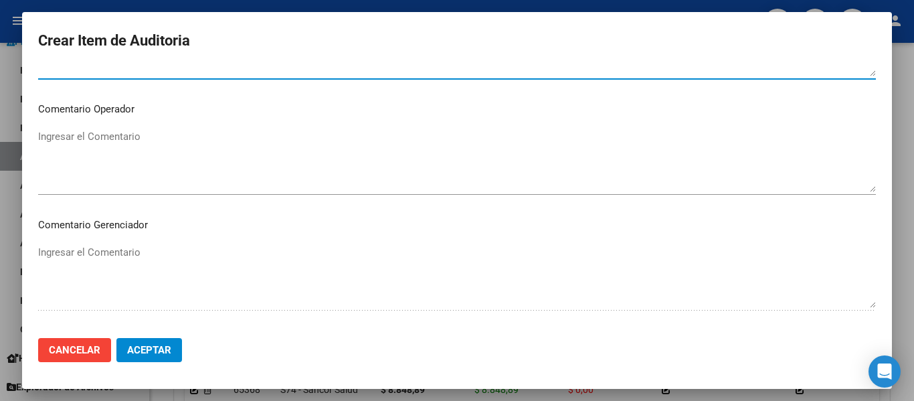
scroll to position [803, 0]
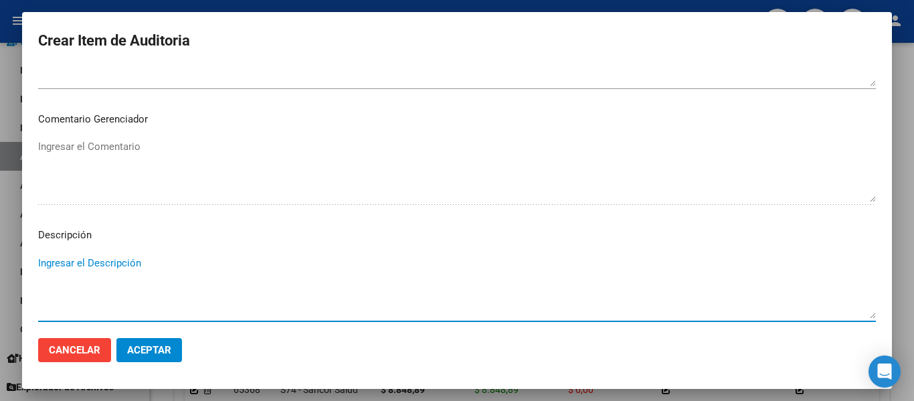
paste textarea "PERTENECE A RENOS 9-0100-6 DESDE 01/01/2025 RESOLUCION 1/2025 FC 0-161797"
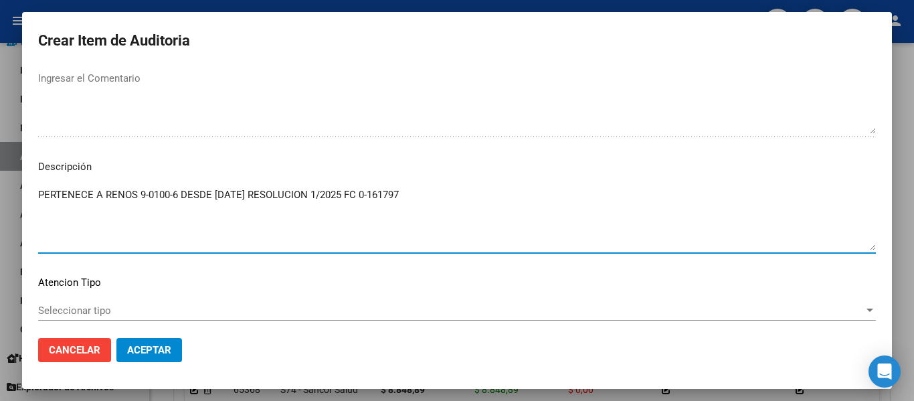
scroll to position [945, 0]
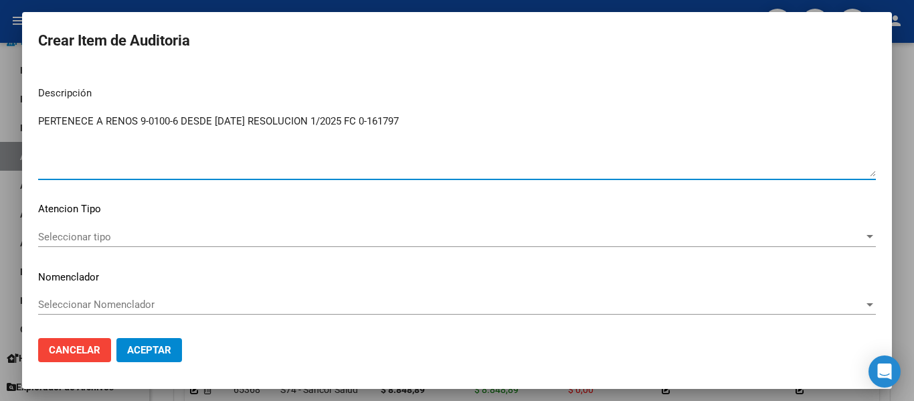
click at [72, 226] on mat-dialog-content "55067317 Nro Documento 20550673178 CUIL Afiliado Inactivo Análisis Afiliado Pre…" at bounding box center [457, 197] width 870 height 260
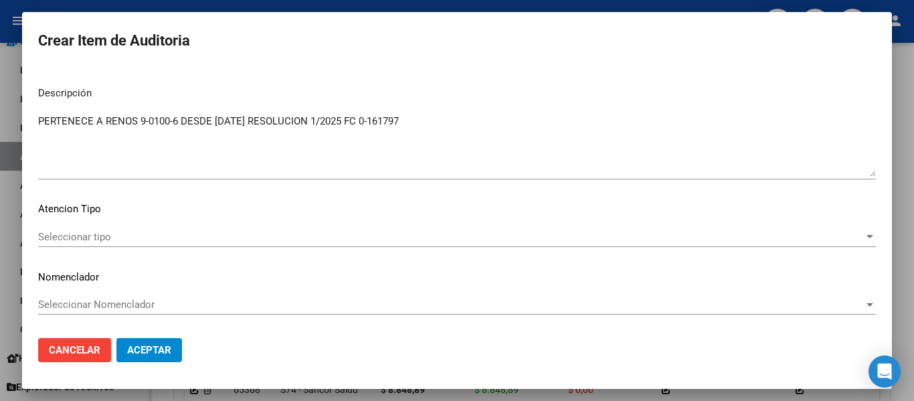
click at [77, 236] on span "Seleccionar tipo" at bounding box center [451, 237] width 826 height 12
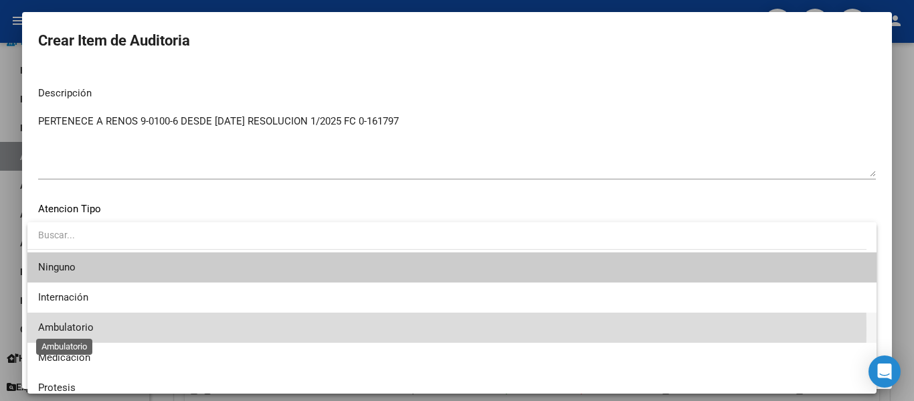
click at [62, 329] on span "Ambulatorio" at bounding box center [66, 327] width 56 height 12
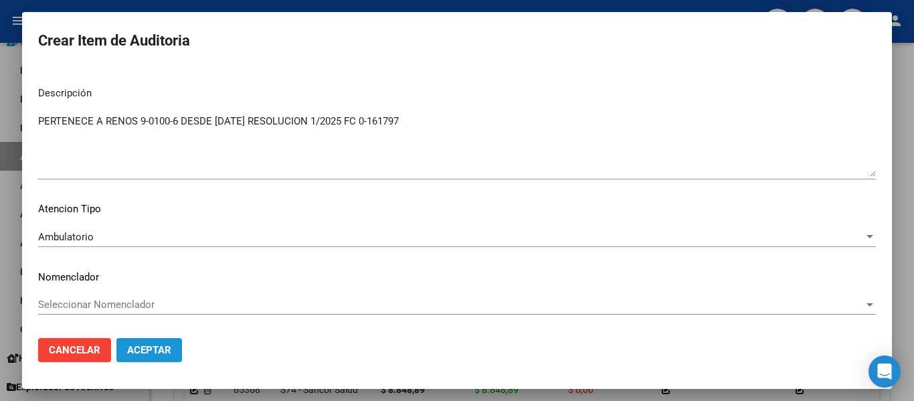
click at [166, 359] on button "Aceptar" at bounding box center [149, 350] width 66 height 24
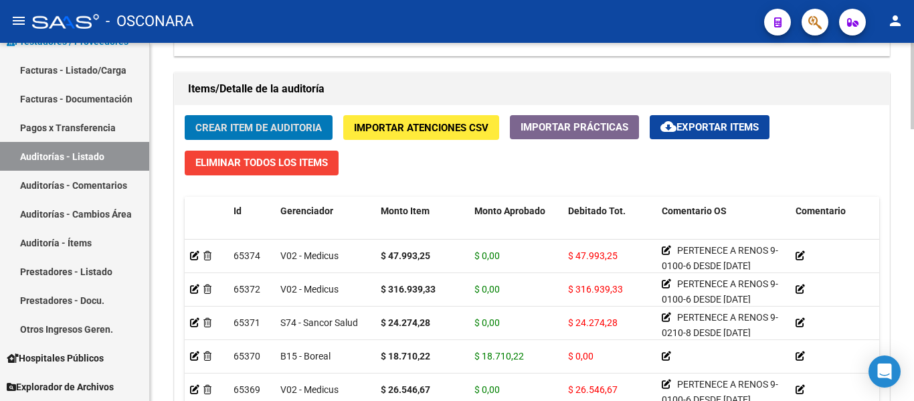
click at [219, 116] on button "Crear Item de Auditoria" at bounding box center [259, 127] width 148 height 25
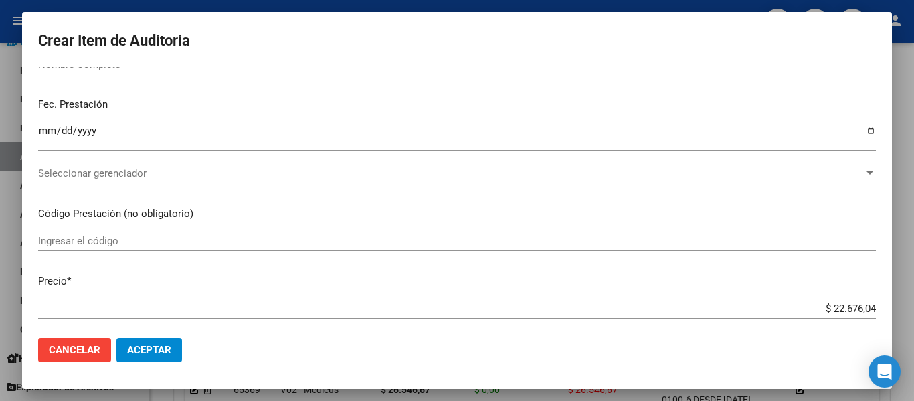
scroll to position [0, 0]
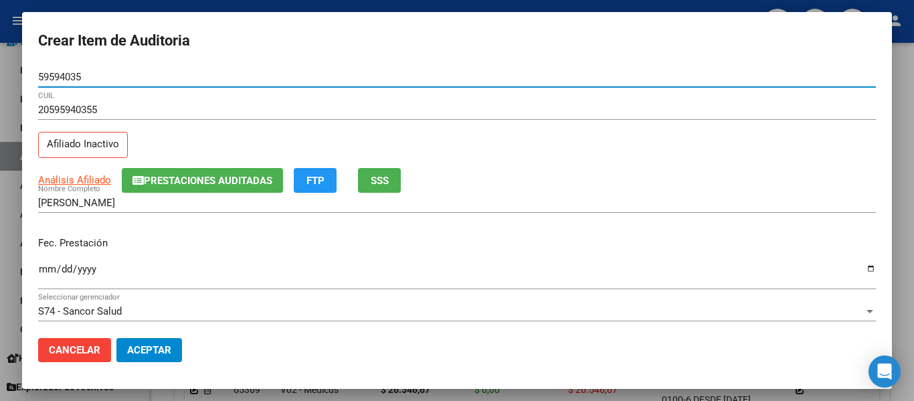
click at [383, 181] on span "SSS" at bounding box center [380, 181] width 18 height 12
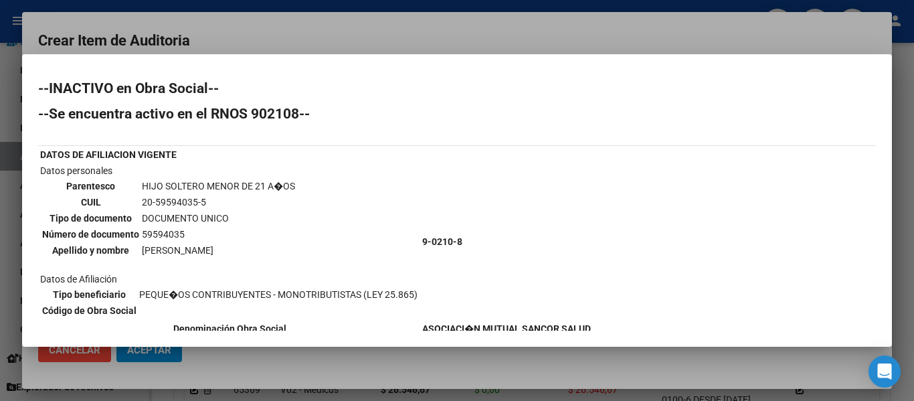
scroll to position [67, 0]
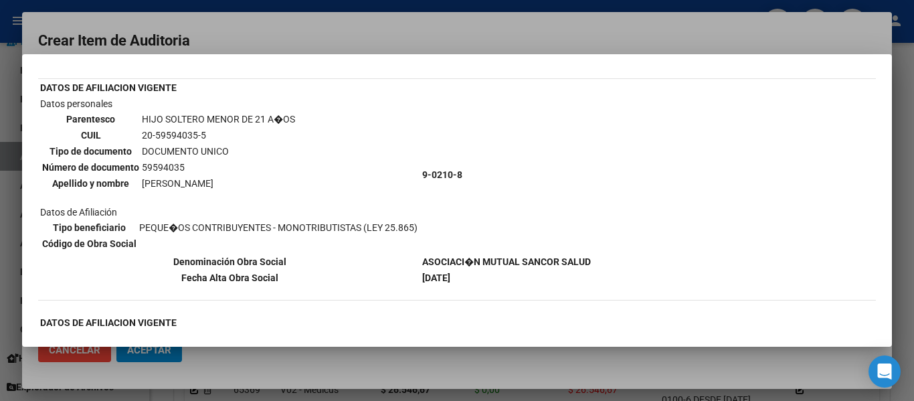
click at [353, 38] on div at bounding box center [457, 200] width 914 height 401
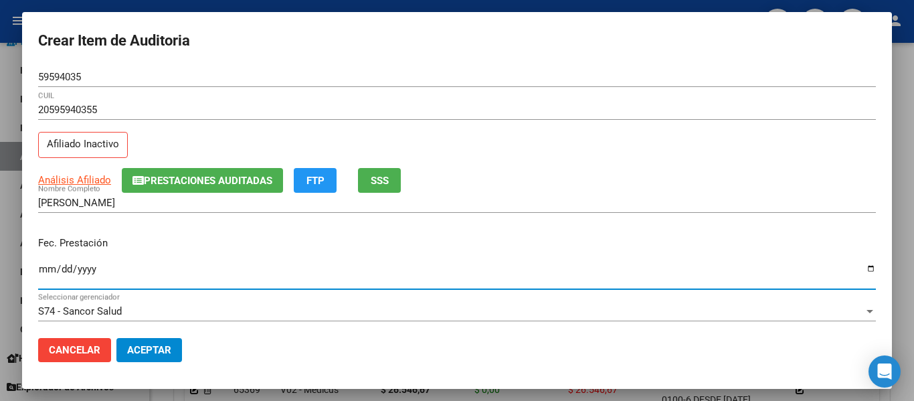
click at [52, 266] on input "Ingresar la fecha" at bounding box center [457, 274] width 838 height 21
click at [47, 270] on input "Ingresar la fecha" at bounding box center [457, 274] width 838 height 21
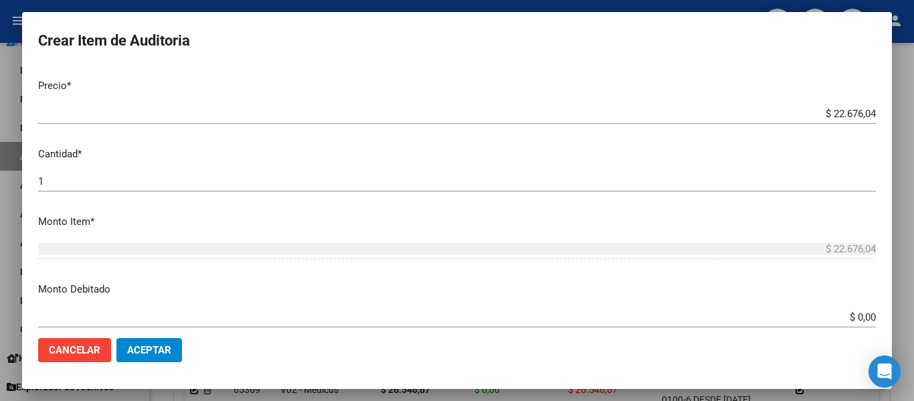
scroll to position [335, 0]
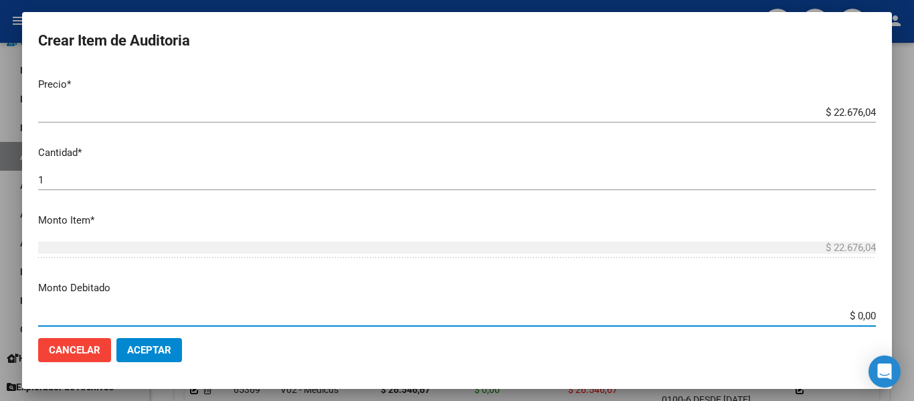
drag, startPoint x: 848, startPoint y: 321, endPoint x: 906, endPoint y: 333, distance: 59.3
click at [904, 333] on div "Crear Item de Auditoria 59594035 Nro Documento 20595940355 CUIL Afiliado Inacti…" at bounding box center [457, 200] width 914 height 401
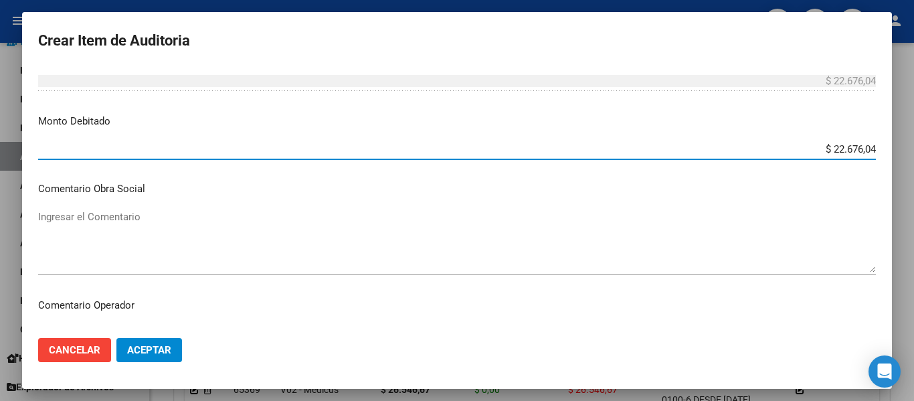
scroll to position [536, 0]
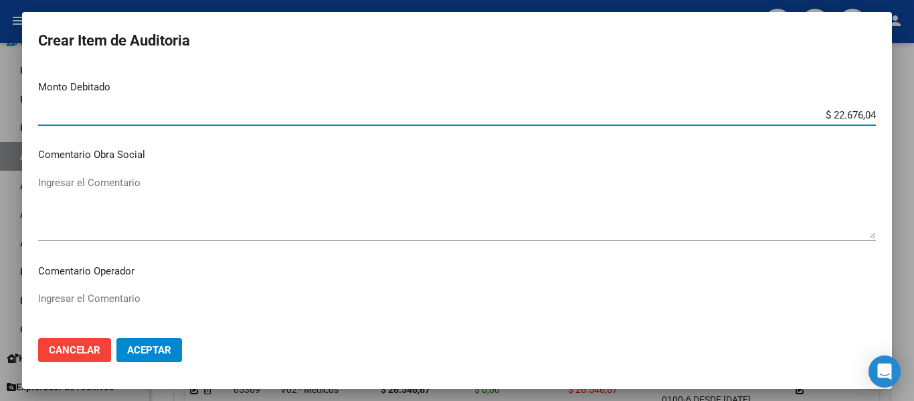
click at [114, 193] on textarea "Ingresar el Comentario" at bounding box center [457, 206] width 838 height 63
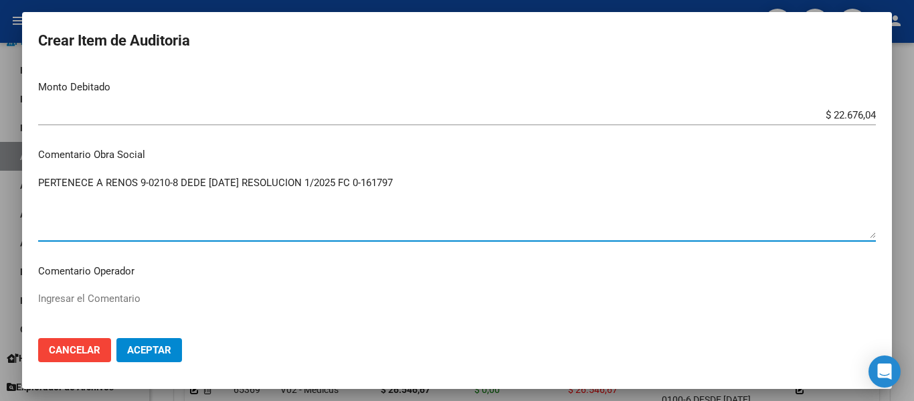
drag, startPoint x: 430, startPoint y: 191, endPoint x: 13, endPoint y: 178, distance: 418.0
click at [13, 178] on div "Crear Item de Auditoria 59594035 Nro Documento 20595940355 CUIL Afiliado Inacti…" at bounding box center [457, 200] width 914 height 401
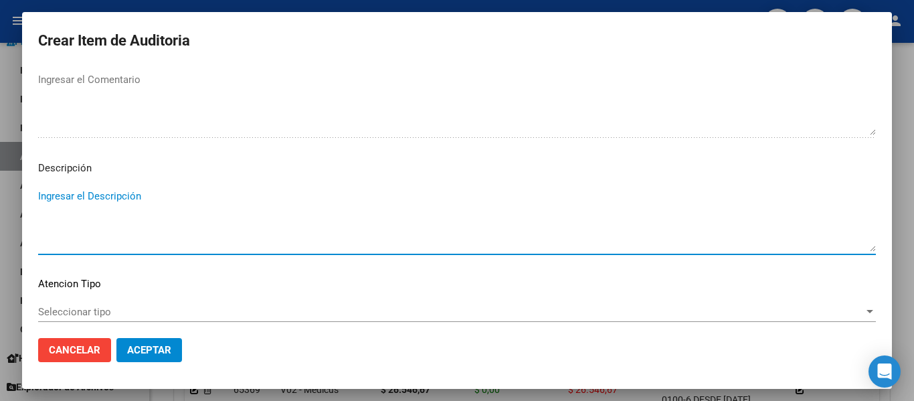
paste textarea "PERTENECE A RENOS 9-0210-8 DEDE 01/01/2025 RESOLUCION 1/2025 FC 0-161797"
click at [62, 310] on span "Seleccionar tipo" at bounding box center [451, 312] width 826 height 12
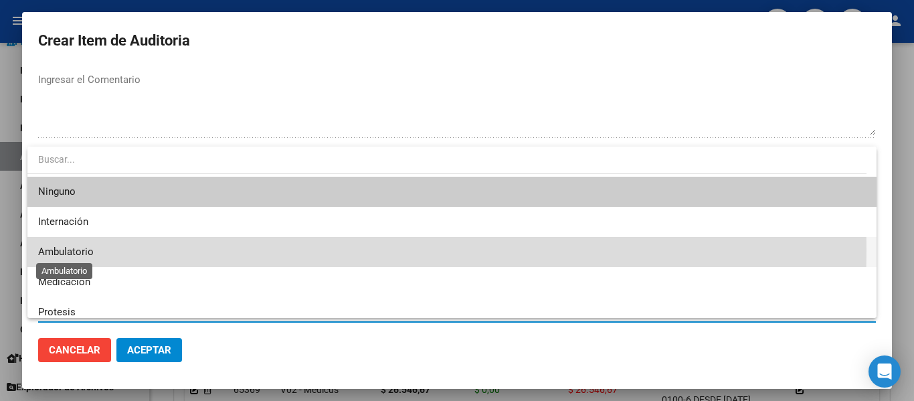
click at [67, 250] on span "Ambulatorio" at bounding box center [66, 252] width 56 height 12
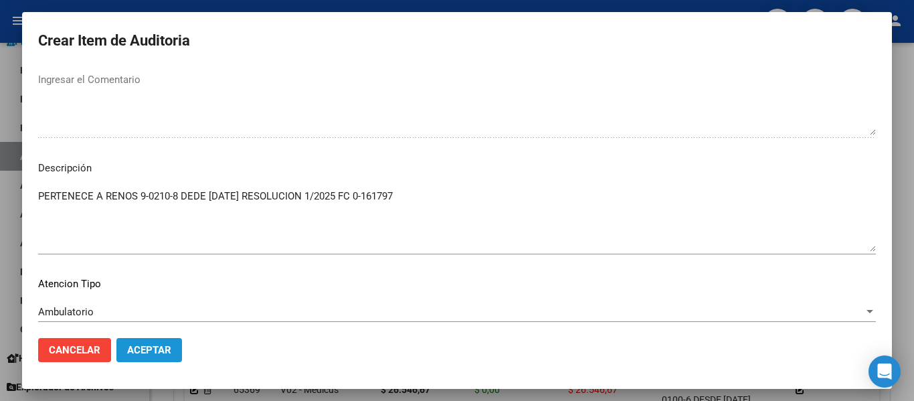
drag, startPoint x: 140, startPoint y: 347, endPoint x: 401, endPoint y: 321, distance: 262.3
click at [141, 347] on span "Aceptar" at bounding box center [149, 350] width 44 height 12
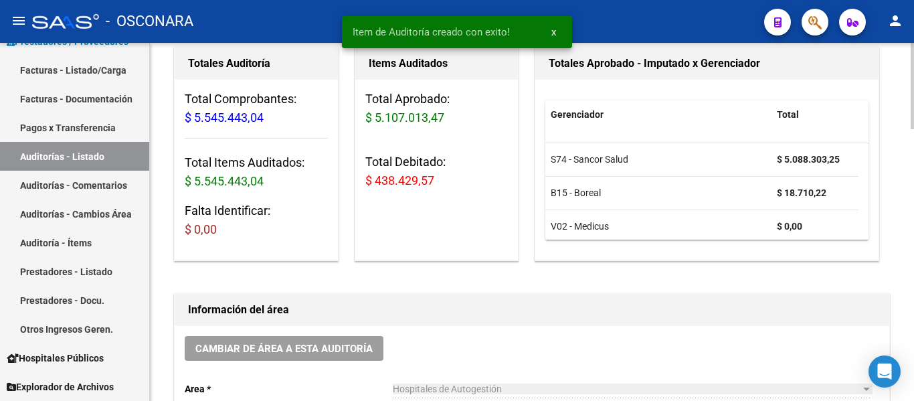
scroll to position [0, 0]
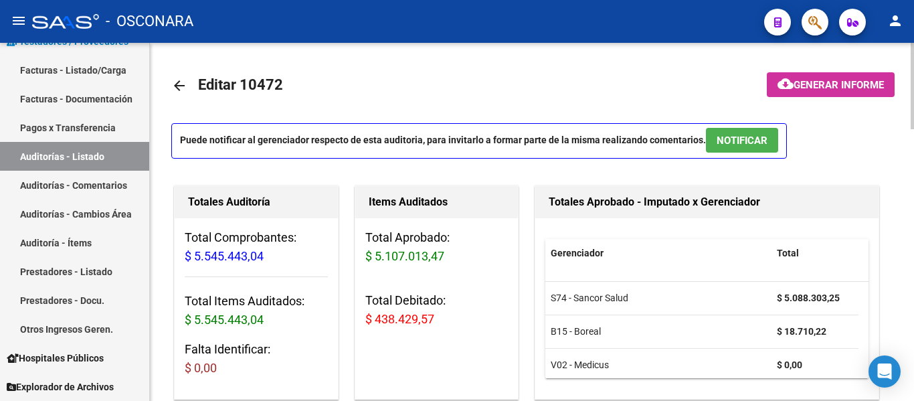
click at [734, 133] on button "NOTIFICAR" at bounding box center [742, 140] width 72 height 25
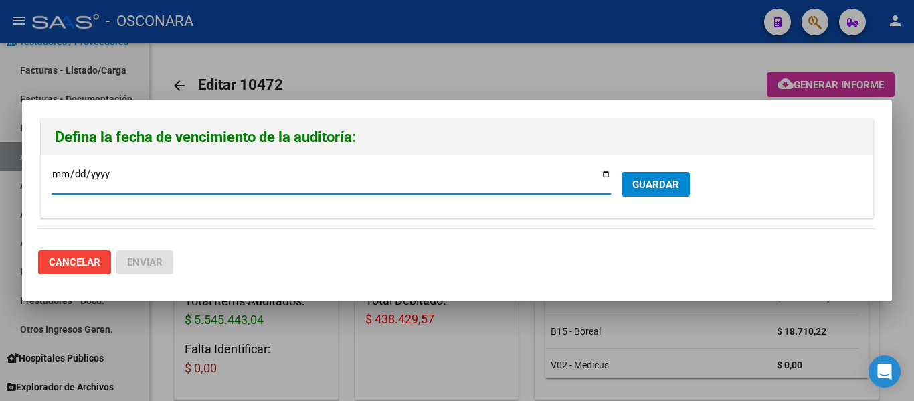
click at [607, 175] on input "[DATE]" at bounding box center [332, 179] width 560 height 21
drag, startPoint x: 644, startPoint y: 180, endPoint x: 623, endPoint y: 181, distance: 20.8
click at [644, 181] on span "GUARDAR" at bounding box center [656, 185] width 47 height 12
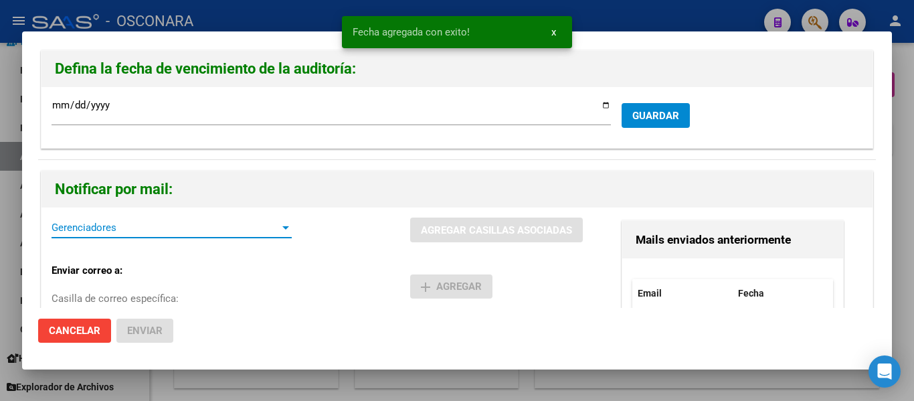
click at [135, 231] on span "Gerenciadores" at bounding box center [166, 228] width 228 height 12
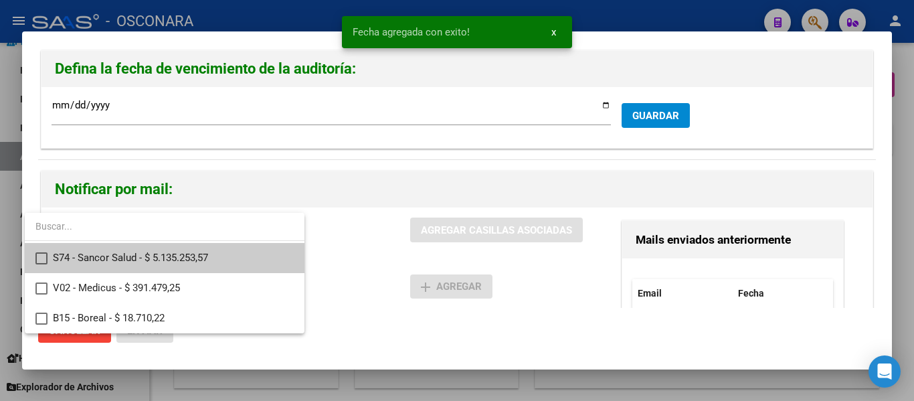
drag, startPoint x: 139, startPoint y: 257, endPoint x: 151, endPoint y: 258, distance: 12.1
click at [139, 257] on span "S74 - Sancor Salud - $ 5.135.253,57" at bounding box center [173, 258] width 241 height 30
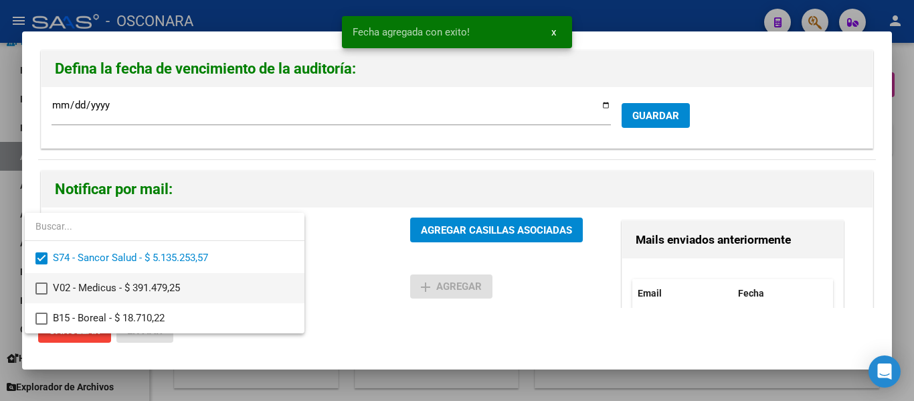
click at [190, 292] on span "V02 - Medicus - $ 391.479,25" at bounding box center [173, 288] width 241 height 30
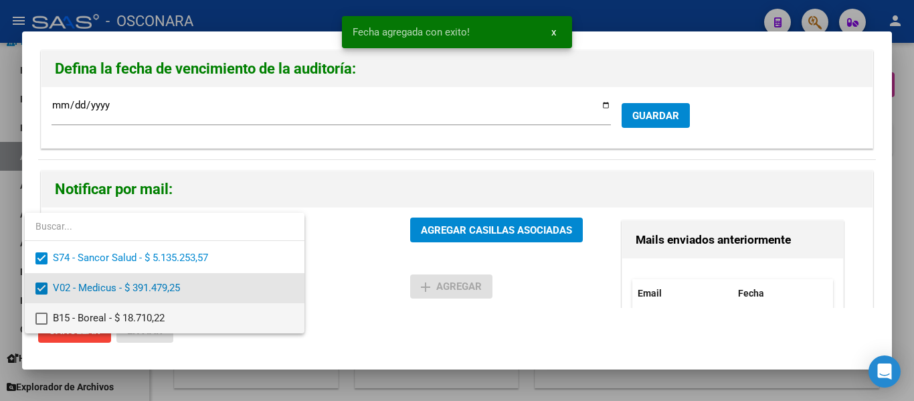
click at [191, 316] on span "B15 - Boreal - $ 18.710,22" at bounding box center [173, 318] width 241 height 30
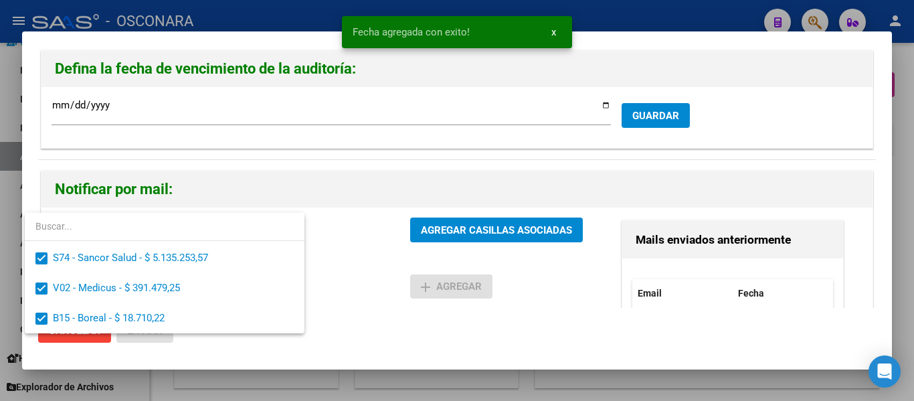
click at [491, 228] on div at bounding box center [457, 200] width 914 height 401
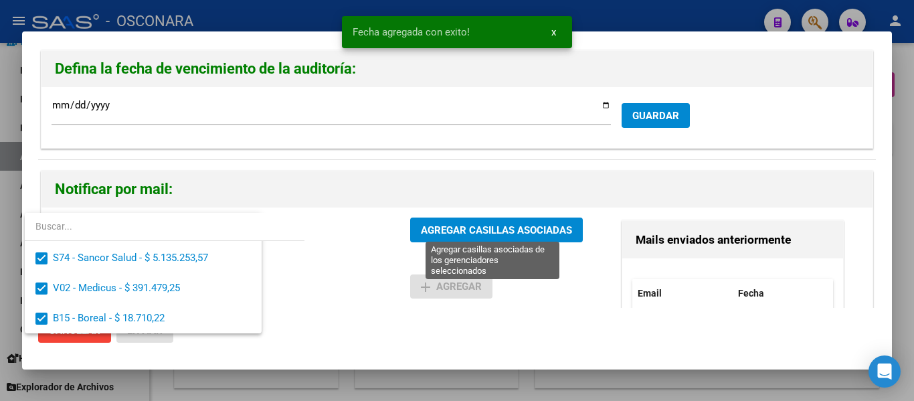
click at [491, 228] on span "AGREGAR CASILLAS ASOCIADAS" at bounding box center [496, 230] width 151 height 12
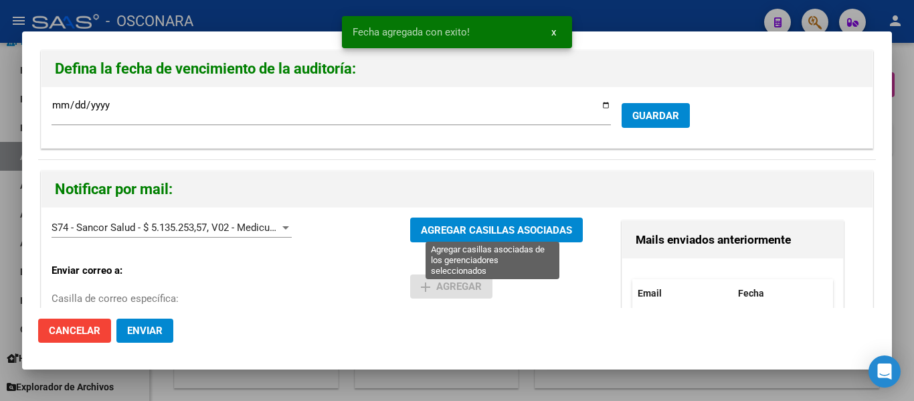
click at [500, 225] on span "AGREGAR CASILLAS ASOCIADAS" at bounding box center [496, 230] width 151 height 12
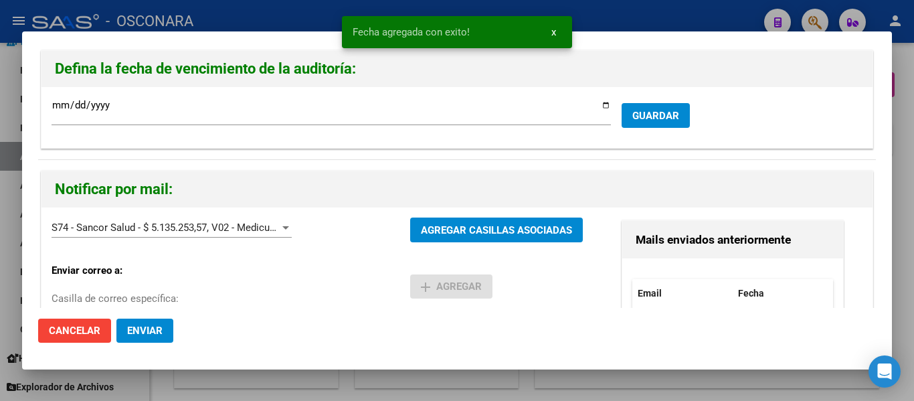
click at [151, 319] on button "Enviar" at bounding box center [144, 331] width 57 height 24
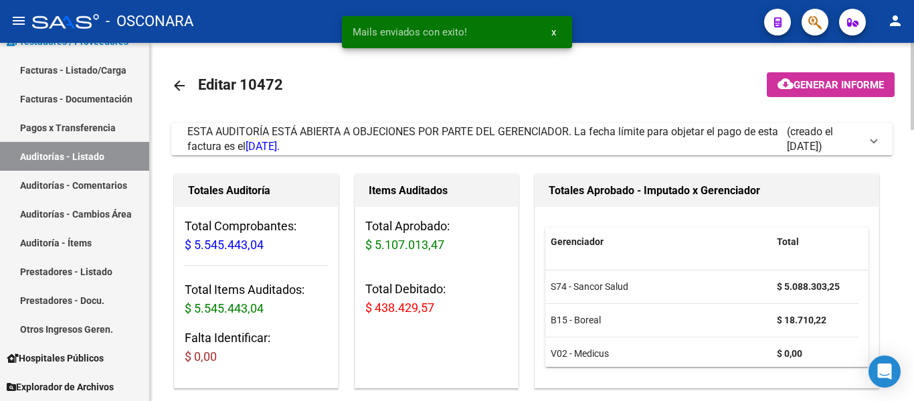
click at [786, 91] on mat-icon "cloud_download" at bounding box center [786, 84] width 16 height 16
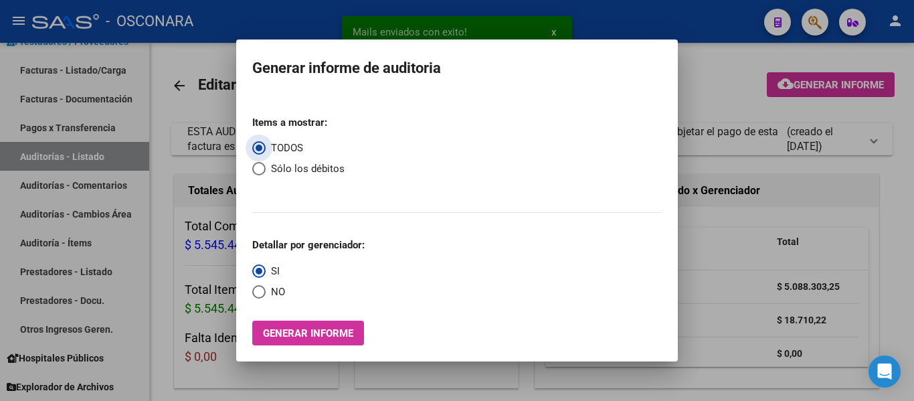
click at [256, 171] on span "Select an option" at bounding box center [258, 168] width 13 height 13
click at [256, 171] on input "Sólo los débitos" at bounding box center [258, 168] width 13 height 13
click at [306, 336] on span "Generar informe" at bounding box center [308, 333] width 90 height 12
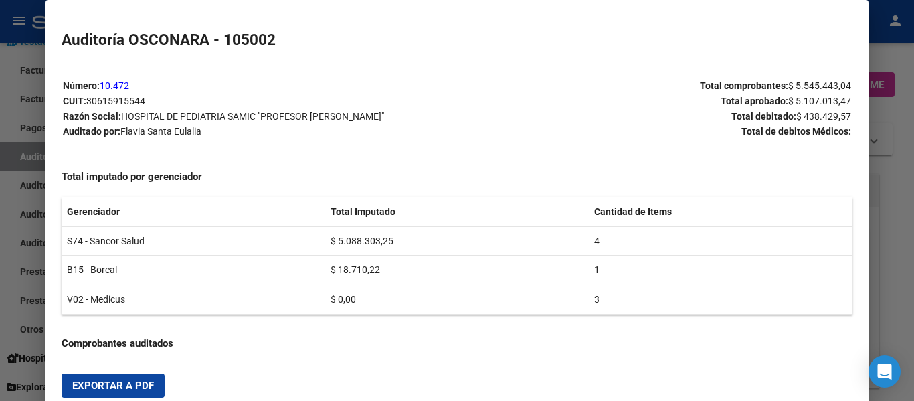
click at [117, 374] on button "Exportar a PDF" at bounding box center [113, 386] width 103 height 24
drag, startPoint x: 0, startPoint y: 246, endPoint x: 18, endPoint y: 172, distance: 76.5
click at [0, 246] on div at bounding box center [457, 200] width 914 height 401
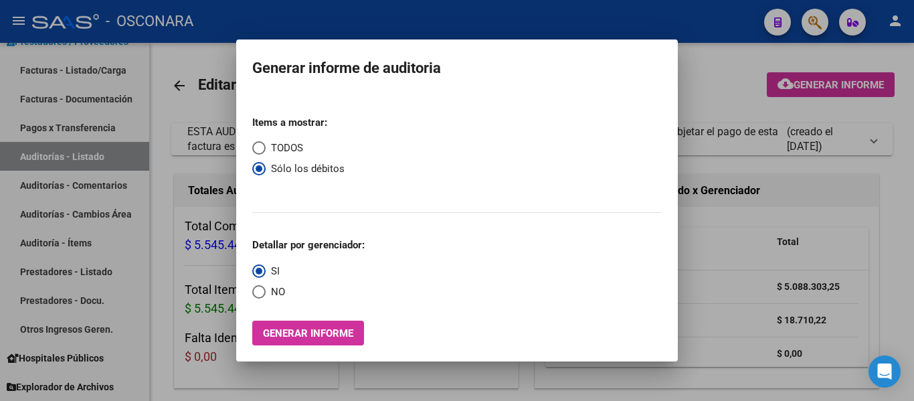
click at [0, 100] on div at bounding box center [457, 200] width 914 height 401
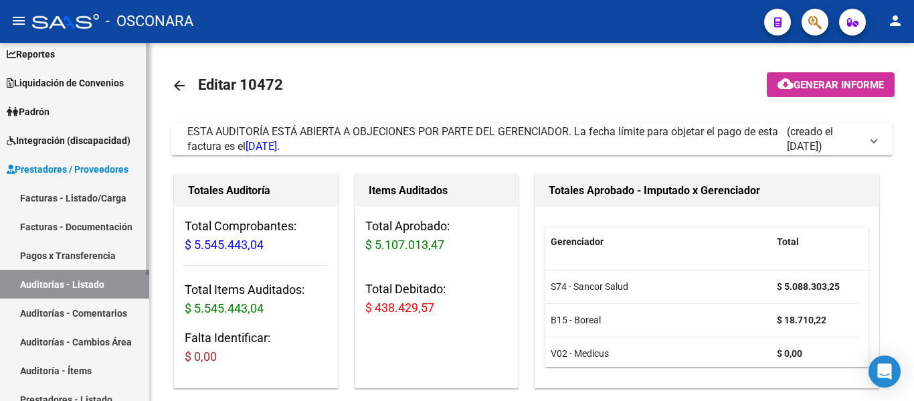
scroll to position [60, 0]
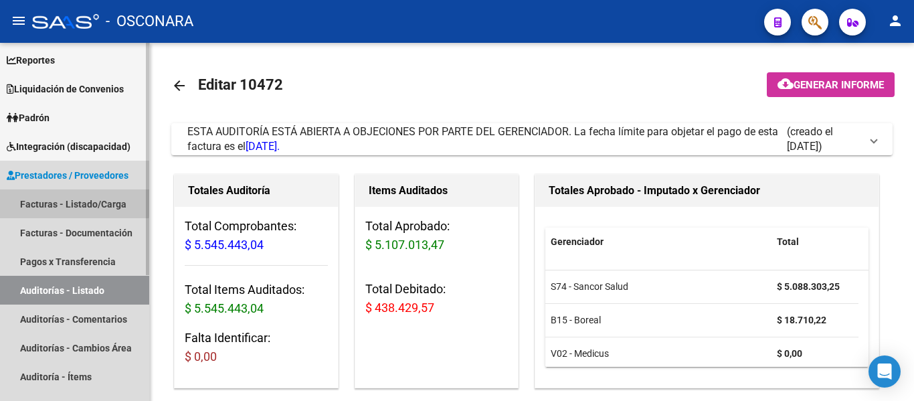
click at [58, 197] on link "Facturas - Listado/Carga" at bounding box center [74, 203] width 149 height 29
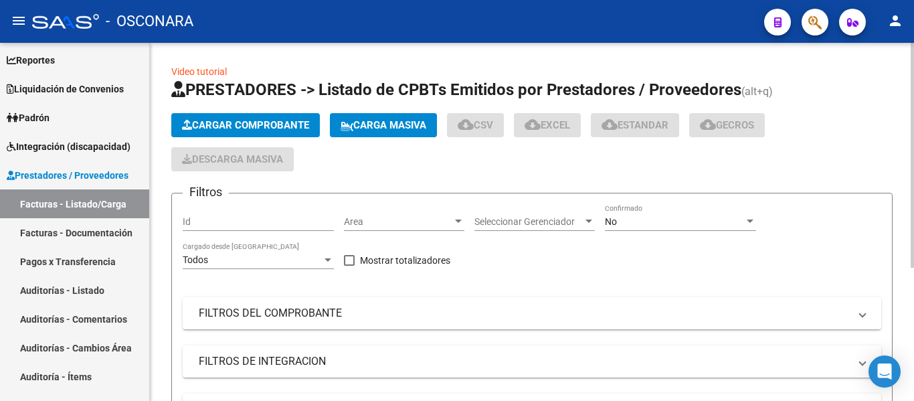
click at [222, 121] on span "Cargar Comprobante" at bounding box center [245, 125] width 127 height 12
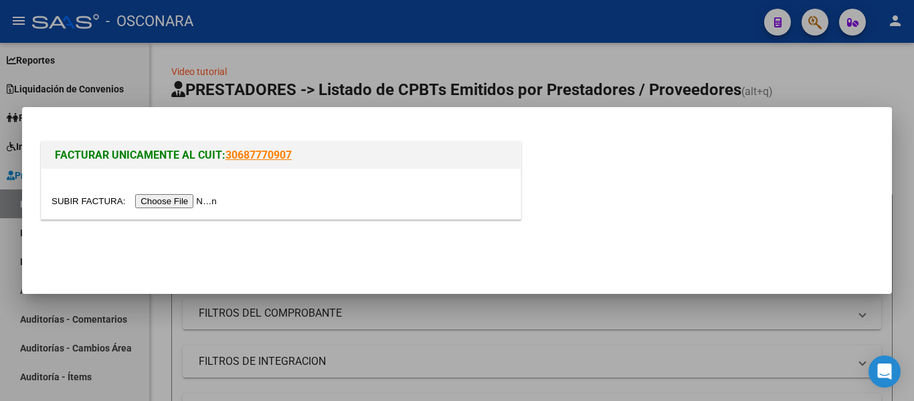
click at [195, 208] on input "file" at bounding box center [136, 201] width 169 height 14
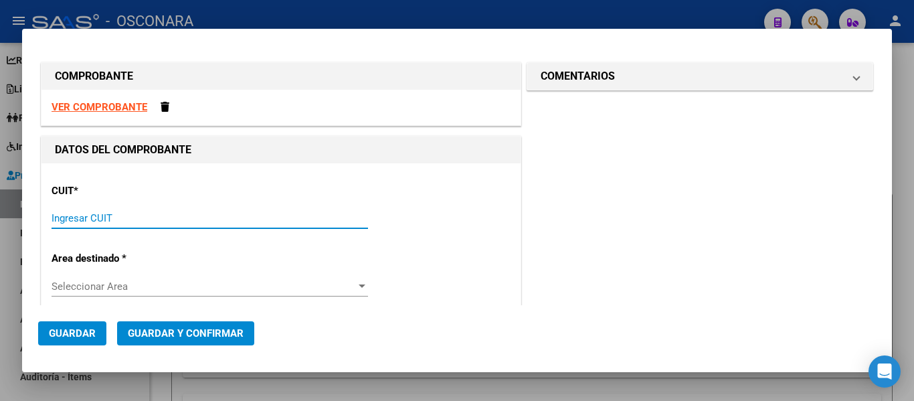
click at [136, 219] on input "Ingresar CUIT" at bounding box center [210, 218] width 317 height 12
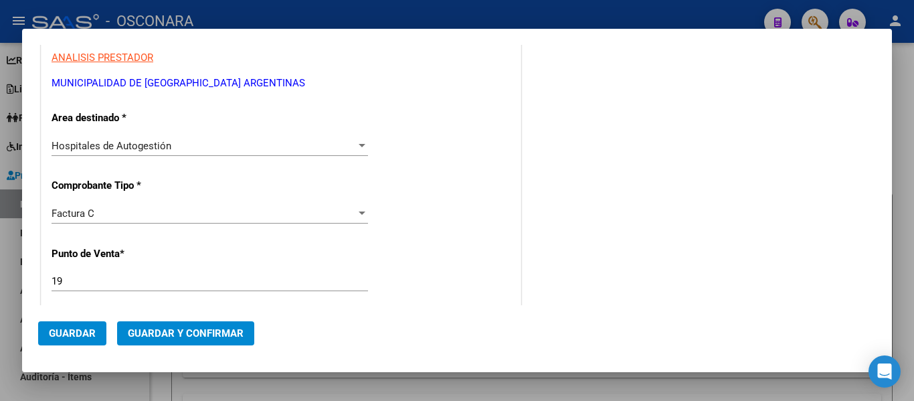
scroll to position [268, 0]
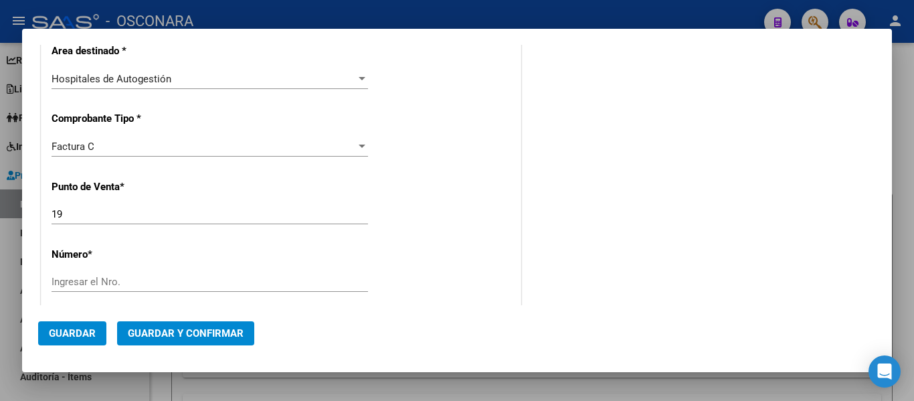
click at [63, 287] on input "Ingresar el Nro." at bounding box center [210, 282] width 317 height 12
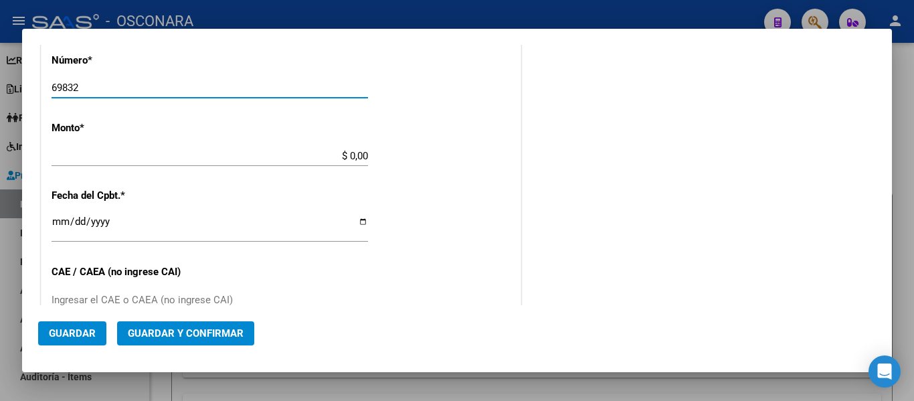
scroll to position [469, 0]
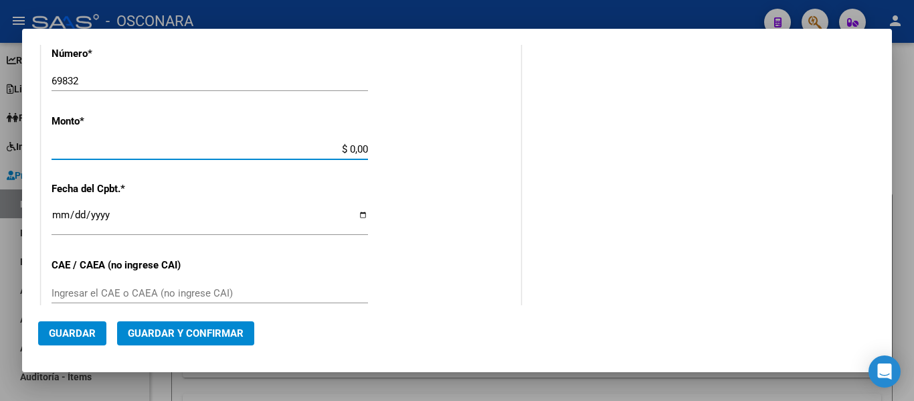
drag, startPoint x: 345, startPoint y: 149, endPoint x: 390, endPoint y: 147, distance: 44.2
click at [390, 147] on div "CUIT * 30-68161532-2 Ingresar CUIT ANALISIS PRESTADOR MUNICIPALIDAD DE MALVINAS…" at bounding box center [281, 169] width 479 height 949
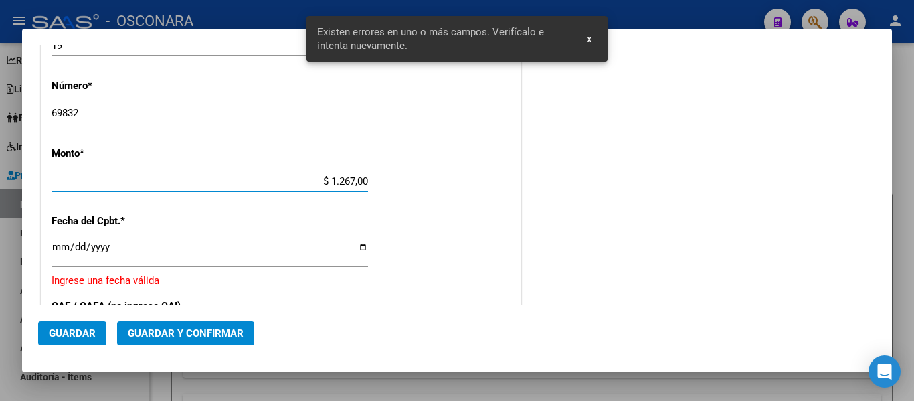
click at [54, 246] on input "Ingresar la fecha" at bounding box center [210, 252] width 317 height 21
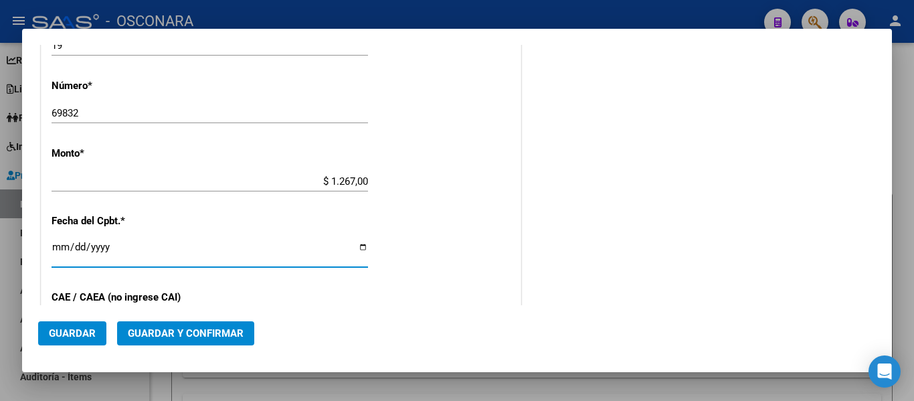
click at [166, 332] on span "Guardar y Confirmar" at bounding box center [186, 333] width 116 height 12
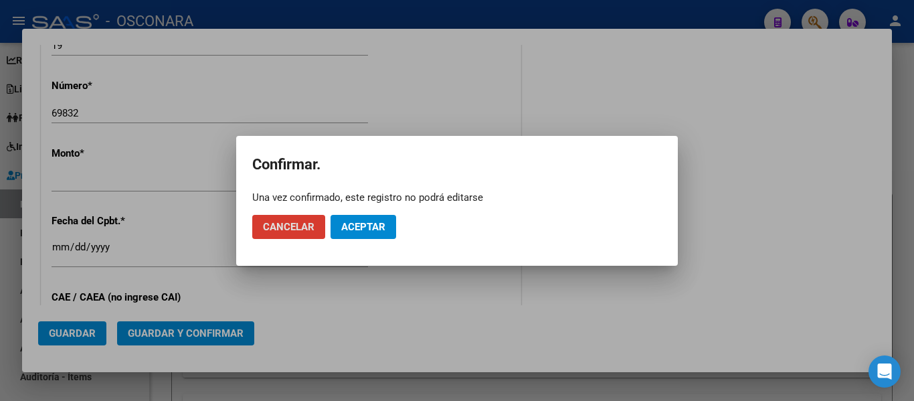
click at [359, 222] on span "Aceptar" at bounding box center [363, 227] width 44 height 12
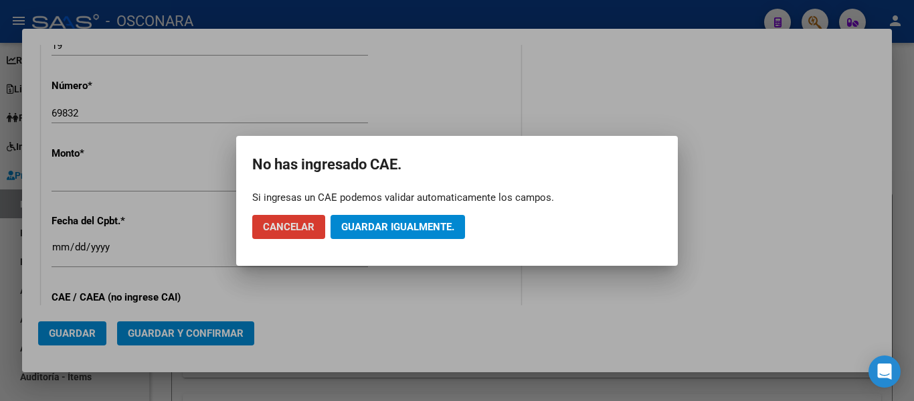
drag, startPoint x: 394, startPoint y: 226, endPoint x: 586, endPoint y: 286, distance: 201.2
click at [396, 226] on span "Guardar igualmente." at bounding box center [397, 227] width 113 height 12
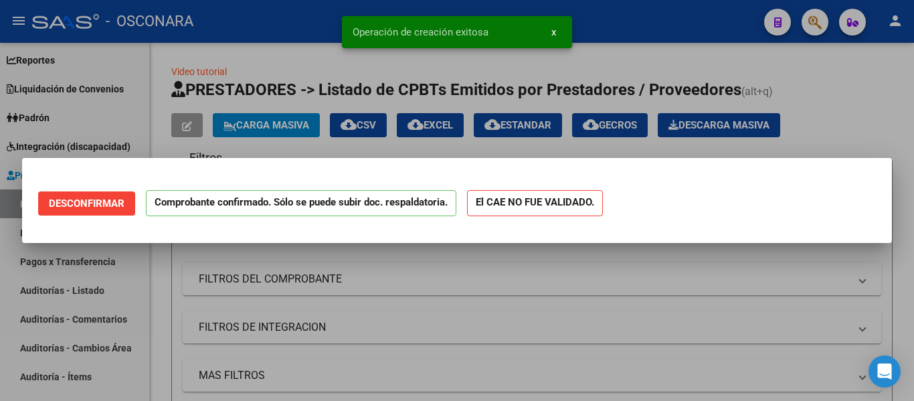
scroll to position [0, 0]
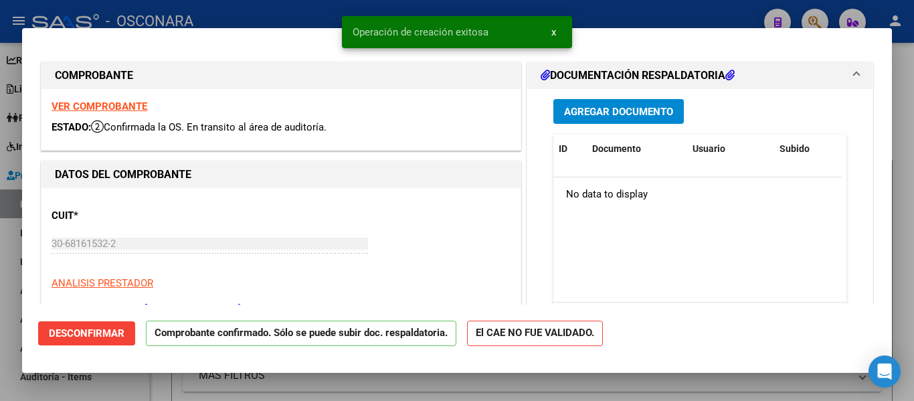
click at [0, 311] on div at bounding box center [457, 200] width 914 height 401
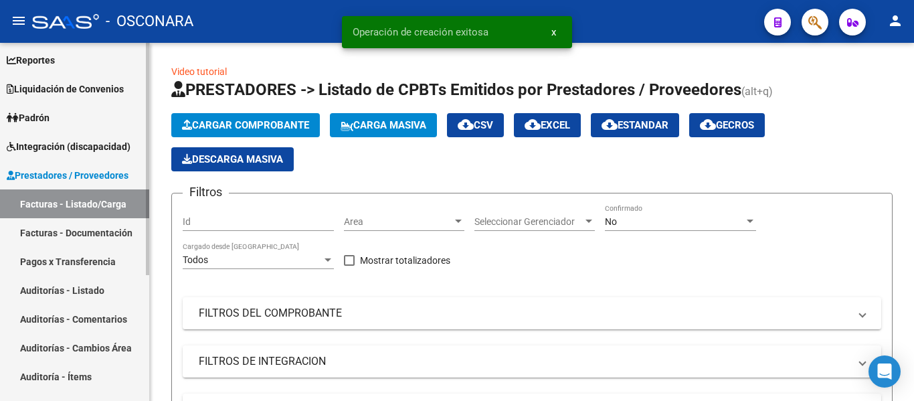
click at [54, 287] on link "Auditorías - Listado" at bounding box center [74, 290] width 149 height 29
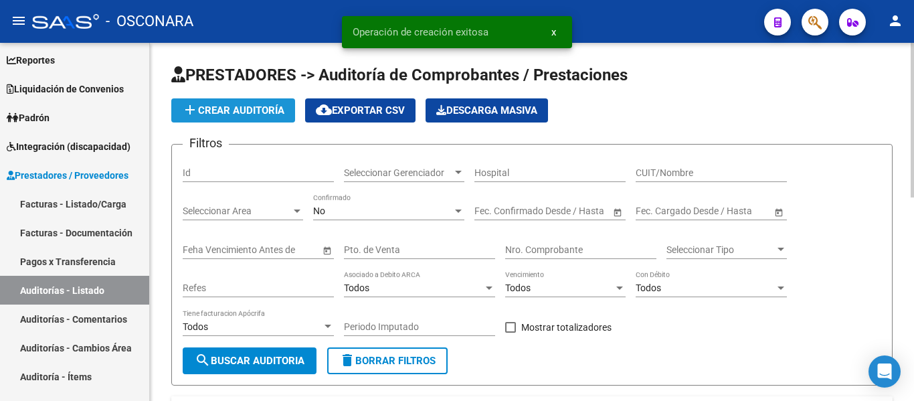
click at [215, 99] on button "add Crear Auditoría" at bounding box center [233, 110] width 124 height 24
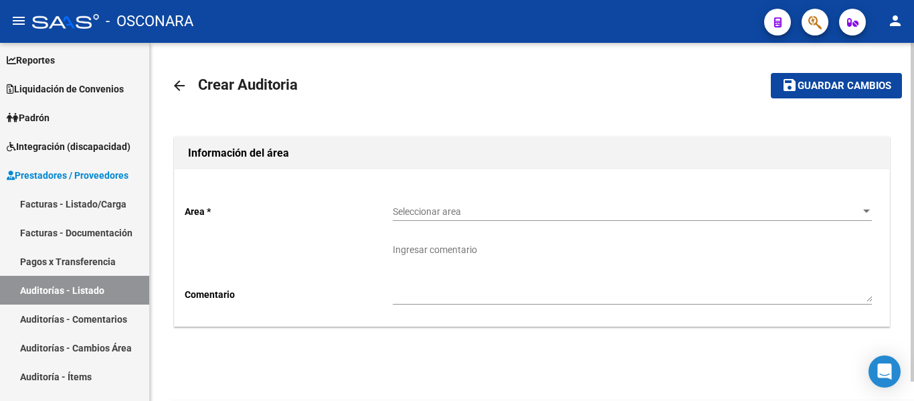
click at [441, 202] on div "Seleccionar area Seleccionar area" at bounding box center [632, 207] width 479 height 27
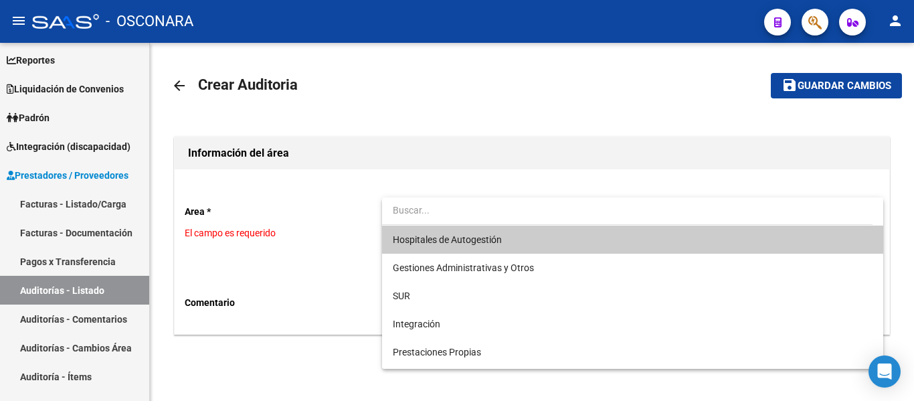
click at [421, 241] on span "Hospitales de Autogestión" at bounding box center [447, 239] width 109 height 11
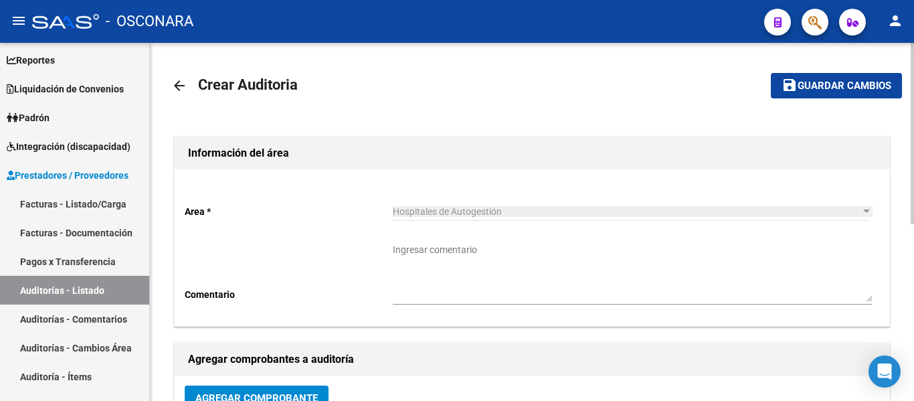
click at [232, 390] on button "Agregar Comprobante" at bounding box center [257, 398] width 144 height 25
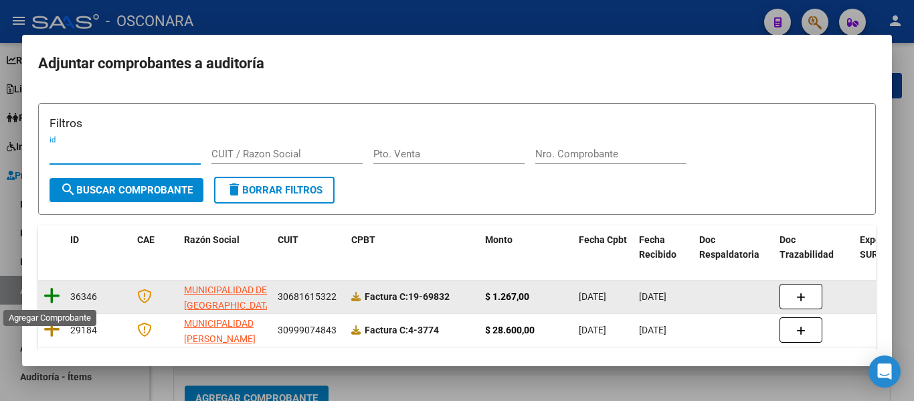
click at [44, 296] on icon at bounding box center [52, 296] width 17 height 19
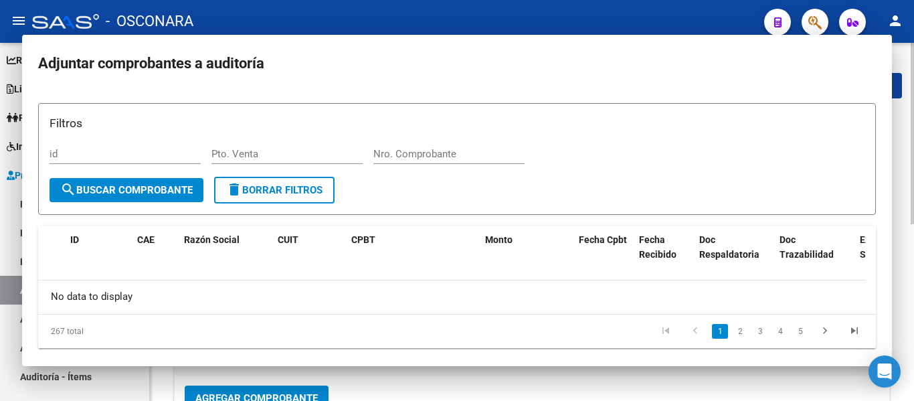
scroll to position [9, 0]
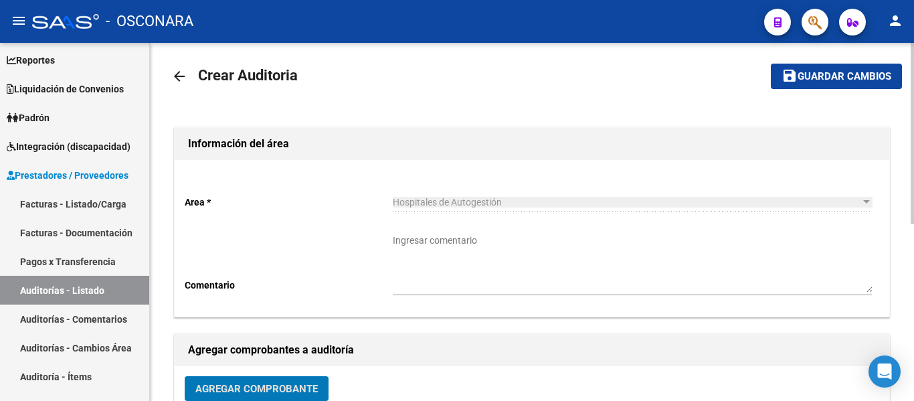
click at [825, 71] on span "Guardar cambios" at bounding box center [845, 77] width 94 height 12
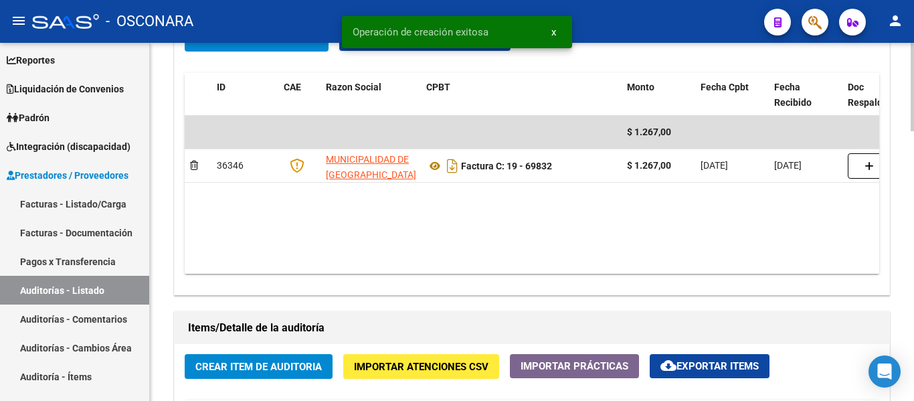
scroll to position [736, 0]
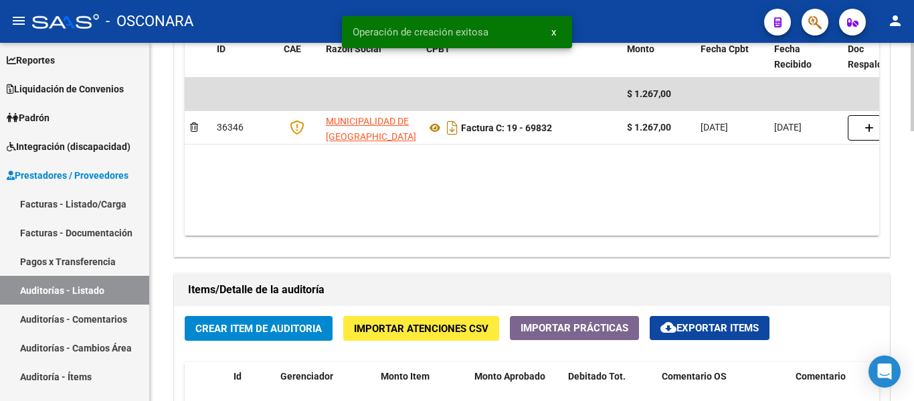
click at [226, 331] on span "Crear Item de Auditoria" at bounding box center [258, 329] width 127 height 12
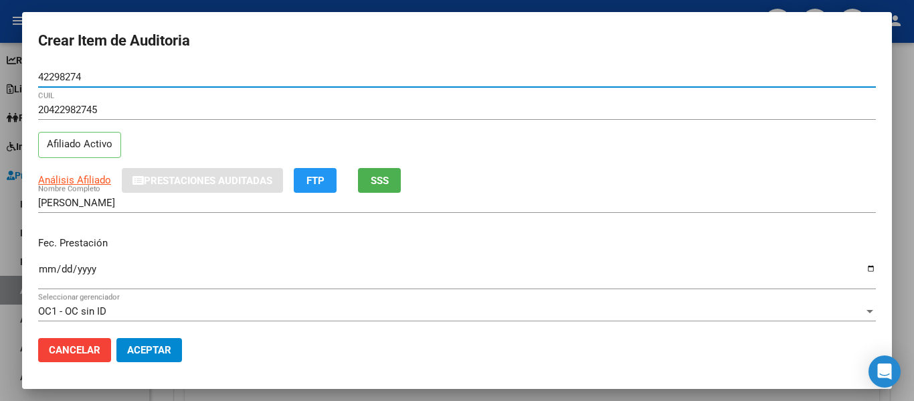
click at [372, 180] on span "SSS" at bounding box center [380, 181] width 18 height 12
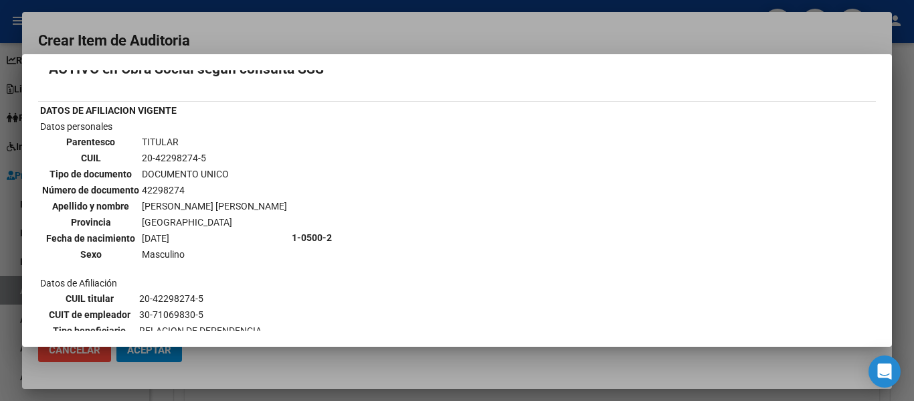
scroll to position [0, 0]
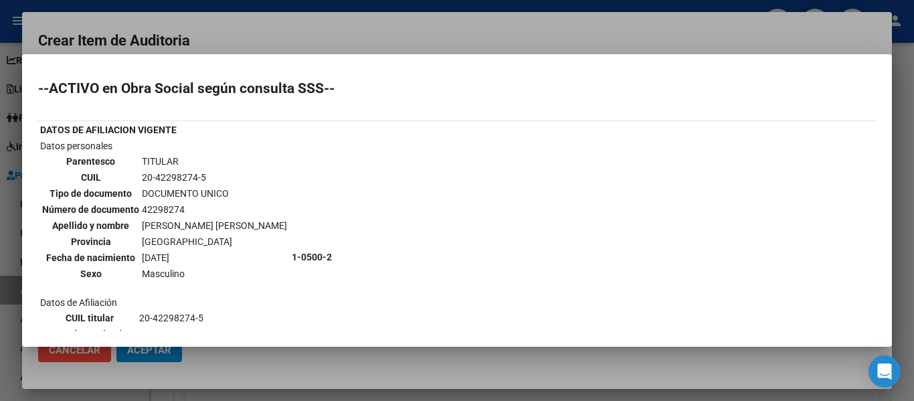
click at [339, 41] on div at bounding box center [457, 200] width 914 height 401
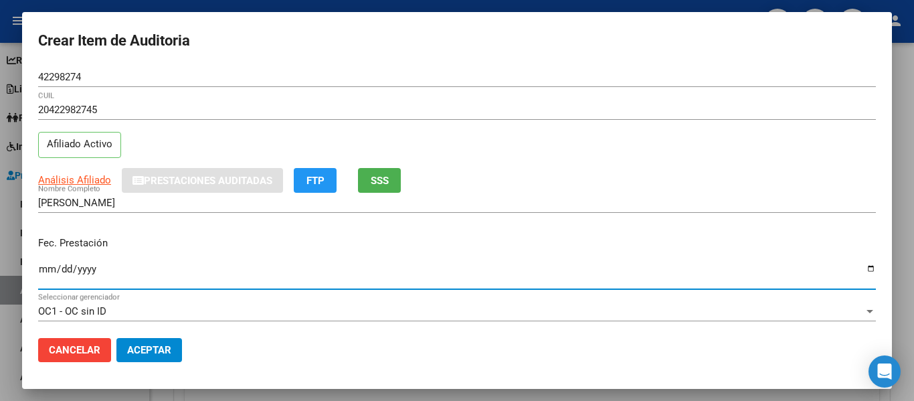
click at [42, 266] on input "Ingresar la fecha" at bounding box center [457, 274] width 838 height 21
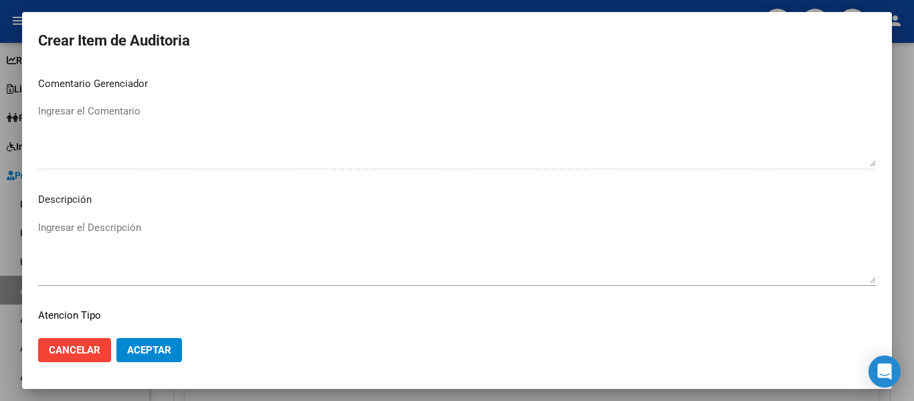
scroll to position [945, 0]
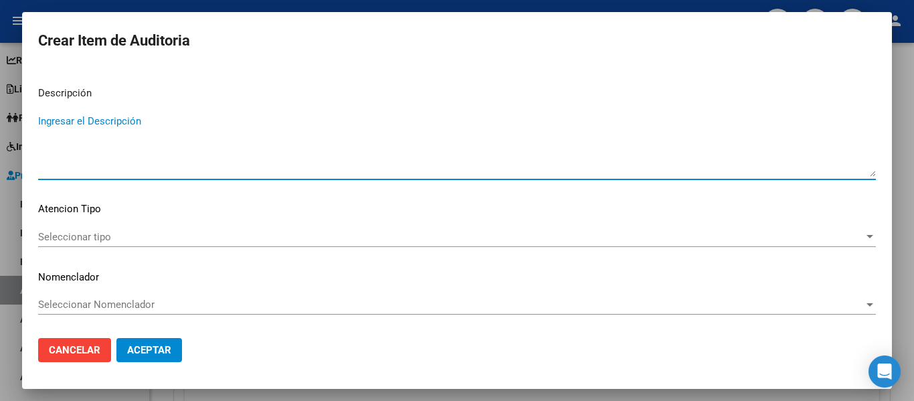
click at [163, 165] on textarea "Ingresar el Descripción" at bounding box center [457, 145] width 838 height 63
click at [66, 244] on div "Seleccionar tipo Seleccionar tipo" at bounding box center [457, 237] width 838 height 20
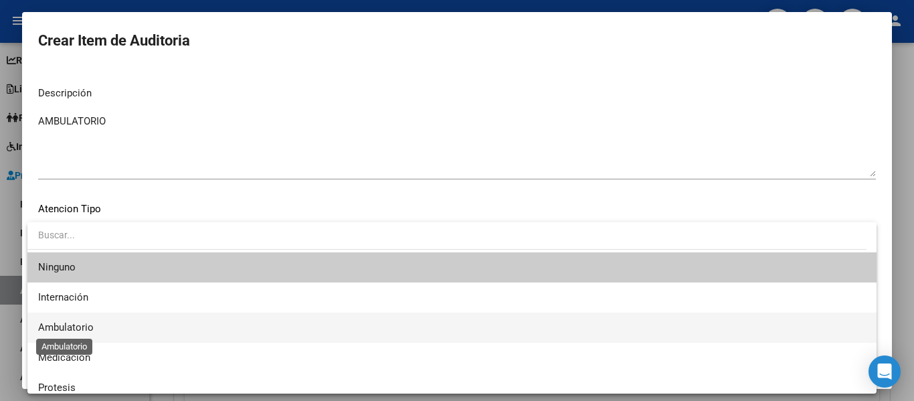
click at [68, 327] on span "Ambulatorio" at bounding box center [66, 327] width 56 height 12
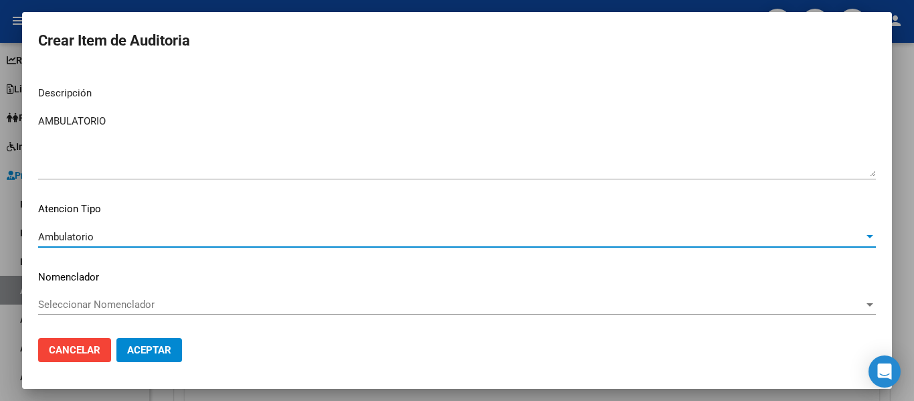
click at [160, 349] on span "Aceptar" at bounding box center [149, 350] width 44 height 12
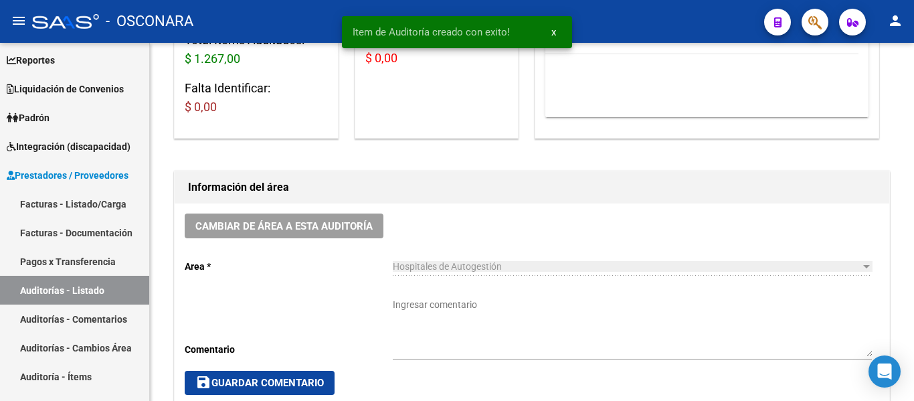
scroll to position [68, 0]
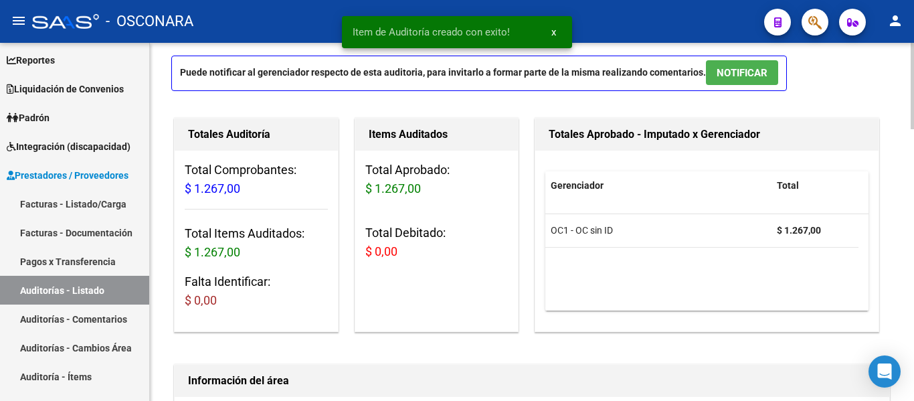
click at [732, 68] on span "NOTIFICAR" at bounding box center [742, 73] width 51 height 12
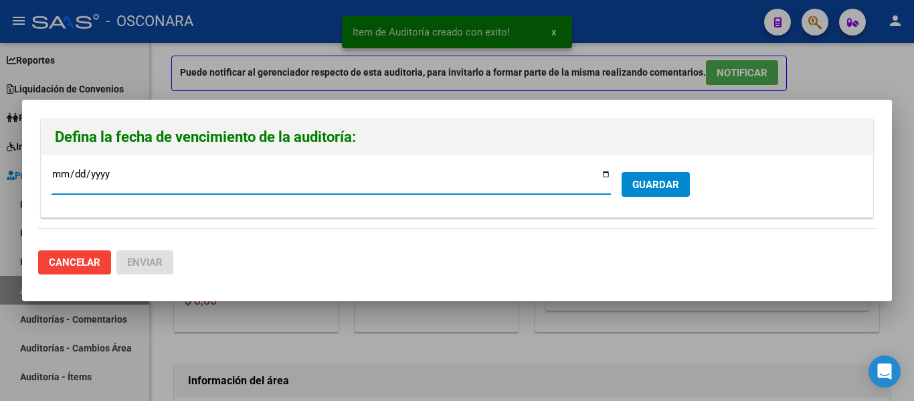
drag, startPoint x: 607, startPoint y: 173, endPoint x: 556, endPoint y: 189, distance: 53.8
click at [608, 173] on input "[DATE]" at bounding box center [332, 179] width 560 height 21
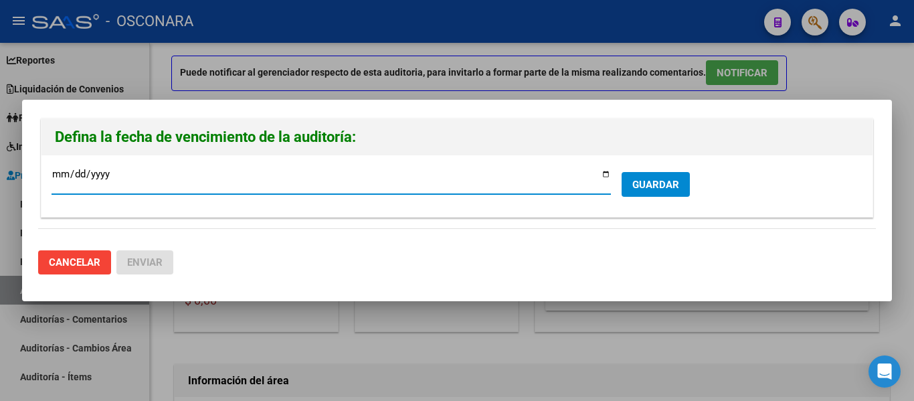
click at [649, 180] on span "GUARDAR" at bounding box center [656, 185] width 47 height 12
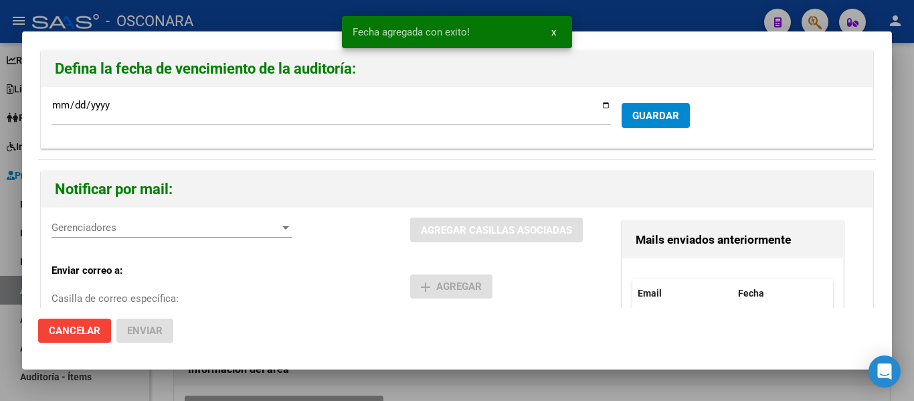
click at [898, 93] on div at bounding box center [457, 200] width 914 height 401
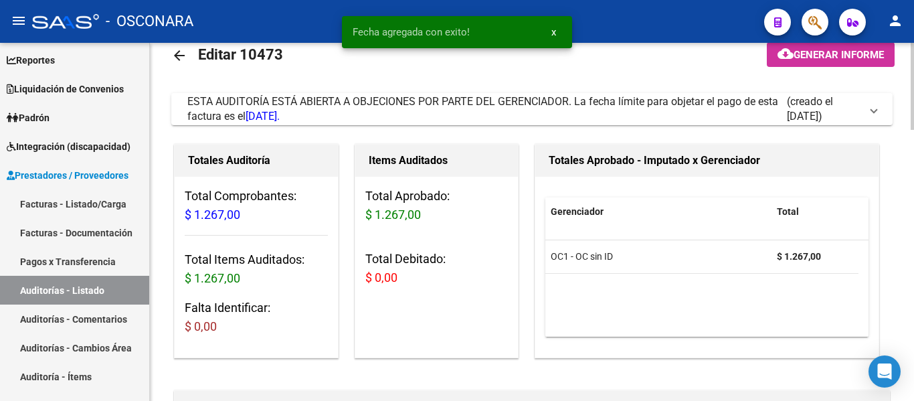
scroll to position [0, 0]
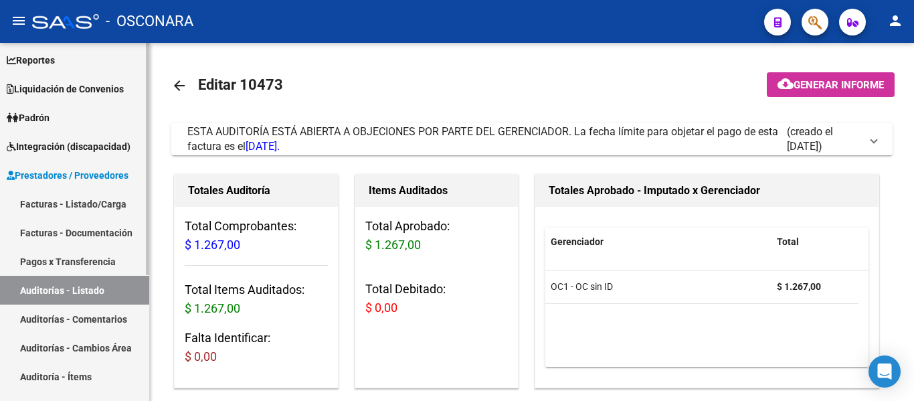
click at [60, 204] on link "Facturas - Listado/Carga" at bounding box center [74, 203] width 149 height 29
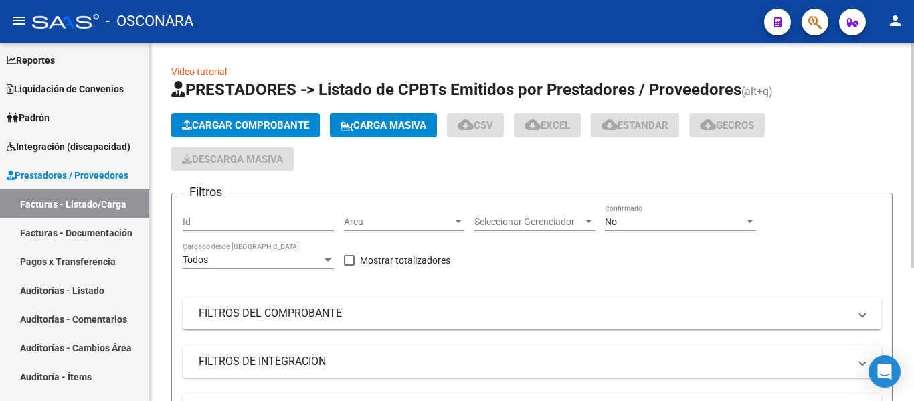
click at [247, 126] on span "Cargar Comprobante" at bounding box center [245, 125] width 127 height 12
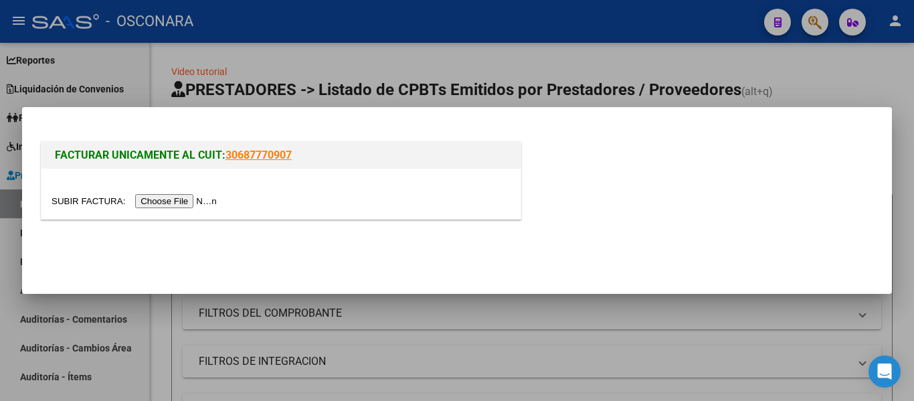
click at [189, 201] on input "file" at bounding box center [136, 201] width 169 height 14
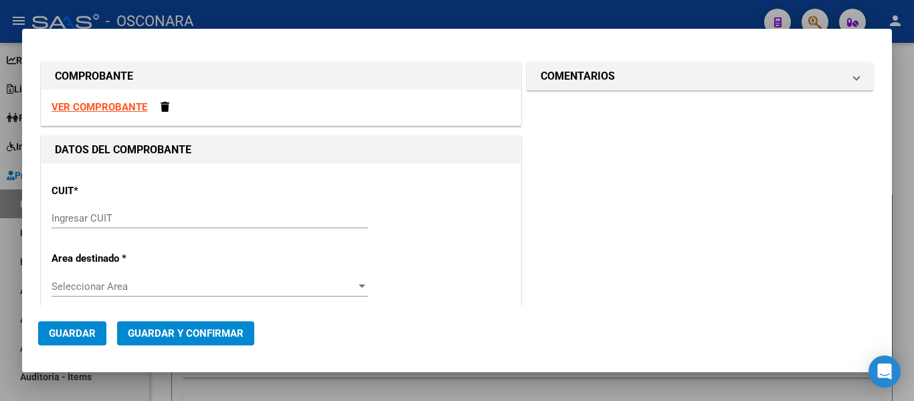
click at [92, 222] on input "Ingresar CUIT" at bounding box center [210, 218] width 317 height 12
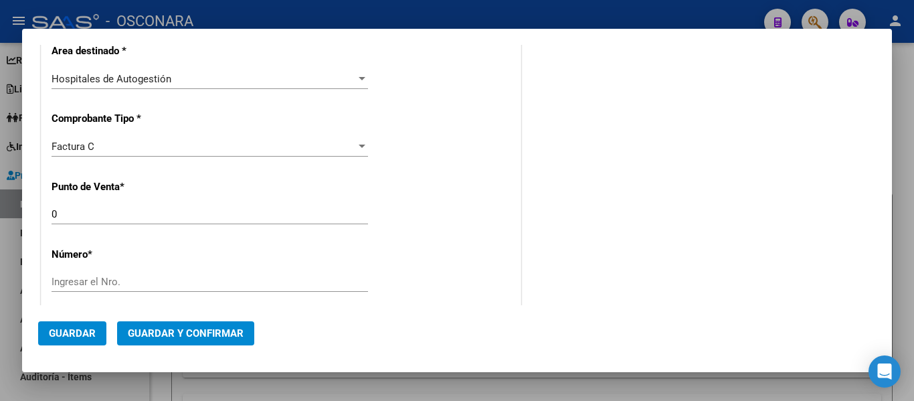
scroll to position [335, 0]
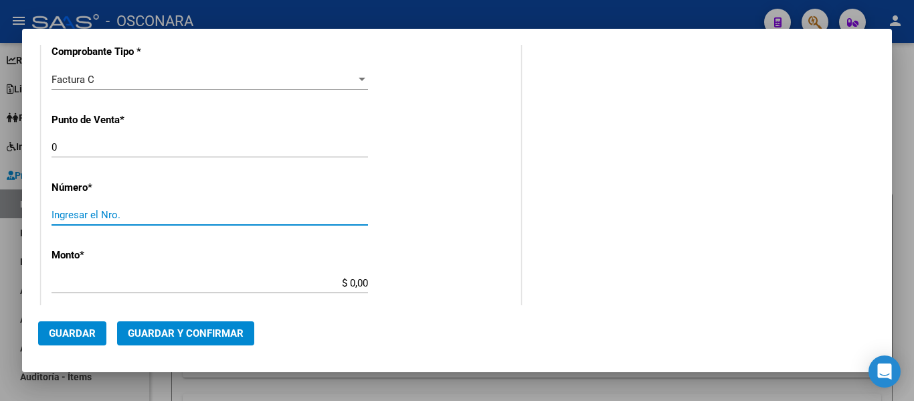
click at [73, 215] on input "Ingresar el Nro." at bounding box center [210, 215] width 317 height 12
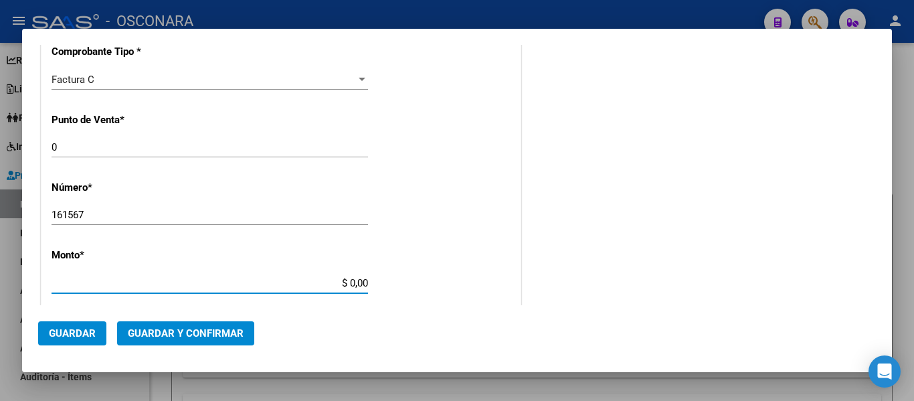
drag, startPoint x: 347, startPoint y: 280, endPoint x: 373, endPoint y: 281, distance: 26.1
click at [373, 281] on app-form-text-field "Monto * $ 0,00 Ingresar el monto" at bounding box center [215, 269] width 327 height 40
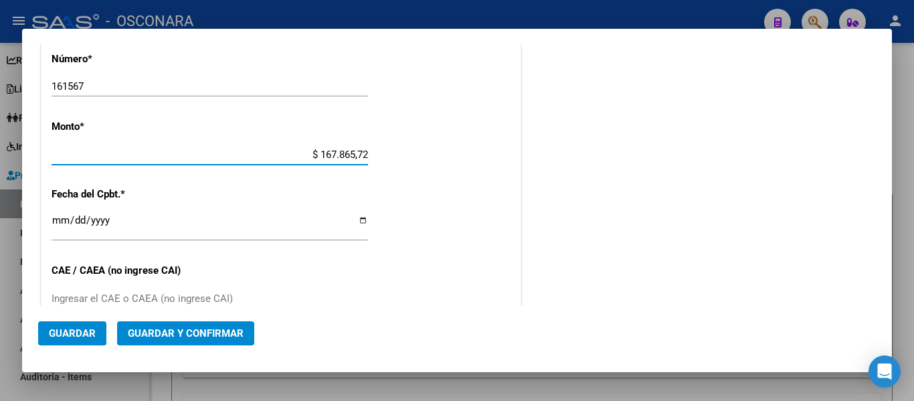
scroll to position [469, 0]
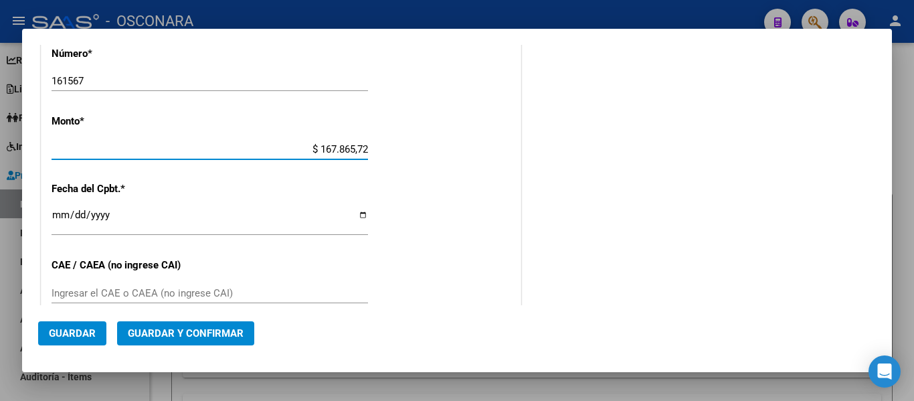
click at [59, 218] on input "Ingresar la fecha" at bounding box center [210, 220] width 317 height 21
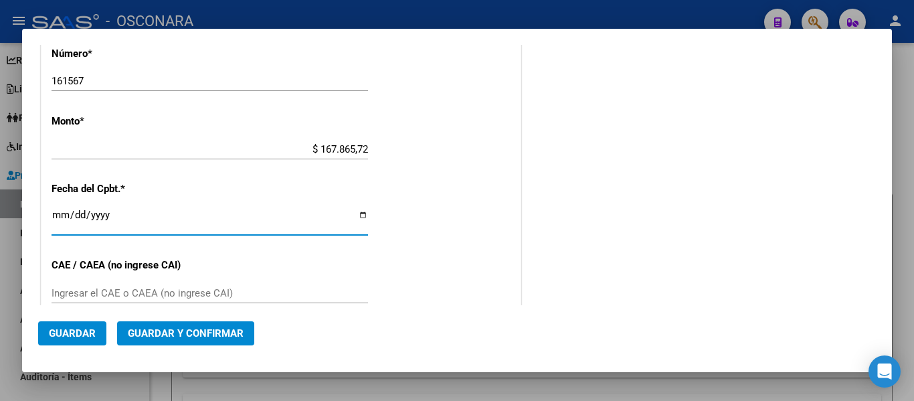
click at [149, 334] on span "Guardar y Confirmar" at bounding box center [186, 333] width 116 height 12
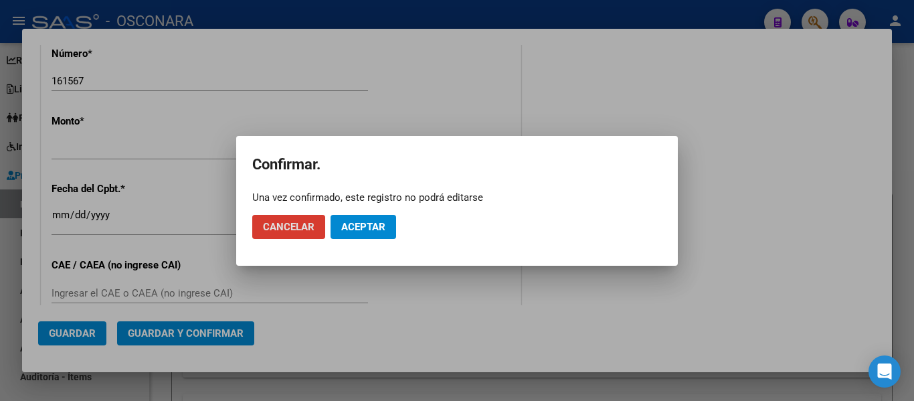
click at [390, 225] on button "Aceptar" at bounding box center [364, 227] width 66 height 24
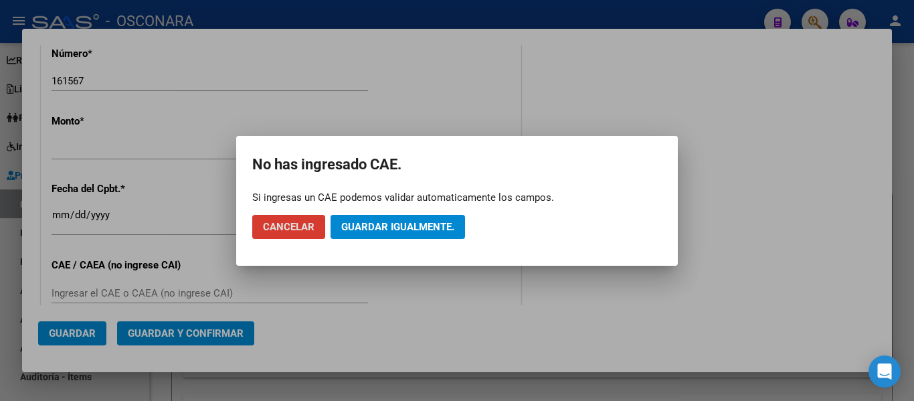
click at [411, 224] on span "Guardar igualmente." at bounding box center [397, 227] width 113 height 12
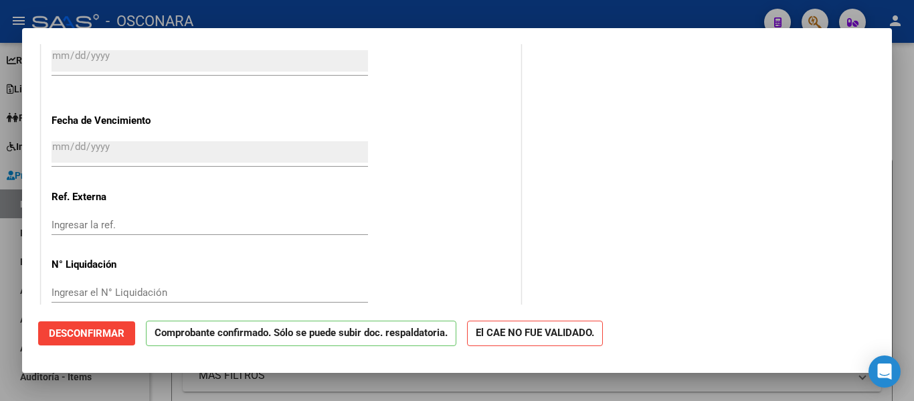
scroll to position [836, 0]
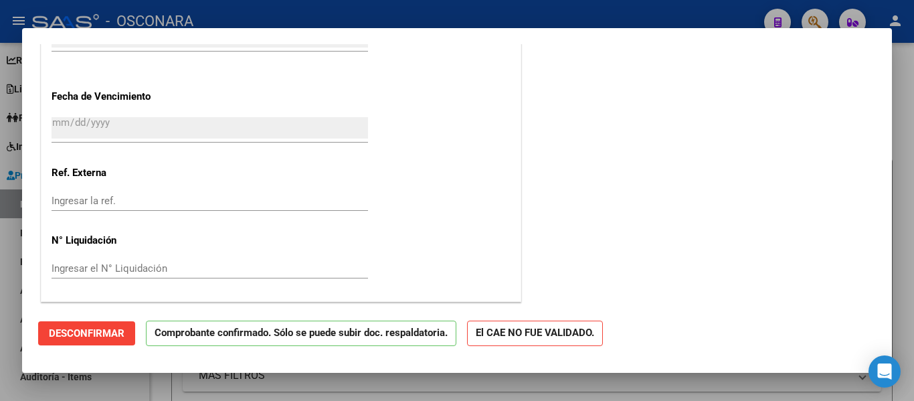
click at [0, 293] on div at bounding box center [457, 200] width 914 height 401
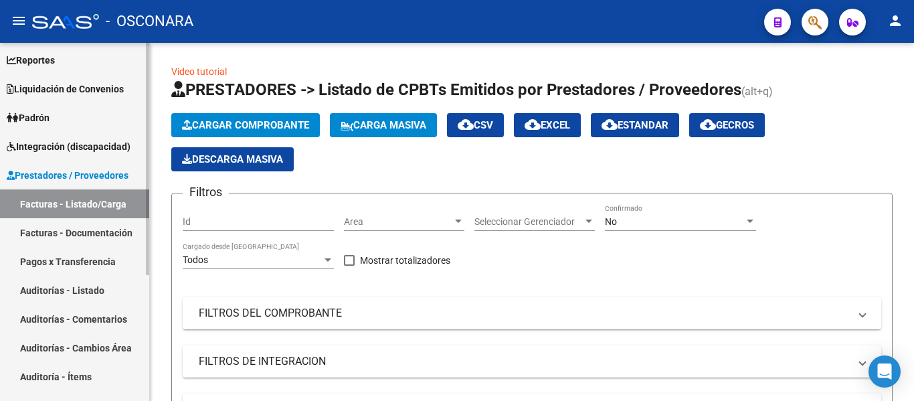
click at [58, 291] on link "Auditorías - Listado" at bounding box center [74, 290] width 149 height 29
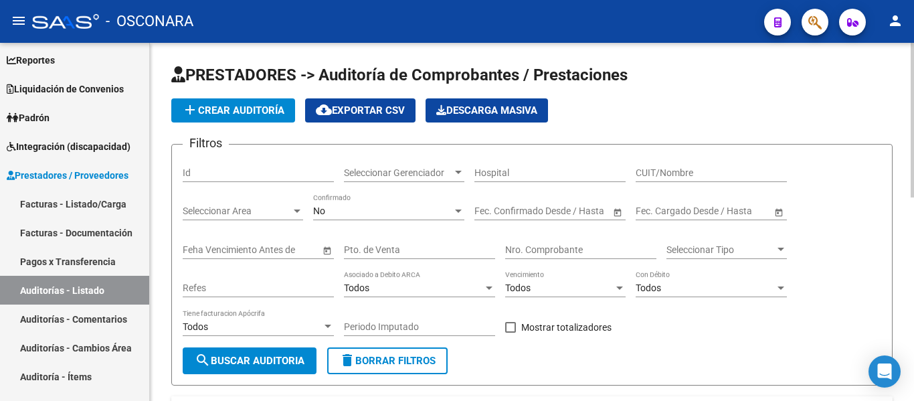
click at [245, 110] on span "add Crear Auditoría" at bounding box center [233, 110] width 102 height 12
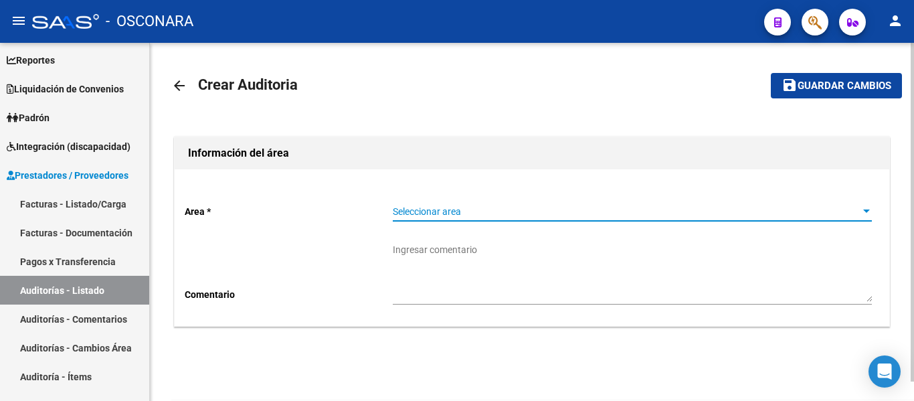
click at [427, 207] on span "Seleccionar area" at bounding box center [626, 211] width 467 height 11
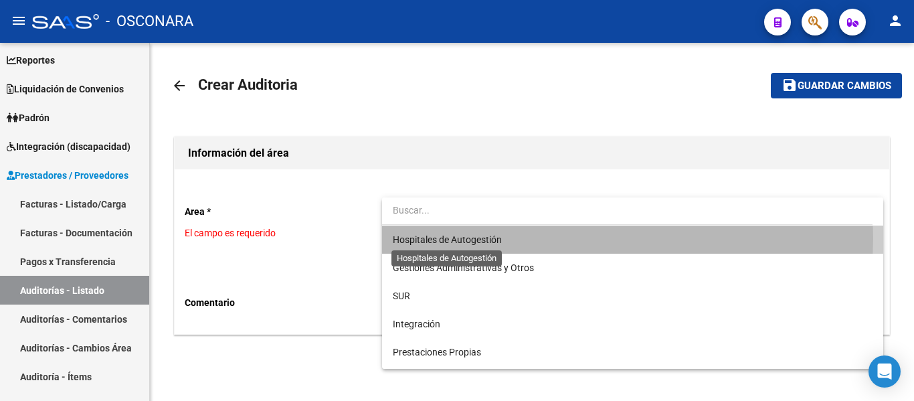
click at [428, 238] on span "Hospitales de Autogestión" at bounding box center [447, 239] width 109 height 11
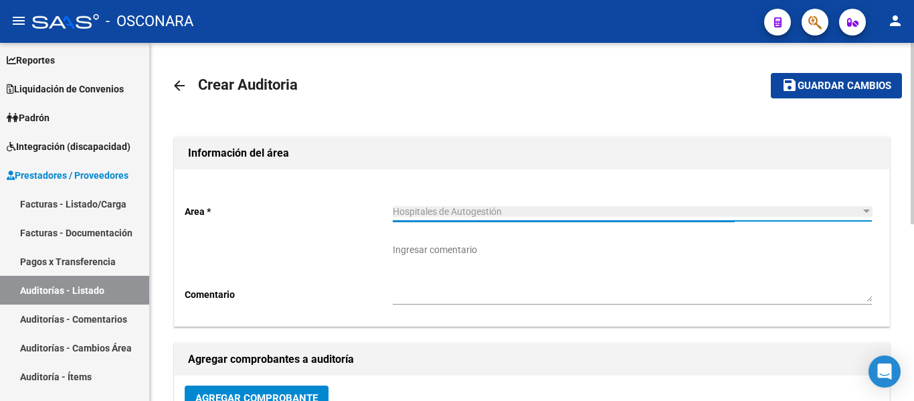
click at [260, 392] on span "Agregar Comprobante" at bounding box center [256, 398] width 123 height 12
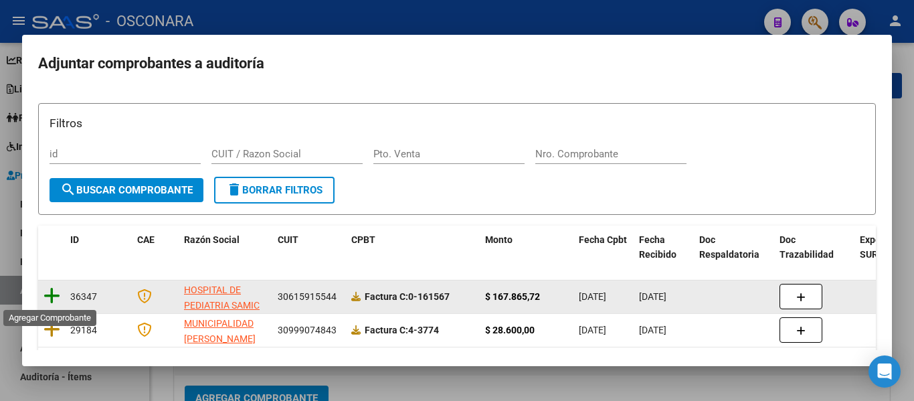
click at [54, 291] on icon at bounding box center [52, 296] width 17 height 19
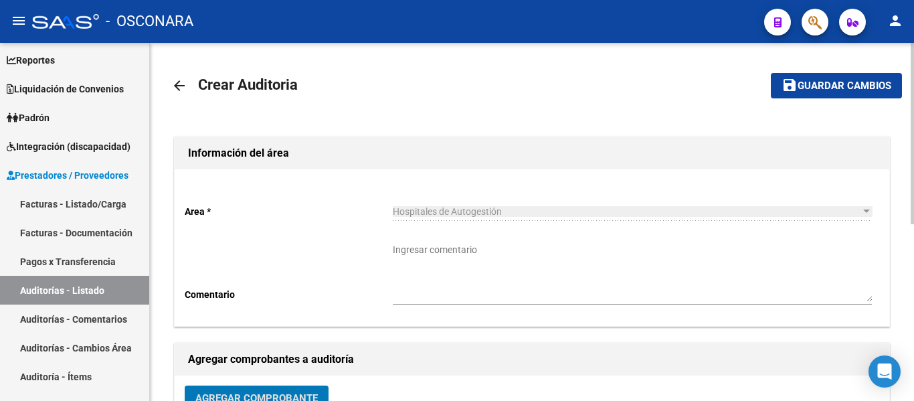
scroll to position [9, 0]
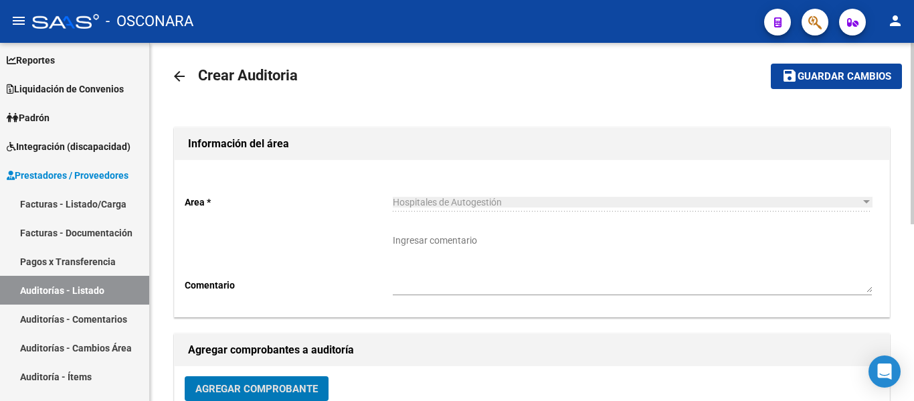
click at [802, 79] on span "Guardar cambios" at bounding box center [845, 77] width 94 height 12
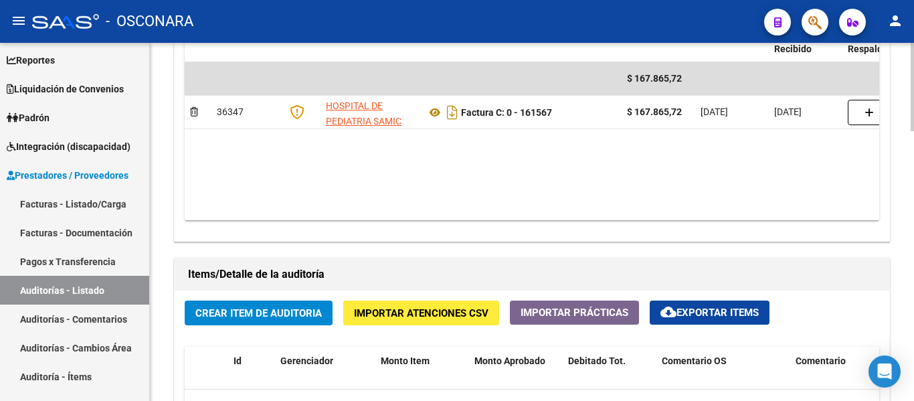
scroll to position [870, 0]
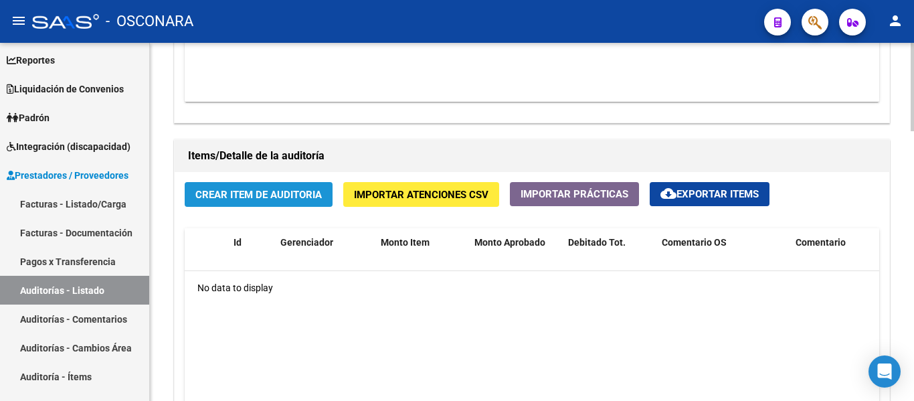
click at [260, 187] on button "Crear Item de Auditoria" at bounding box center [259, 194] width 148 height 25
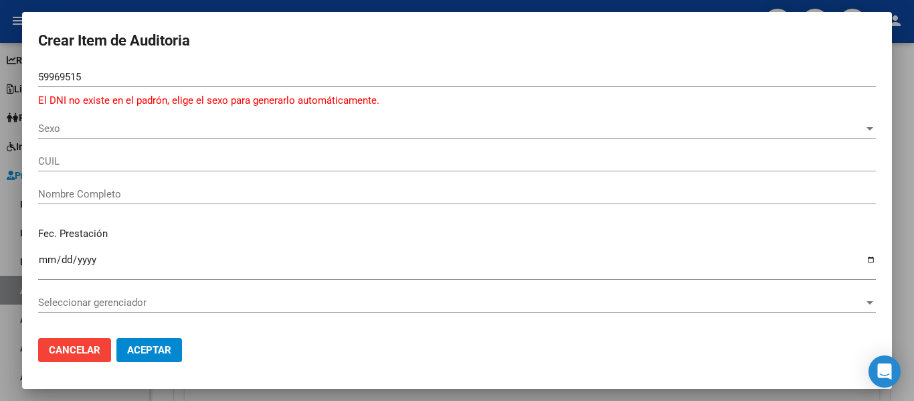
click at [0, 74] on div "Crear Item de Auditoria 59969515 Nro Documento El DNI no existe en el padrón, e…" at bounding box center [457, 200] width 914 height 401
click at [102, 76] on input "59969515" at bounding box center [457, 77] width 838 height 12
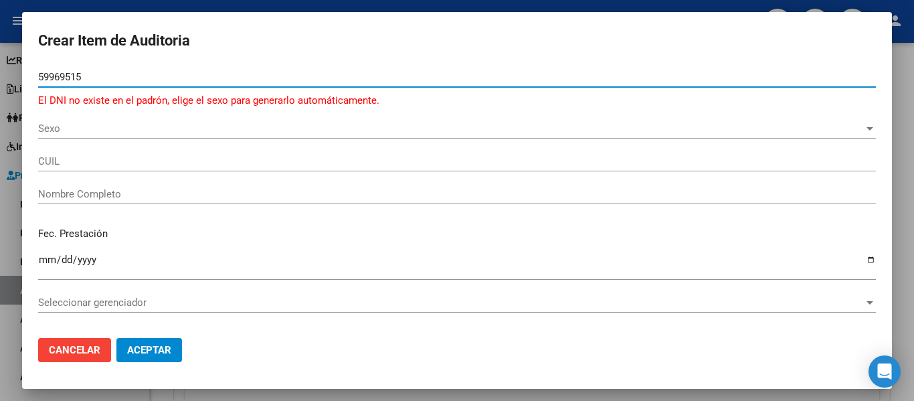
drag, startPoint x: 102, startPoint y: 76, endPoint x: 0, endPoint y: 60, distance: 102.9
click at [0, 60] on div "Crear Item de Auditoria 59969515 Nro Documento El DNI no existe en el padrón, e…" at bounding box center [457, 200] width 914 height 401
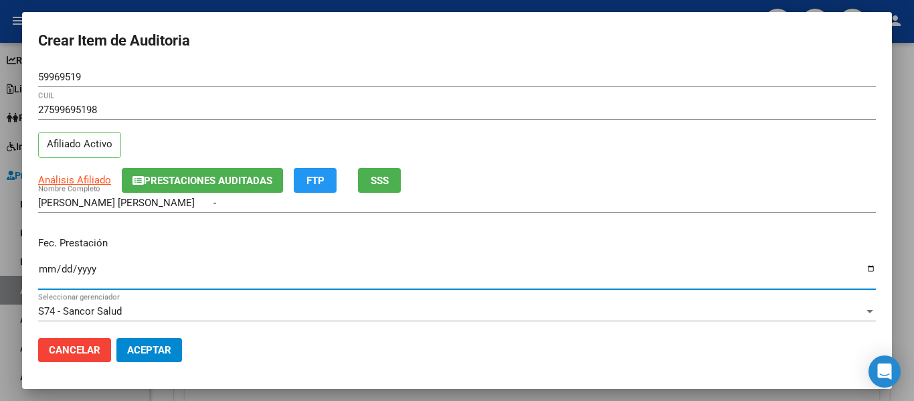
click at [48, 264] on input "Ingresar la fecha" at bounding box center [457, 274] width 838 height 21
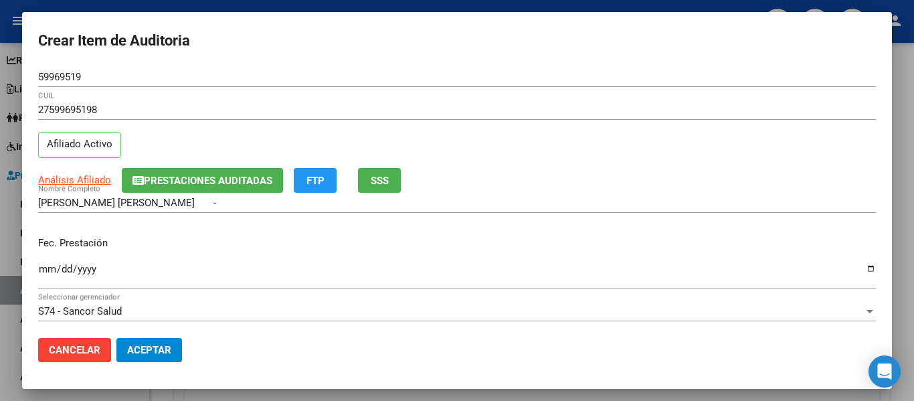
click at [46, 272] on input "Ingresar la fecha" at bounding box center [457, 274] width 838 height 21
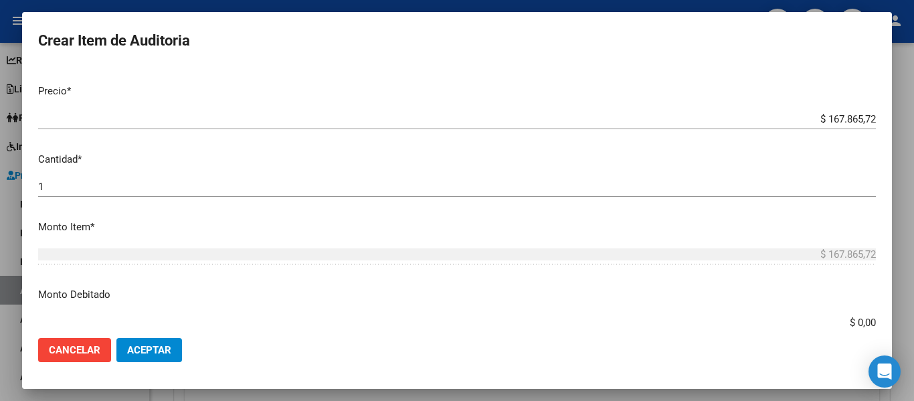
scroll to position [335, 0]
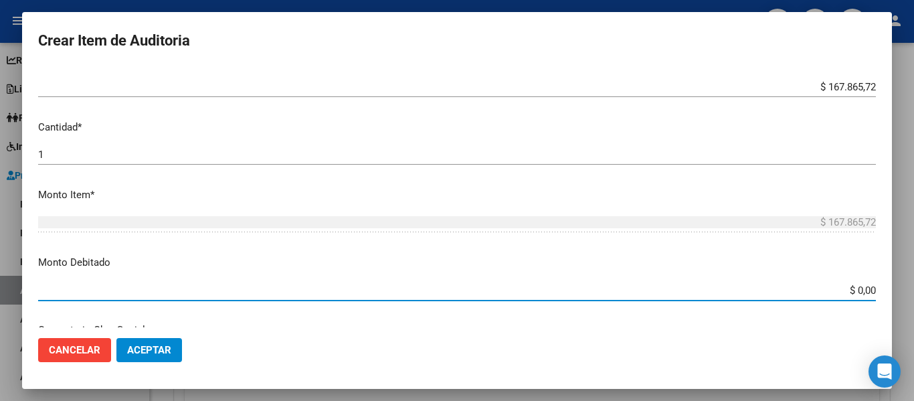
drag, startPoint x: 850, startPoint y: 315, endPoint x: 908, endPoint y: 317, distance: 58.9
click at [904, 317] on div "Crear Item de Auditoria 59969519 Nro Documento 27599695198 CUIL Afiliado Activo…" at bounding box center [457, 200] width 914 height 401
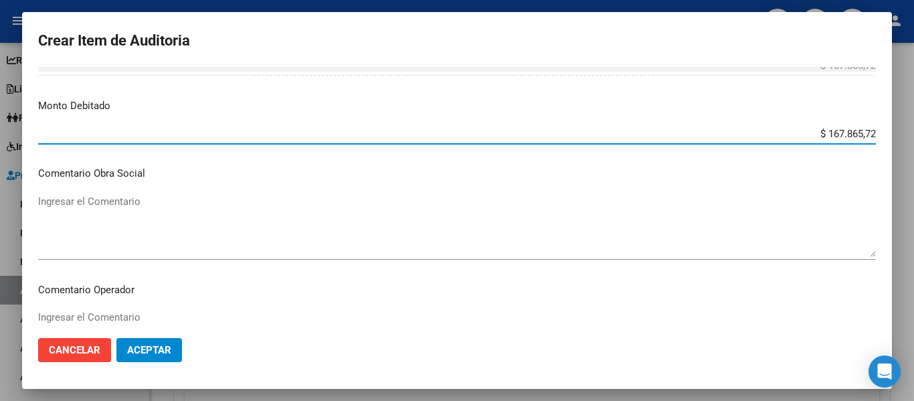
scroll to position [518, 0]
click at [135, 230] on textarea "Ingresar el Comentario" at bounding box center [457, 224] width 838 height 63
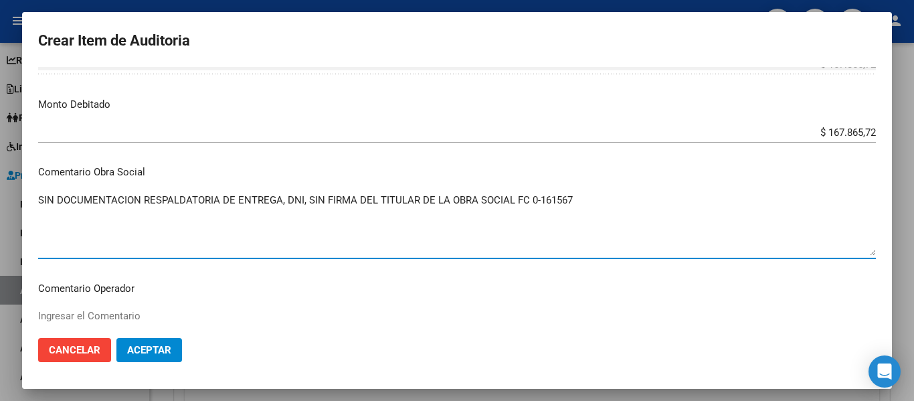
drag, startPoint x: 581, startPoint y: 196, endPoint x: 27, endPoint y: 170, distance: 554.3
click at [10, 156] on div "Crear Item de Auditoria 59969519 Nro Documento 27599695198 CUIL Afiliado Activo…" at bounding box center [457, 200] width 914 height 401
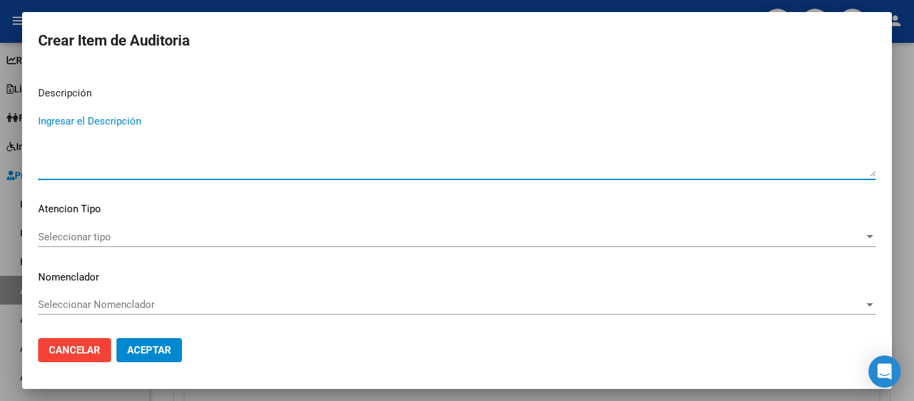
paste textarea "SIN DOCUMENTACION RESPALDATORIA DE ENTREGA, DNI, SIN FIRMA DEL TITULAR DE LA OB…"
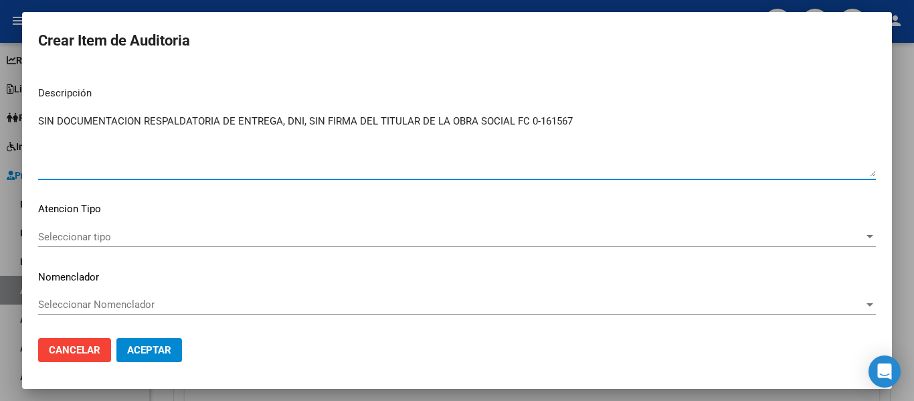
click at [90, 239] on span "Seleccionar tipo" at bounding box center [451, 237] width 826 height 12
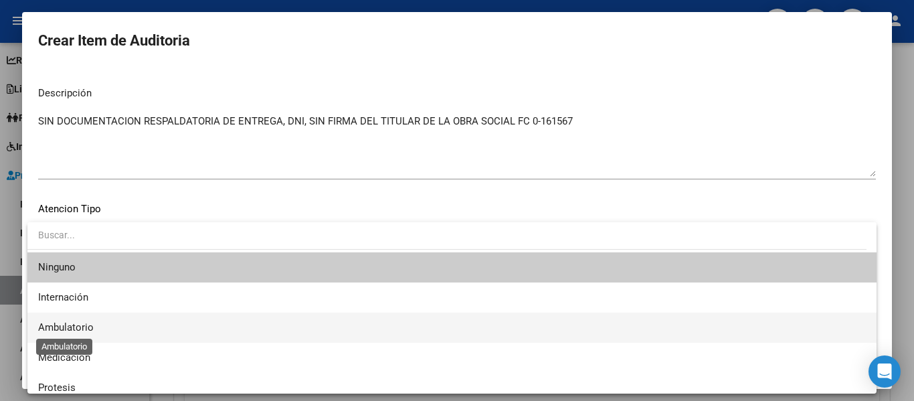
drag, startPoint x: 80, startPoint y: 326, endPoint x: 128, endPoint y: 366, distance: 62.3
click at [79, 327] on span "Ambulatorio" at bounding box center [66, 327] width 56 height 12
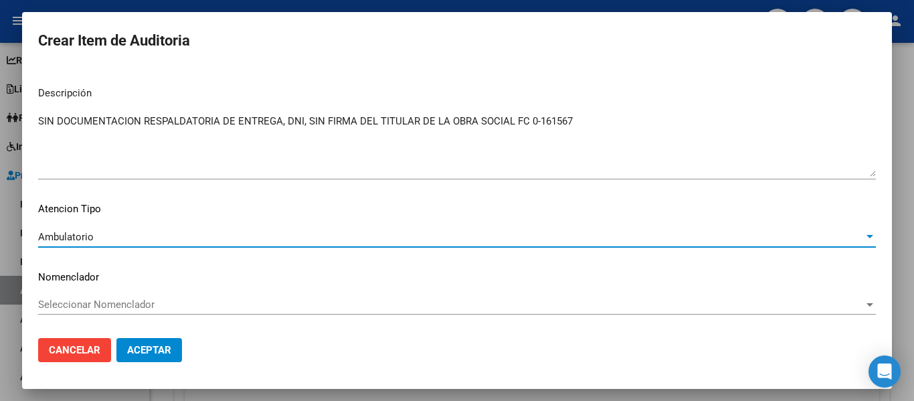
click at [112, 244] on div "Ambulatorio Seleccionar tipo" at bounding box center [457, 237] width 838 height 20
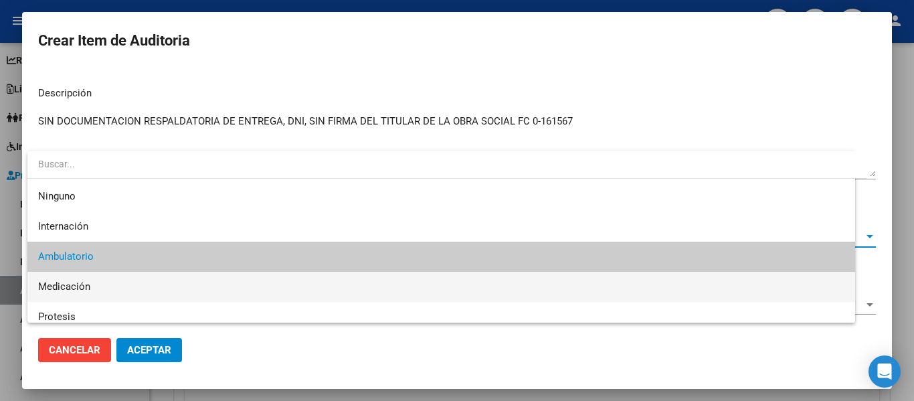
scroll to position [20, 0]
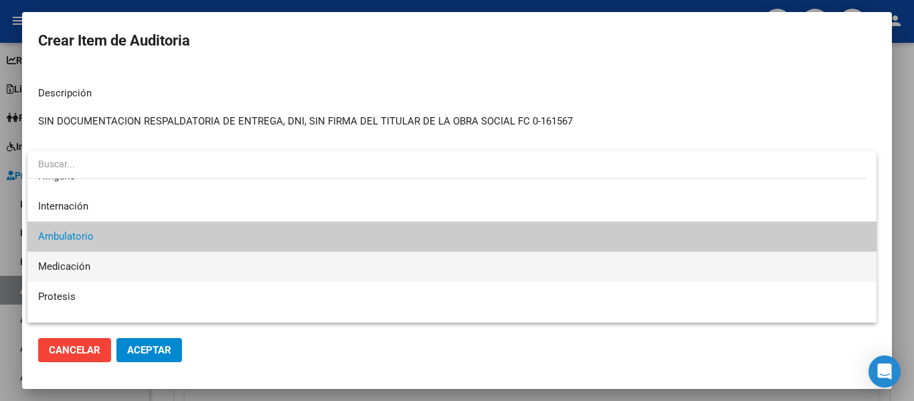
click at [97, 266] on span "Medicación" at bounding box center [452, 267] width 828 height 30
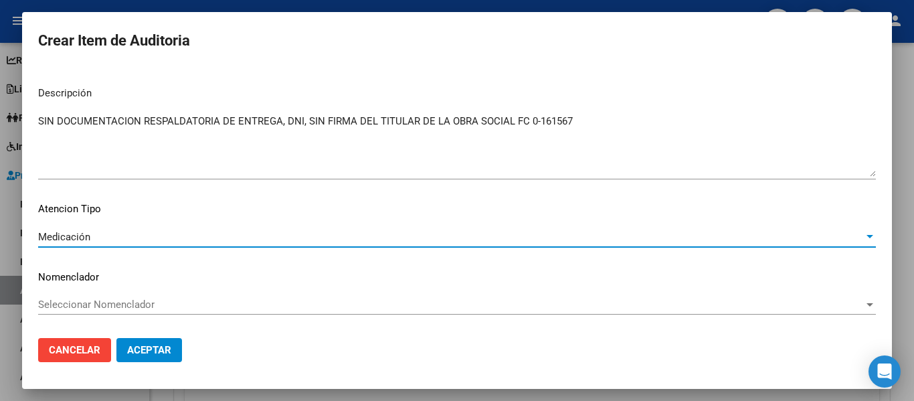
click at [143, 349] on span "Aceptar" at bounding box center [149, 350] width 44 height 12
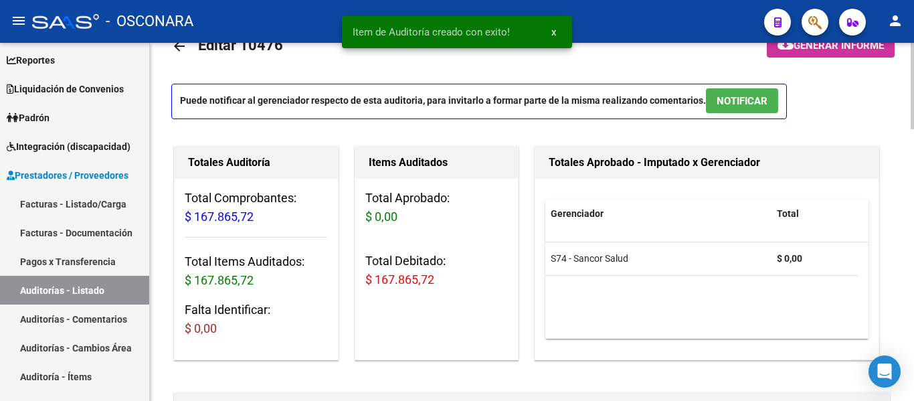
scroll to position [0, 0]
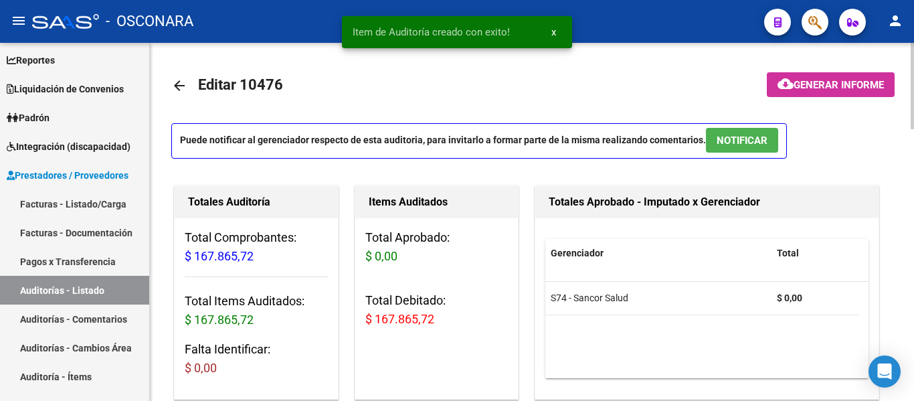
click at [746, 137] on span "NOTIFICAR" at bounding box center [742, 141] width 51 height 12
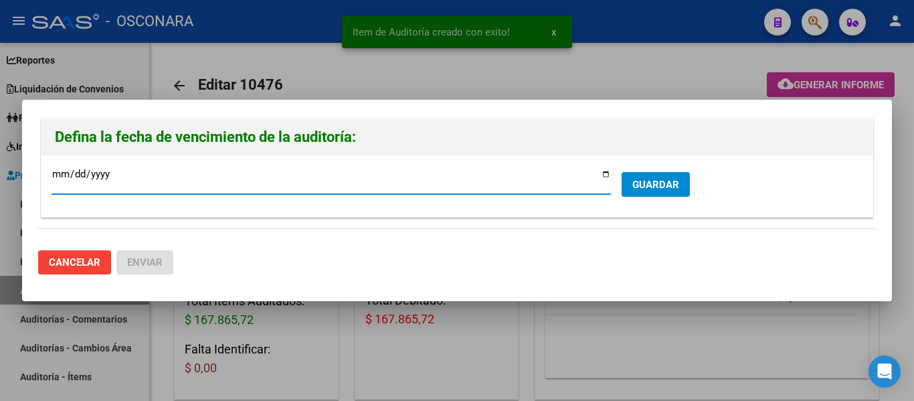
click at [604, 173] on input "[DATE]" at bounding box center [332, 179] width 560 height 21
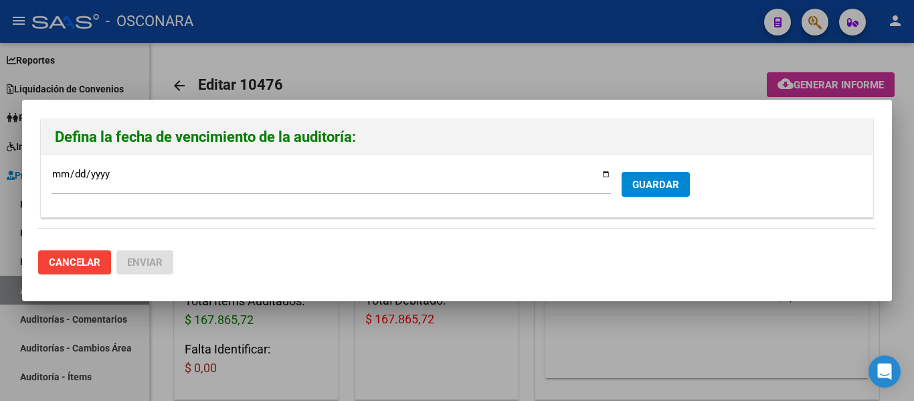
drag, startPoint x: 647, startPoint y: 198, endPoint x: 650, endPoint y: 185, distance: 13.8
click at [647, 197] on form "[DATE] Ingresar la fecha * GUARDAR" at bounding box center [457, 185] width 811 height 41
click at [650, 184] on span "GUARDAR" at bounding box center [656, 185] width 47 height 12
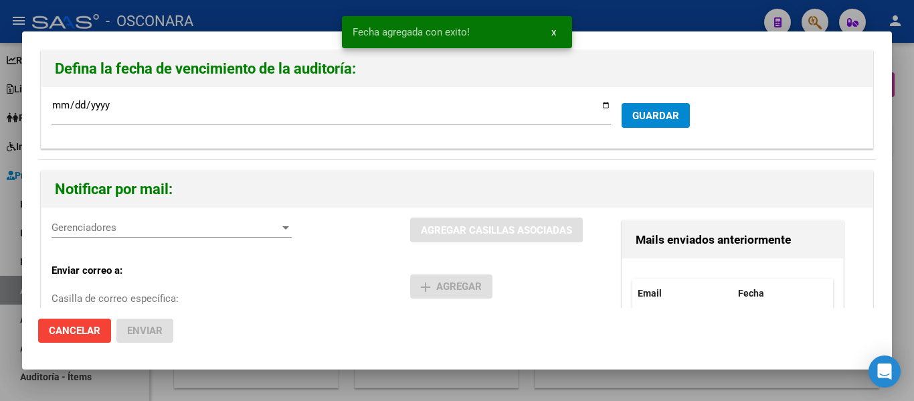
click at [167, 225] on span "Gerenciadores" at bounding box center [166, 228] width 228 height 12
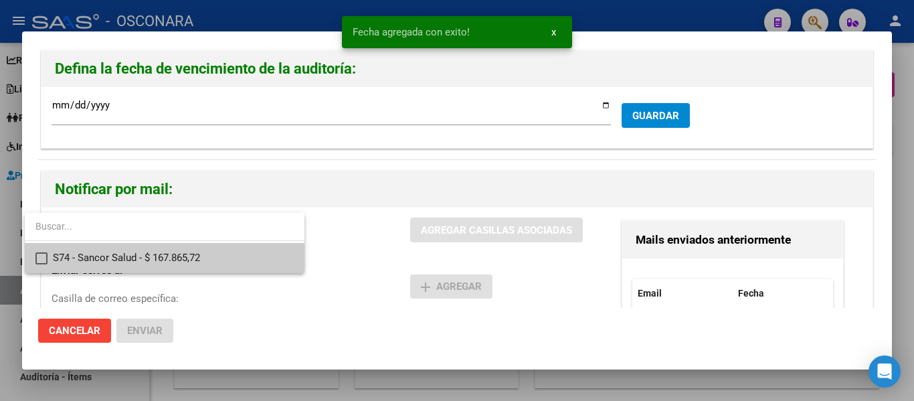
drag, startPoint x: 154, startPoint y: 259, endPoint x: 238, endPoint y: 259, distance: 84.4
click at [154, 260] on span "S74 - Sancor Salud - $ 167.865,72" at bounding box center [173, 258] width 241 height 30
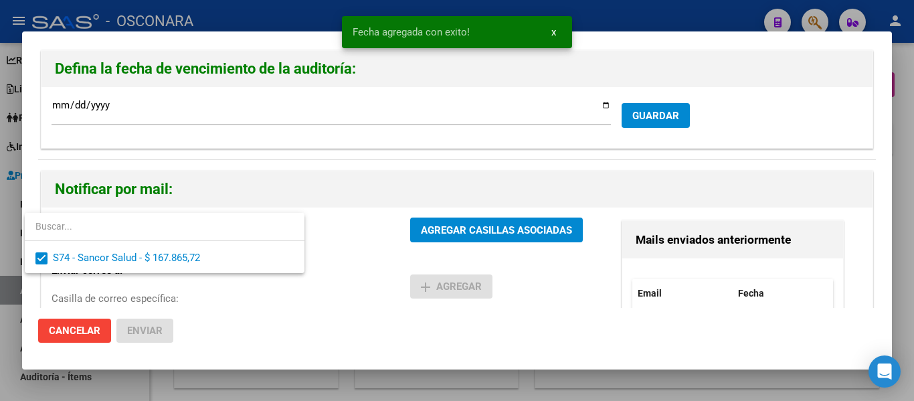
click at [467, 232] on div at bounding box center [457, 200] width 914 height 401
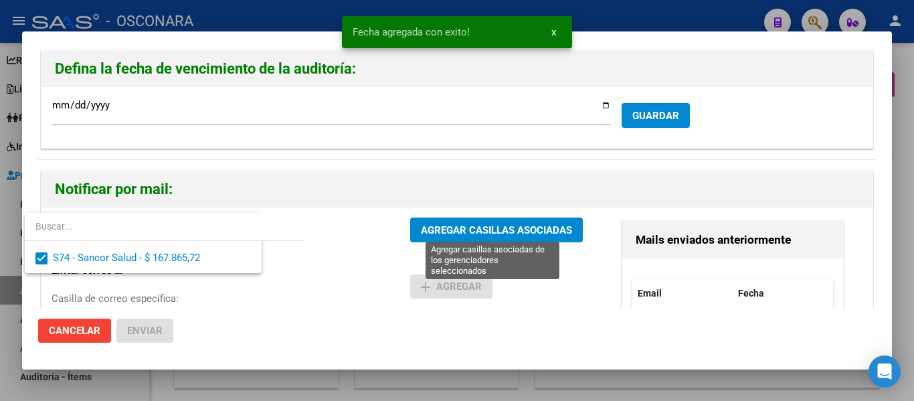
click at [467, 232] on span "AGREGAR CASILLAS ASOCIADAS" at bounding box center [496, 230] width 151 height 12
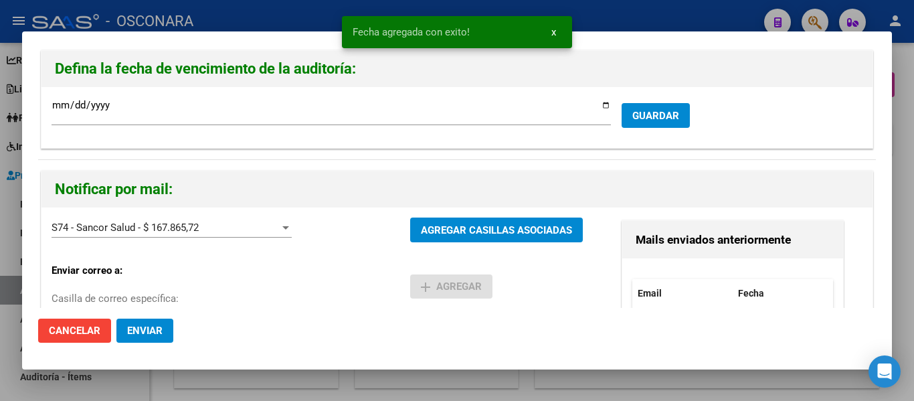
drag, startPoint x: 153, startPoint y: 329, endPoint x: 270, endPoint y: 297, distance: 122.1
click at [152, 329] on span "Enviar" at bounding box center [144, 331] width 35 height 12
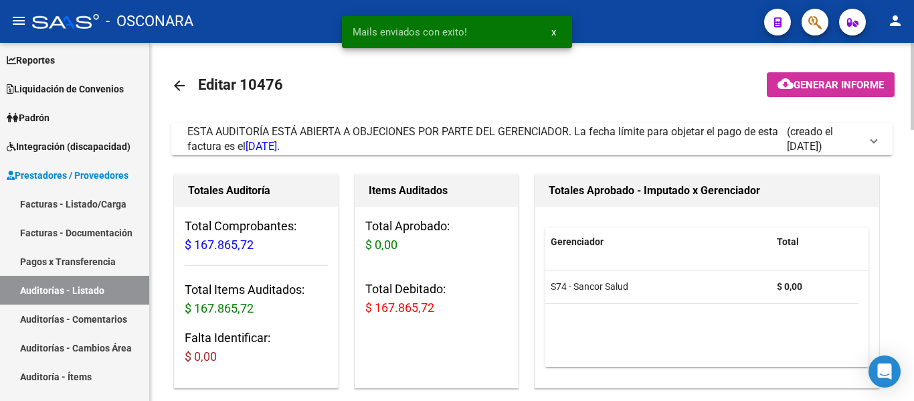
click at [803, 87] on span "Generar informe" at bounding box center [839, 85] width 90 height 12
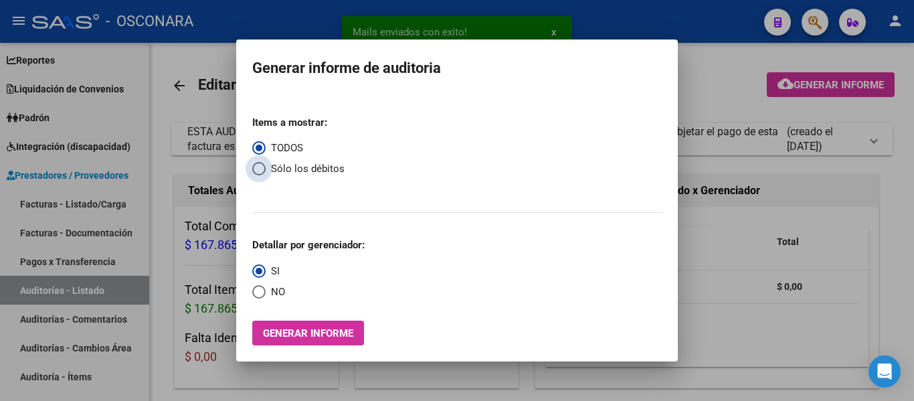
click at [264, 169] on span "Select an option" at bounding box center [258, 168] width 13 height 13
click at [264, 169] on input "Sólo los débitos" at bounding box center [258, 168] width 13 height 13
click at [293, 329] on span "Generar informe" at bounding box center [308, 333] width 90 height 12
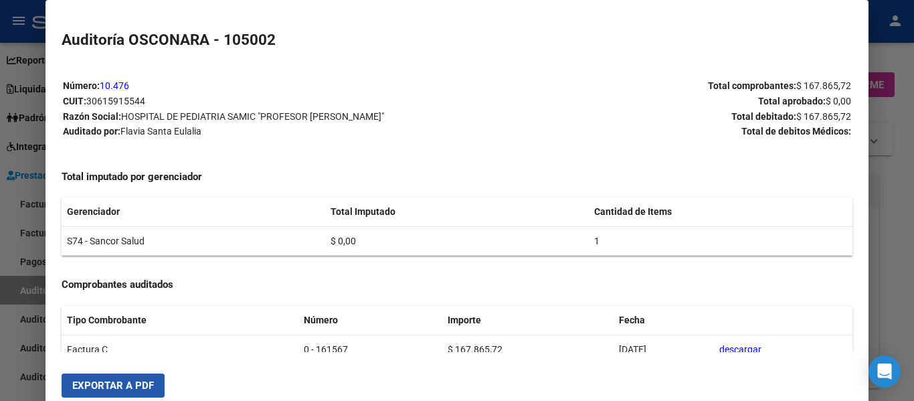
drag, startPoint x: 117, startPoint y: 386, endPoint x: 116, endPoint y: 321, distance: 65.6
click at [116, 386] on span "Exportar a PDF" at bounding box center [113, 386] width 82 height 12
click at [0, 271] on div at bounding box center [457, 200] width 914 height 401
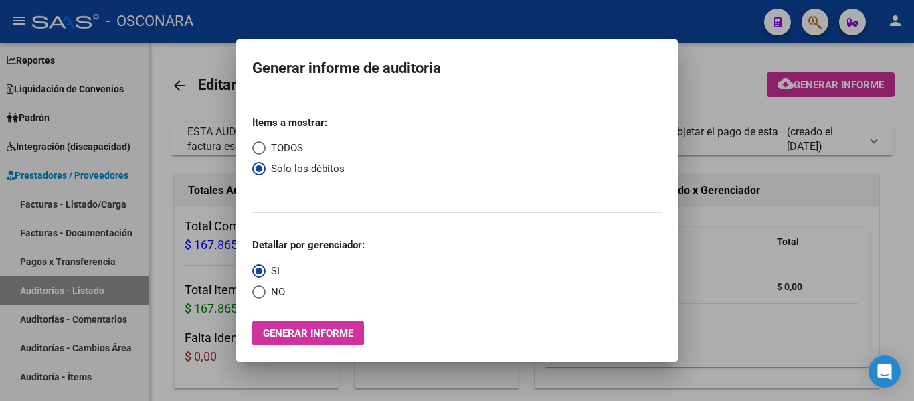
click at [34, 208] on div at bounding box center [457, 200] width 914 height 401
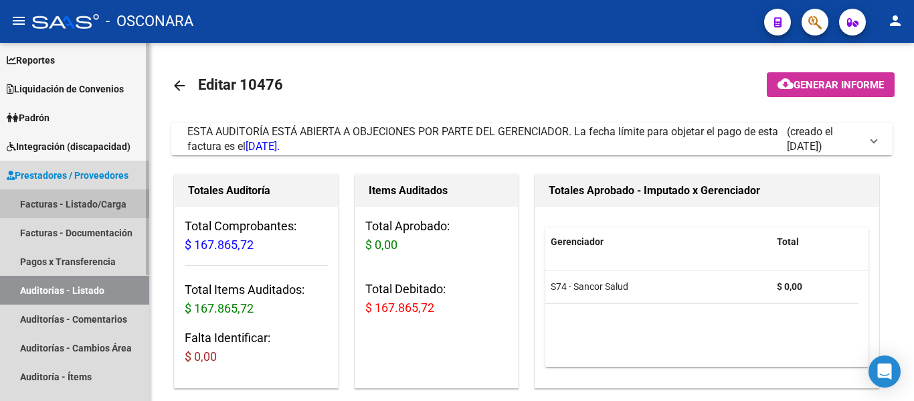
drag, startPoint x: 56, startPoint y: 212, endPoint x: 139, endPoint y: 206, distance: 83.9
click at [56, 212] on link "Facturas - Listado/Carga" at bounding box center [74, 203] width 149 height 29
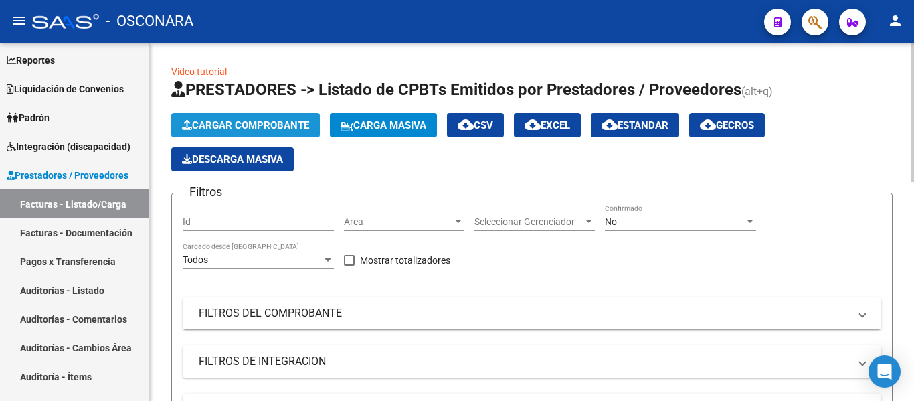
click at [236, 122] on span "Cargar Comprobante" at bounding box center [245, 125] width 127 height 12
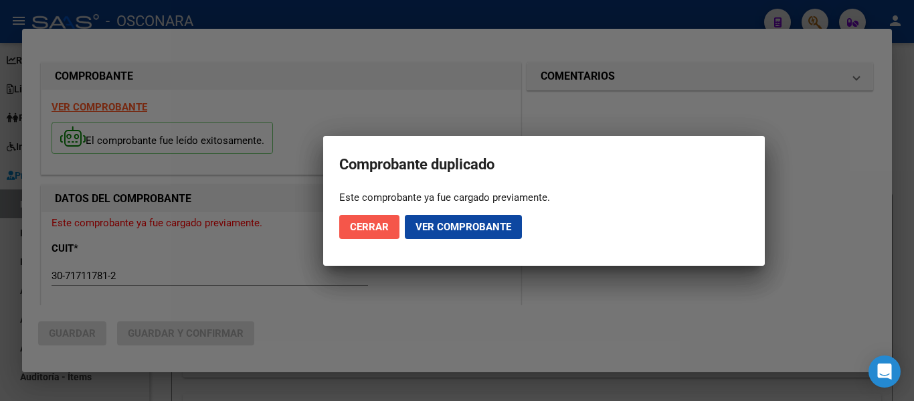
click at [374, 221] on span "Cerrar" at bounding box center [369, 227] width 39 height 12
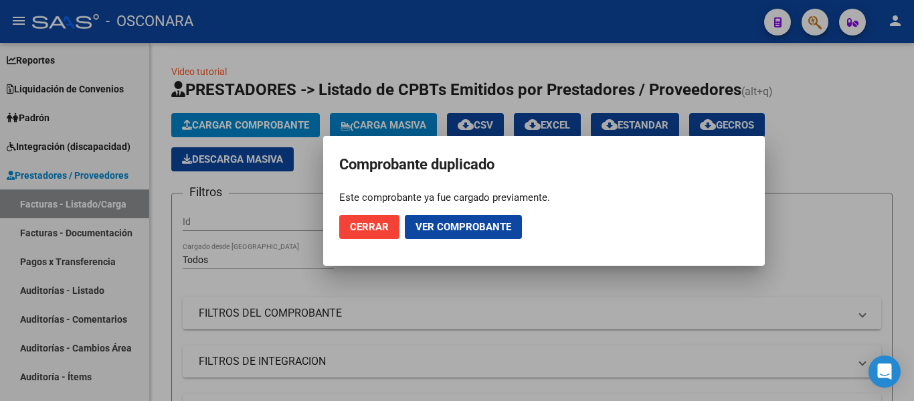
click at [370, 228] on span "Cerrar" at bounding box center [369, 227] width 39 height 12
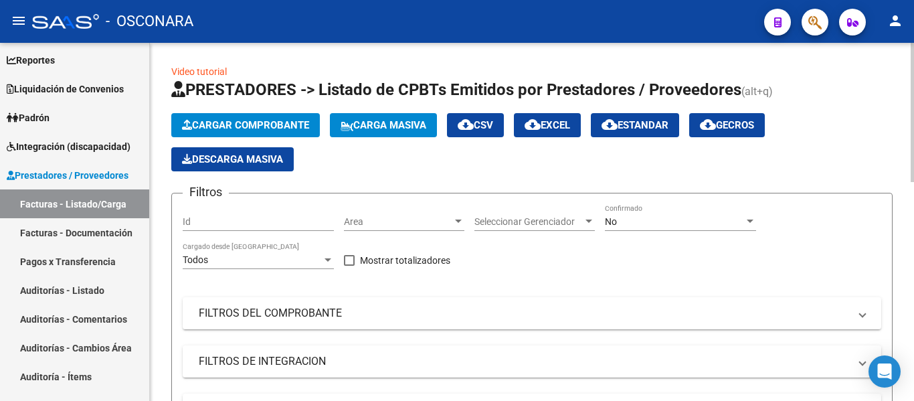
click at [259, 114] on button "Cargar Comprobante" at bounding box center [245, 125] width 149 height 24
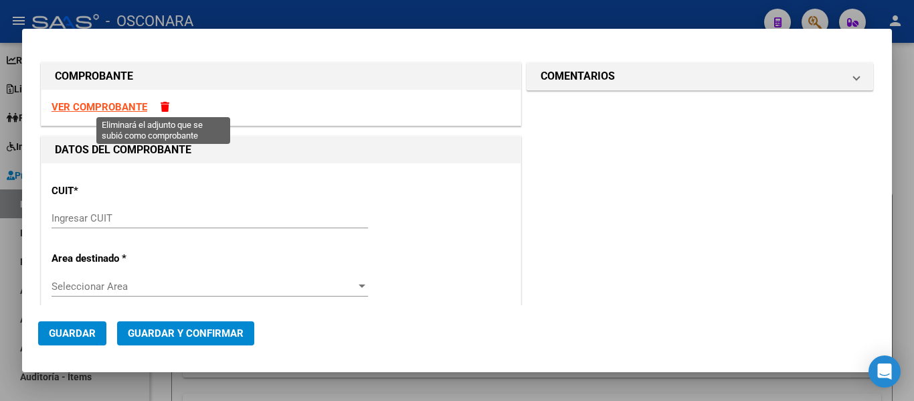
click at [165, 104] on span at bounding box center [165, 107] width 9 height 10
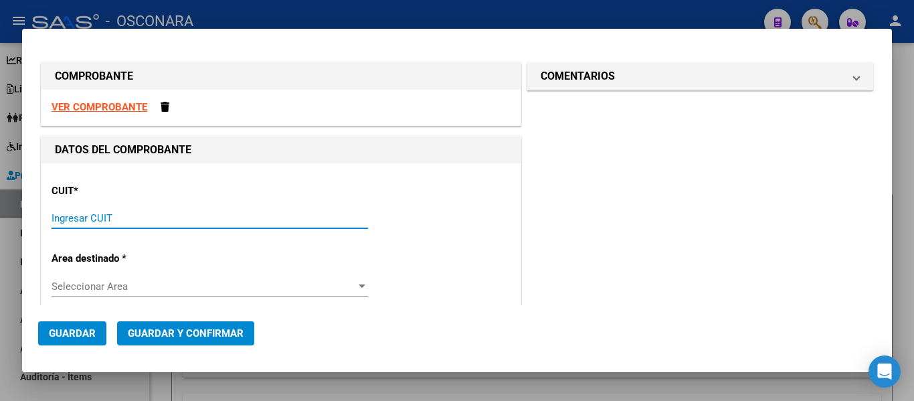
paste input "30-71711781-2"
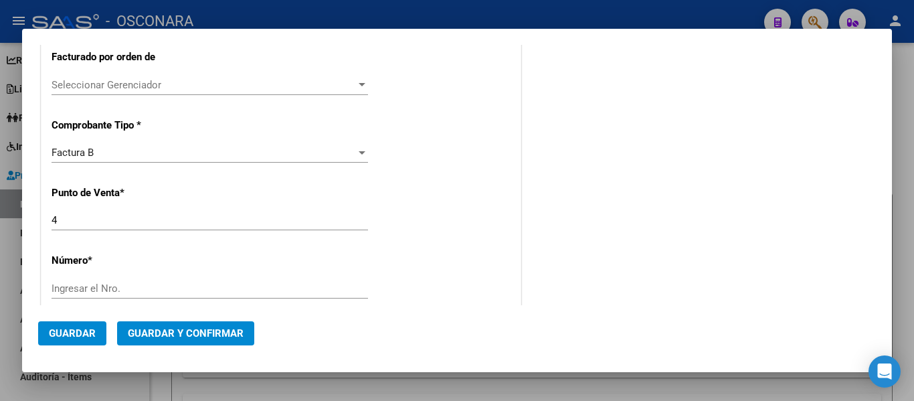
scroll to position [335, 0]
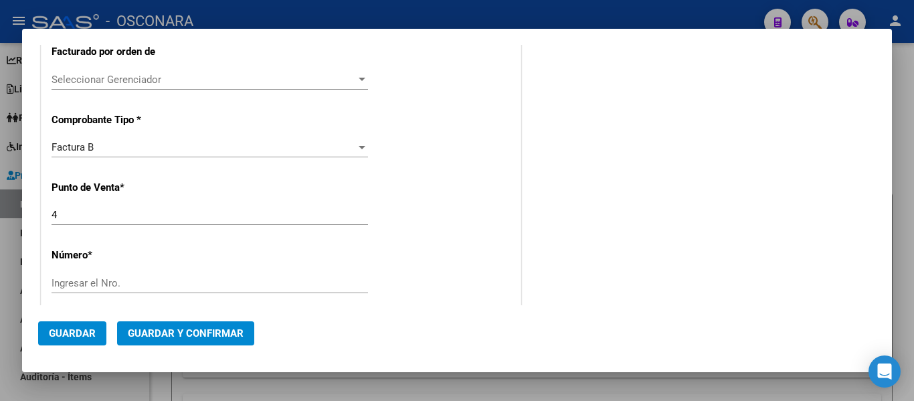
click at [145, 146] on div "Factura B" at bounding box center [204, 147] width 305 height 12
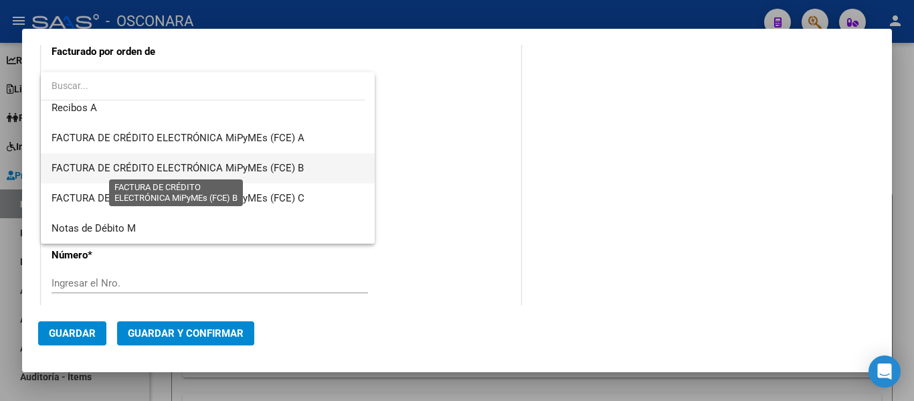
scroll to position [304, 0]
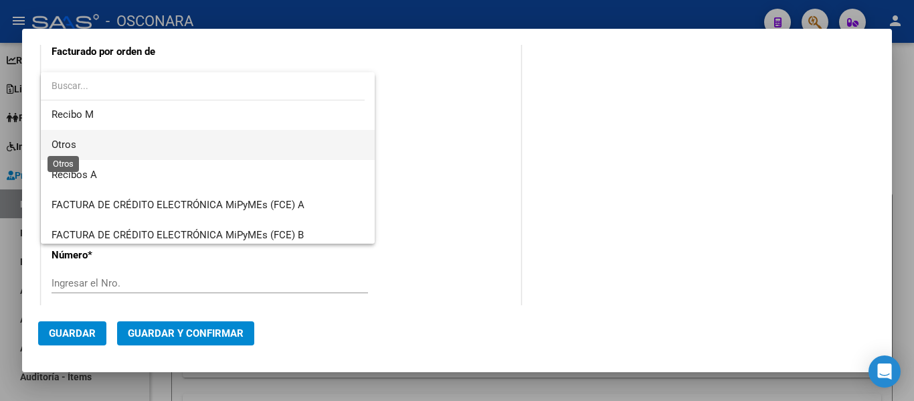
click at [64, 143] on span "Otros" at bounding box center [64, 145] width 25 height 12
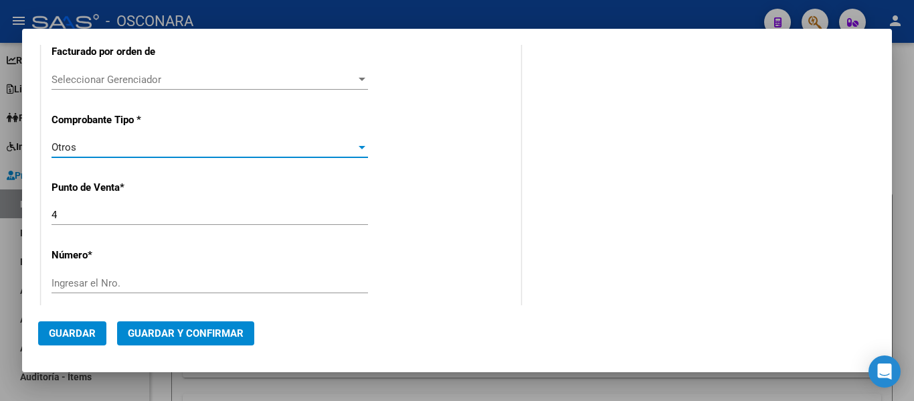
click at [72, 281] on input "Ingresar el Nro." at bounding box center [210, 283] width 317 height 12
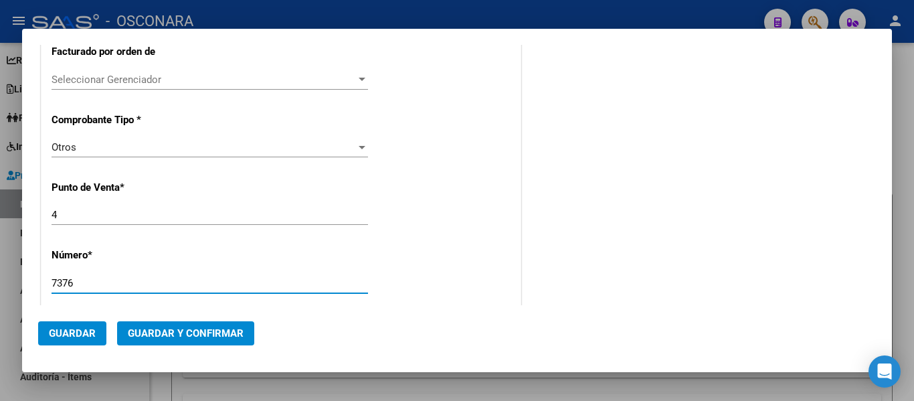
click at [64, 216] on input "4" at bounding box center [210, 215] width 317 height 12
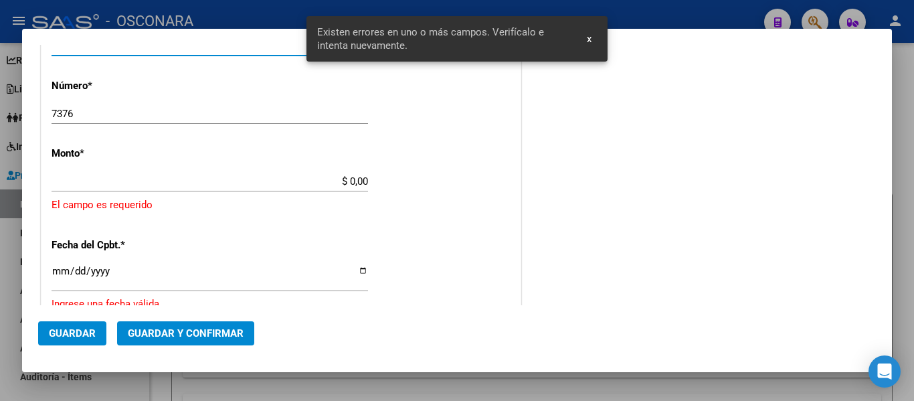
scroll to position [499, 0]
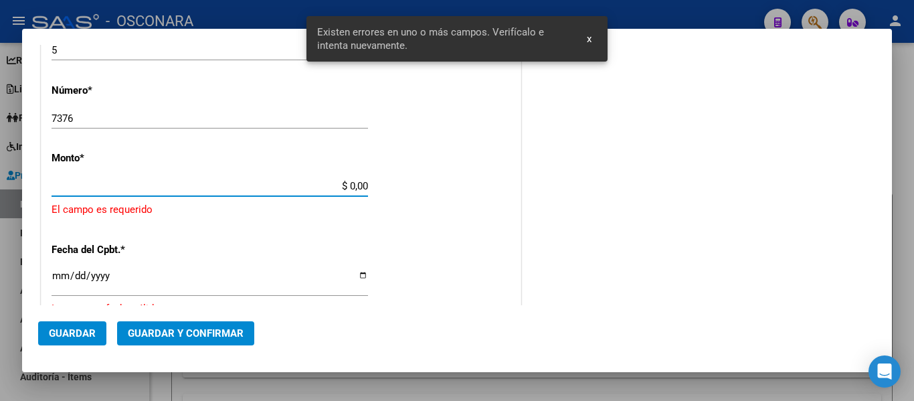
drag, startPoint x: 345, startPoint y: 185, endPoint x: 419, endPoint y: 193, distance: 74.2
click at [419, 193] on div "CUIT * 30-71711781-2 Ingresar CUIT ANALISIS PRESTADOR SIMPLE SALUD SA ARCA Padr…" at bounding box center [281, 188] width 479 height 1048
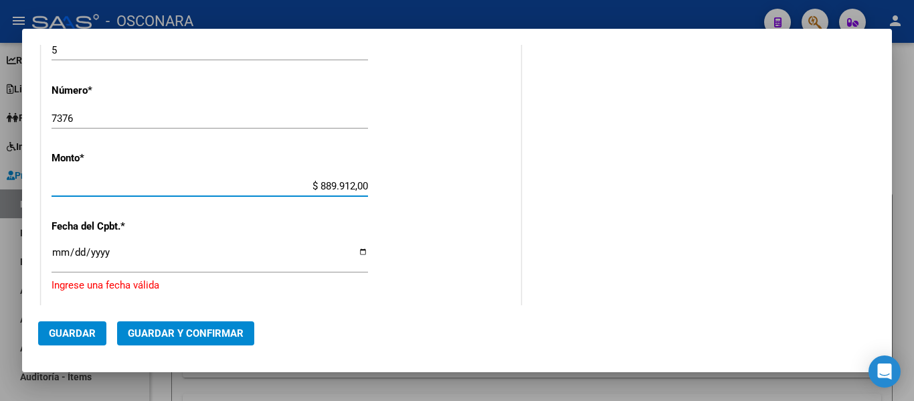
click at [56, 252] on input "Ingresar la fecha" at bounding box center [210, 257] width 317 height 21
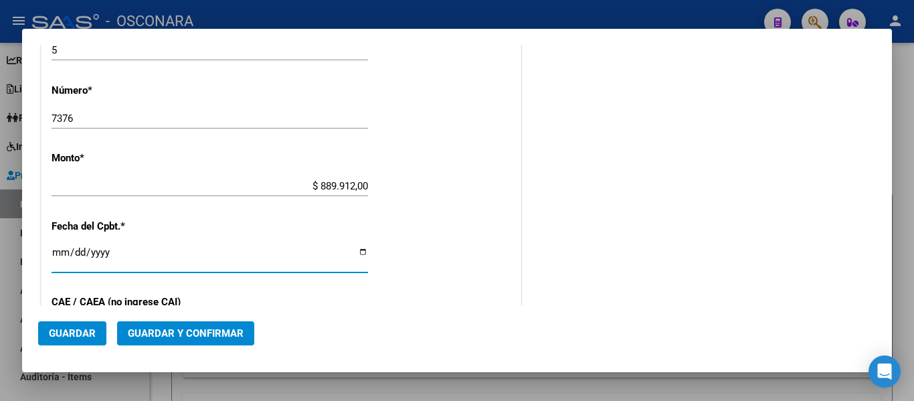
click at [151, 337] on span "Guardar y Confirmar" at bounding box center [186, 333] width 116 height 12
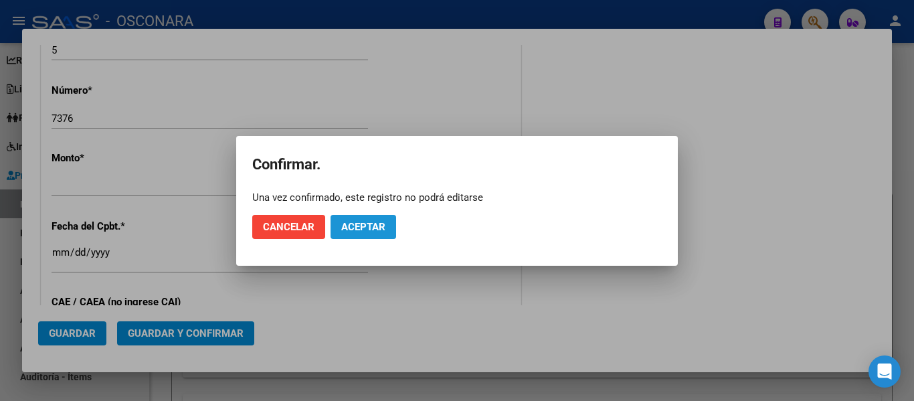
click at [380, 226] on span "Aceptar" at bounding box center [363, 227] width 44 height 12
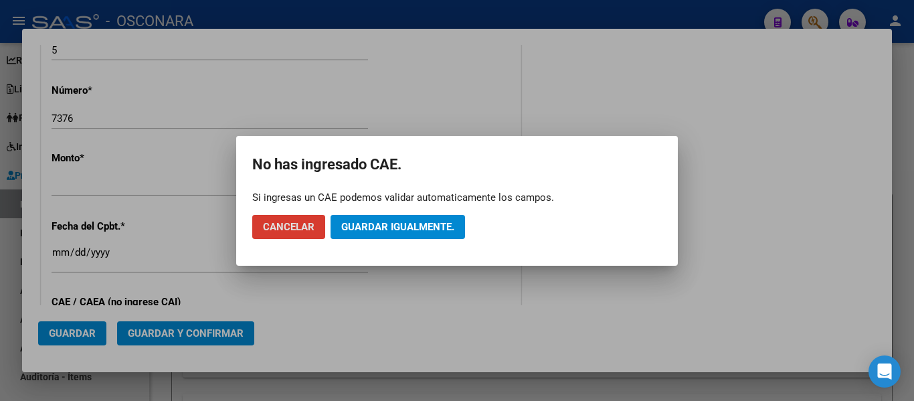
click at [383, 219] on button "Guardar igualmente." at bounding box center [398, 227] width 135 height 24
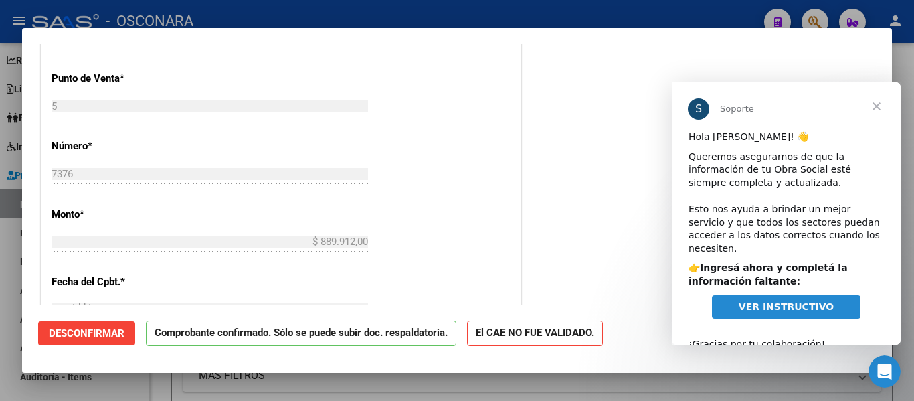
scroll to position [0, 0]
click at [874, 103] on span "Cerrar" at bounding box center [877, 106] width 48 height 48
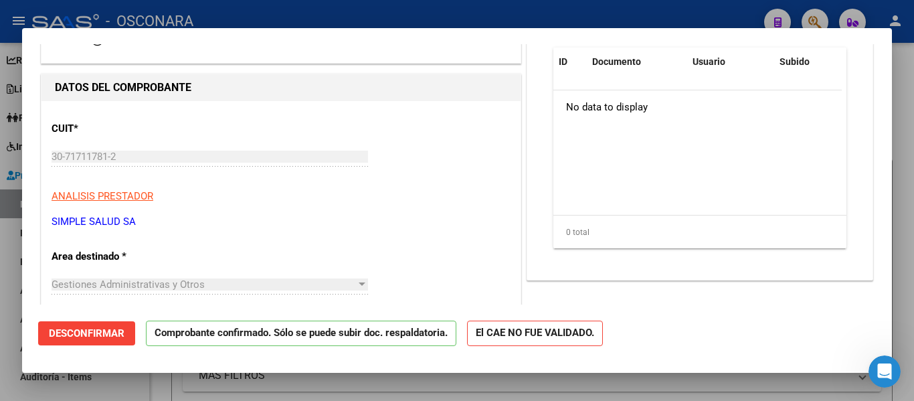
scroll to position [134, 0]
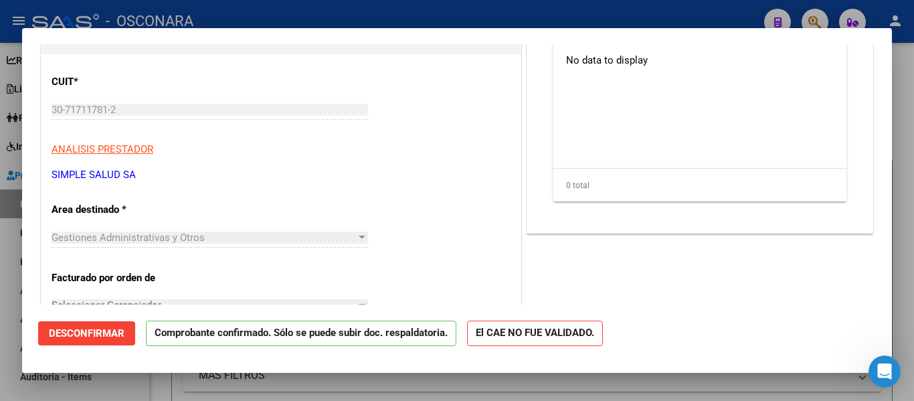
click at [0, 264] on div at bounding box center [457, 200] width 914 height 401
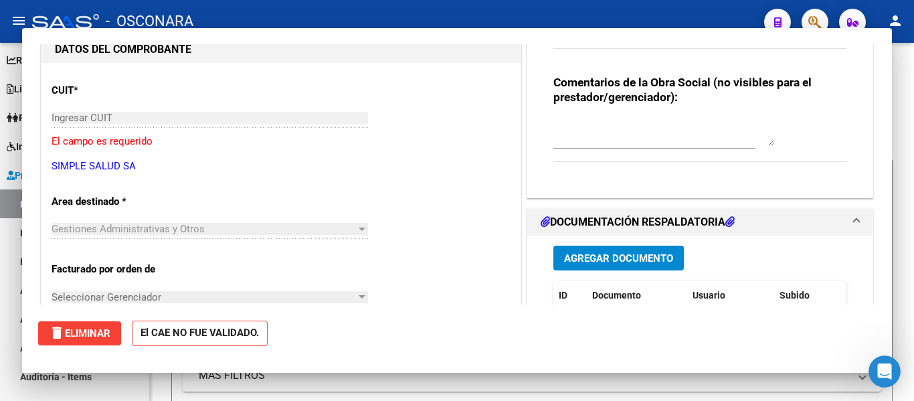
scroll to position [142, 0]
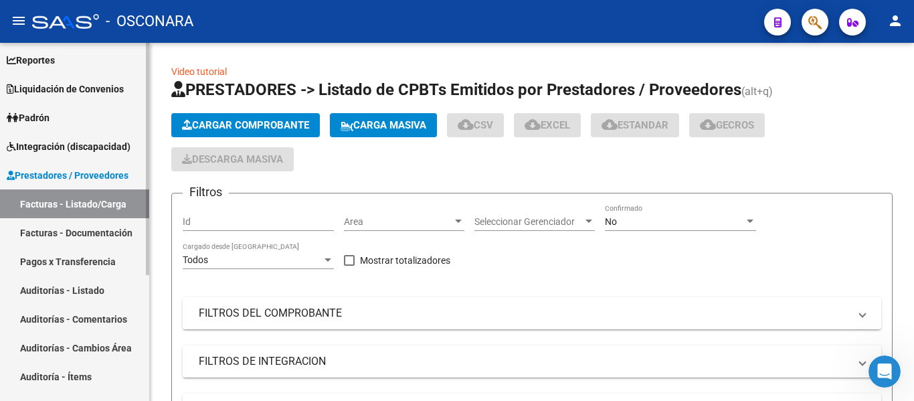
drag, startPoint x: 40, startPoint y: 292, endPoint x: 125, endPoint y: 238, distance: 100.8
click at [40, 292] on link "Auditorías - Listado" at bounding box center [74, 290] width 149 height 29
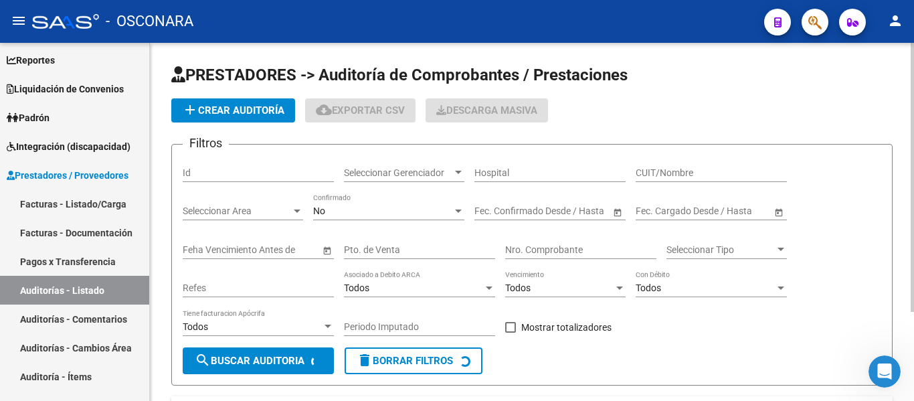
click at [244, 103] on button "add Crear Auditoría" at bounding box center [233, 110] width 124 height 24
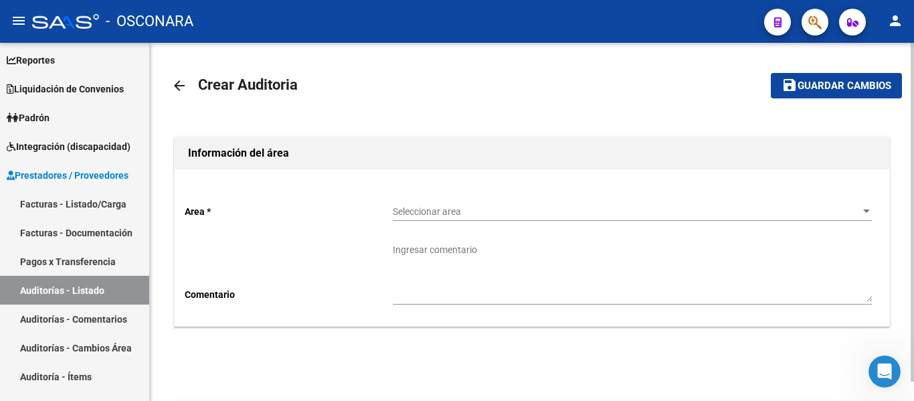
click at [450, 200] on div "Seleccionar area Seleccionar area" at bounding box center [632, 207] width 479 height 27
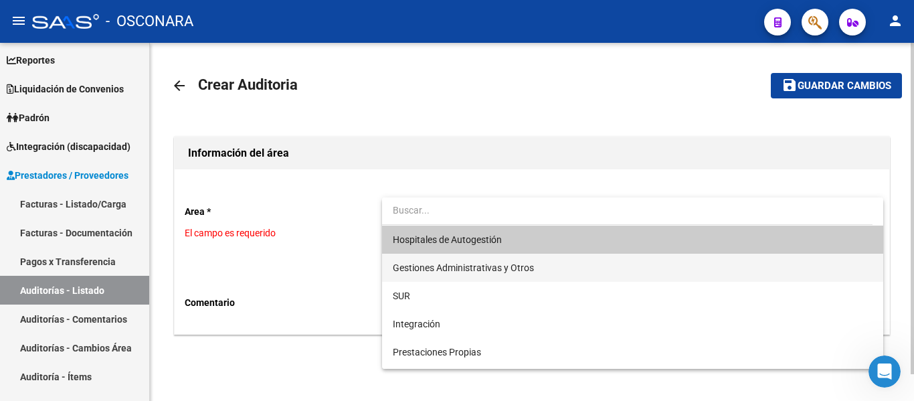
drag, startPoint x: 437, startPoint y: 264, endPoint x: 388, endPoint y: 292, distance: 56.6
click at [437, 265] on span "Gestiones Administrativas y Otros" at bounding box center [463, 267] width 141 height 11
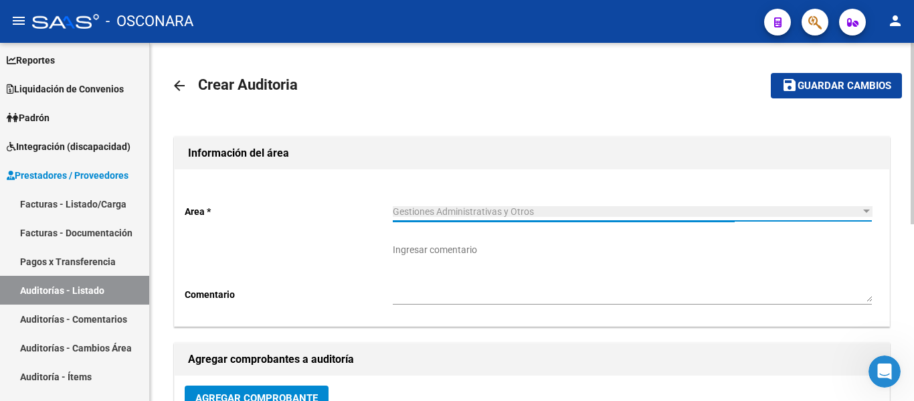
click at [221, 393] on span "Agregar Comprobante" at bounding box center [256, 398] width 123 height 12
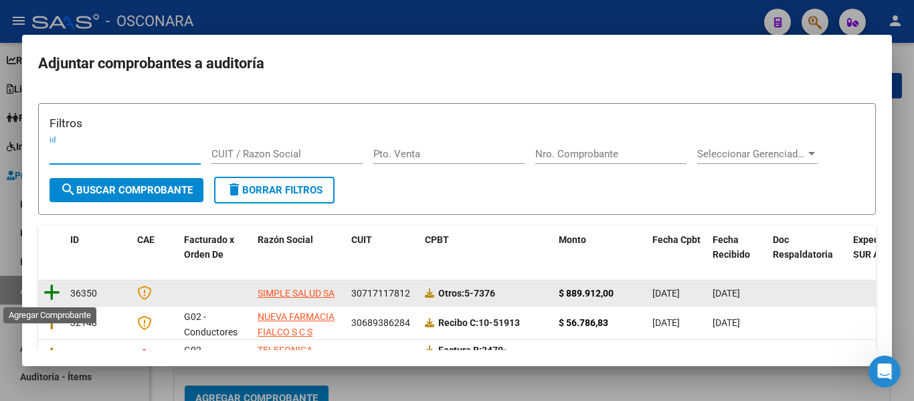
click at [52, 290] on icon at bounding box center [52, 292] width 17 height 19
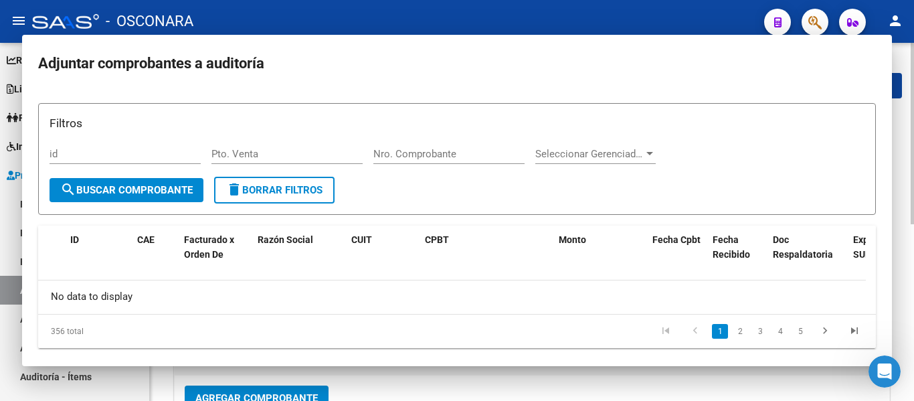
scroll to position [9, 0]
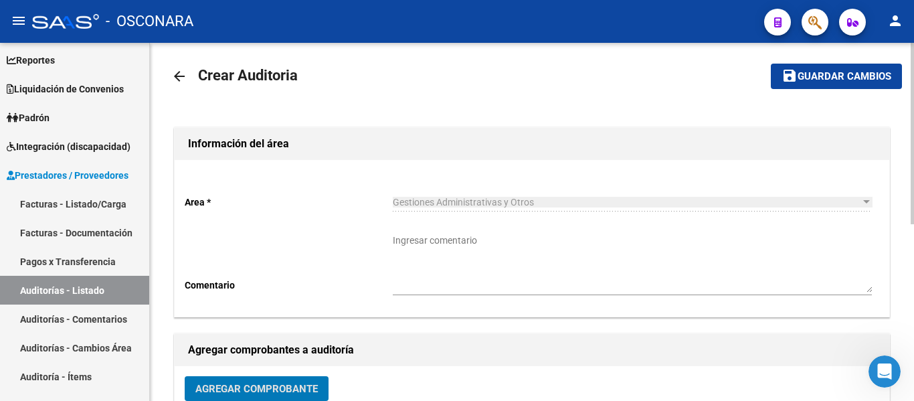
drag, startPoint x: 815, startPoint y: 72, endPoint x: 589, endPoint y: 130, distance: 232.8
click at [815, 72] on span "Guardar cambios" at bounding box center [845, 77] width 94 height 12
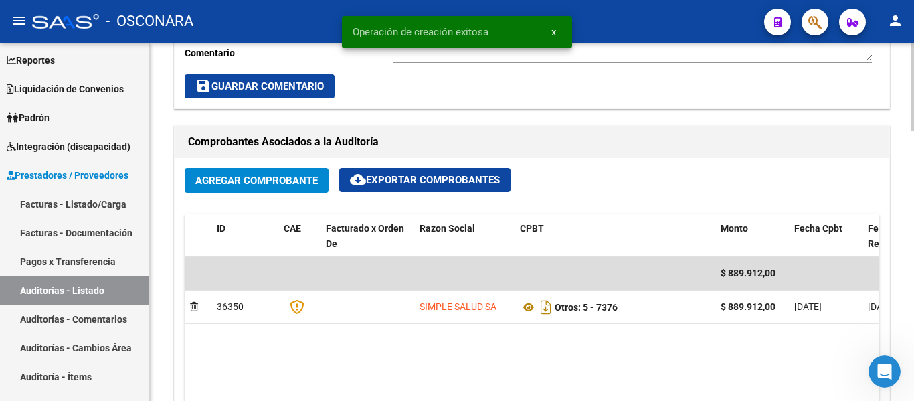
scroll to position [669, 0]
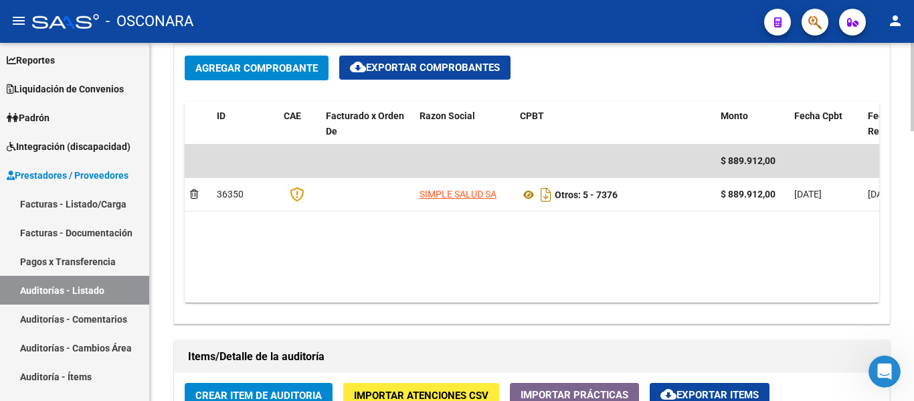
click at [228, 388] on button "Crear Item de Auditoria" at bounding box center [259, 395] width 148 height 25
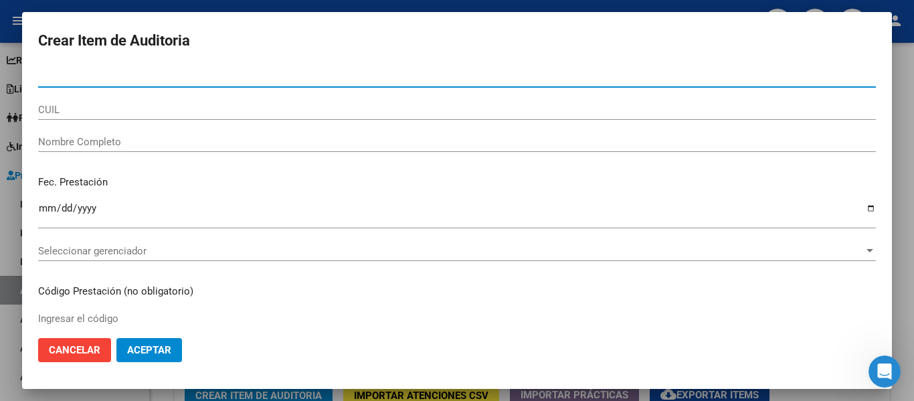
paste input "17177234"
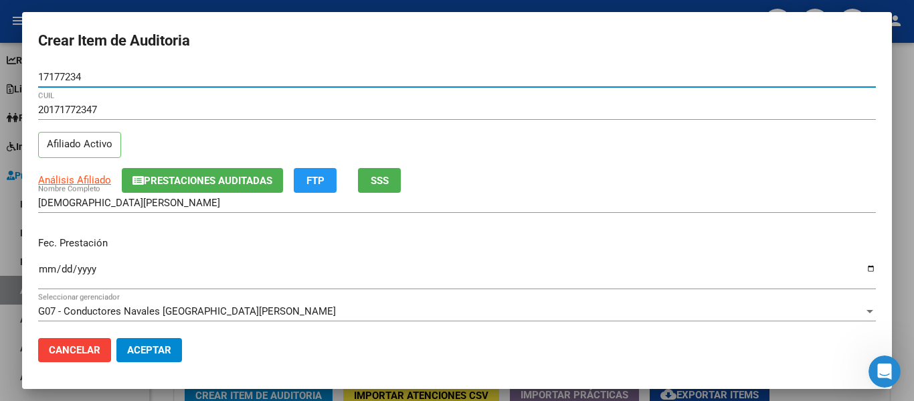
click at [48, 267] on input "Ingresar la fecha" at bounding box center [457, 274] width 838 height 21
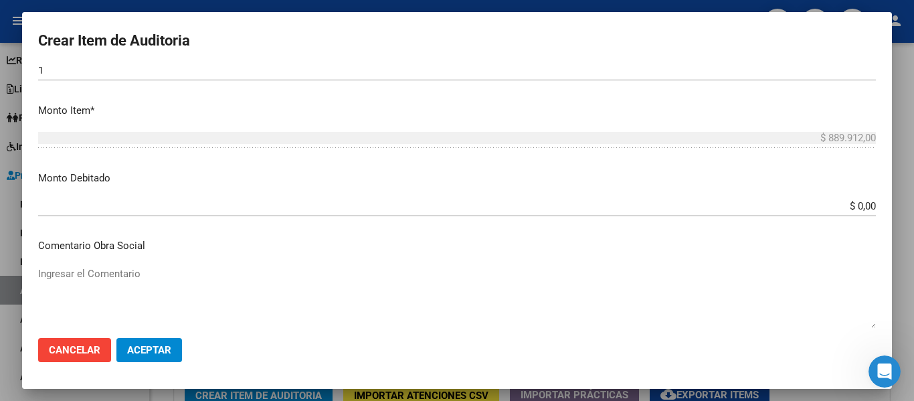
scroll to position [469, 0]
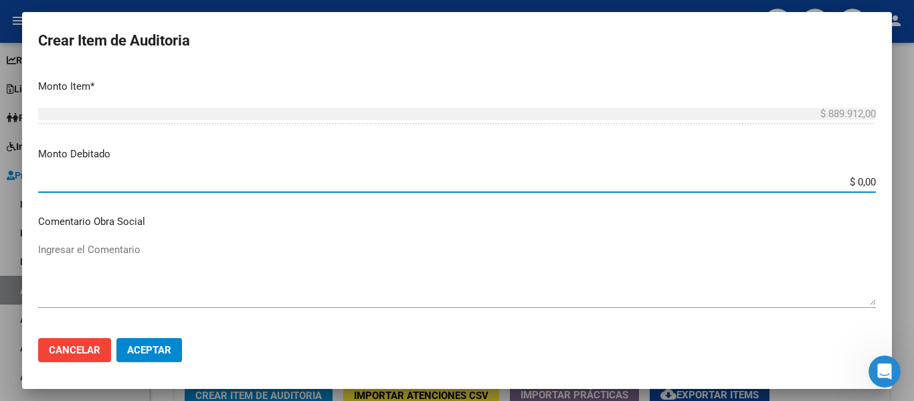
drag, startPoint x: 848, startPoint y: 181, endPoint x: 914, endPoint y: 201, distance: 69.1
click at [904, 201] on div "Crear Item de Auditoria 17177234 Nro Documento 20171772347 CUIL Afiliado Activo…" at bounding box center [457, 200] width 914 height 401
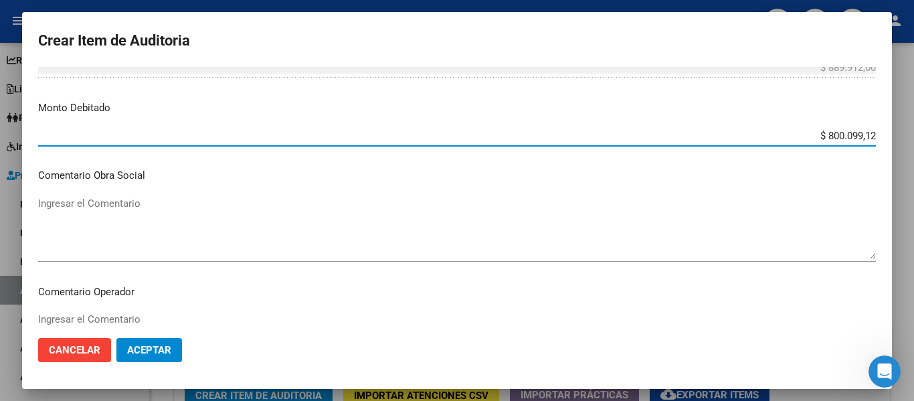
scroll to position [603, 0]
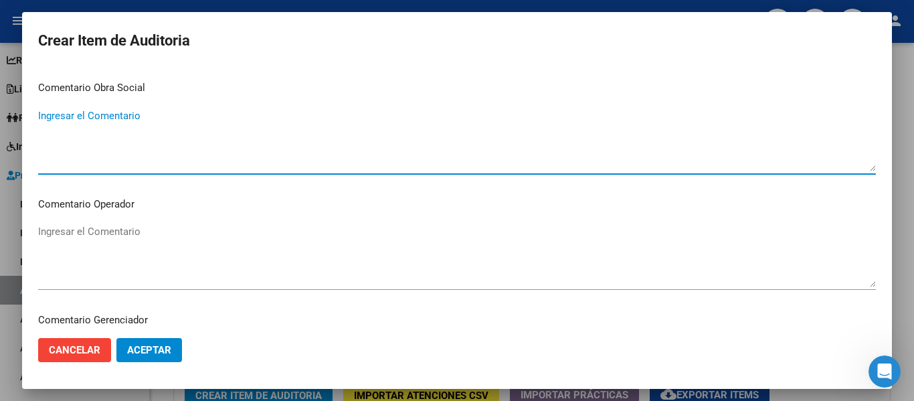
click at [147, 144] on textarea "Ingresar el Comentario" at bounding box center [457, 139] width 838 height 63
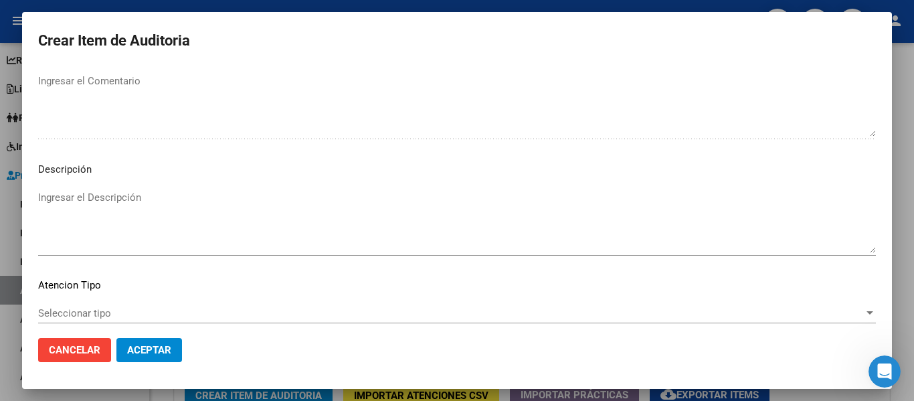
scroll to position [870, 0]
click at [126, 201] on textarea "Ingresar el Descripción" at bounding box center [457, 220] width 838 height 63
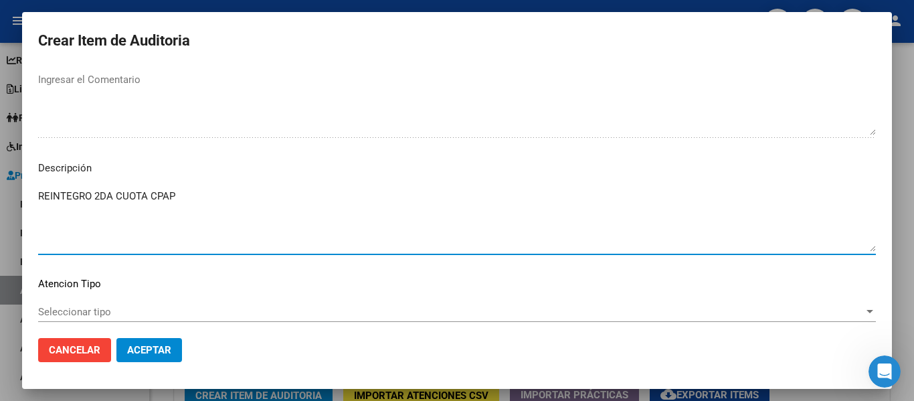
click at [145, 194] on textarea "REINTEGRO 2DA CUOTA CPAP" at bounding box center [457, 220] width 838 height 63
click at [222, 189] on textarea "REINTEGRO 2DA CUOTA DE 11 CPAP" at bounding box center [457, 220] width 838 height 63
click at [181, 192] on textarea "REINTEGRO 2DA CUOTA DE 11 CPAP" at bounding box center [457, 220] width 838 height 63
click at [228, 196] on textarea "REINTEGRO 2DA CUOTA DE 11 CPAP" at bounding box center [457, 220] width 838 height 63
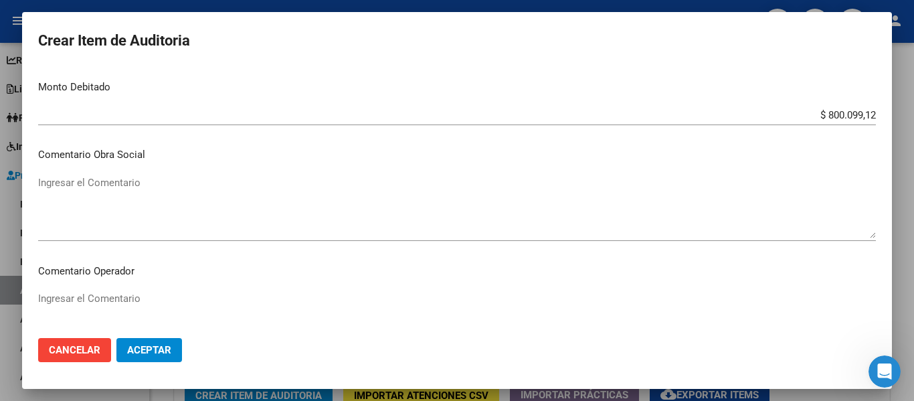
scroll to position [469, 0]
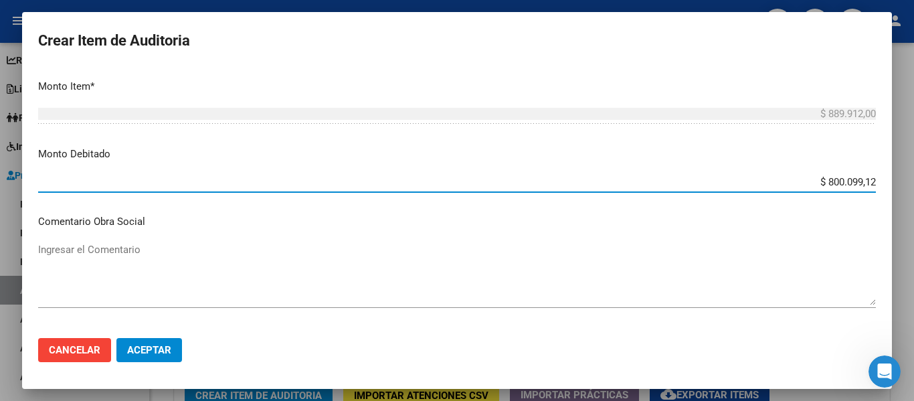
drag, startPoint x: 827, startPoint y: 180, endPoint x: 914, endPoint y: 179, distance: 87.0
click at [904, 179] on div "Crear Item de Auditoria 17177234 Nro Documento 20171772347 CUIL Afiliado Activo…" at bounding box center [457, 200] width 914 height 401
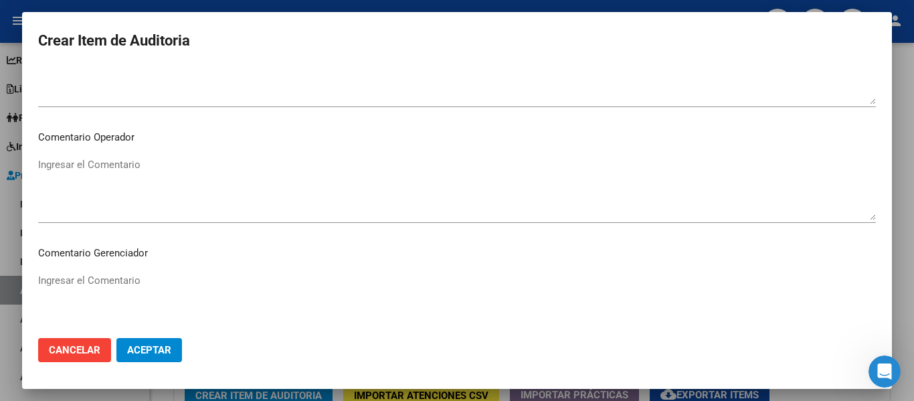
scroll to position [945, 0]
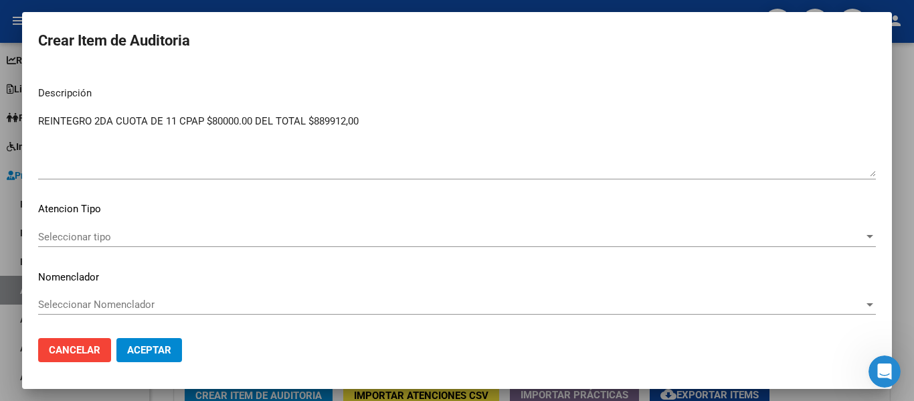
click at [100, 224] on mat-dialog-content "17177234 Nro Documento 20171772347 CUIL Afiliado Activo Análisis Afiliado Prest…" at bounding box center [457, 197] width 870 height 260
click at [92, 240] on span "Seleccionar tipo" at bounding box center [451, 237] width 826 height 12
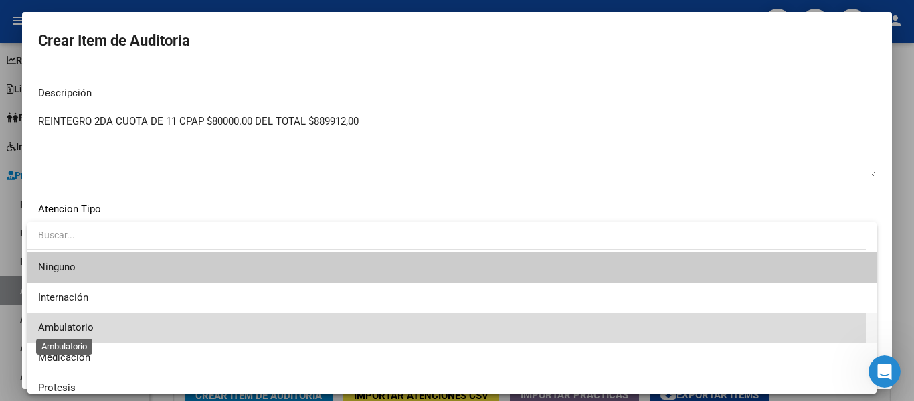
click at [70, 328] on span "Ambulatorio" at bounding box center [66, 327] width 56 height 12
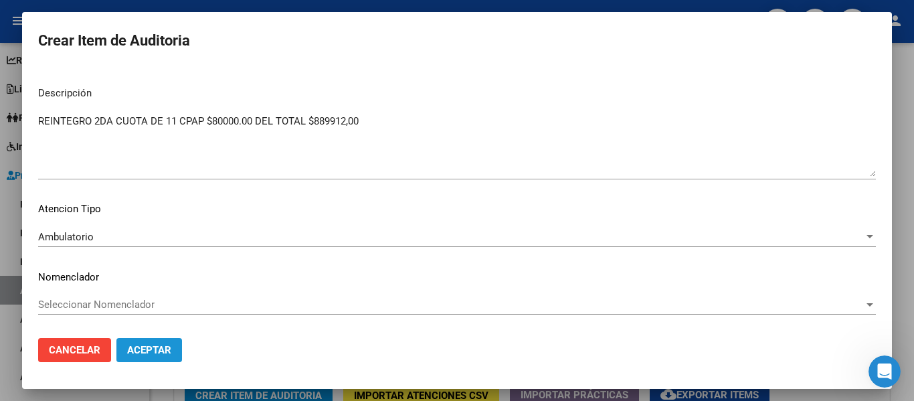
click at [145, 351] on span "Aceptar" at bounding box center [149, 350] width 44 height 12
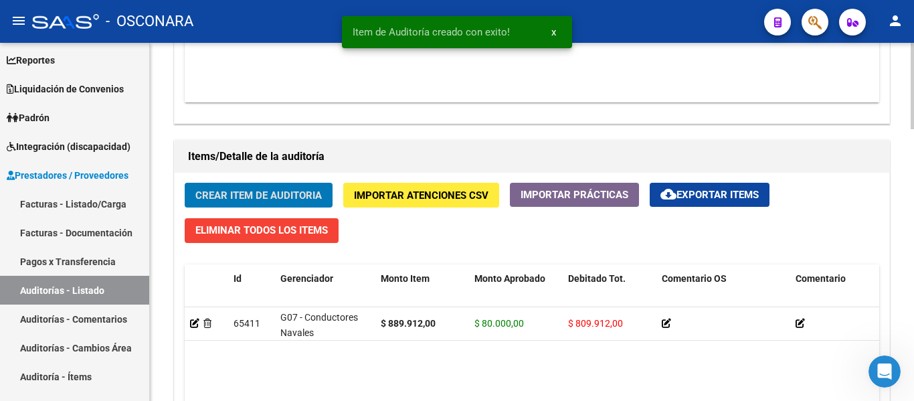
scroll to position [1131, 0]
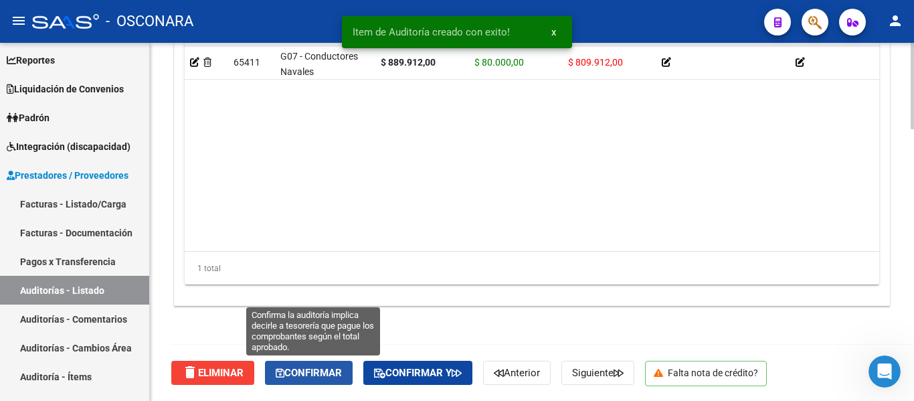
click at [313, 372] on span "Confirmar" at bounding box center [309, 373] width 66 height 12
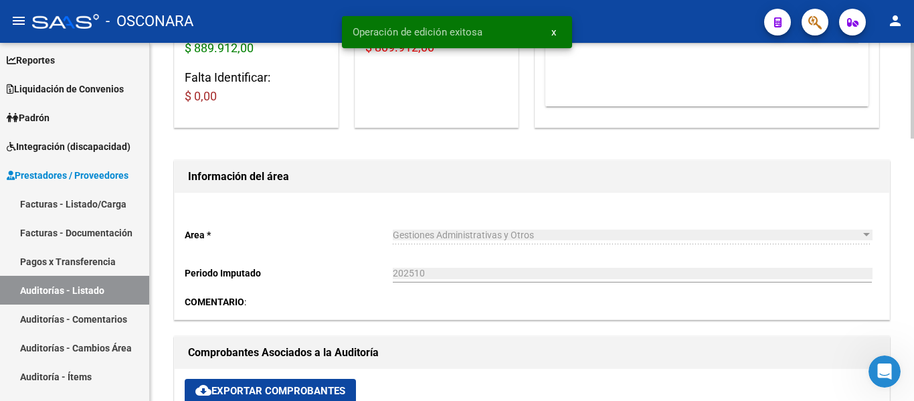
scroll to position [0, 0]
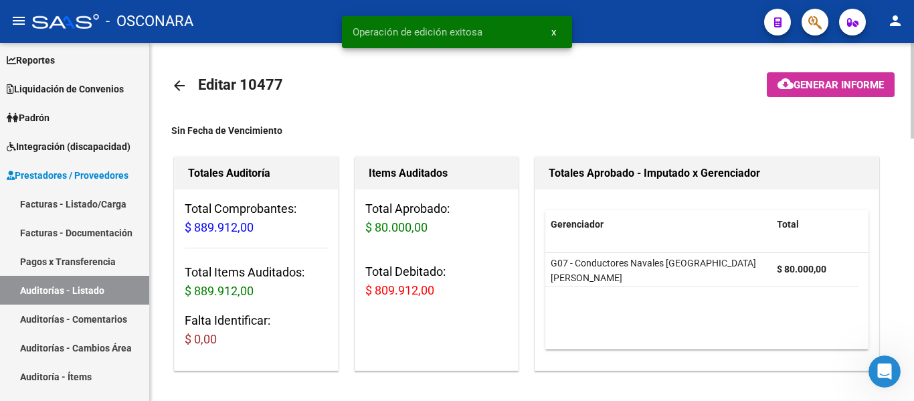
click at [835, 81] on span "Generar informe" at bounding box center [839, 85] width 90 height 12
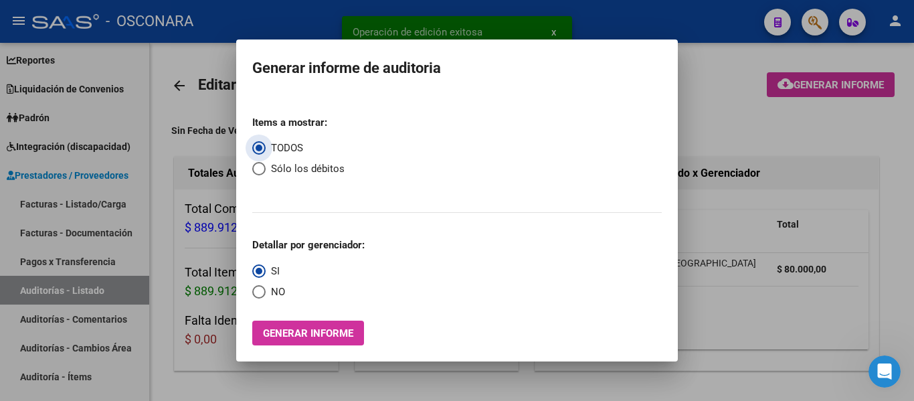
click at [272, 341] on button "Generar informe" at bounding box center [308, 333] width 112 height 25
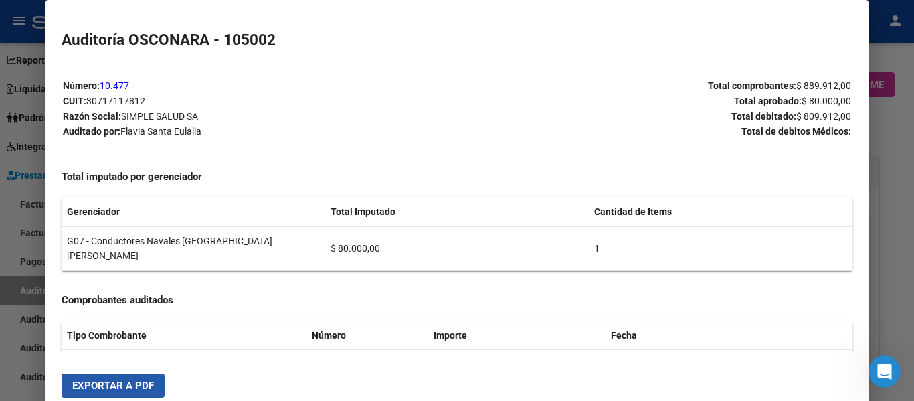
click at [94, 376] on button "Exportar a PDF" at bounding box center [113, 386] width 103 height 24
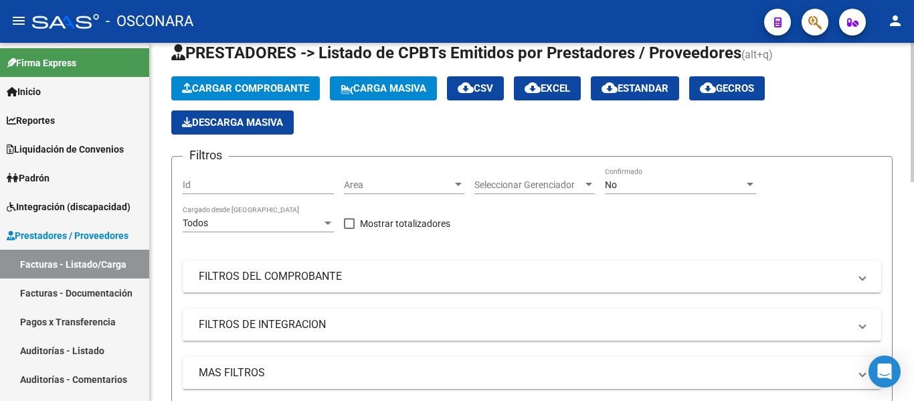
scroll to position [134, 0]
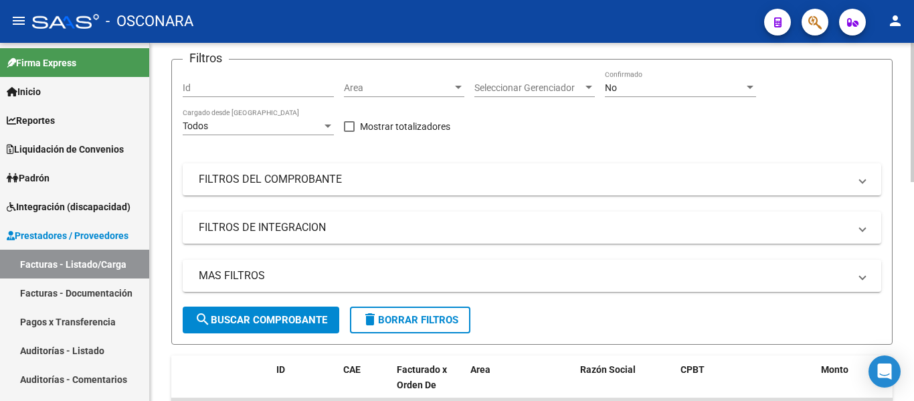
drag, startPoint x: 249, startPoint y: 179, endPoint x: 377, endPoint y: 216, distance: 133.1
click at [249, 179] on mat-panel-title "FILTROS DEL COMPROBANTE" at bounding box center [524, 179] width 651 height 15
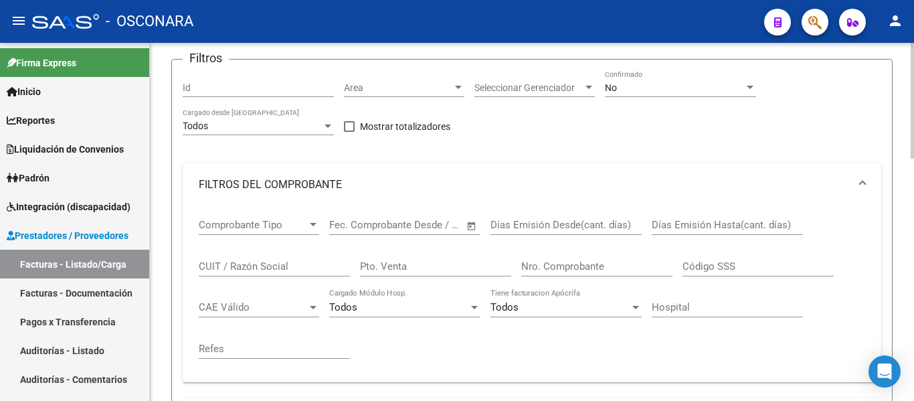
click at [432, 265] on input "Pto. Venta" at bounding box center [435, 266] width 151 height 12
click at [563, 270] on input "Nro. Comprobante" at bounding box center [597, 266] width 151 height 12
type input "7375"
click at [654, 90] on div "No" at bounding box center [674, 87] width 139 height 11
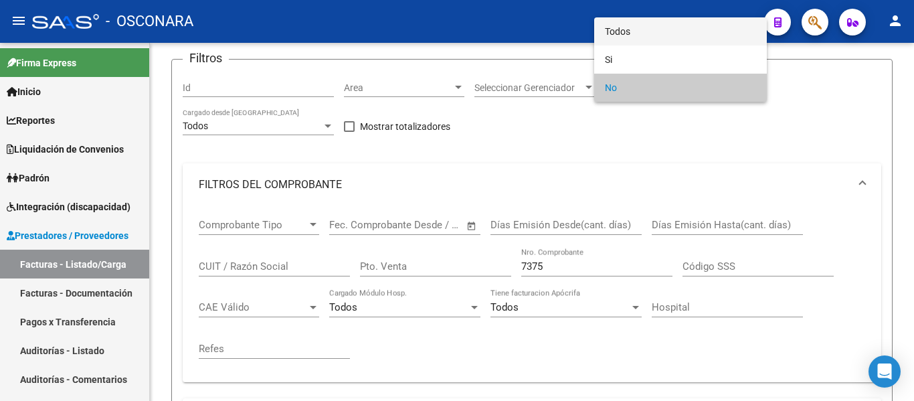
click at [657, 35] on span "Todos" at bounding box center [680, 31] width 151 height 28
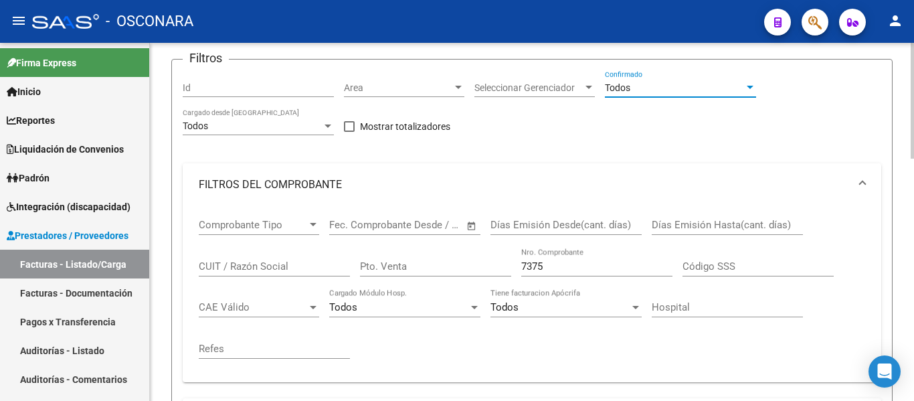
click at [567, 268] on input "7375" at bounding box center [597, 266] width 151 height 12
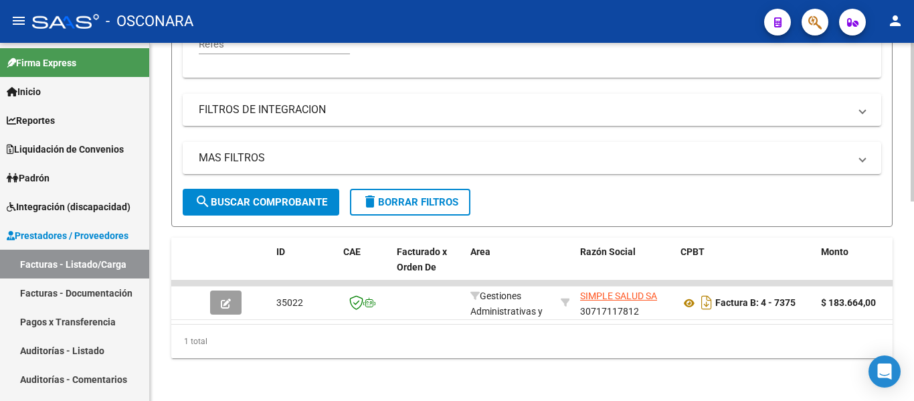
scroll to position [449, 0]
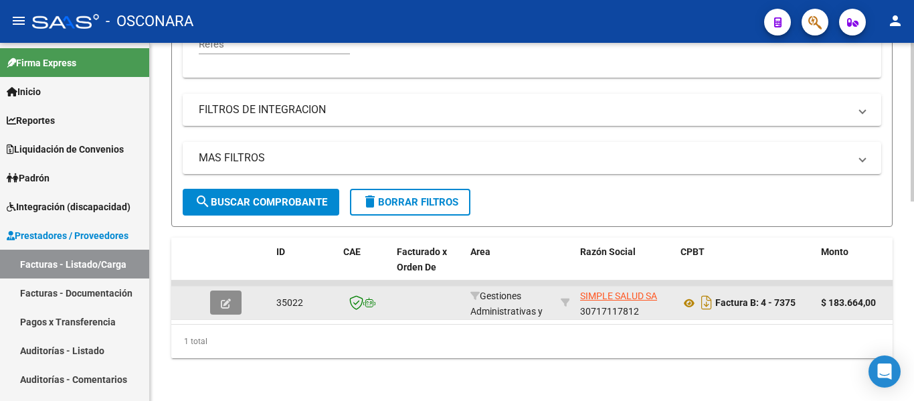
click at [220, 293] on button "button" at bounding box center [225, 303] width 31 height 24
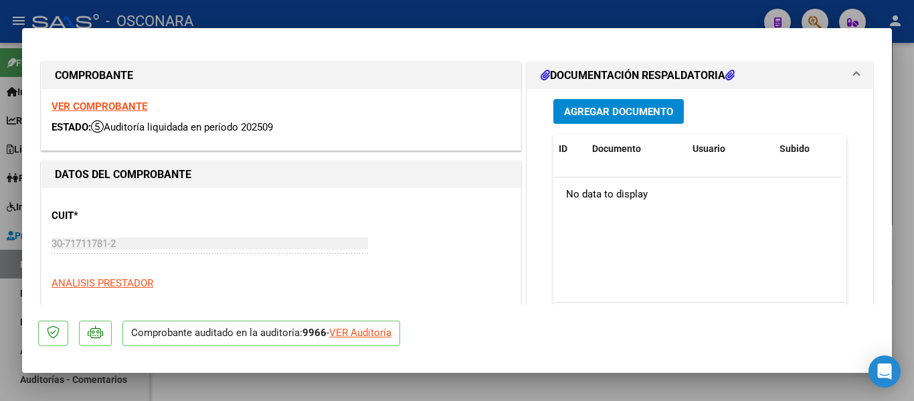
click at [357, 337] on div "VER Auditoría" at bounding box center [360, 332] width 62 height 15
type input "$ 0,00"
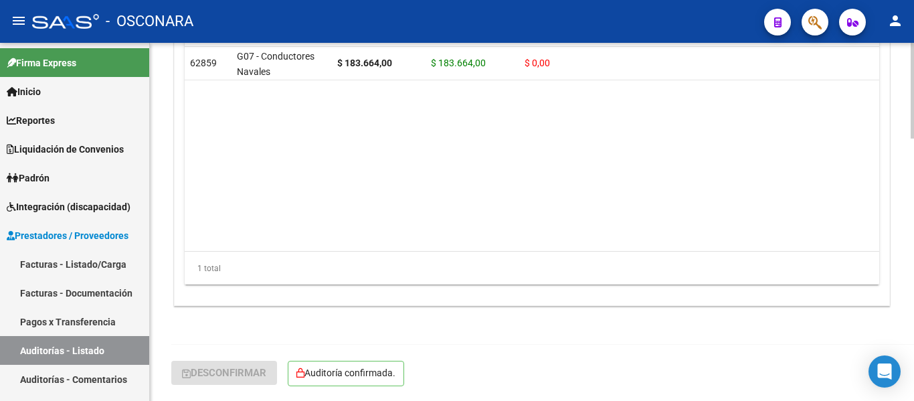
scroll to position [712, 0]
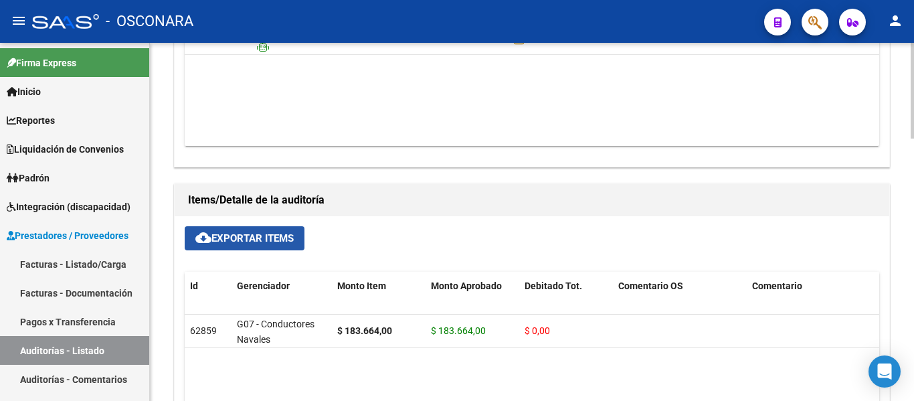
click at [225, 237] on span "cloud_download Exportar Items" at bounding box center [244, 238] width 98 height 12
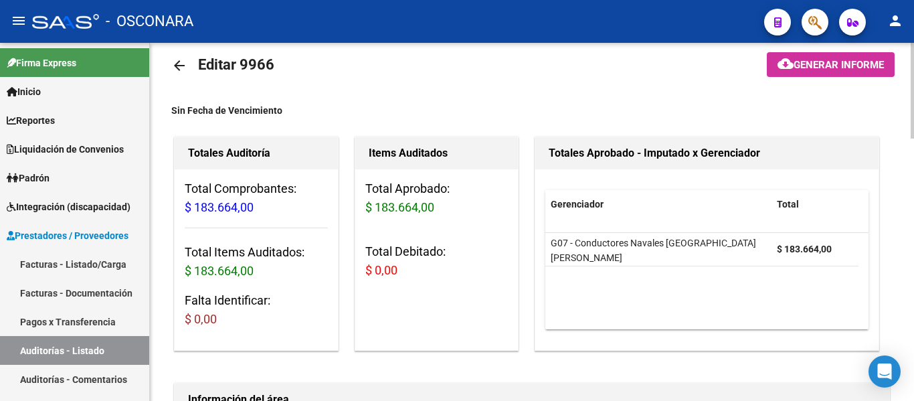
scroll to position [0, 0]
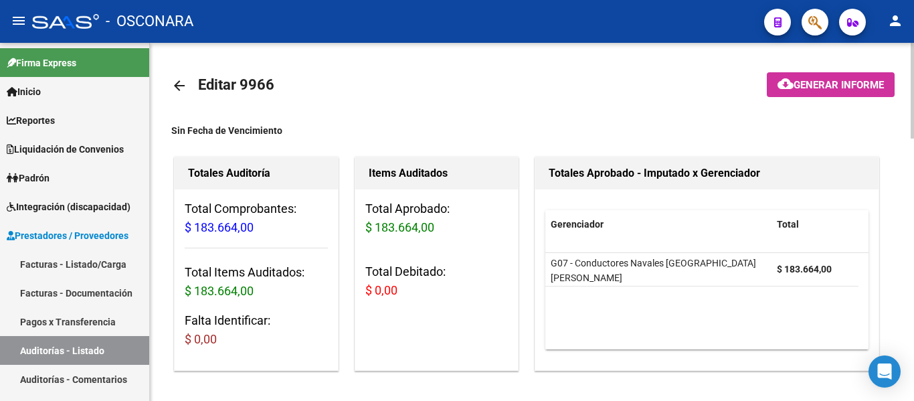
click at [799, 73] on button "cloud_download Generar informe" at bounding box center [831, 84] width 128 height 25
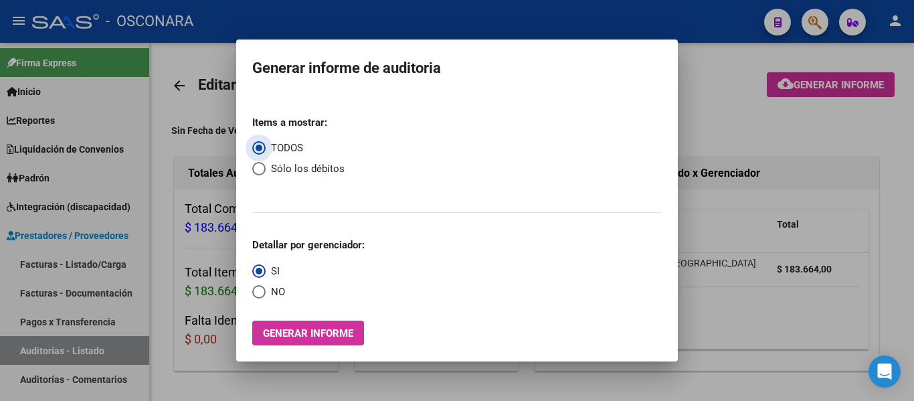
click at [289, 325] on button "Generar informe" at bounding box center [308, 333] width 112 height 25
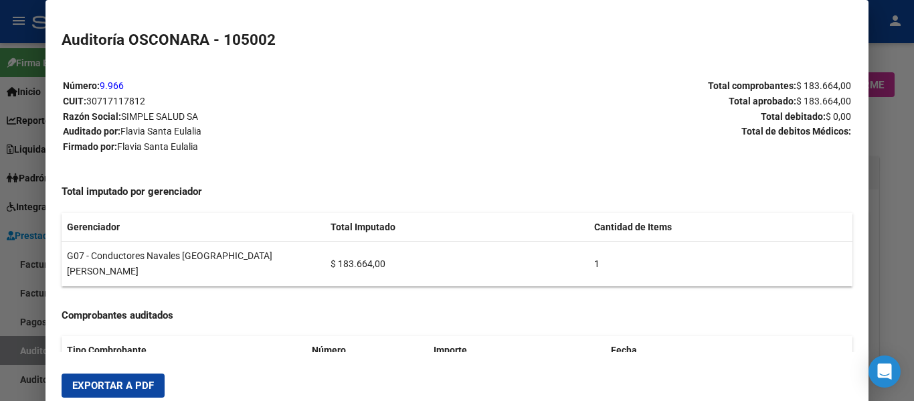
click at [113, 378] on button "Exportar a PDF" at bounding box center [113, 386] width 103 height 24
click at [888, 194] on div at bounding box center [457, 200] width 914 height 401
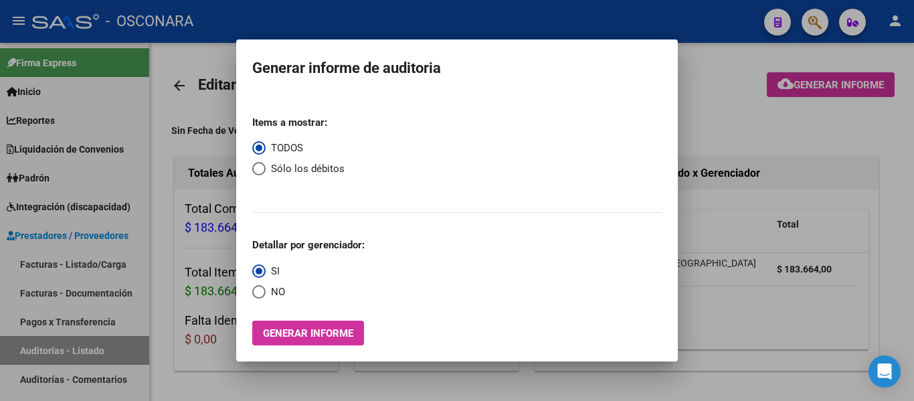
click at [886, 194] on div at bounding box center [457, 200] width 914 height 401
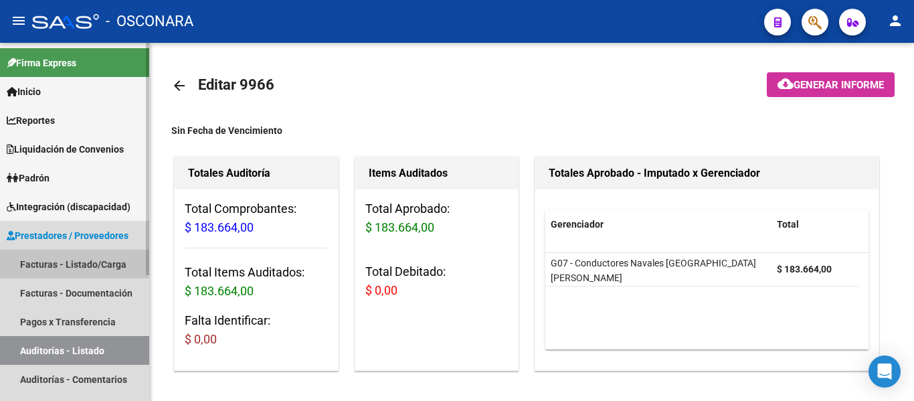
click at [60, 253] on link "Facturas - Listado/Carga" at bounding box center [74, 264] width 149 height 29
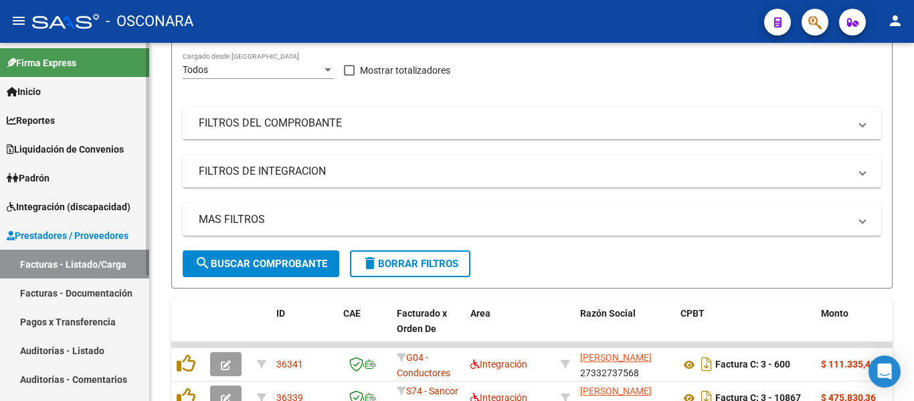
scroll to position [201, 0]
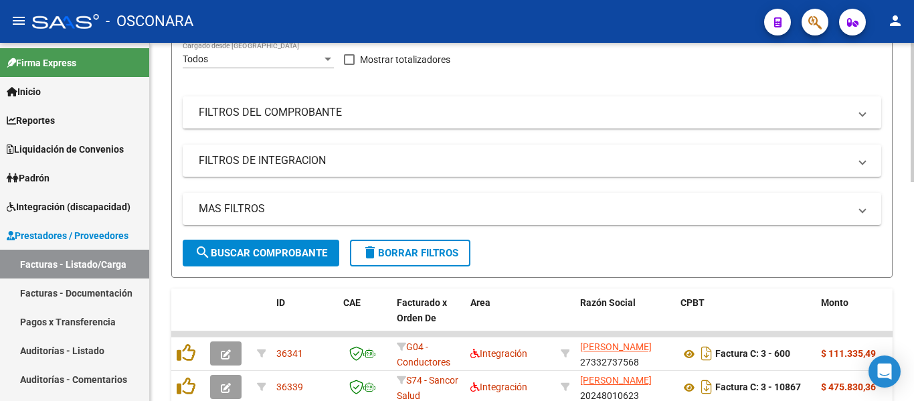
click at [398, 106] on mat-panel-title "FILTROS DEL COMPROBANTE" at bounding box center [524, 112] width 651 height 15
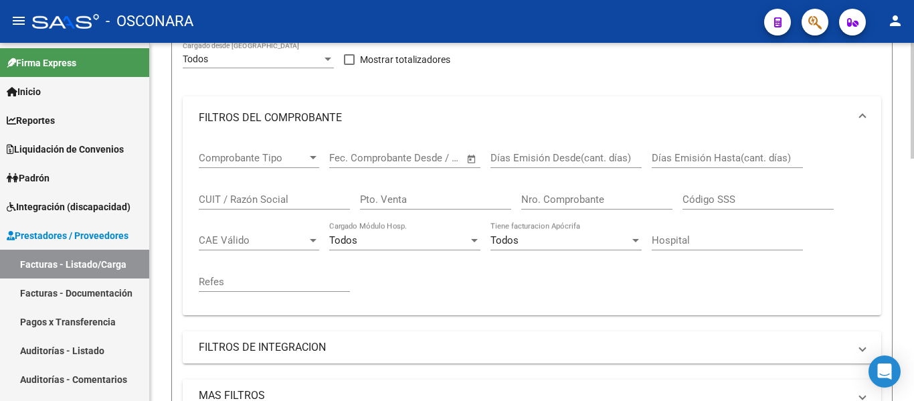
click at [410, 208] on div "Pto. Venta" at bounding box center [435, 195] width 151 height 29
click at [558, 204] on input "Nro. Comprobante" at bounding box center [597, 199] width 151 height 12
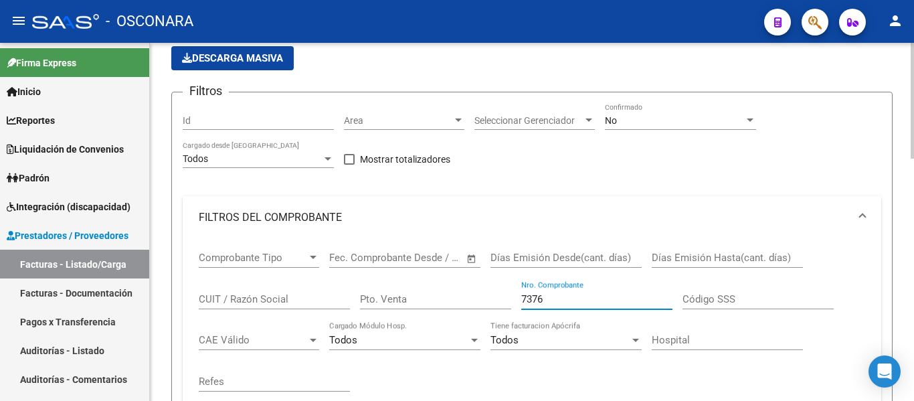
scroll to position [67, 0]
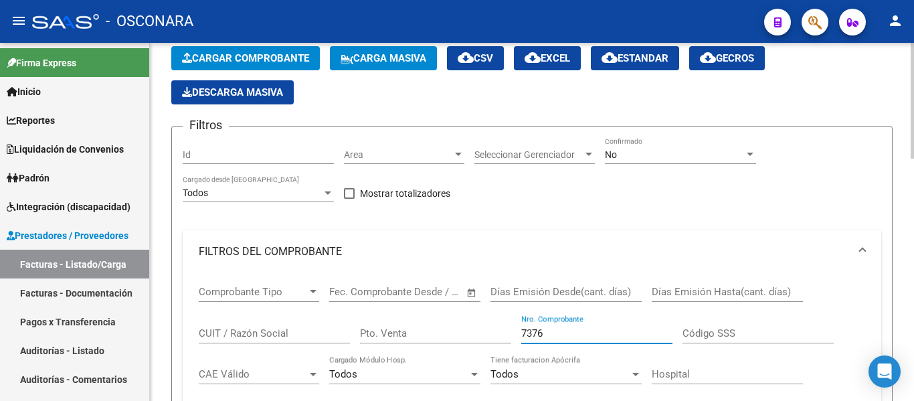
type input "7376"
click at [664, 159] on div "No" at bounding box center [674, 154] width 139 height 11
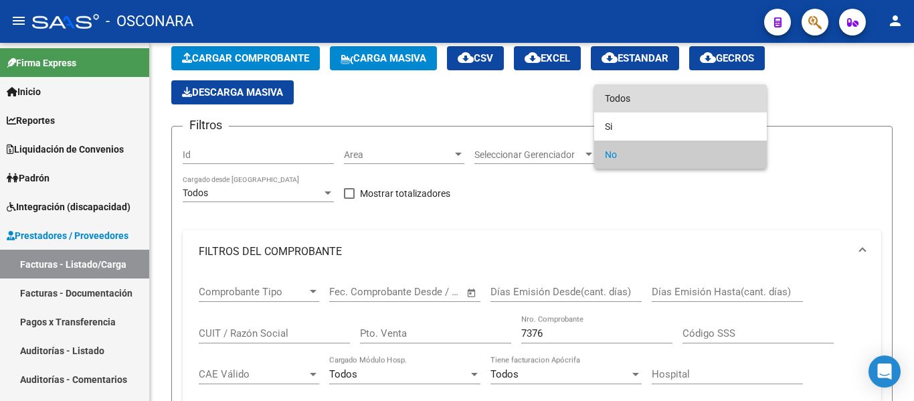
click at [627, 94] on span "Todos" at bounding box center [680, 98] width 151 height 28
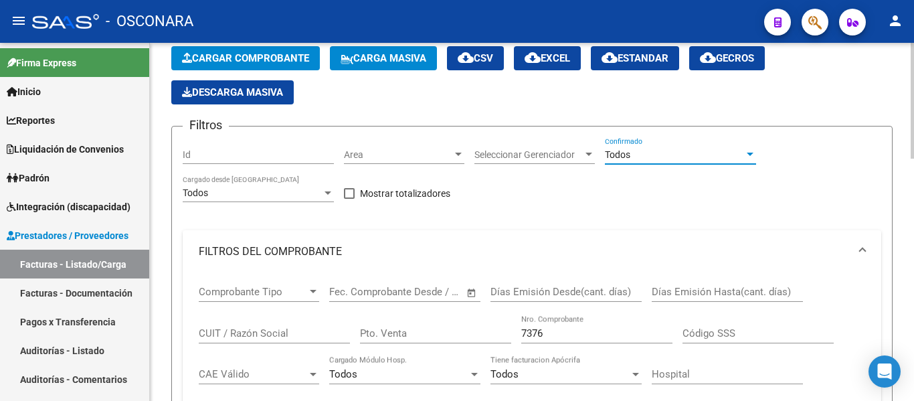
click at [564, 325] on div "7376 Nro. Comprobante" at bounding box center [597, 329] width 151 height 29
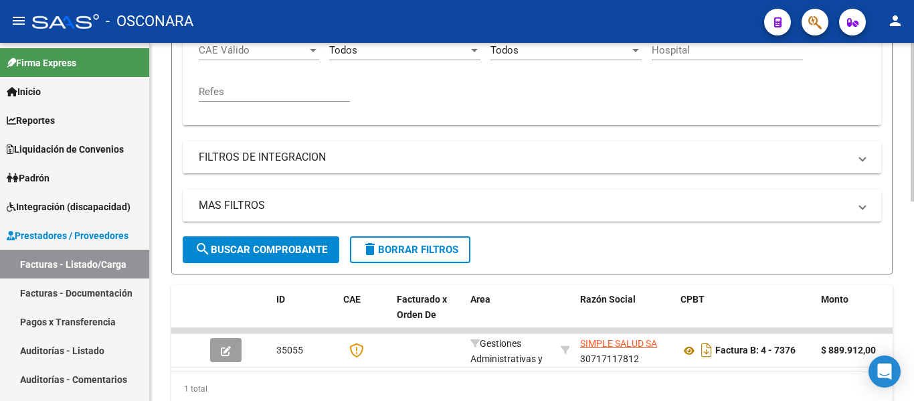
scroll to position [402, 0]
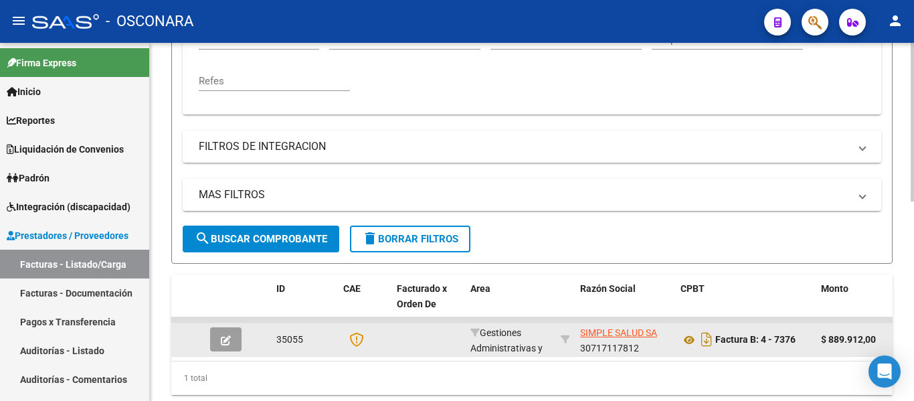
click at [220, 336] on button "button" at bounding box center [225, 339] width 31 height 24
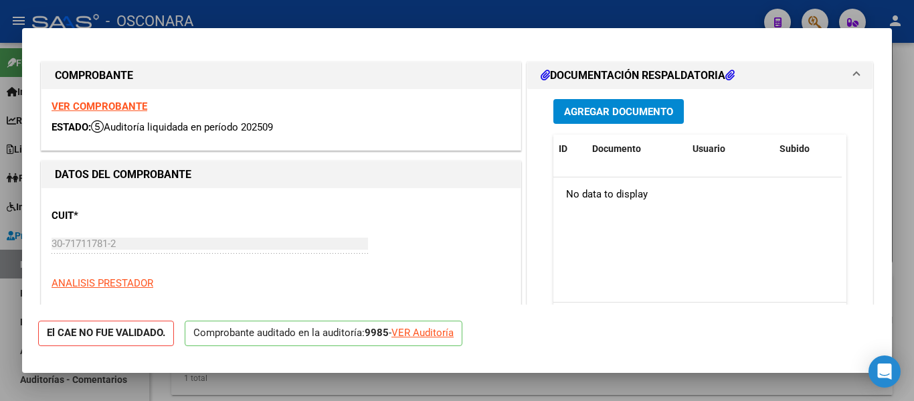
click at [425, 329] on div "VER Auditoría" at bounding box center [423, 332] width 62 height 15
type input "$ 0,00"
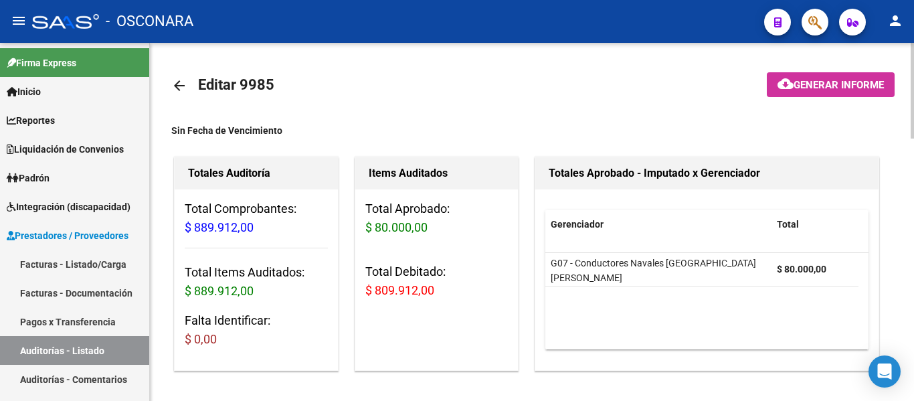
click at [801, 80] on span "Generar informe" at bounding box center [839, 85] width 90 height 12
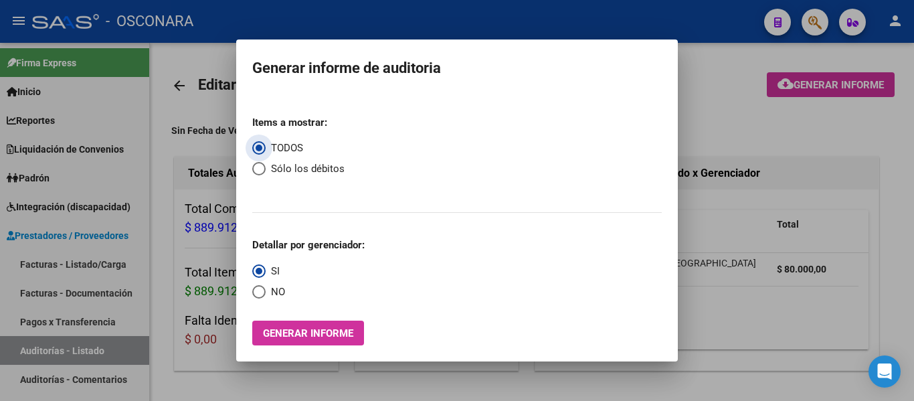
click at [316, 331] on span "Generar informe" at bounding box center [308, 333] width 90 height 12
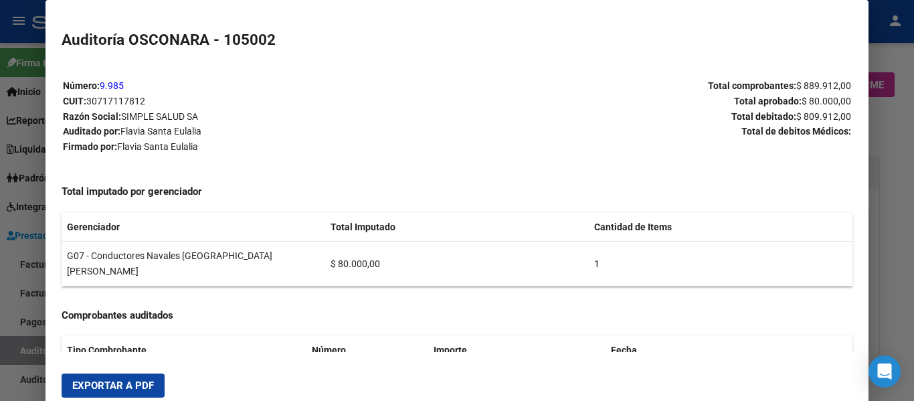
click at [103, 384] on span "Exportar a PDF" at bounding box center [113, 386] width 82 height 12
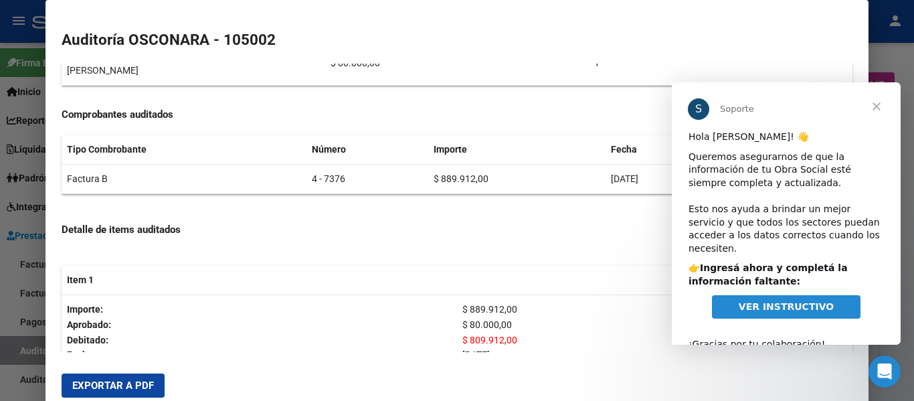
click at [900, 48] on div at bounding box center [457, 200] width 914 height 401
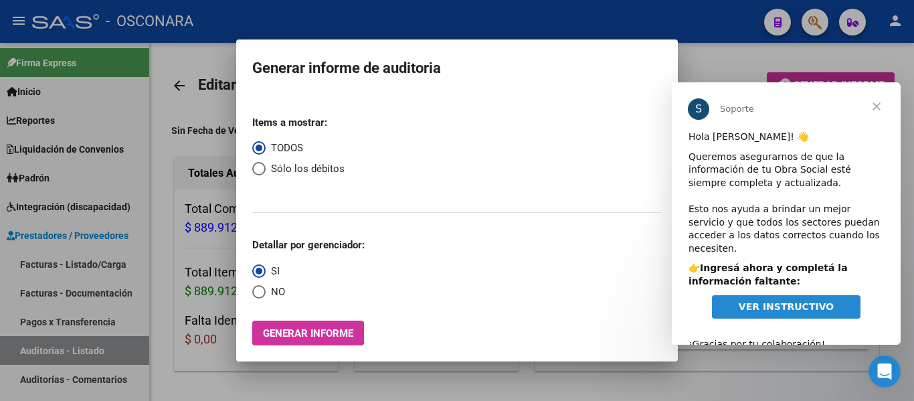
click at [878, 51] on div at bounding box center [457, 200] width 914 height 401
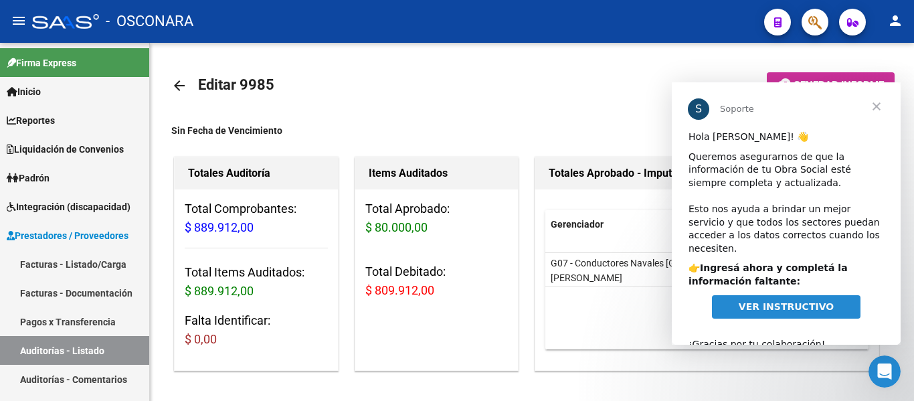
click at [877, 106] on span "Cerrar" at bounding box center [877, 106] width 48 height 48
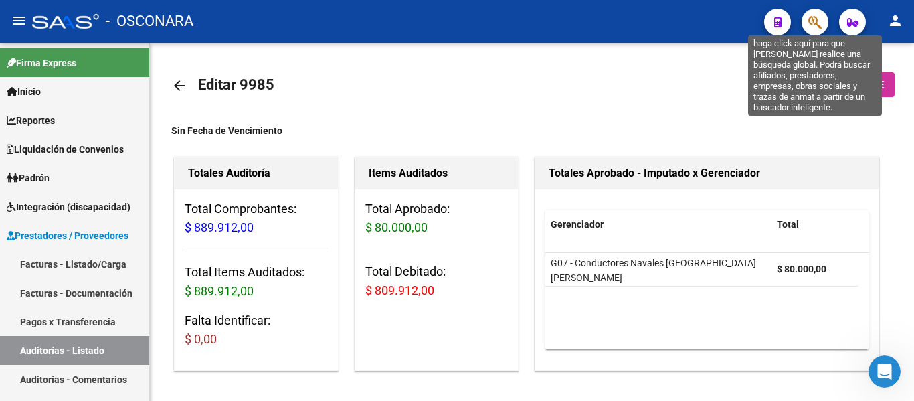
click at [815, 22] on icon "button" at bounding box center [815, 22] width 13 height 15
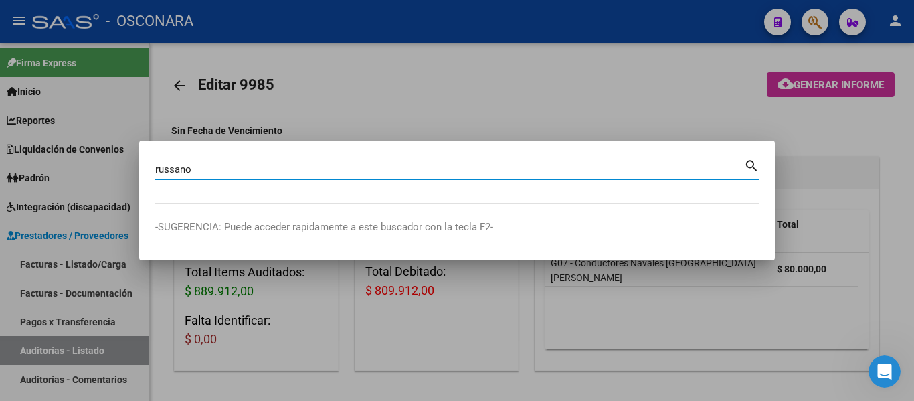
type input "russano"
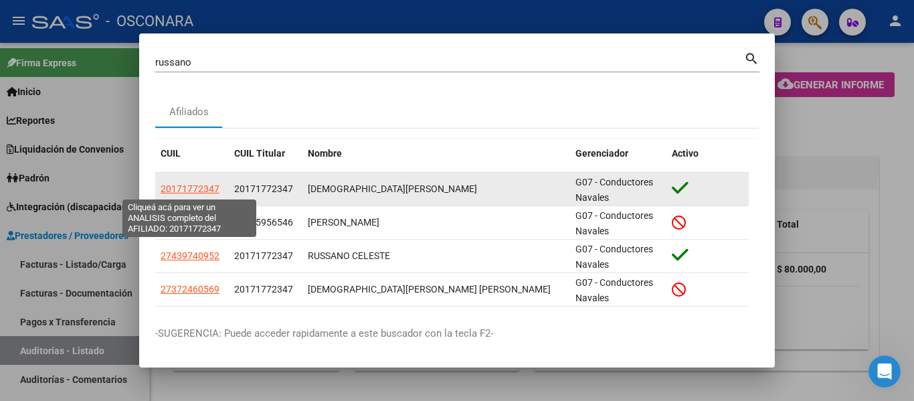
click at [183, 186] on span "20171772347" at bounding box center [190, 188] width 59 height 11
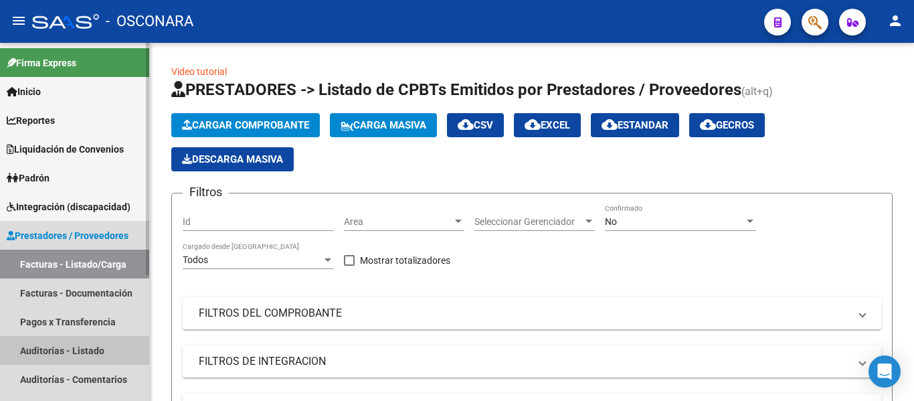
click at [50, 353] on link "Auditorías - Listado" at bounding box center [74, 350] width 149 height 29
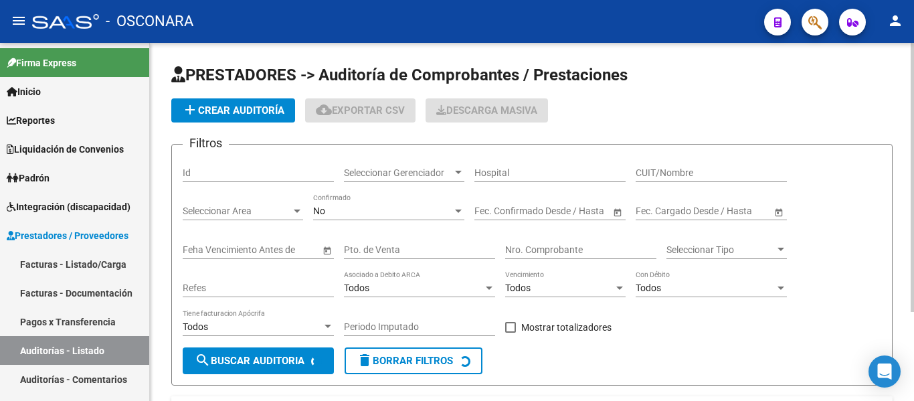
click at [232, 112] on span "add Crear Auditoría" at bounding box center [233, 110] width 102 height 12
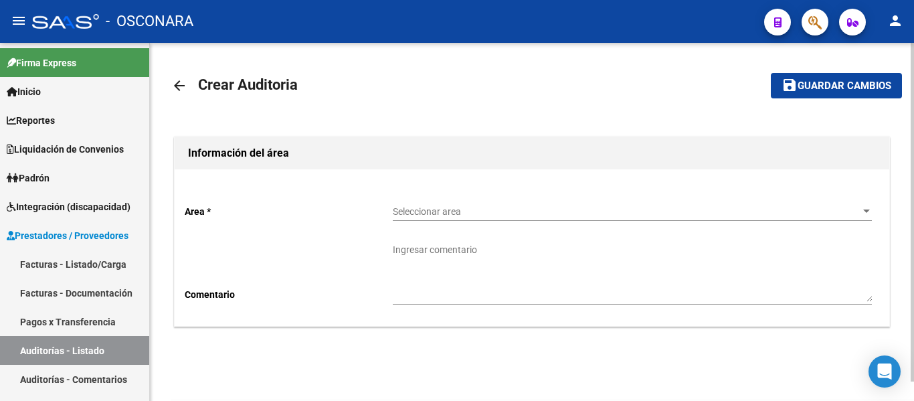
click at [420, 208] on span "Seleccionar area" at bounding box center [626, 211] width 467 height 11
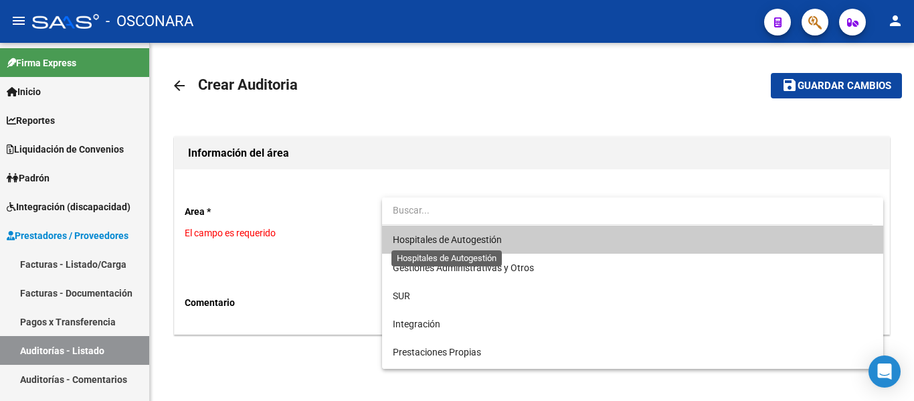
click at [440, 236] on span "Hospitales de Autogestión" at bounding box center [447, 239] width 109 height 11
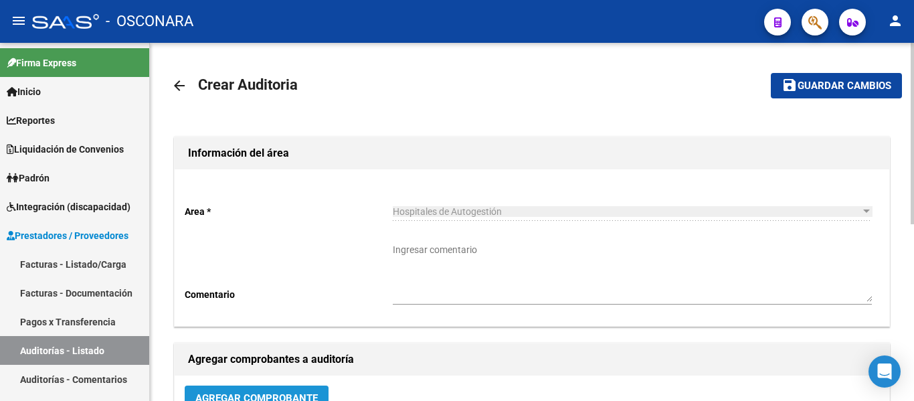
click at [295, 393] on span "Agregar Comprobante" at bounding box center [256, 398] width 123 height 12
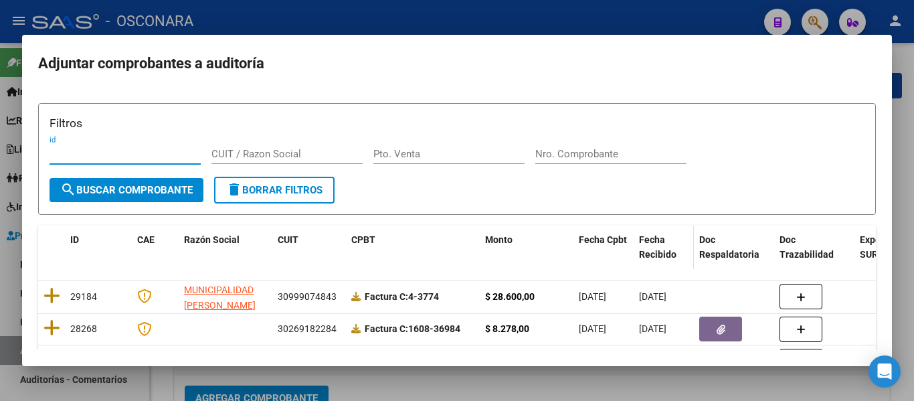
scroll to position [67, 0]
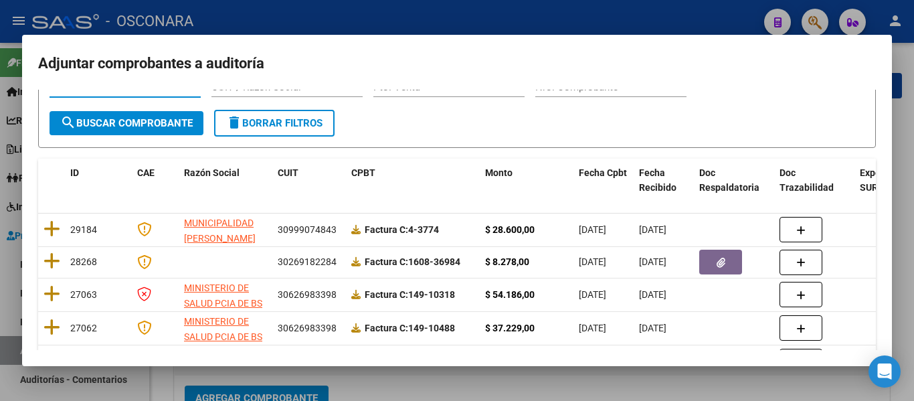
click at [906, 130] on div at bounding box center [457, 200] width 914 height 401
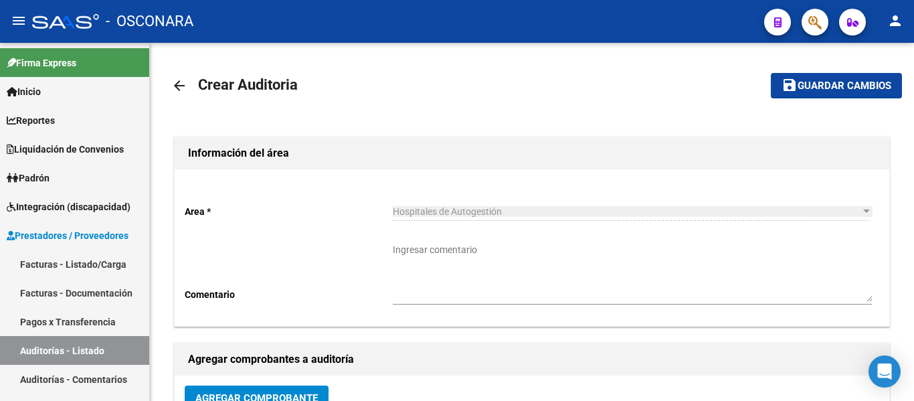
scroll to position [9, 0]
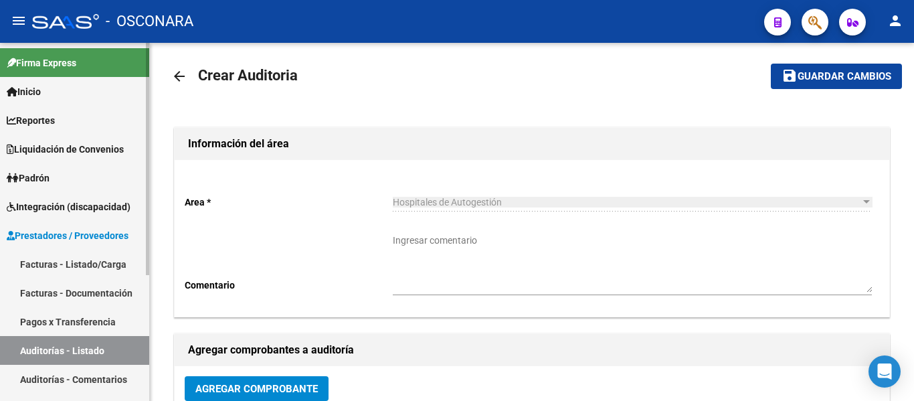
click at [122, 260] on link "Facturas - Listado/Carga" at bounding box center [74, 264] width 149 height 29
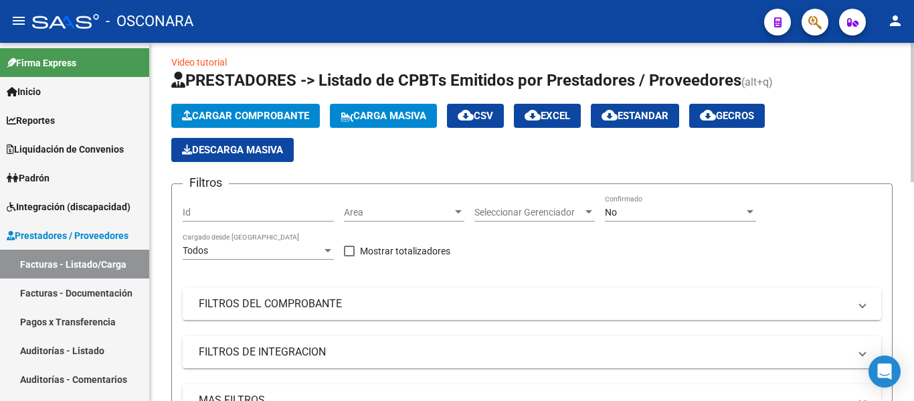
click at [219, 116] on span "Cargar Comprobante" at bounding box center [245, 116] width 127 height 12
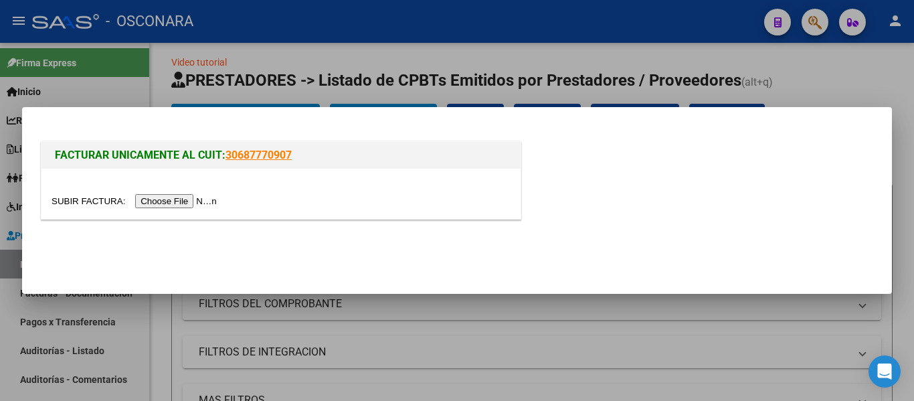
click at [191, 197] on input "file" at bounding box center [136, 201] width 169 height 14
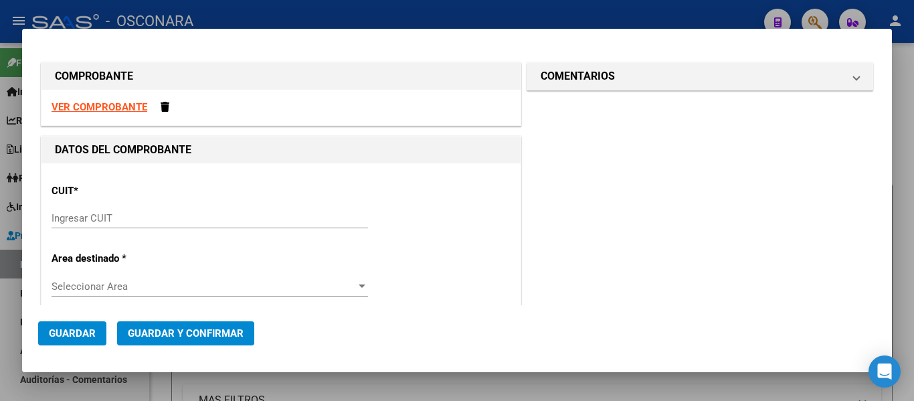
click at [137, 222] on input "Ingresar CUIT" at bounding box center [210, 218] width 317 height 12
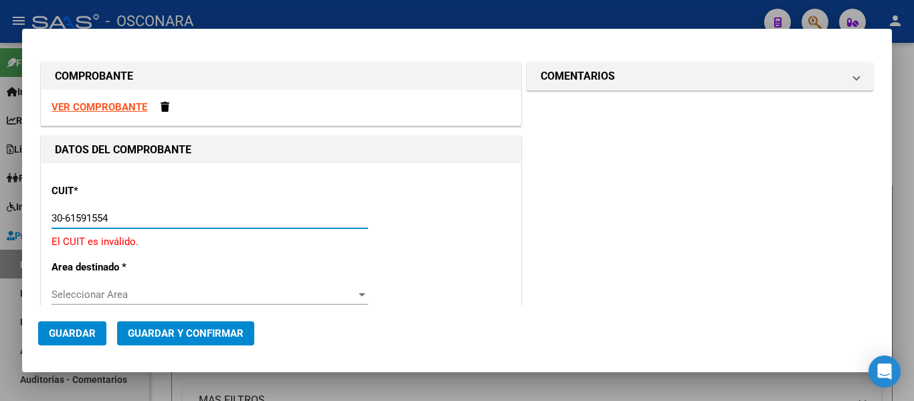
type input "30-61591554-4"
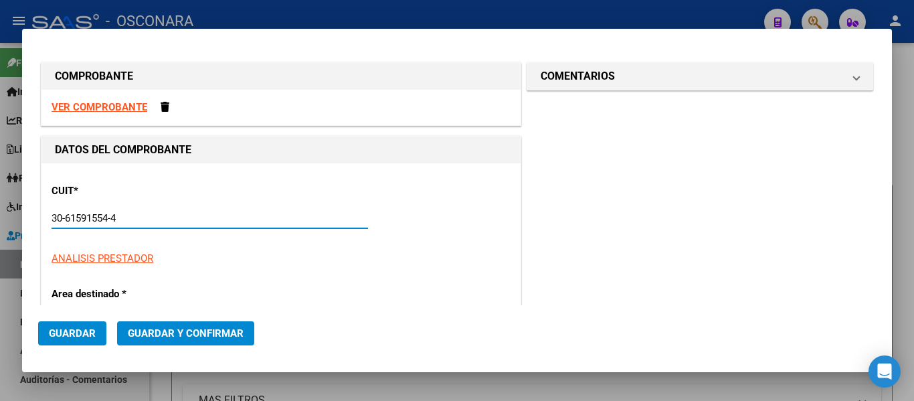
type input "0"
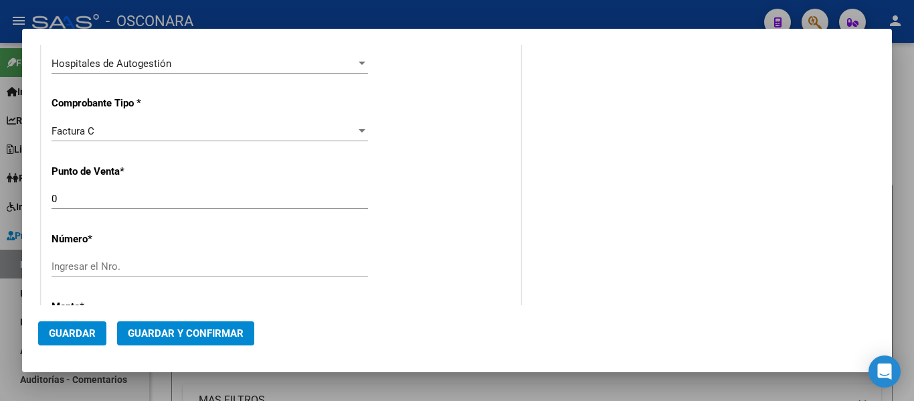
scroll to position [335, 0]
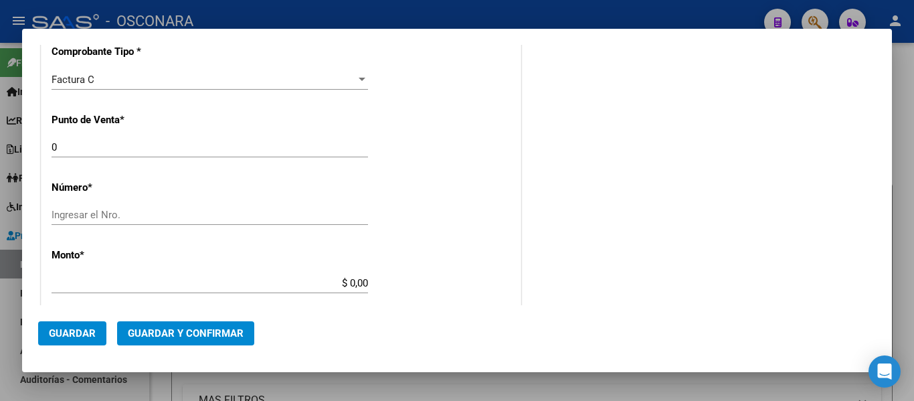
type input "30-61591554-4"
click at [77, 221] on input "Ingresar el Nro." at bounding box center [210, 215] width 317 height 12
type input "161566"
drag, startPoint x: 345, startPoint y: 284, endPoint x: 400, endPoint y: 284, distance: 54.9
click at [400, 284] on div "CUIT * 30-61591554-4 Ingresar CUIT ANALISIS PRESTADOR HOSPITAL DE PEDIATRIA SAM…" at bounding box center [281, 303] width 479 height 949
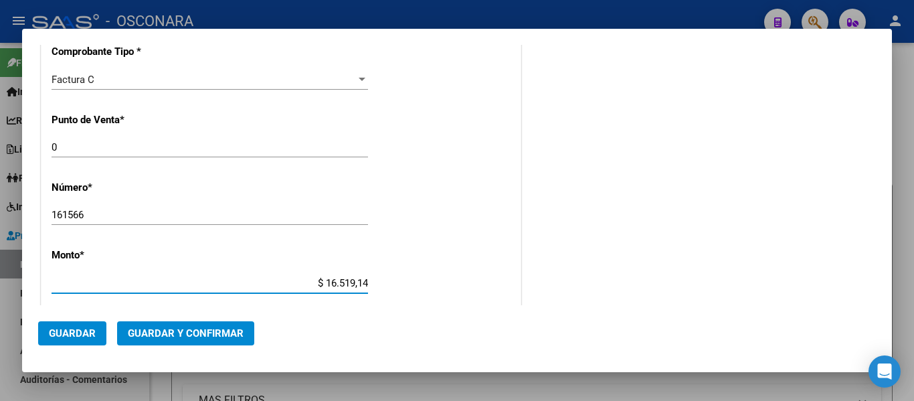
type input "$ 165.191,44"
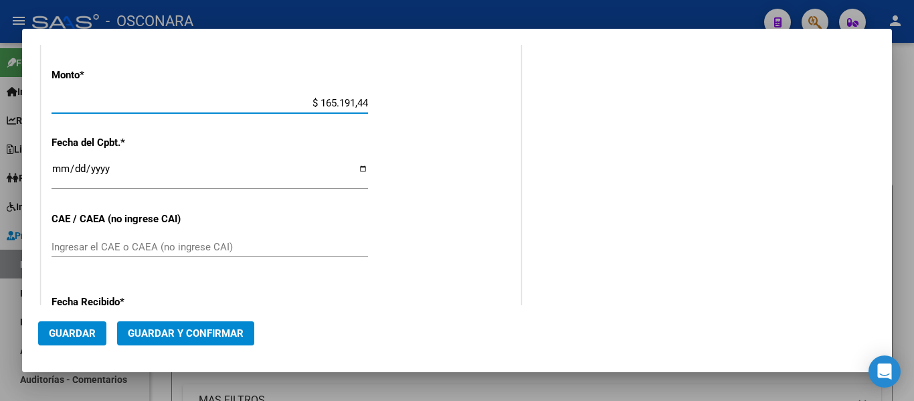
scroll to position [536, 0]
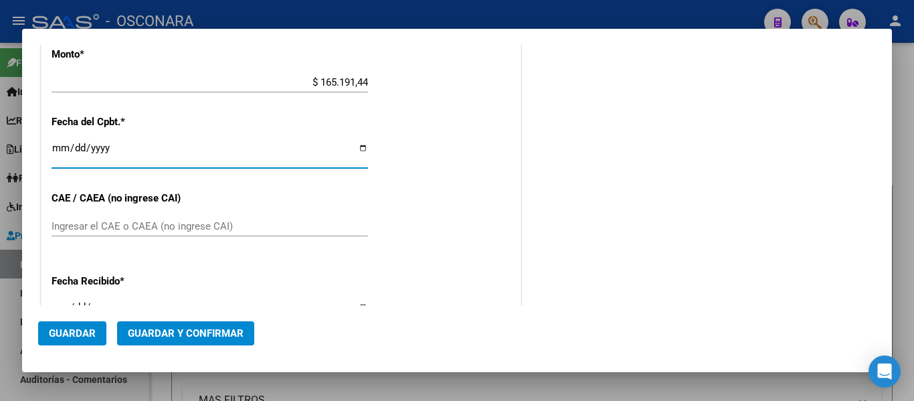
click at [60, 153] on input "Ingresar la fecha" at bounding box center [210, 153] width 317 height 21
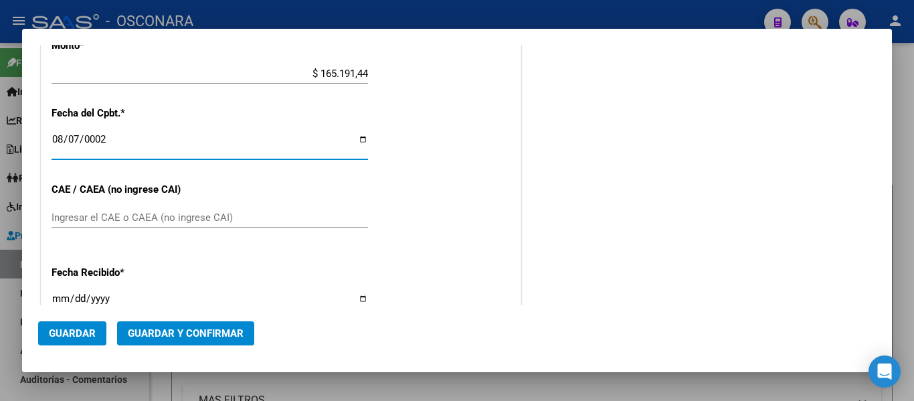
type input "0029-08-07"
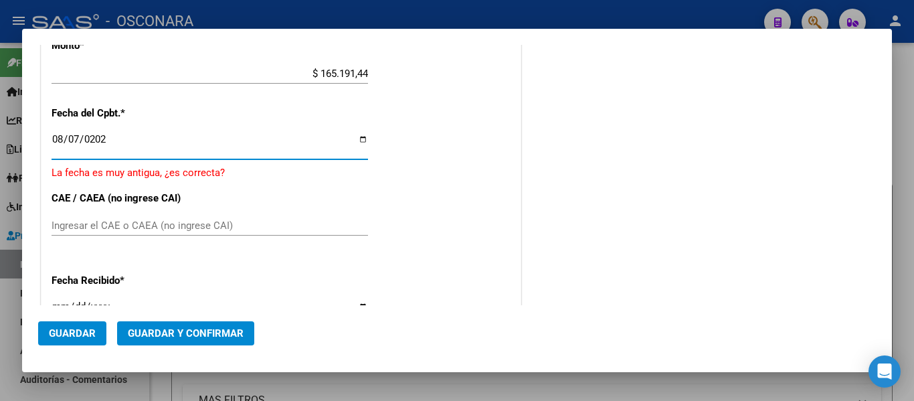
type input "[DATE]"
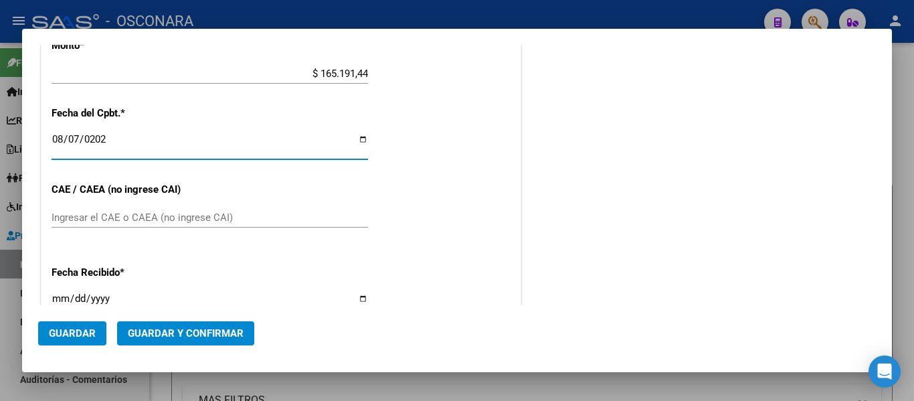
scroll to position [536, 0]
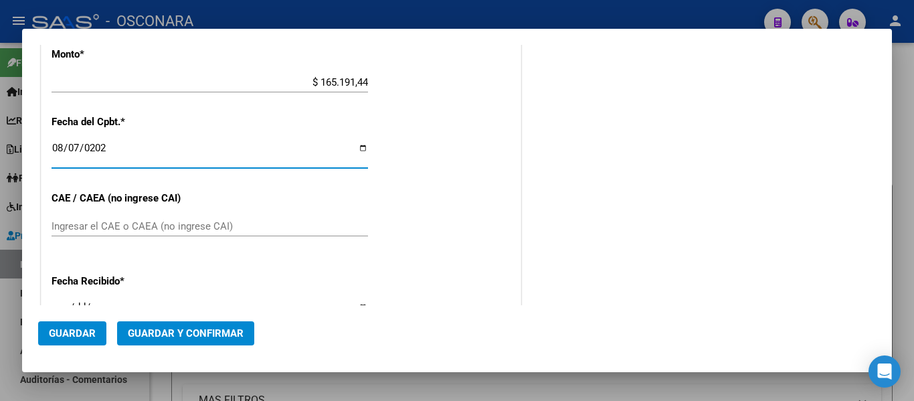
click at [173, 329] on span "Guardar y Confirmar" at bounding box center [186, 333] width 116 height 12
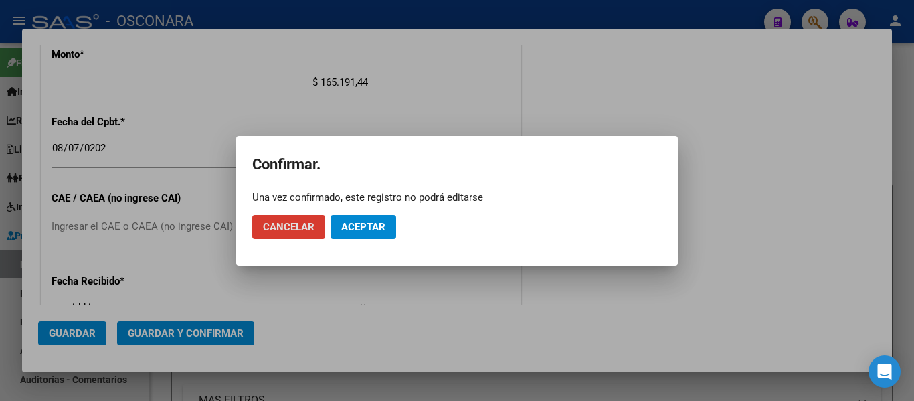
click at [371, 216] on button "Aceptar" at bounding box center [364, 227] width 66 height 24
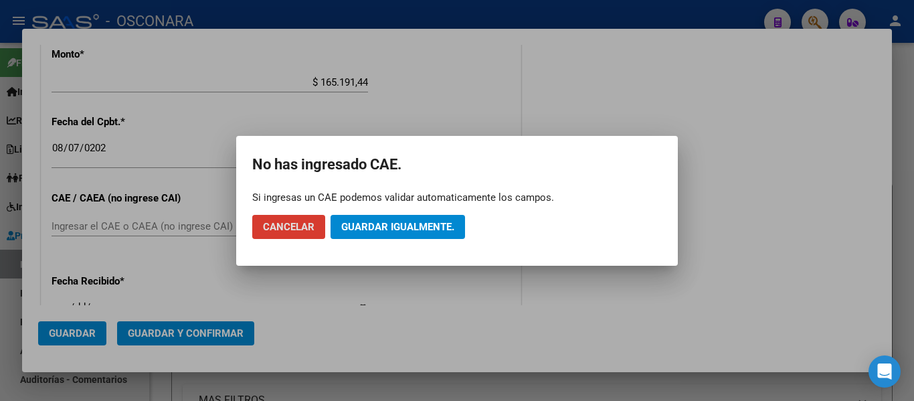
click at [439, 223] on span "Guardar igualmente." at bounding box center [397, 227] width 113 height 12
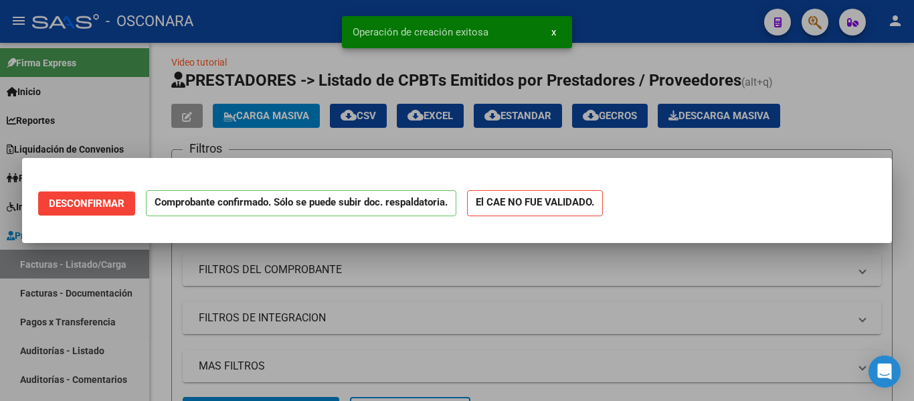
scroll to position [0, 0]
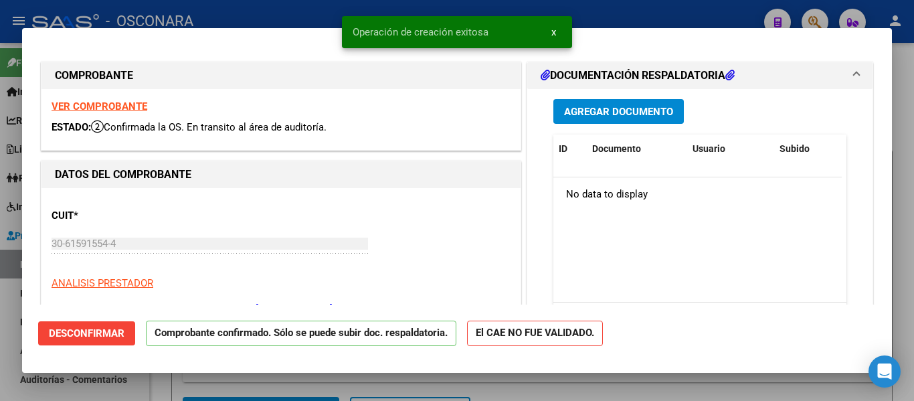
click at [0, 344] on div at bounding box center [457, 200] width 914 height 401
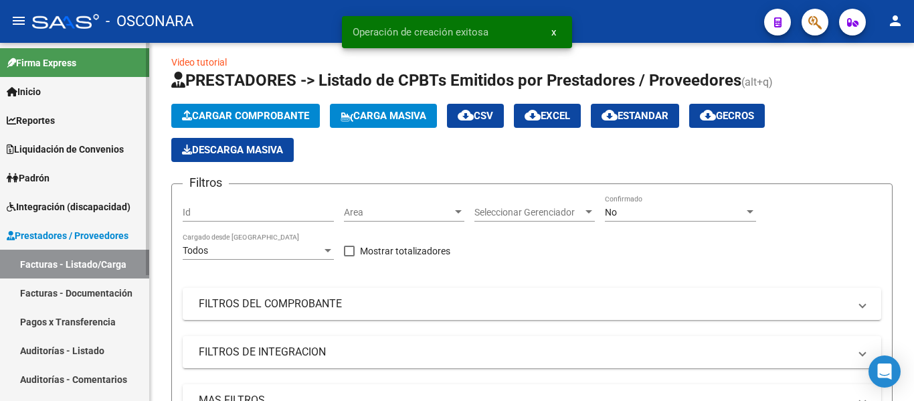
drag, startPoint x: 40, startPoint y: 346, endPoint x: 137, endPoint y: 230, distance: 150.7
click at [40, 346] on link "Auditorías - Listado" at bounding box center [74, 350] width 149 height 29
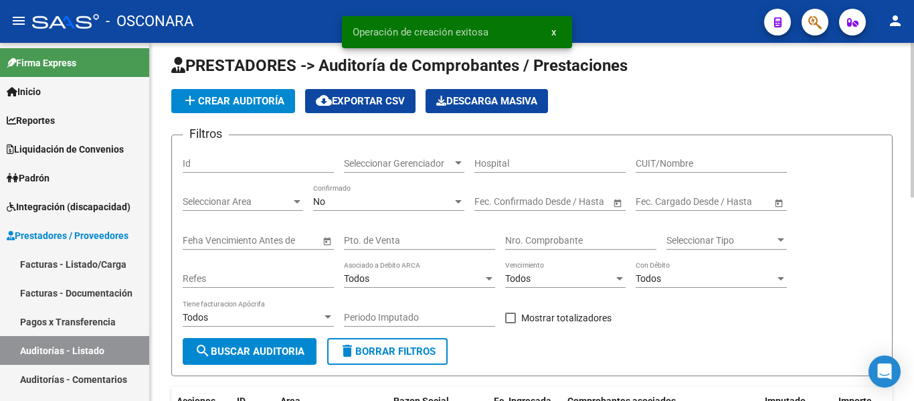
click at [248, 105] on span "add Crear Auditoría" at bounding box center [233, 101] width 102 height 12
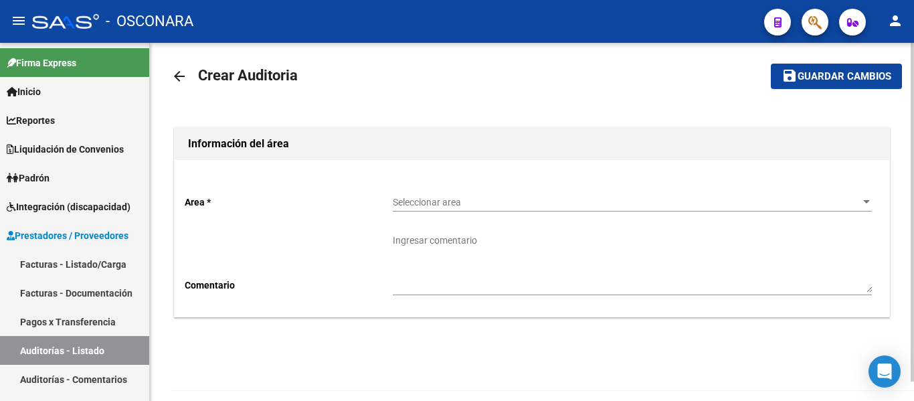
click at [434, 208] on span "Seleccionar area" at bounding box center [626, 202] width 467 height 11
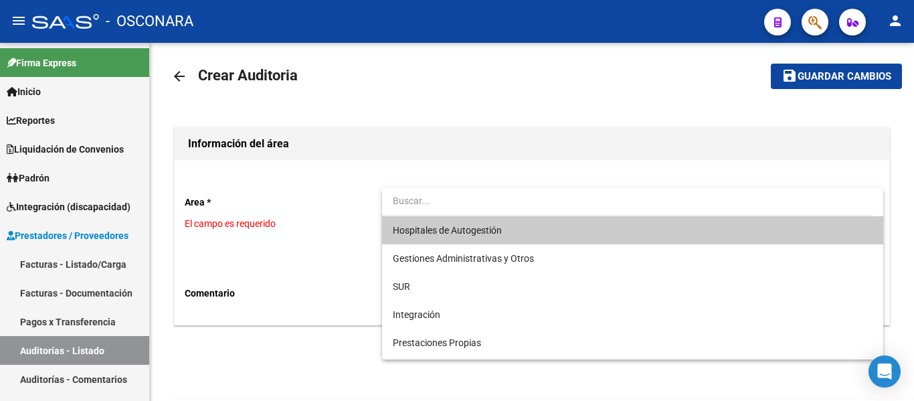
click at [455, 240] on span "Hospitales de Autogestión" at bounding box center [632, 230] width 479 height 28
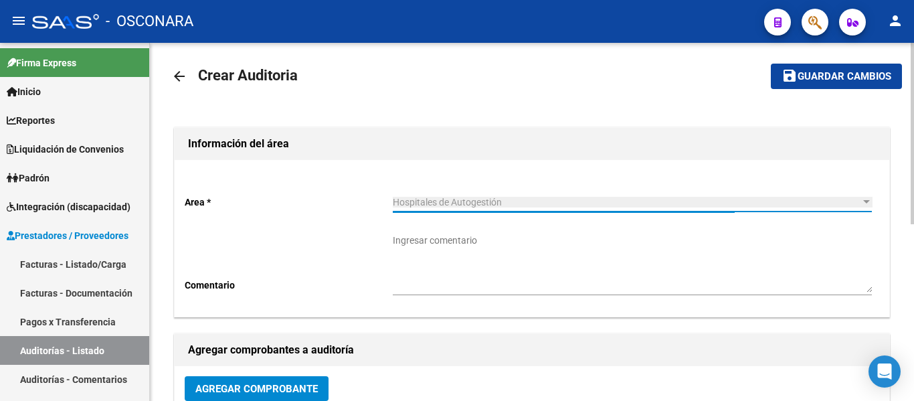
click at [299, 380] on button "Agregar Comprobante" at bounding box center [257, 388] width 144 height 25
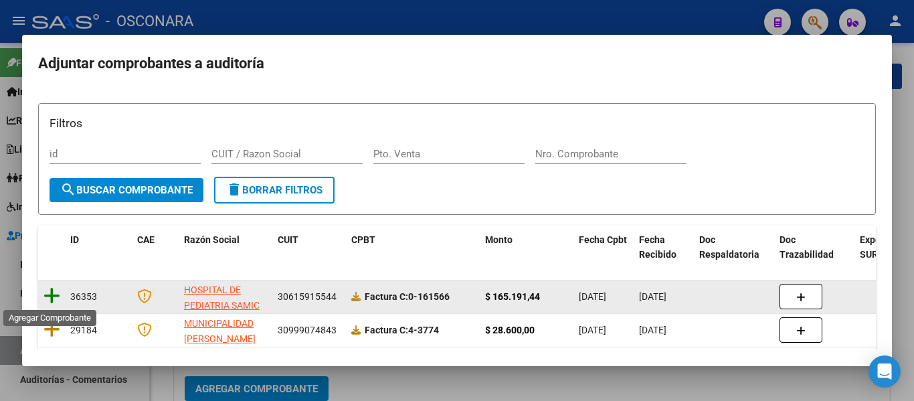
click at [56, 295] on icon at bounding box center [52, 296] width 17 height 19
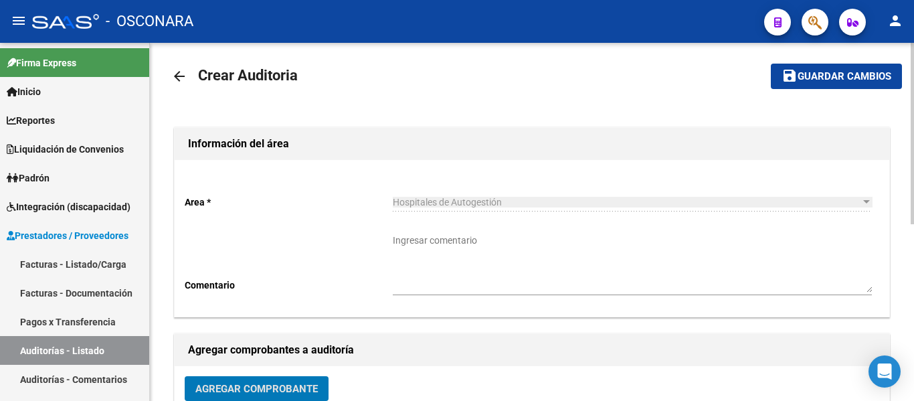
click at [831, 80] on span "Guardar cambios" at bounding box center [845, 77] width 94 height 12
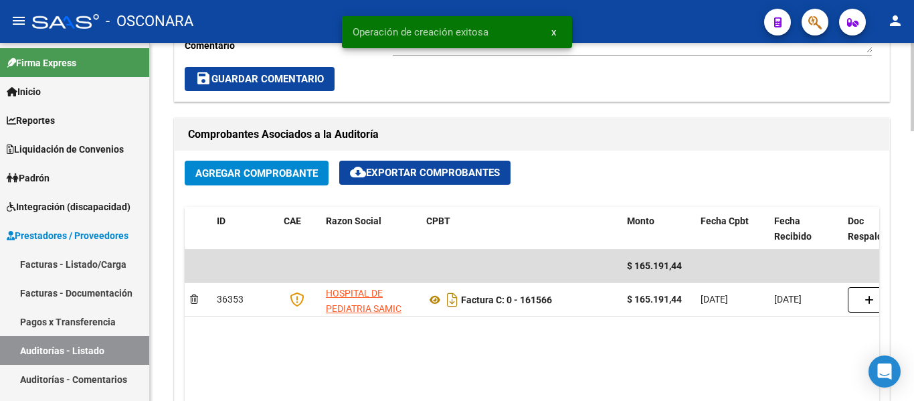
scroll to position [669, 0]
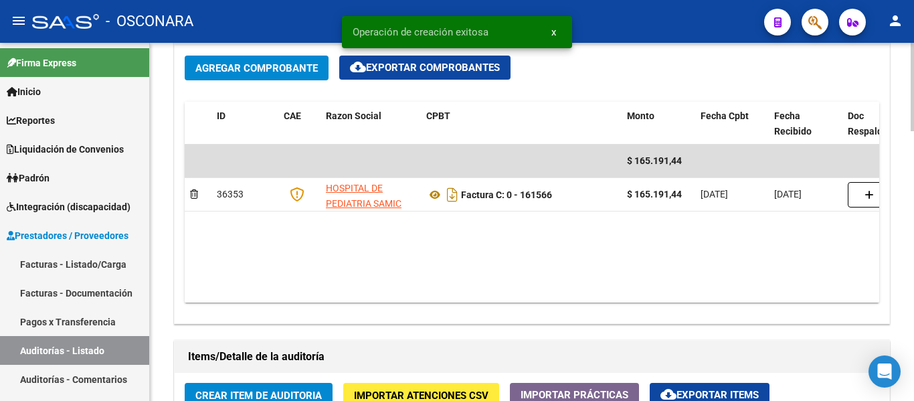
click at [222, 394] on span "Crear Item de Auditoria" at bounding box center [258, 396] width 127 height 12
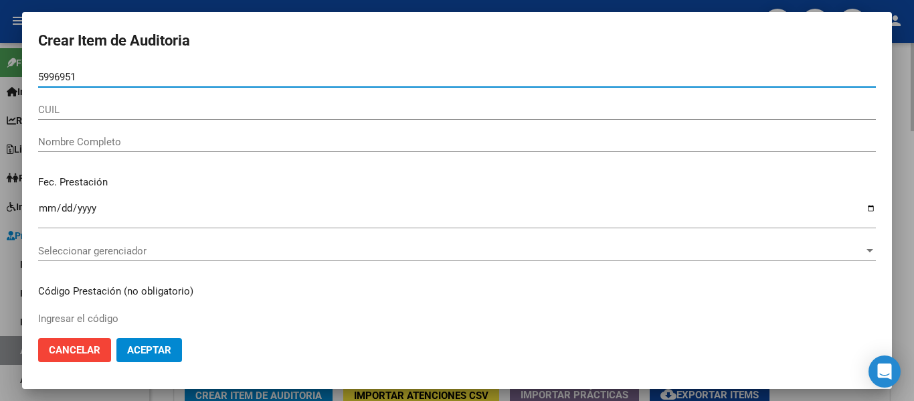
type input "59969519"
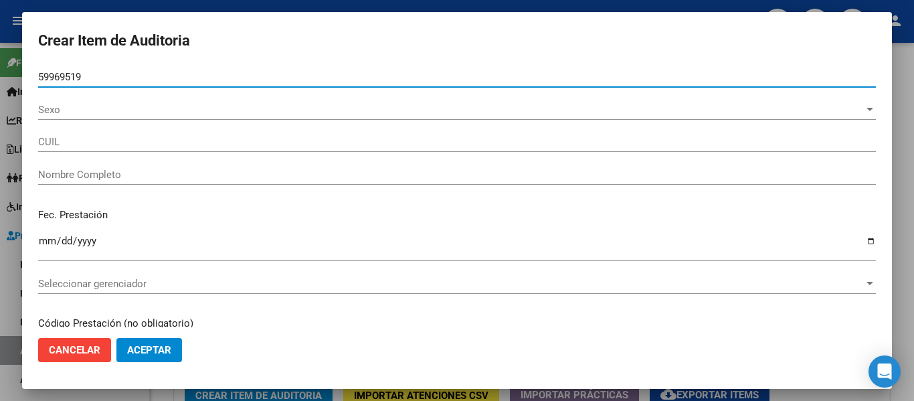
type input "27599695198"
type input "[PERSON_NAME] [PERSON_NAME] -"
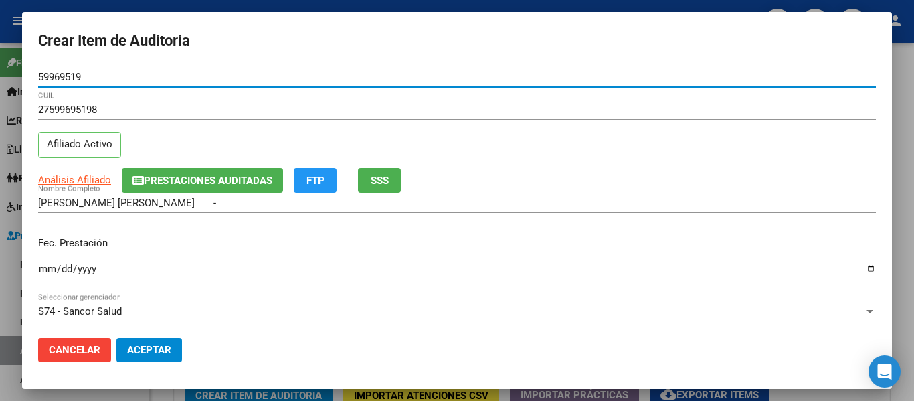
type input "59969519"
click at [38, 267] on input "Ingresar la fecha" at bounding box center [457, 274] width 838 height 21
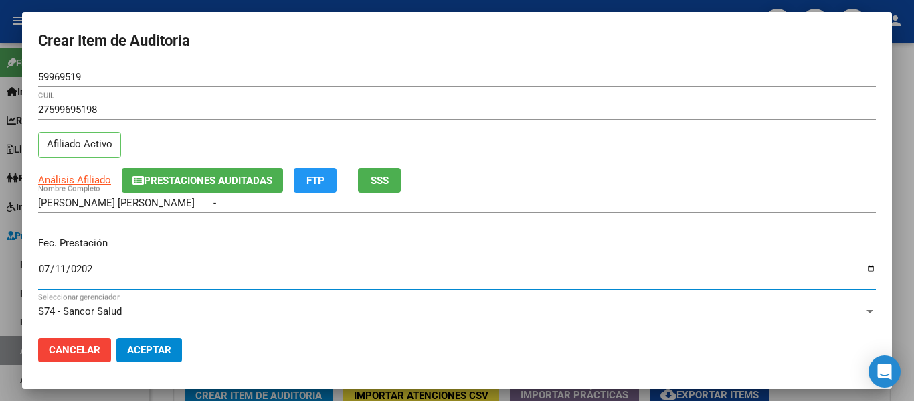
type input "[DATE]"
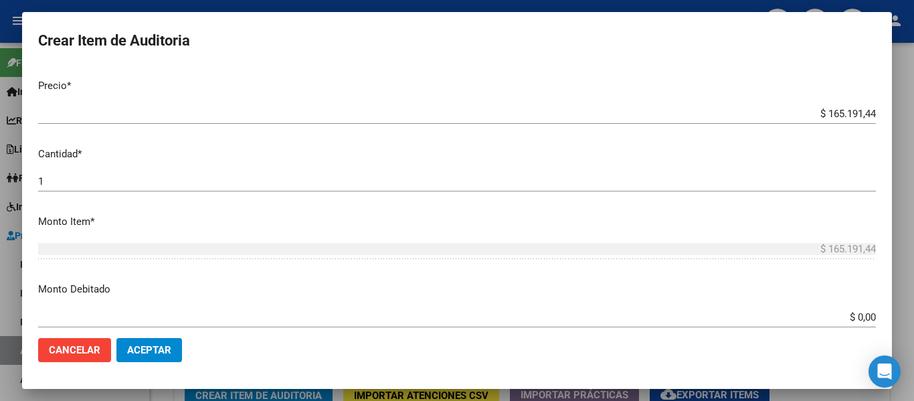
scroll to position [335, 0]
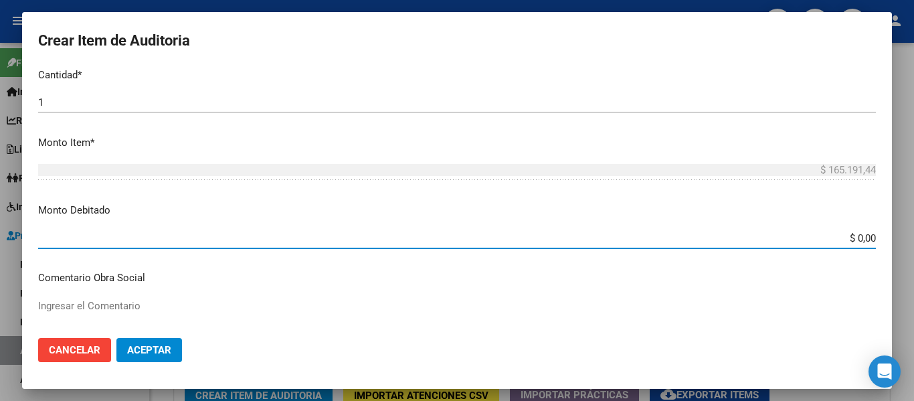
drag, startPoint x: 850, startPoint y: 317, endPoint x: 892, endPoint y: 320, distance: 42.3
click at [892, 320] on mat-dialog-content "59969519 Nro Documento 27599695198 CUIL Afiliado Activo Análisis Afiliado Prest…" at bounding box center [457, 197] width 870 height 260
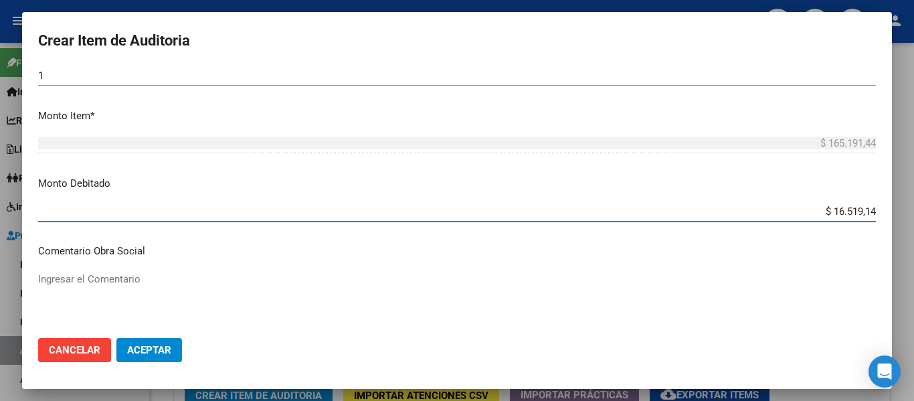
type input "$ 165.191,44"
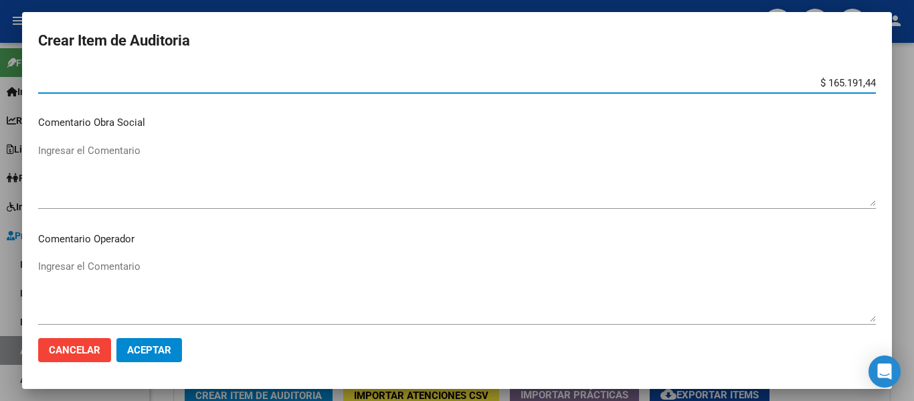
scroll to position [573, 0]
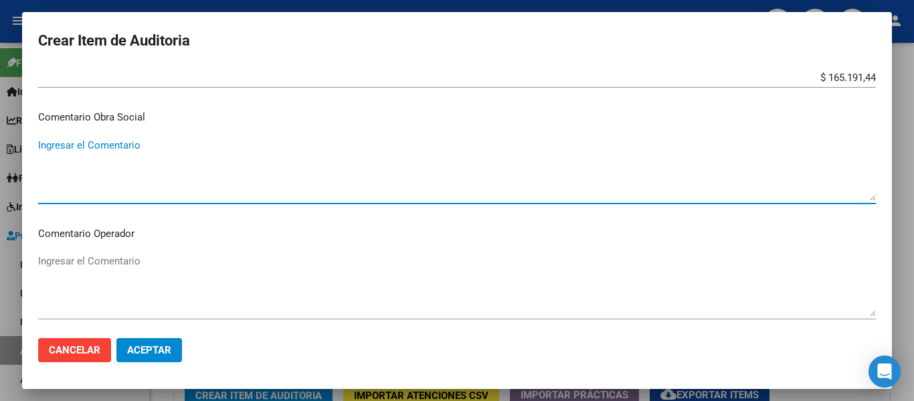
click at [129, 171] on textarea "Ingresar el Comentario" at bounding box center [457, 169] width 838 height 63
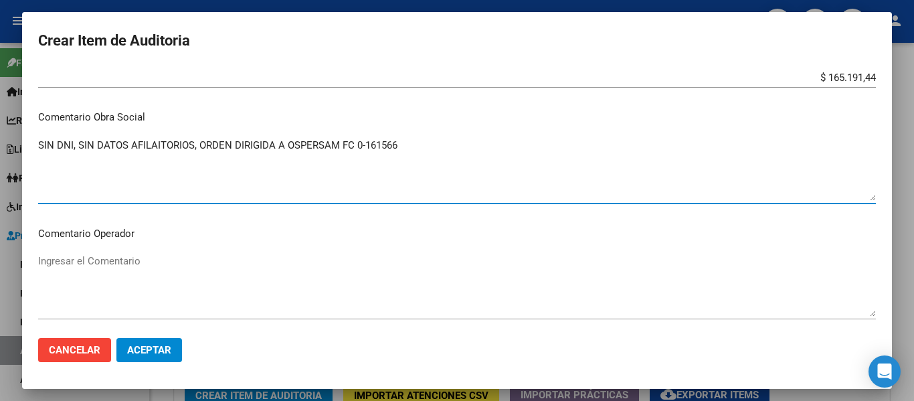
drag, startPoint x: 400, startPoint y: 151, endPoint x: 0, endPoint y: 112, distance: 402.2
click at [0, 112] on div "Crear Item de Auditoria 59969519 Nro Documento 27599695198 CUIL Afiliado Activo…" at bounding box center [457, 200] width 914 height 401
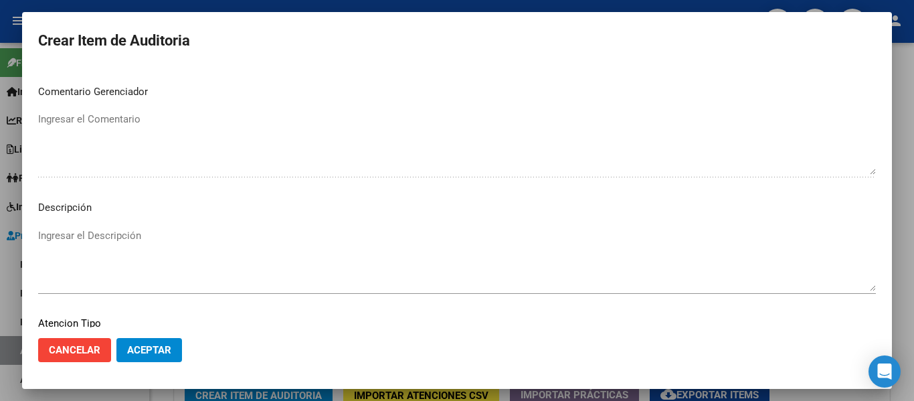
scroll to position [841, 0]
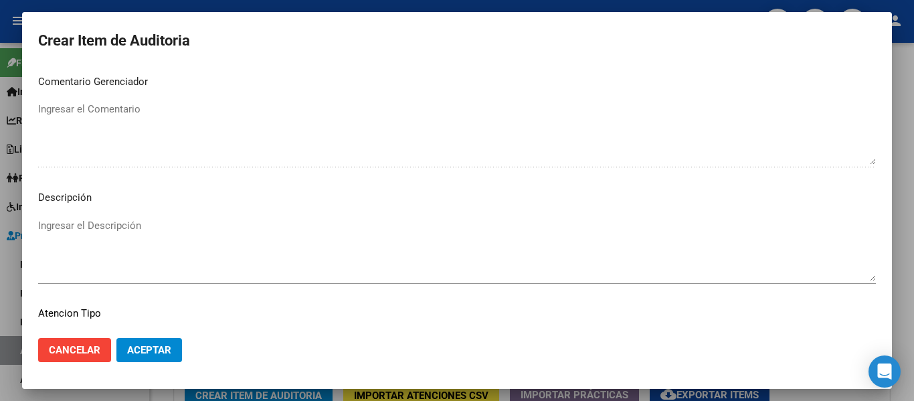
type textarea "SIN DNI, SIN DATOS AFILAITORIOS, ORDEN DIRIGIDA A OSPERSAM FC 0-161566"
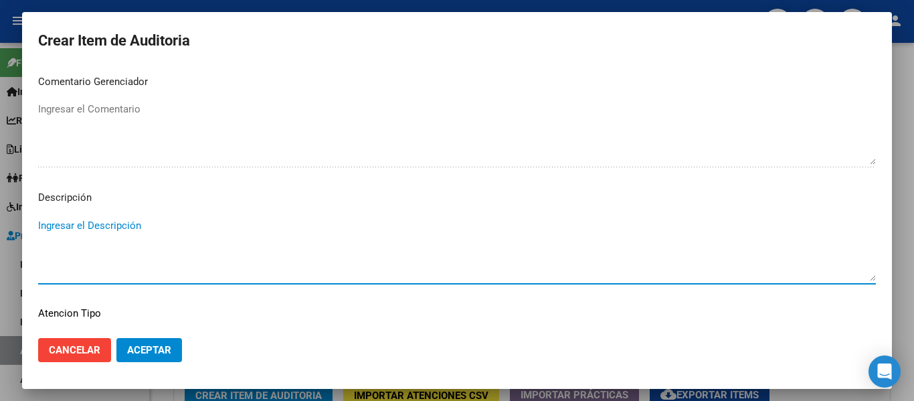
paste textarea "SIN DNI, SIN DATOS AFILAITORIOS, ORDEN DIRIGIDA A OSPERSAM FC 0-161566"
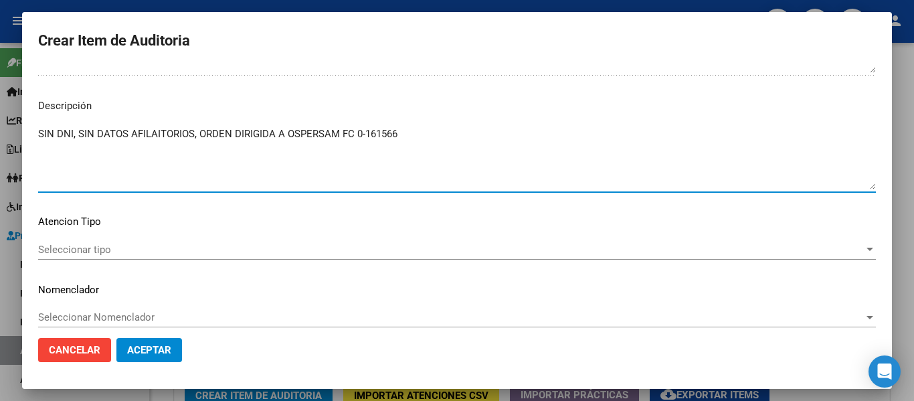
scroll to position [945, 0]
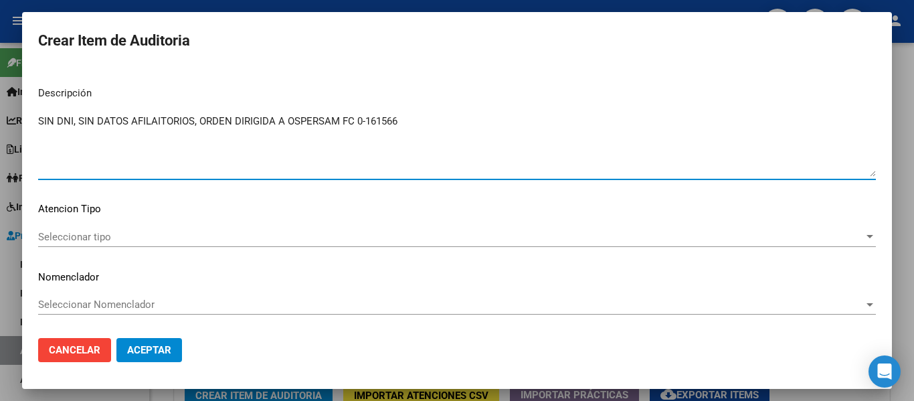
type textarea "SIN DNI, SIN DATOS AFILAITORIOS, ORDEN DIRIGIDA A OSPERSAM FC 0-161566"
click at [119, 236] on span "Seleccionar tipo" at bounding box center [451, 237] width 826 height 12
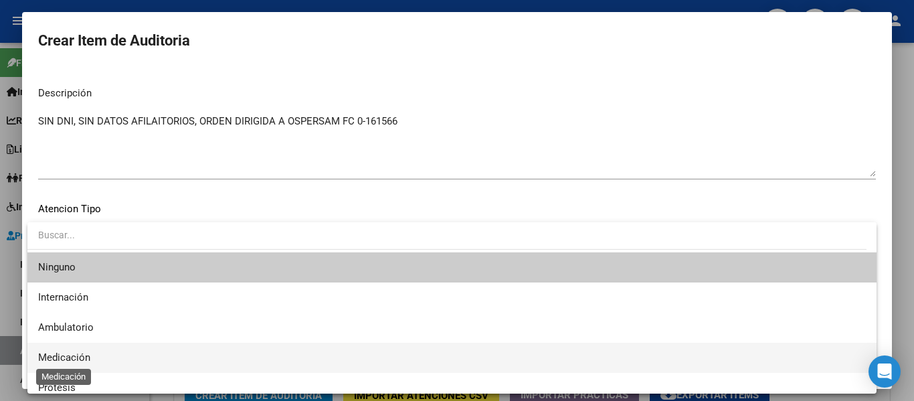
click at [71, 357] on span "Medicación" at bounding box center [64, 357] width 52 height 12
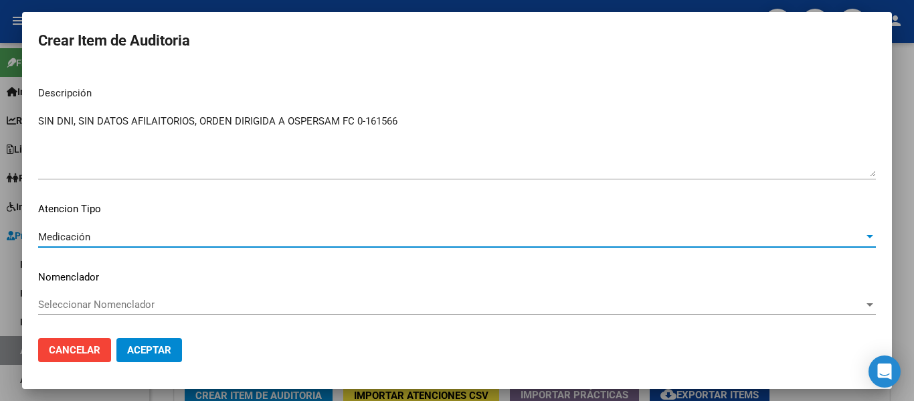
click at [150, 351] on span "Aceptar" at bounding box center [149, 350] width 44 height 12
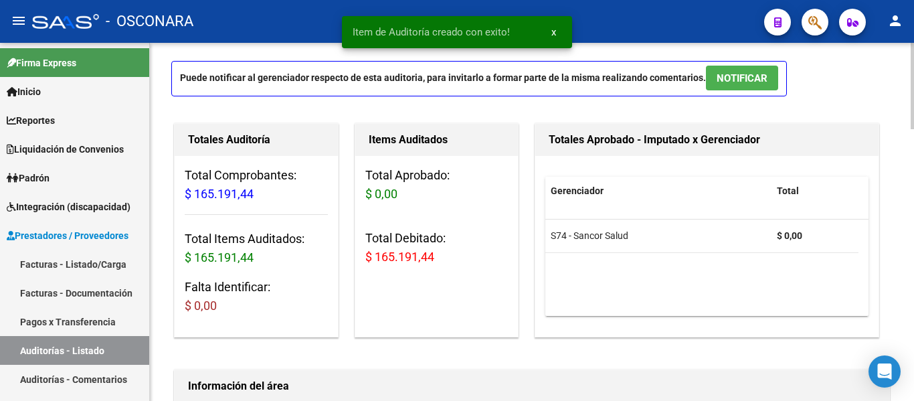
scroll to position [0, 0]
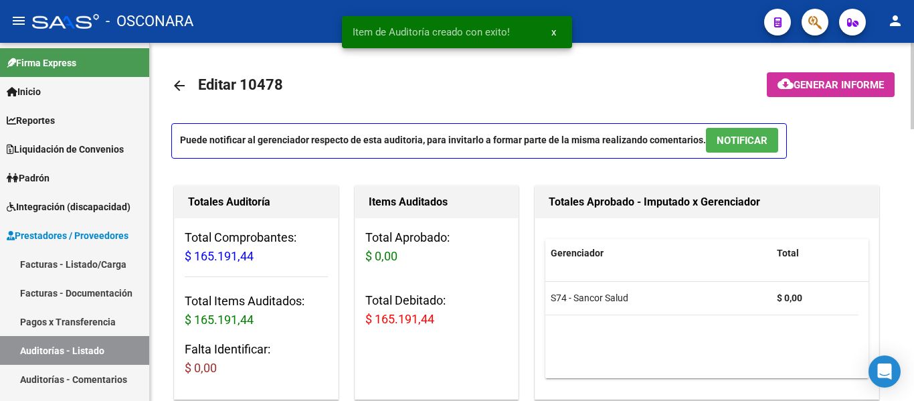
click at [721, 143] on span "NOTIFICAR" at bounding box center [742, 141] width 51 height 12
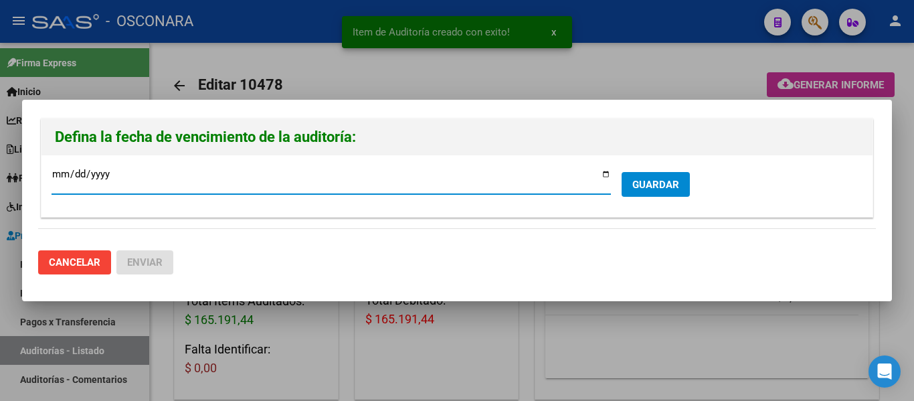
click at [605, 177] on input "[DATE]" at bounding box center [332, 179] width 560 height 21
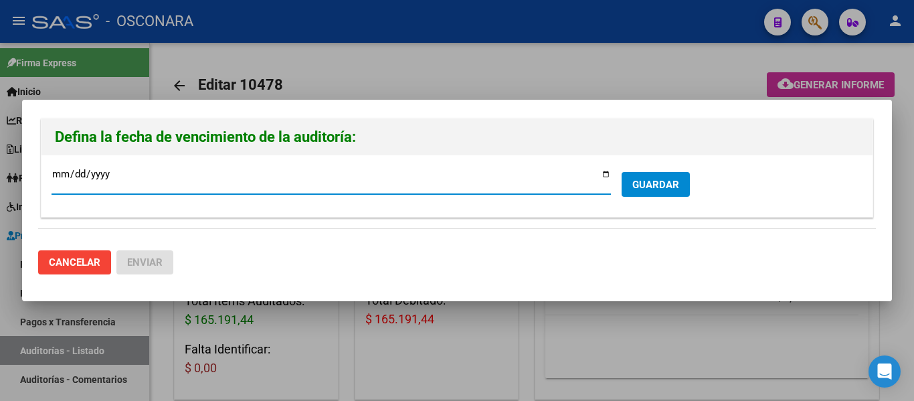
type input "[DATE]"
click at [653, 197] on form "[DATE] Ingresar la fecha * GUARDAR" at bounding box center [457, 185] width 811 height 41
click at [656, 186] on span "GUARDAR" at bounding box center [656, 185] width 47 height 12
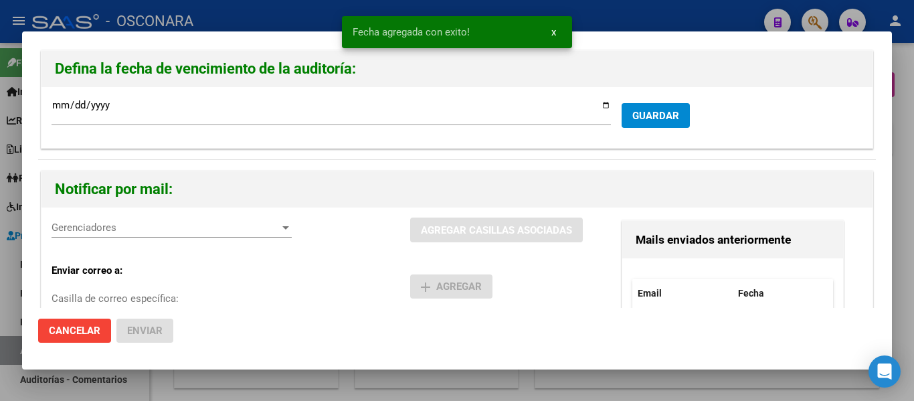
click at [147, 222] on span "Gerenciadores" at bounding box center [166, 228] width 228 height 12
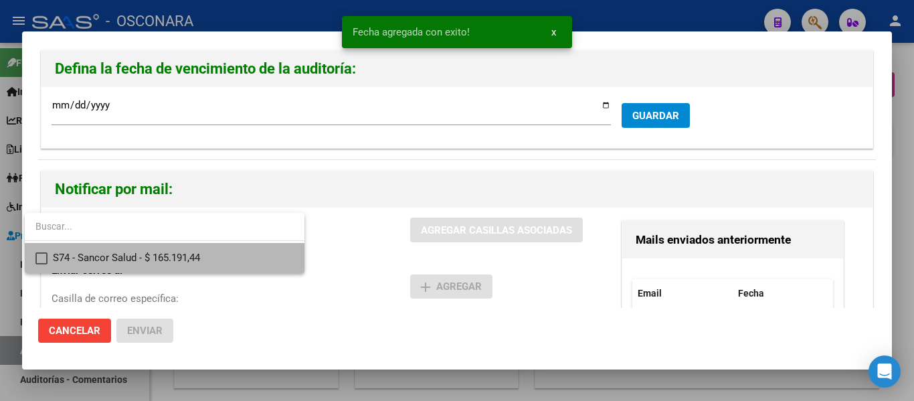
click at [152, 250] on span "S74 - Sancor Salud - $ 165.191,44" at bounding box center [173, 258] width 241 height 30
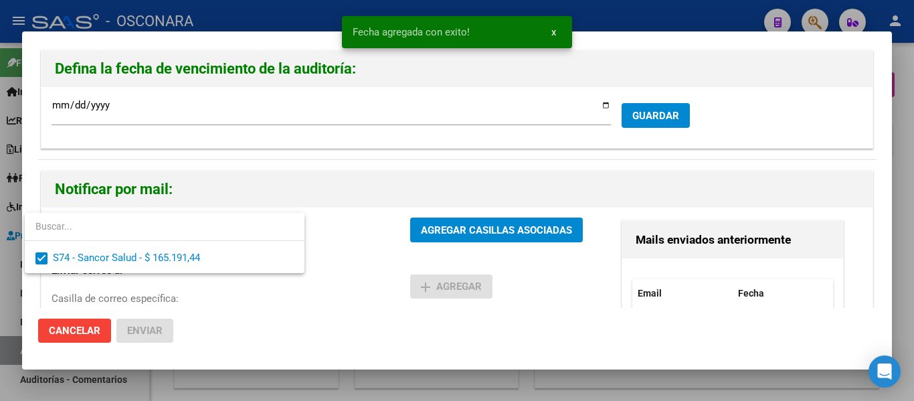
click at [476, 224] on div at bounding box center [457, 200] width 914 height 401
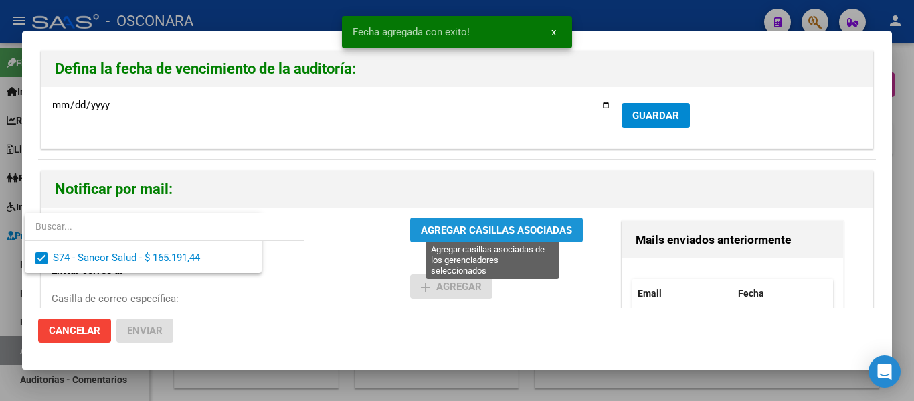
click at [476, 224] on span "AGREGAR CASILLAS ASOCIADAS" at bounding box center [496, 230] width 151 height 12
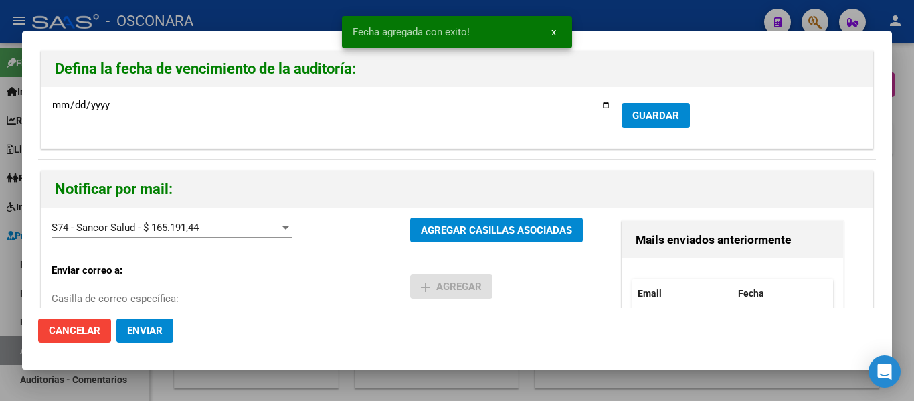
click at [146, 332] on span "Enviar" at bounding box center [144, 331] width 35 height 12
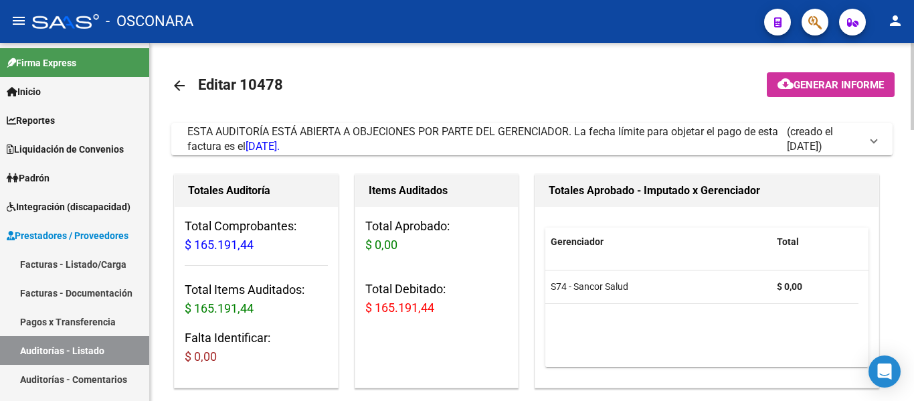
click at [806, 72] on button "cloud_download Generar informe" at bounding box center [831, 84] width 128 height 25
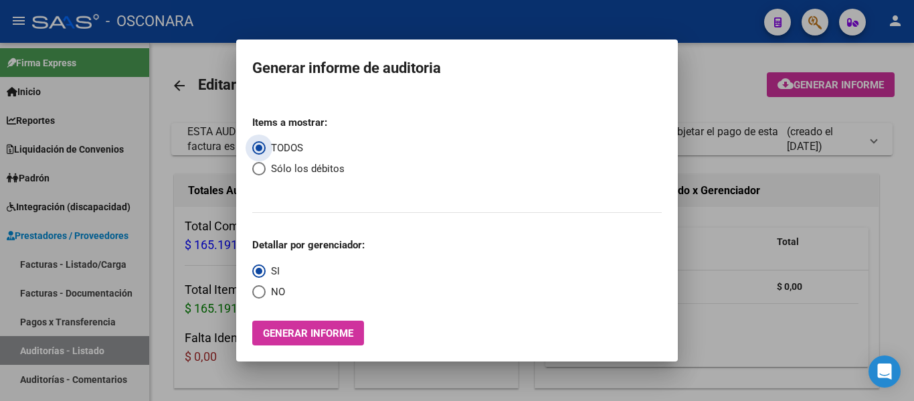
click at [263, 165] on span "Select an option" at bounding box center [258, 168] width 13 height 13
click at [263, 165] on input "Sólo los débitos" at bounding box center [258, 168] width 13 height 13
radio input "true"
click at [283, 329] on span "Generar informe" at bounding box center [308, 333] width 90 height 12
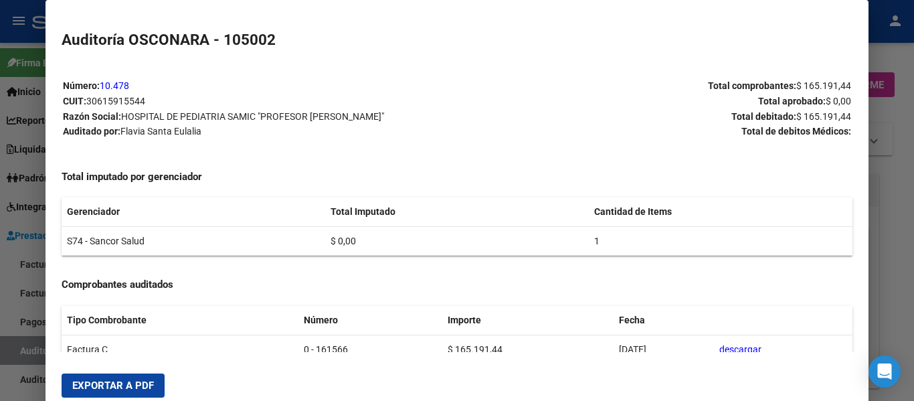
click at [132, 382] on span "Exportar a PDF" at bounding box center [113, 386] width 82 height 12
click at [899, 76] on div at bounding box center [457, 200] width 914 height 401
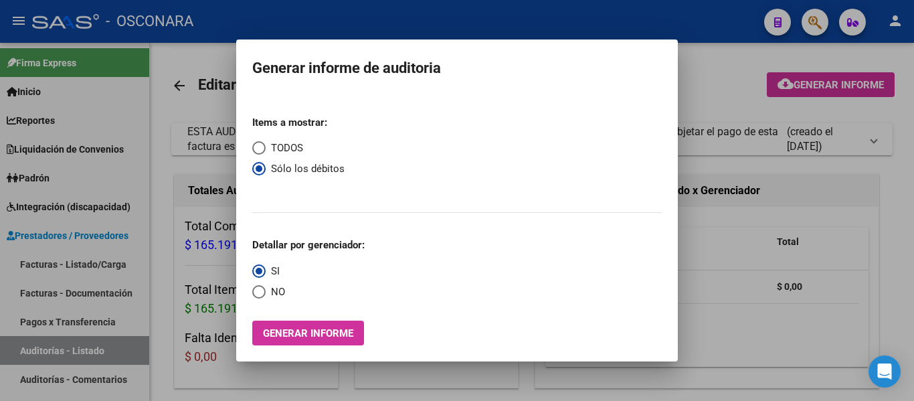
click at [825, 25] on div at bounding box center [457, 200] width 914 height 401
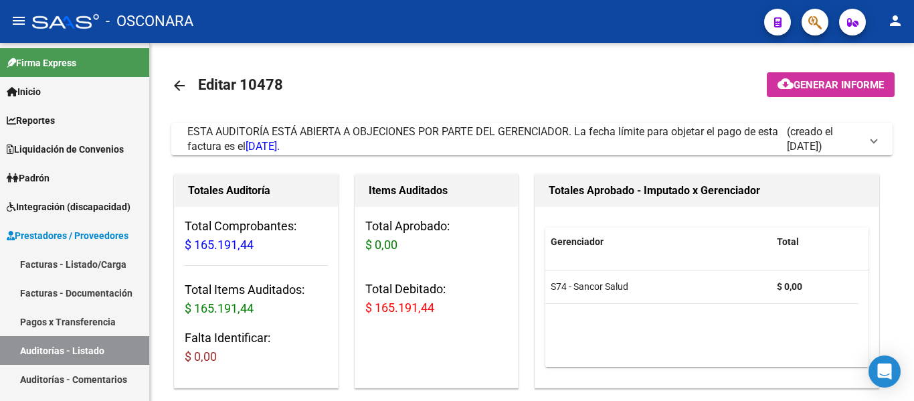
click at [807, 26] on button "button" at bounding box center [815, 22] width 27 height 27
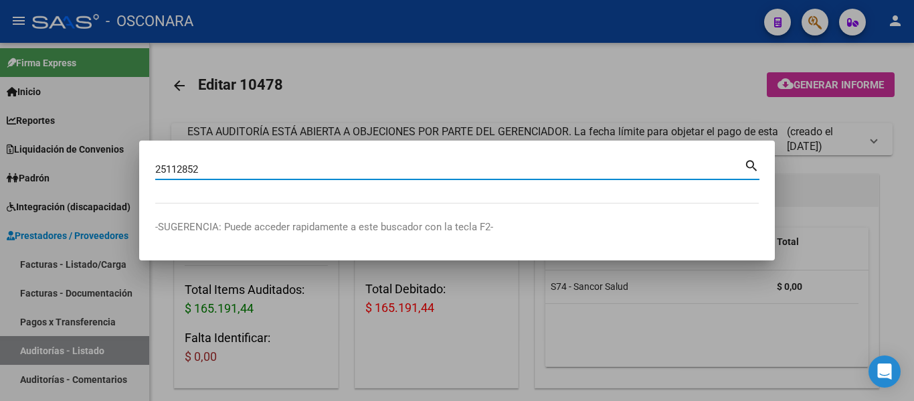
type input "25112852"
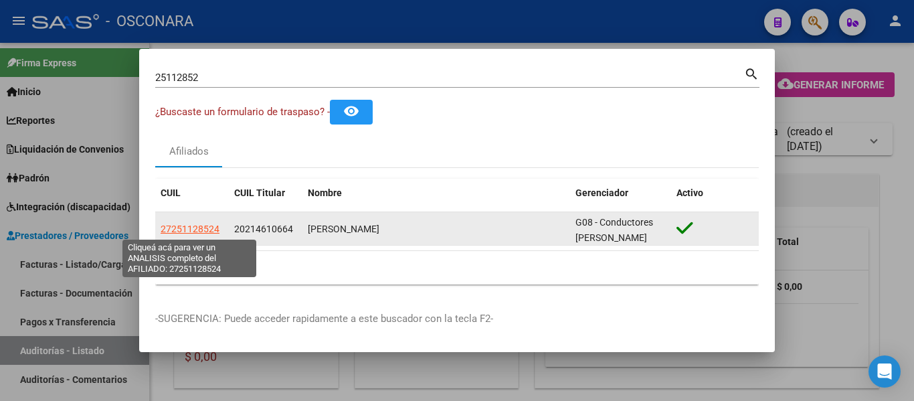
click at [198, 230] on span "27251128524" at bounding box center [190, 229] width 59 height 11
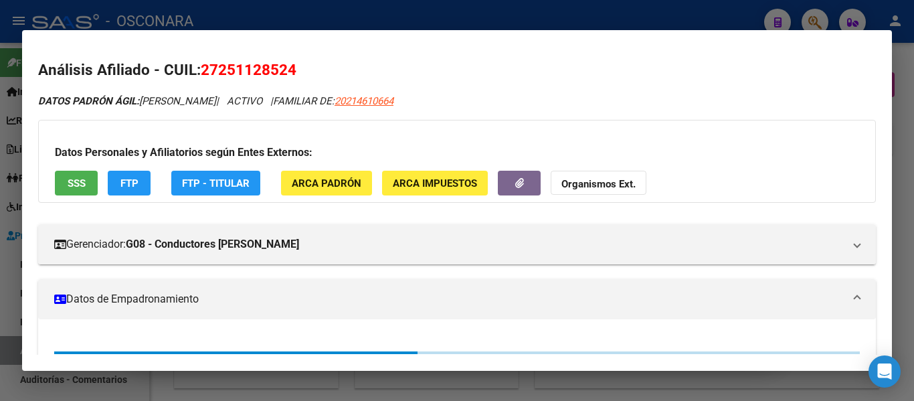
click at [441, 110] on div "DATOS PADRÓN ÁGIL: [PERSON_NAME] | ACTIVO | FAMILIAR DE: 20214610664 Datos Pers…" at bounding box center [457, 337] width 838 height 486
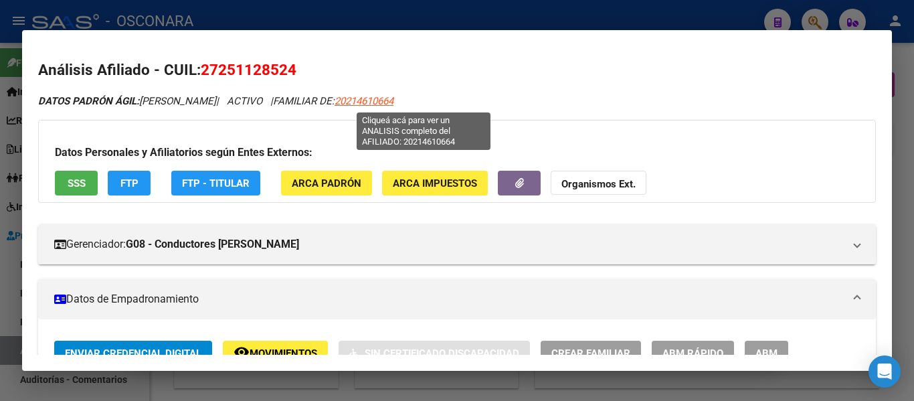
click at [394, 103] on span "20214610664" at bounding box center [364, 101] width 59 height 12
type textarea "20214610664"
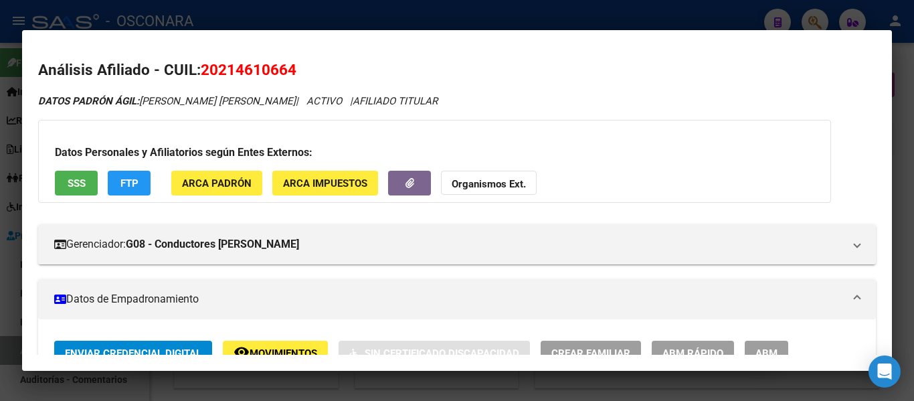
drag, startPoint x: 220, startPoint y: 68, endPoint x: 287, endPoint y: 60, distance: 66.8
click at [287, 60] on h2 "Análisis Afiliado - CUIL: 20214610664" at bounding box center [457, 70] width 838 height 23
copy span "21461066"
